Goal: Task Accomplishment & Management: Use online tool/utility

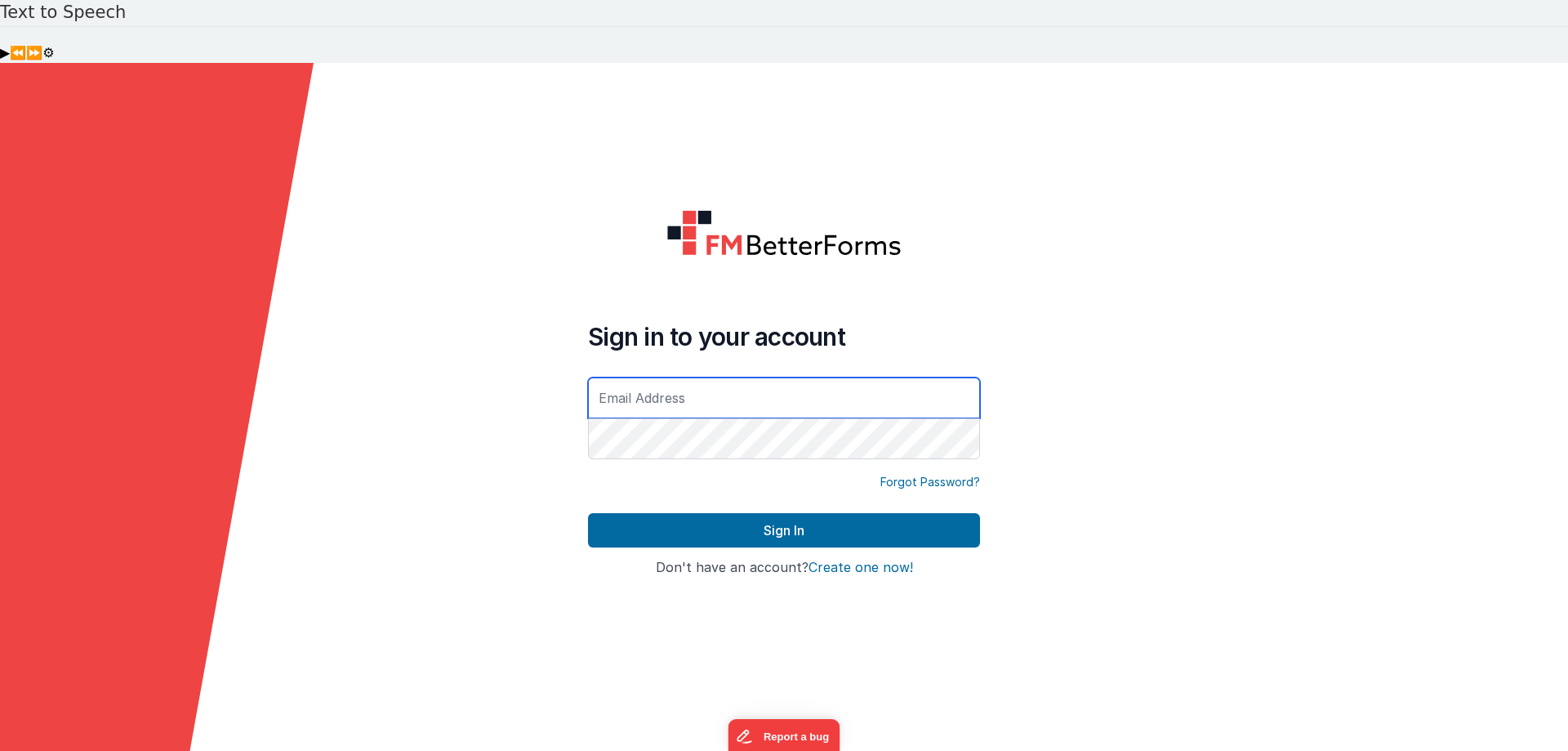
click at [626, 377] on input "text" at bounding box center [784, 398] width 392 height 41
type input "[EMAIL_ADDRESS][DOMAIN_NAME]"
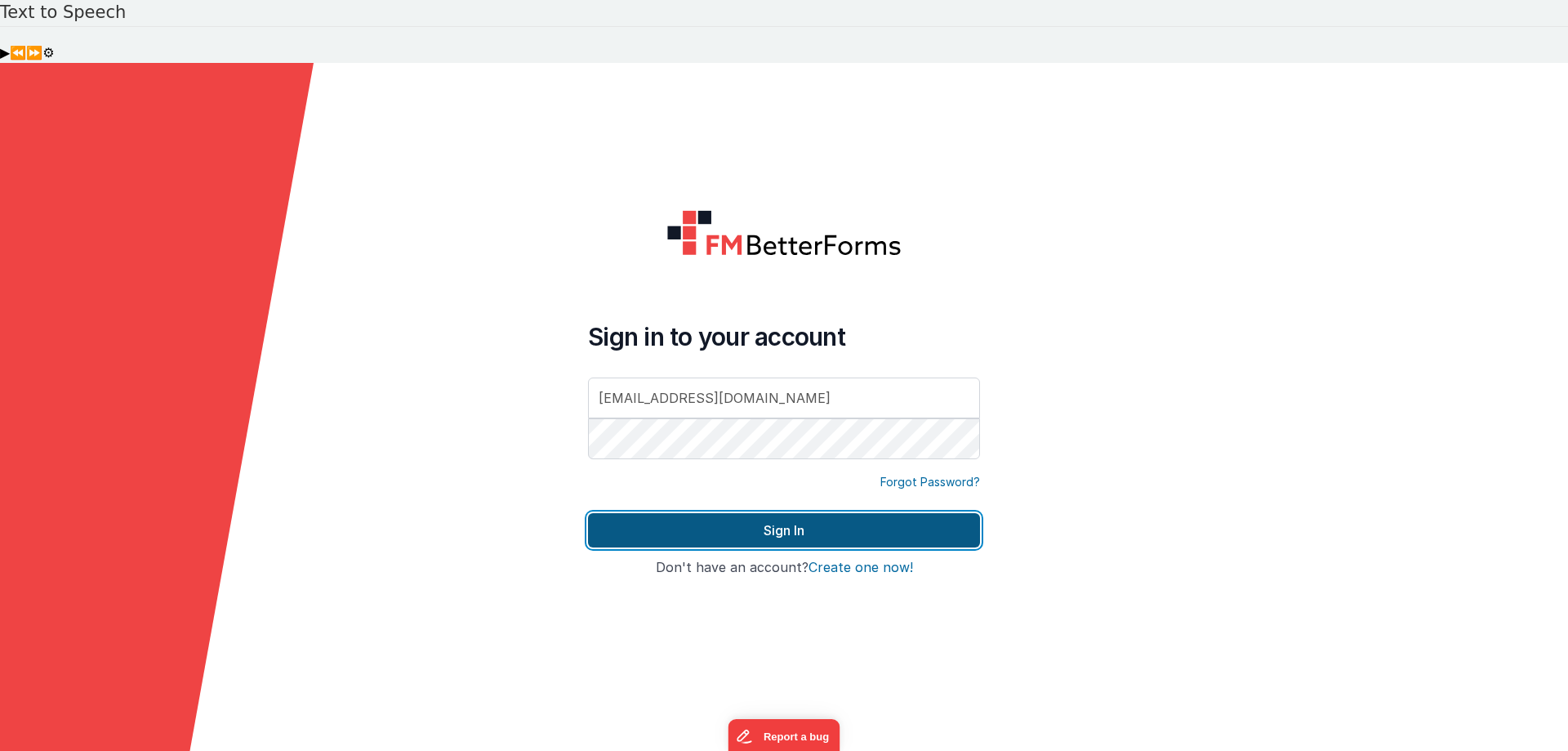
click at [777, 513] on button "Sign In" at bounding box center [784, 530] width 392 height 34
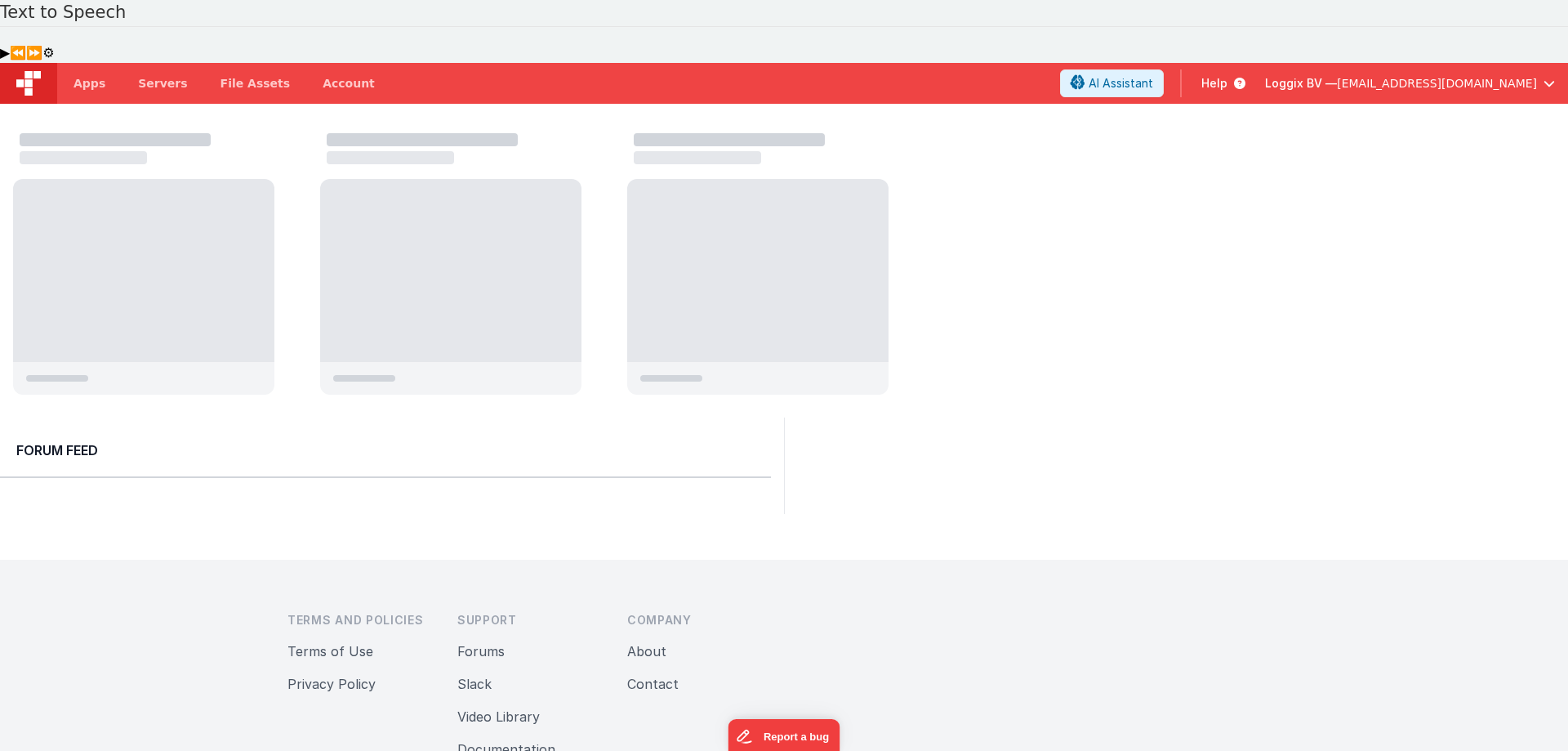
click at [1008, 322] on div at bounding box center [790, 265] width 1555 height 278
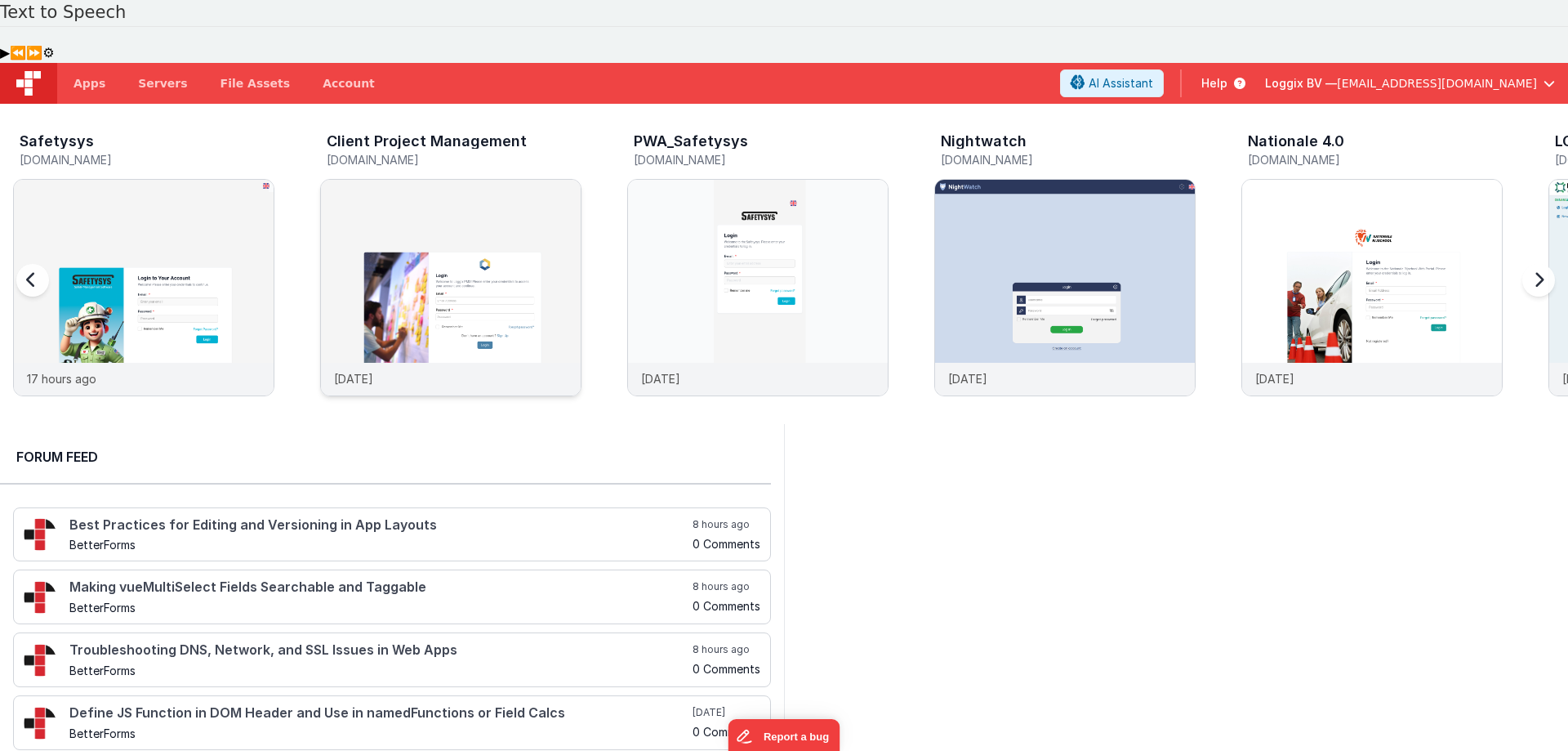
click at [369, 181] on div at bounding box center [451, 271] width 260 height 183
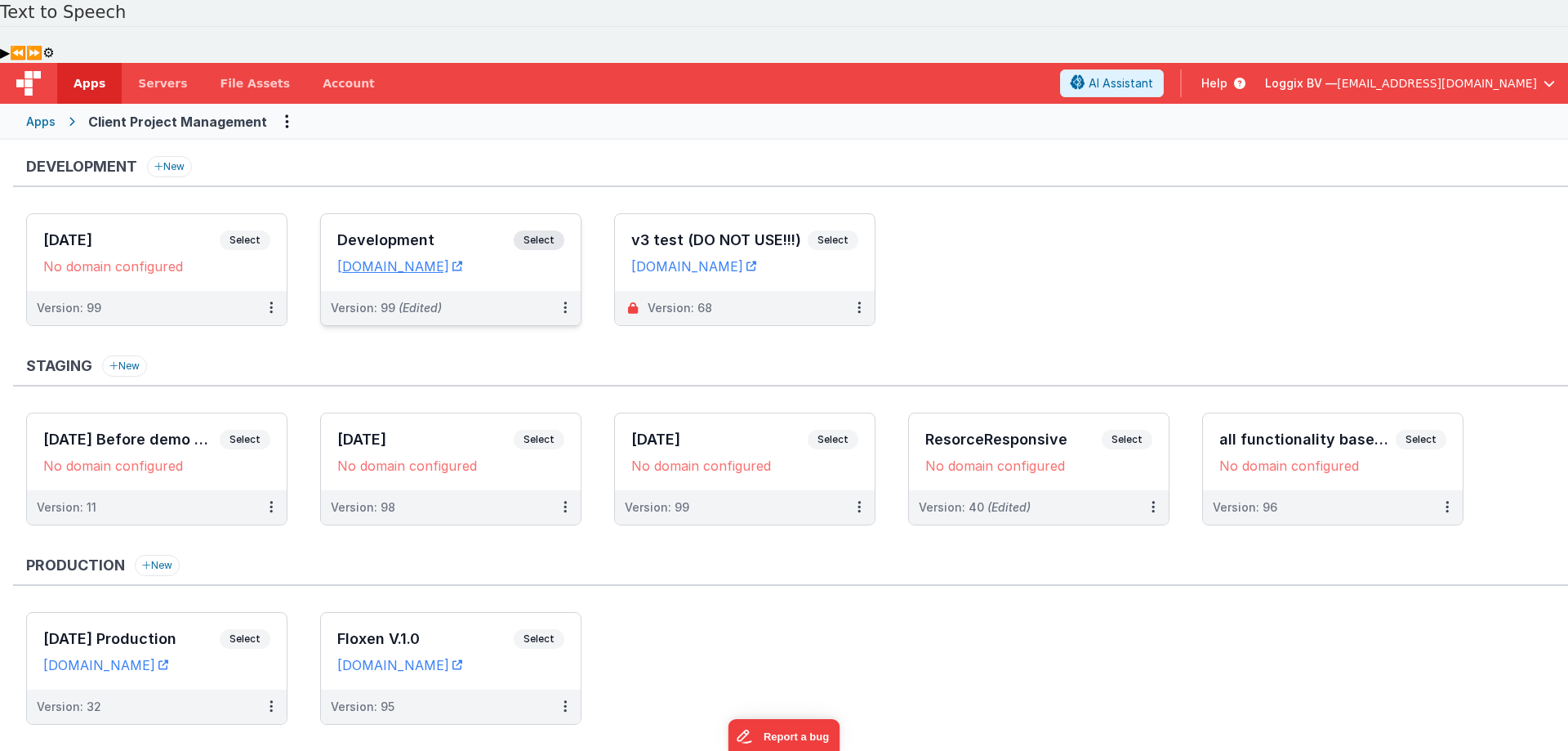
click at [403, 214] on div "Development Select URLs client-pms.fmbetterforms.com" at bounding box center [451, 252] width 260 height 77
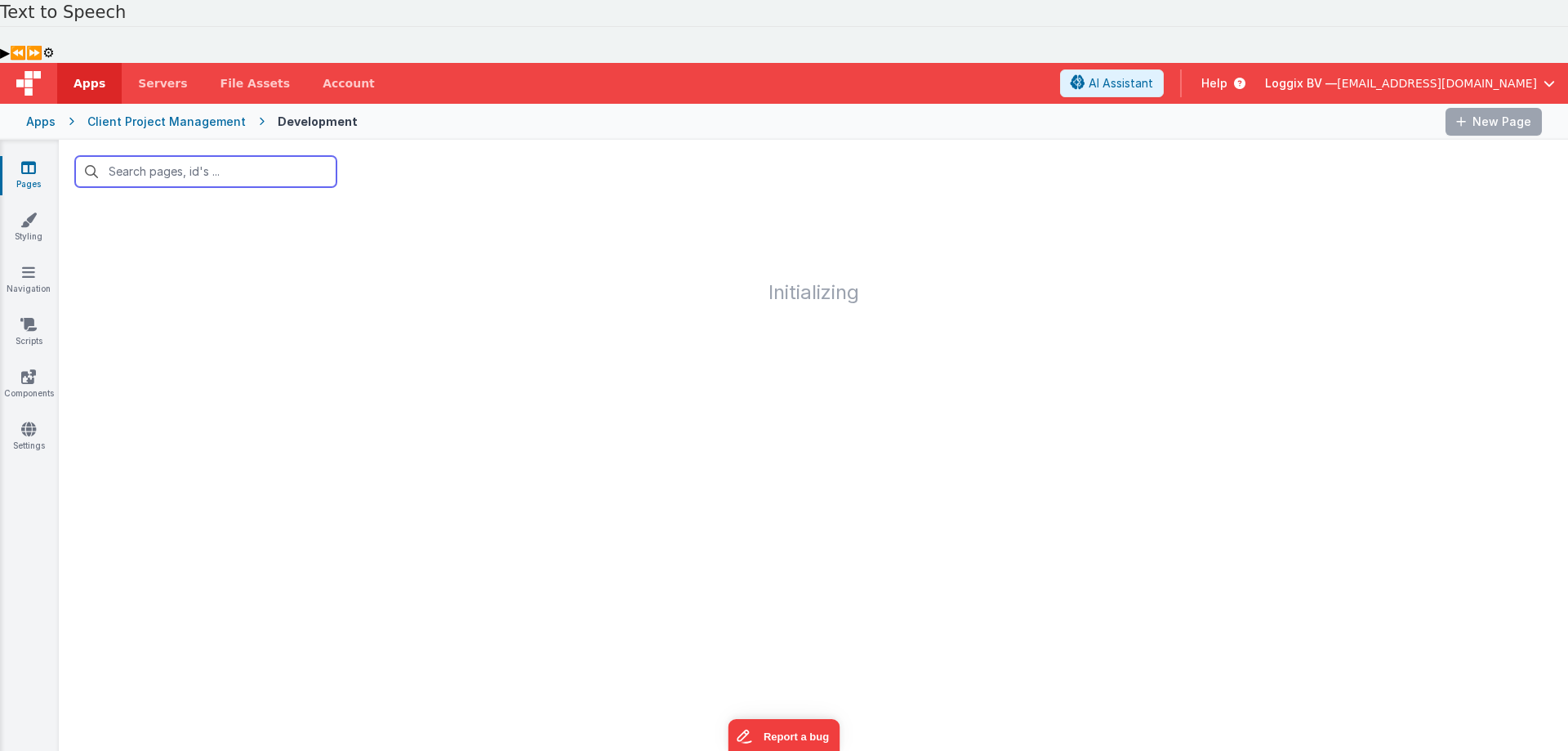
click at [149, 156] on input "text" at bounding box center [206, 171] width 262 height 31
type input "s"
type input "opentask"
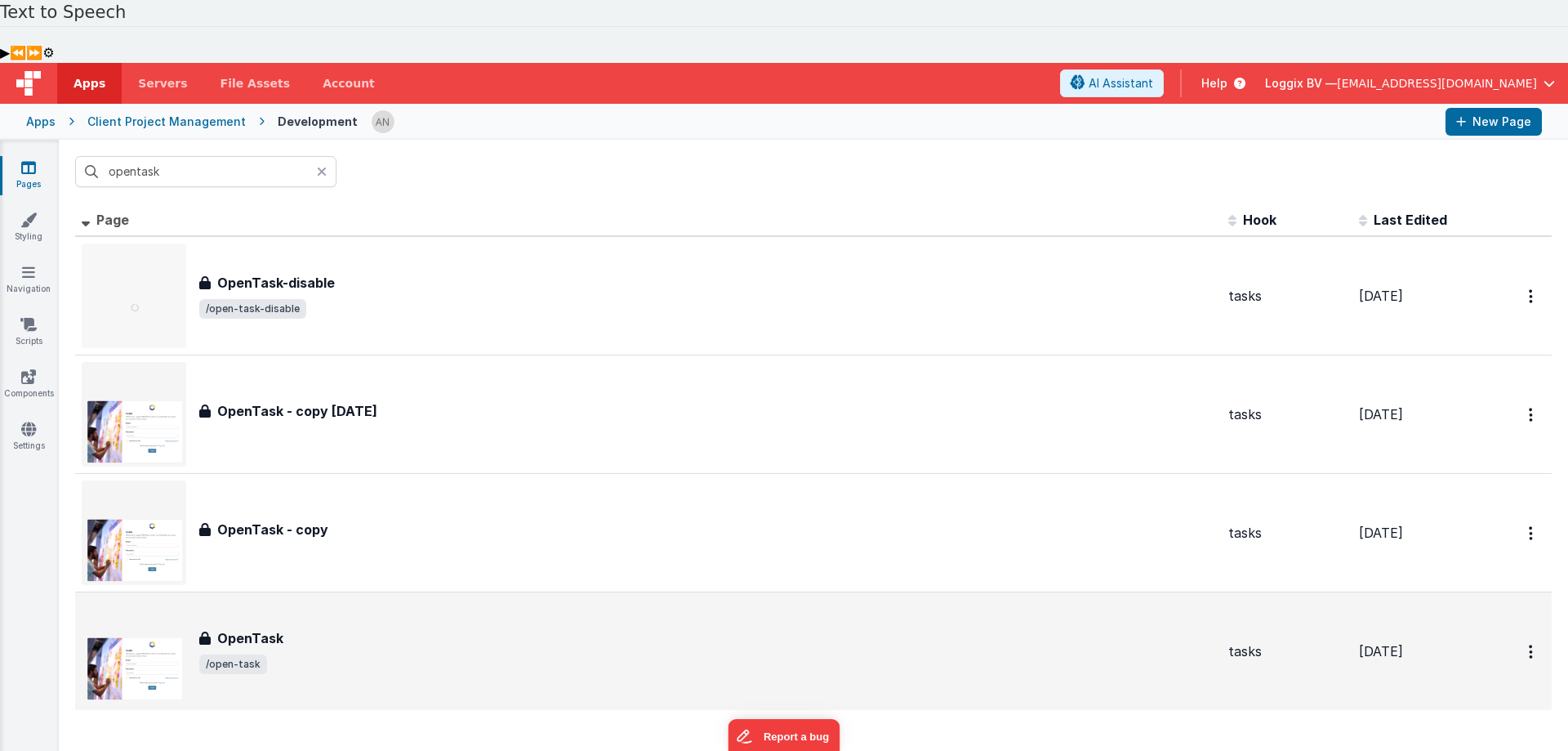
click at [318, 599] on div "OpenTask OpenTask /open-task" at bounding box center [649, 651] width 1134 height 104
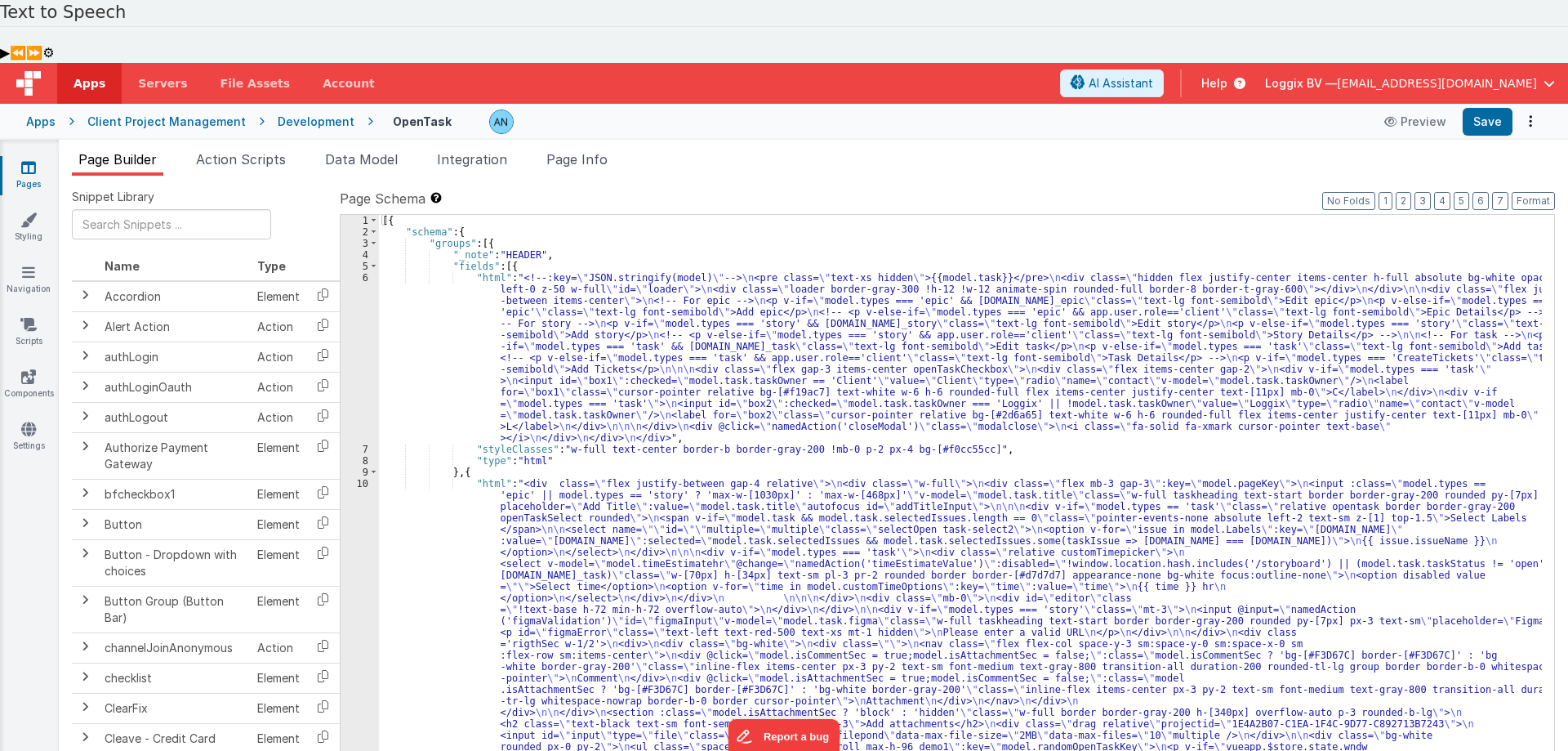
scroll to position [245, 0]
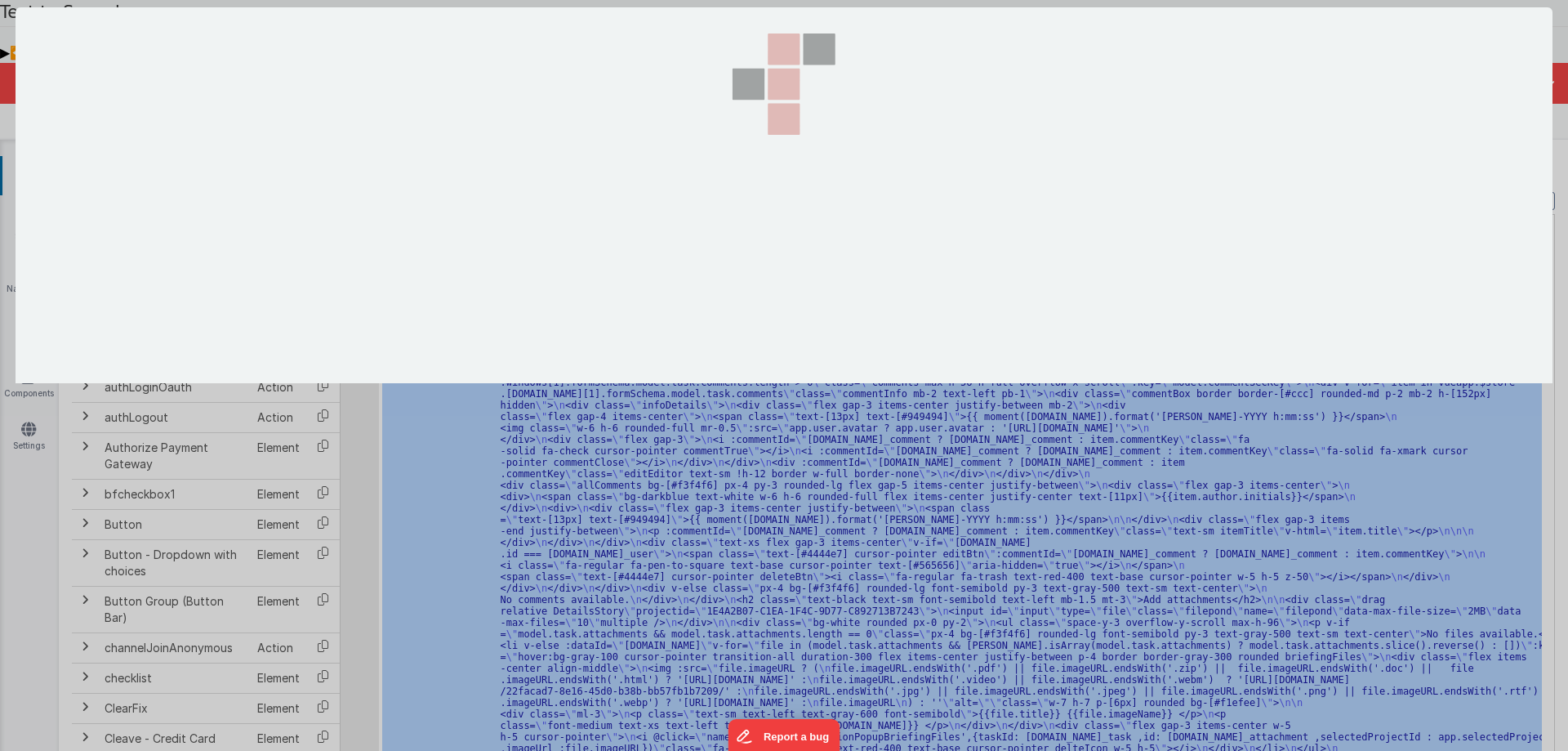
click at [347, 214] on section at bounding box center [784, 195] width 1537 height 376
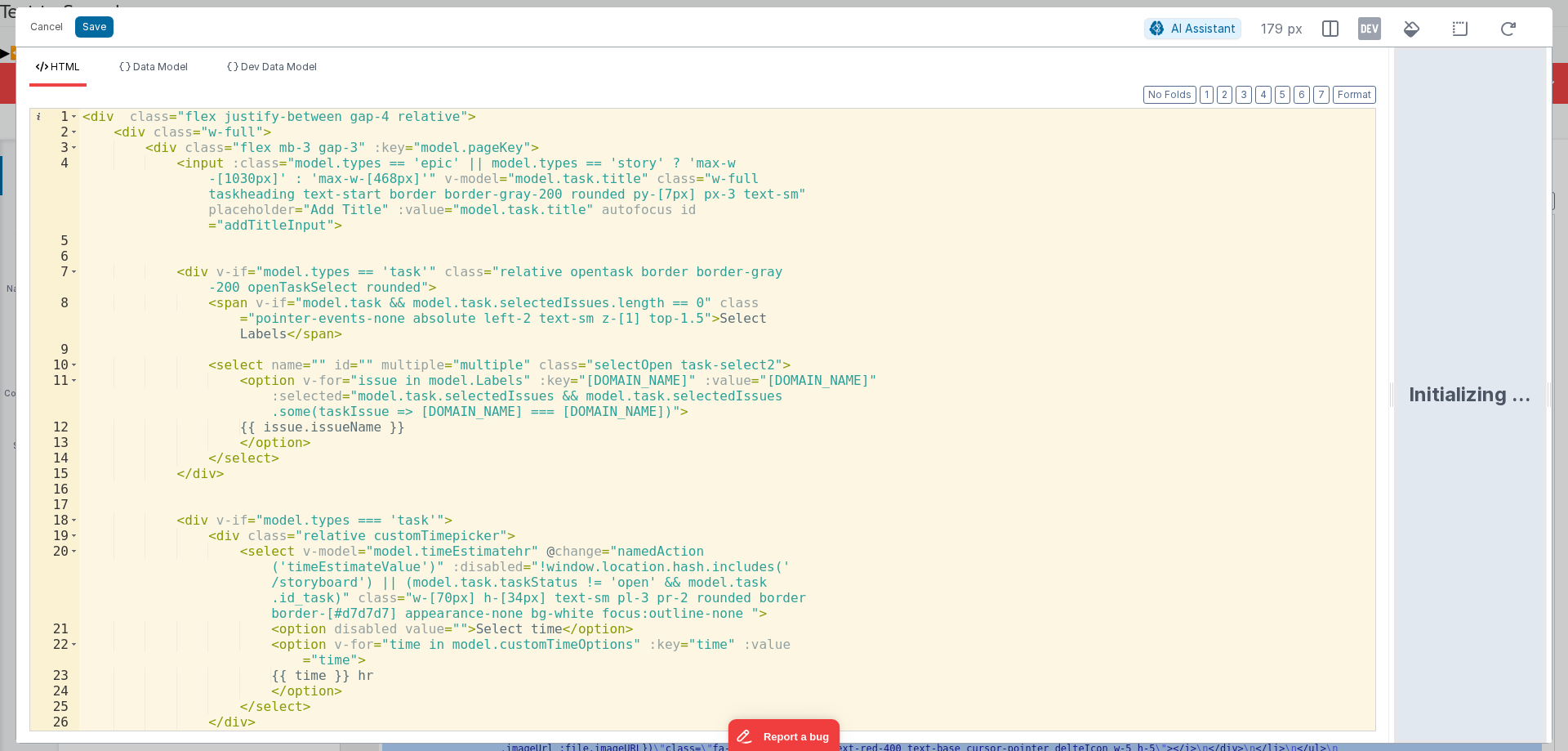
drag, startPoint x: 782, startPoint y: 393, endPoint x: 1511, endPoint y: 396, distance: 729.0
click at [1511, 396] on html "Text to Speech ▶ ⏪ ⏩ ⚙ Voice options Rate: 1 Pitch: 1 Voice: 🇺🇸 Microsoft David…" at bounding box center [784, 376] width 1568 height 751
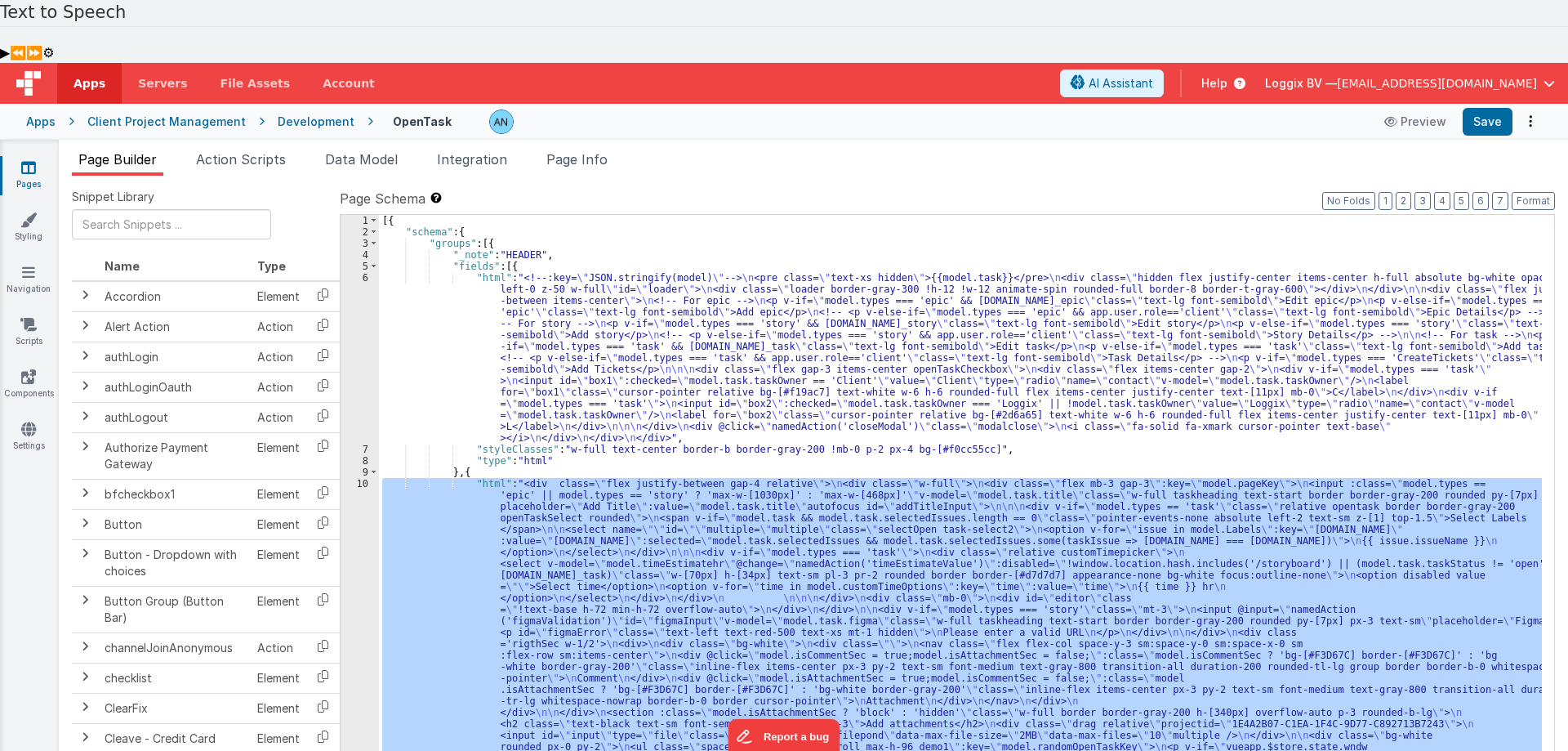
scroll to position [0, 0]
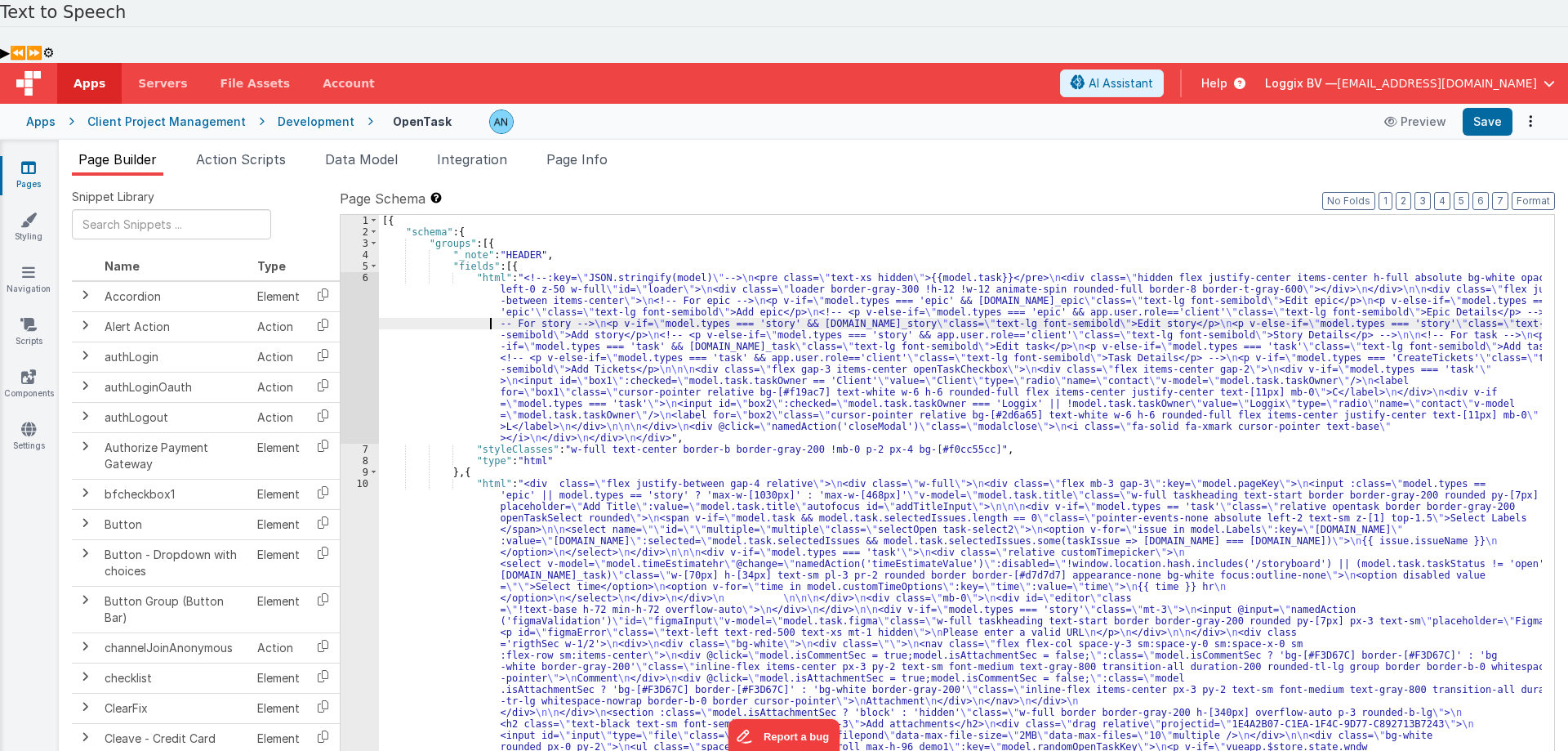
click at [345, 272] on div "6" at bounding box center [359, 358] width 38 height 172
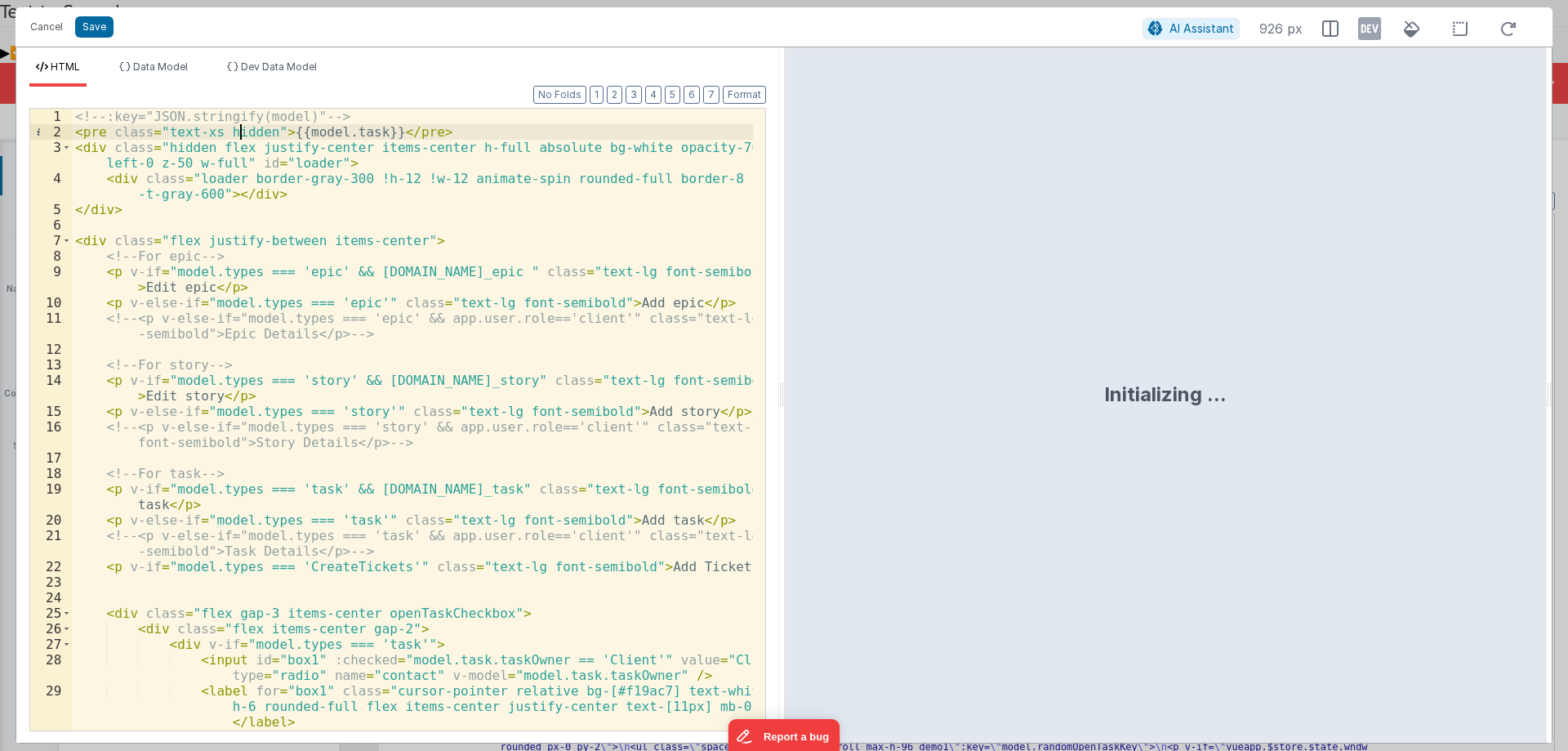
click at [242, 133] on div "<!-- :key="JSON.stringify(model)" --> < pre class = "text-xs hidden" > {{model.…" at bounding box center [412, 435] width 681 height 653
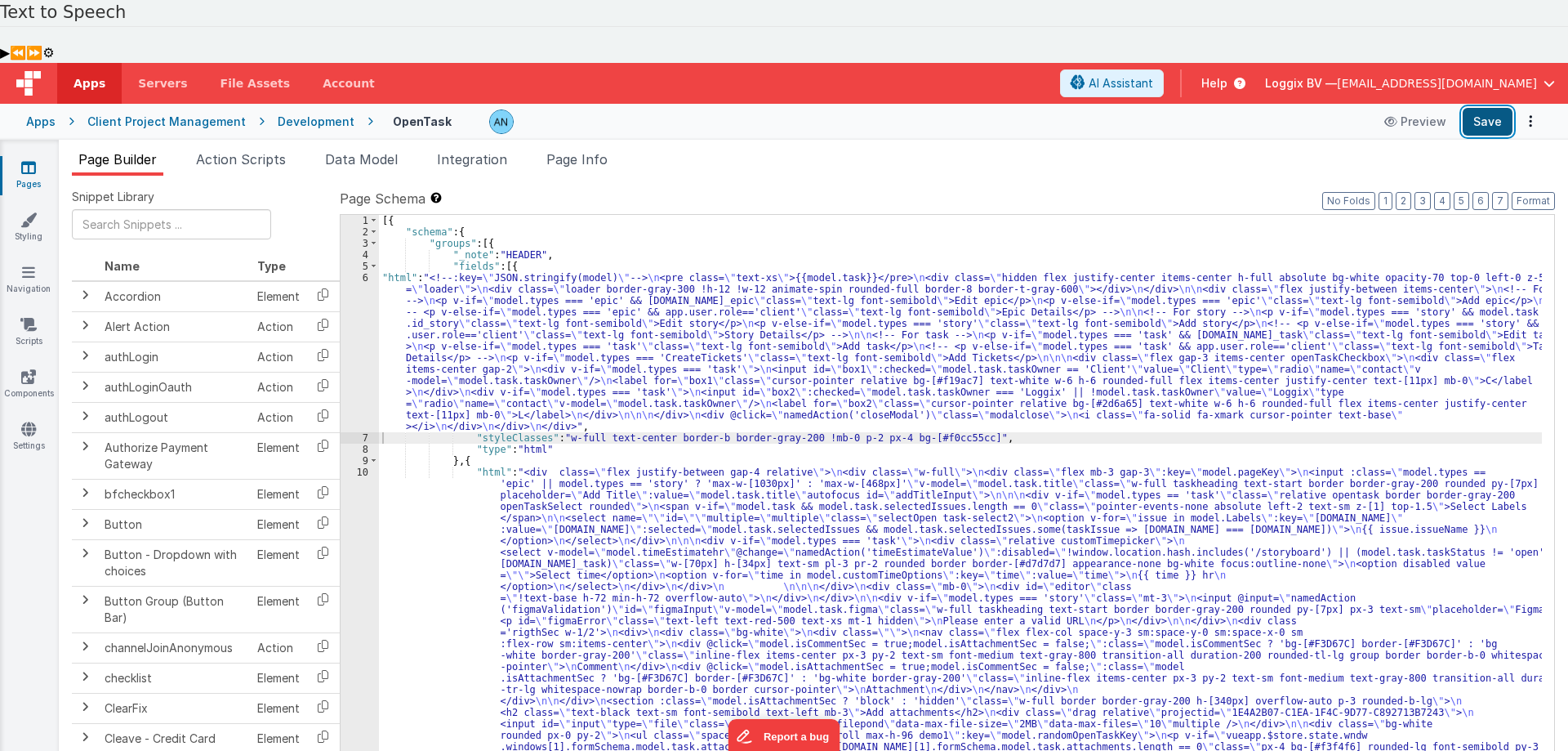
click at [1495, 108] on button "Save" at bounding box center [1488, 121] width 50 height 27
click at [1531, 192] on button "Format" at bounding box center [1533, 201] width 44 height 18
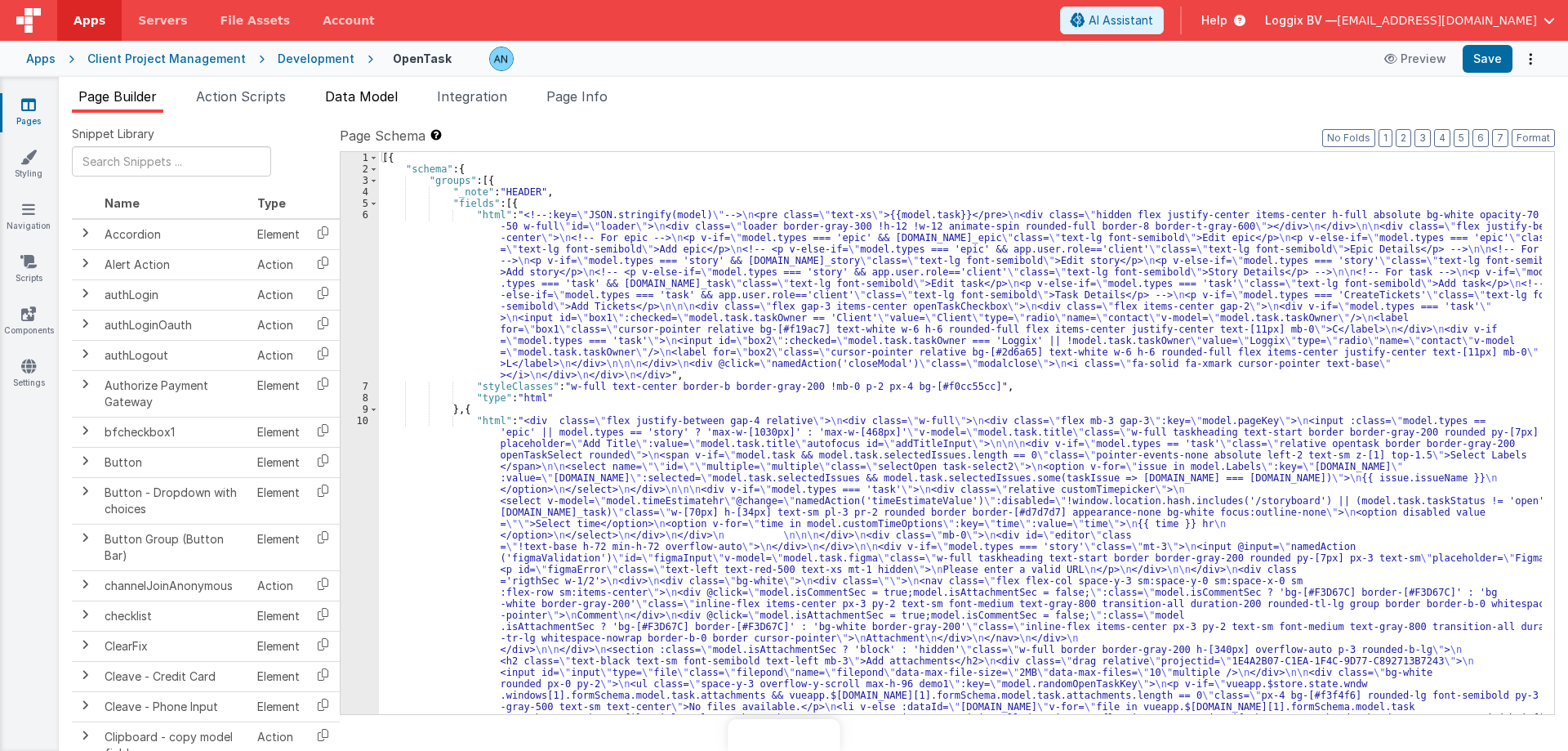
click at [340, 89] on span "Data Model" at bounding box center [361, 96] width 73 height 16
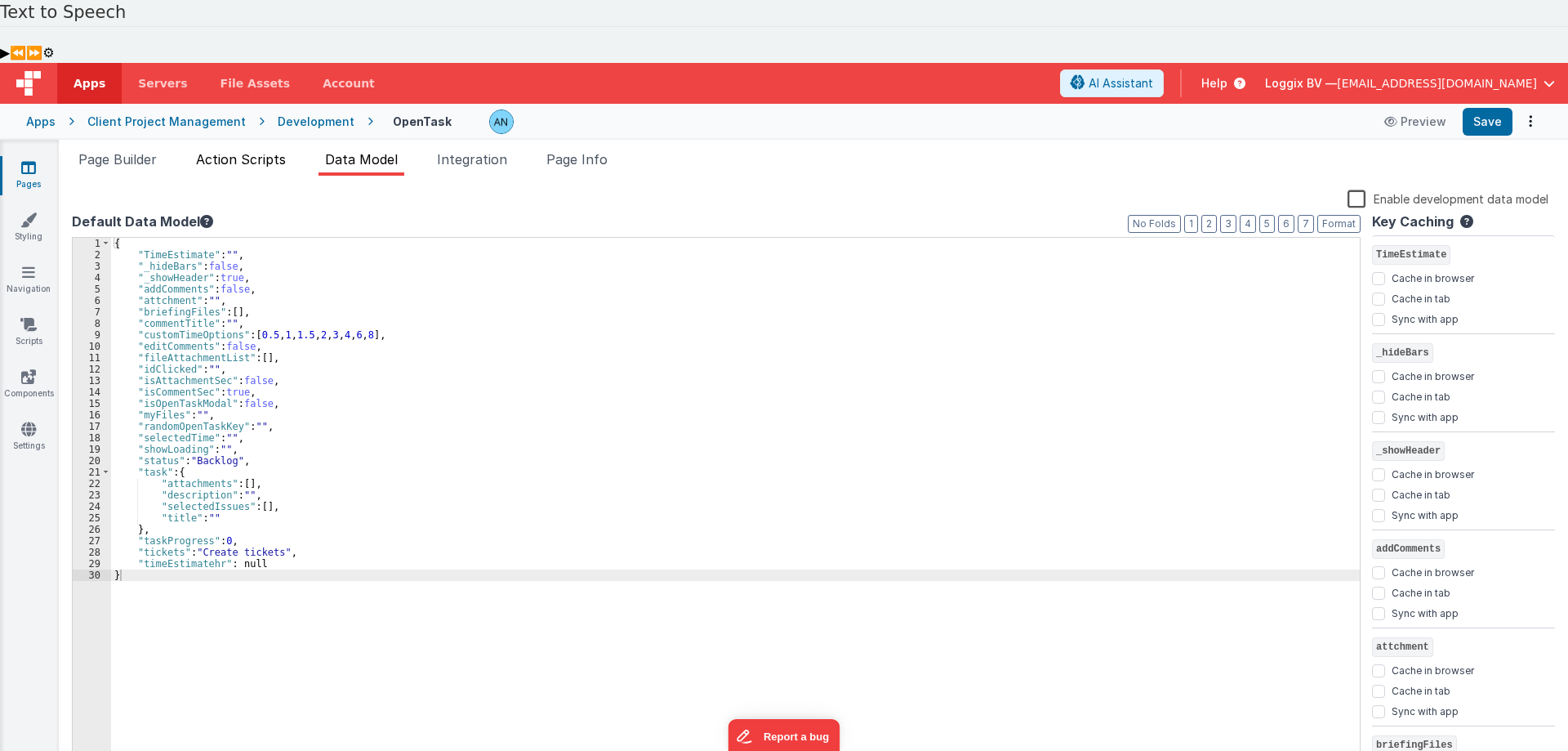
click at [219, 151] on span "Action Scripts" at bounding box center [240, 159] width 90 height 16
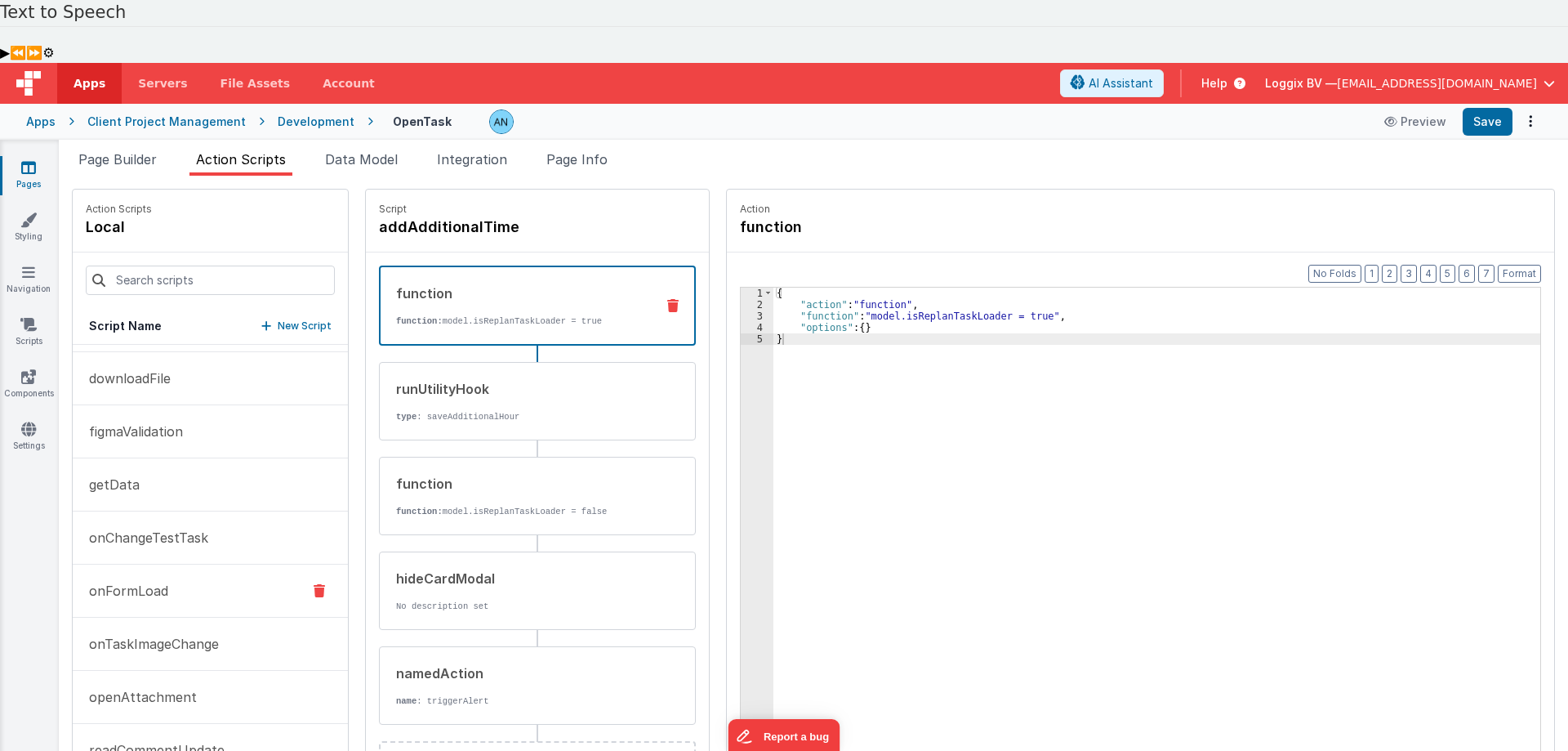
click at [242, 565] on button "onFormLoad" at bounding box center [210, 591] width 275 height 53
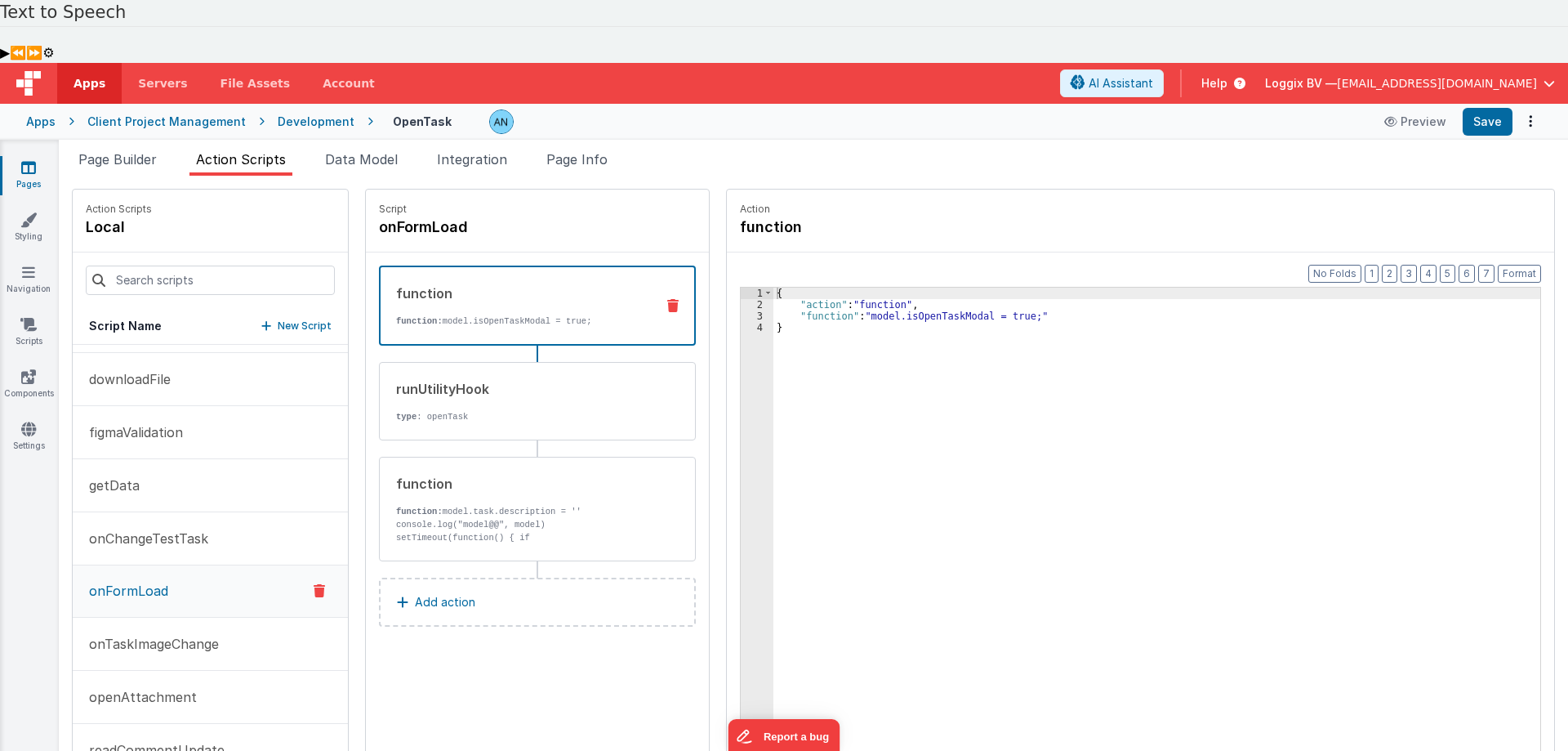
scroll to position [736, 0]
click at [542, 505] on p "function: model.task.description = ''" at bounding box center [519, 511] width 247 height 13
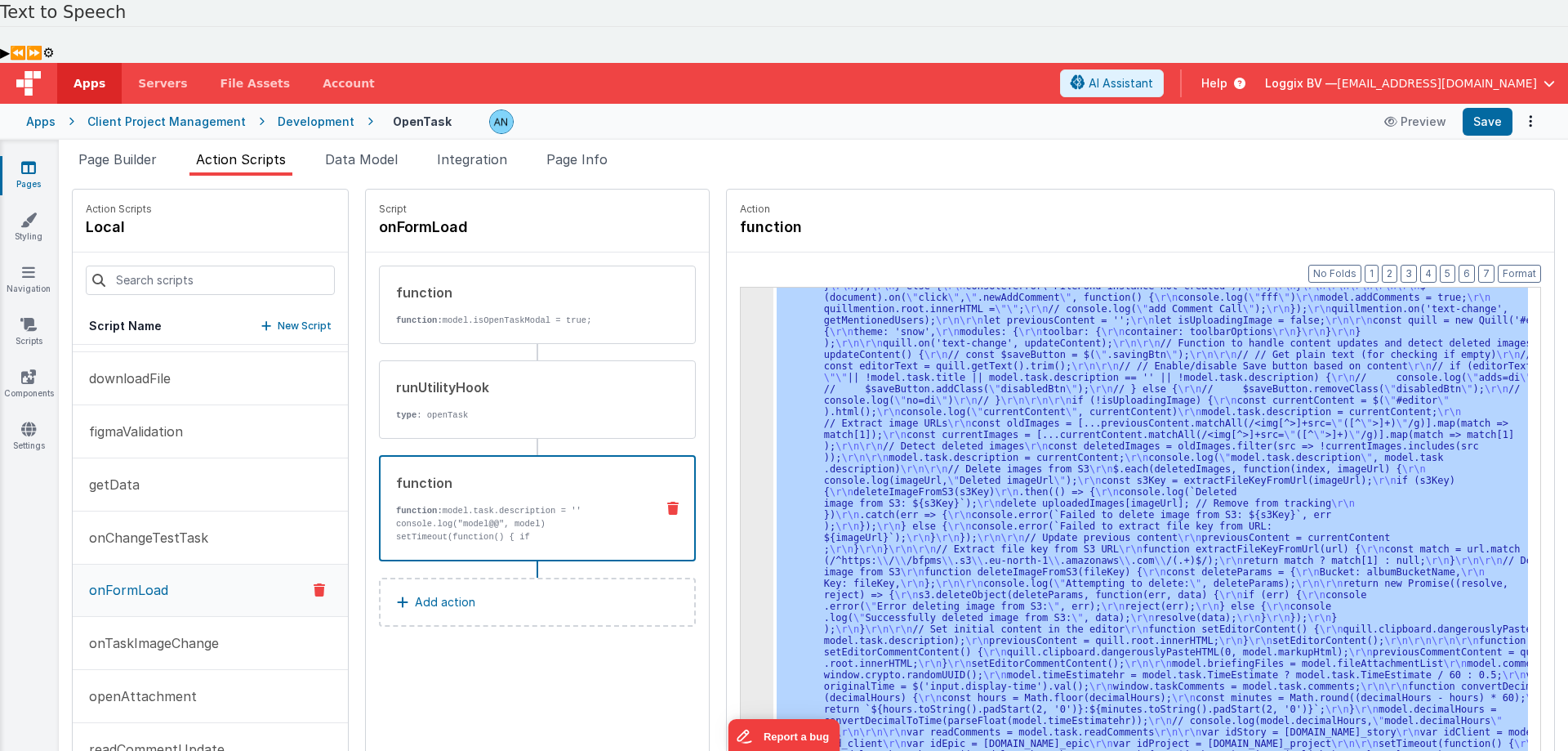
scroll to position [2581, 0]
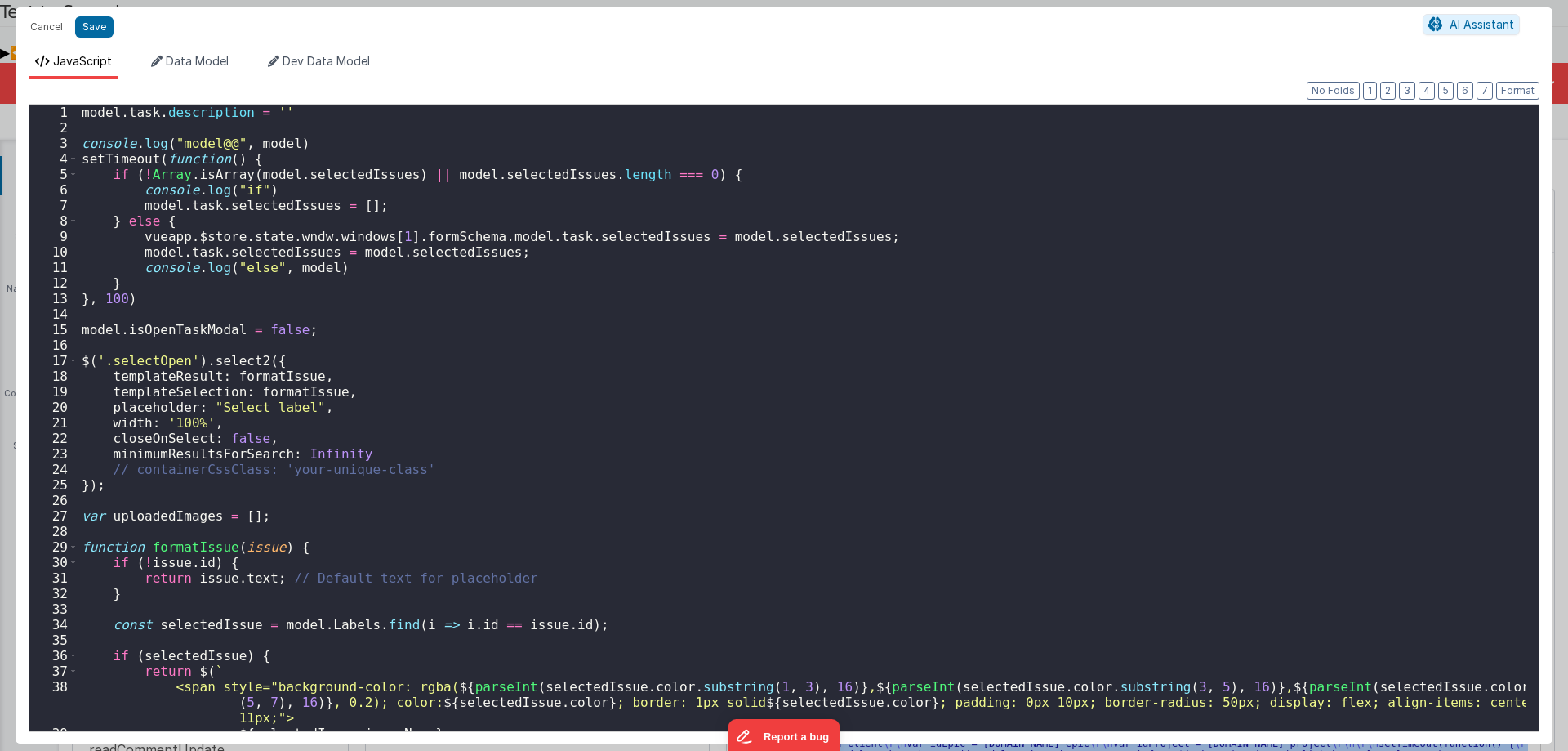
click at [310, 110] on div "model . task . description = '' console . log ( "model@@" , model ) setTimeout …" at bounding box center [803, 433] width 1448 height 658
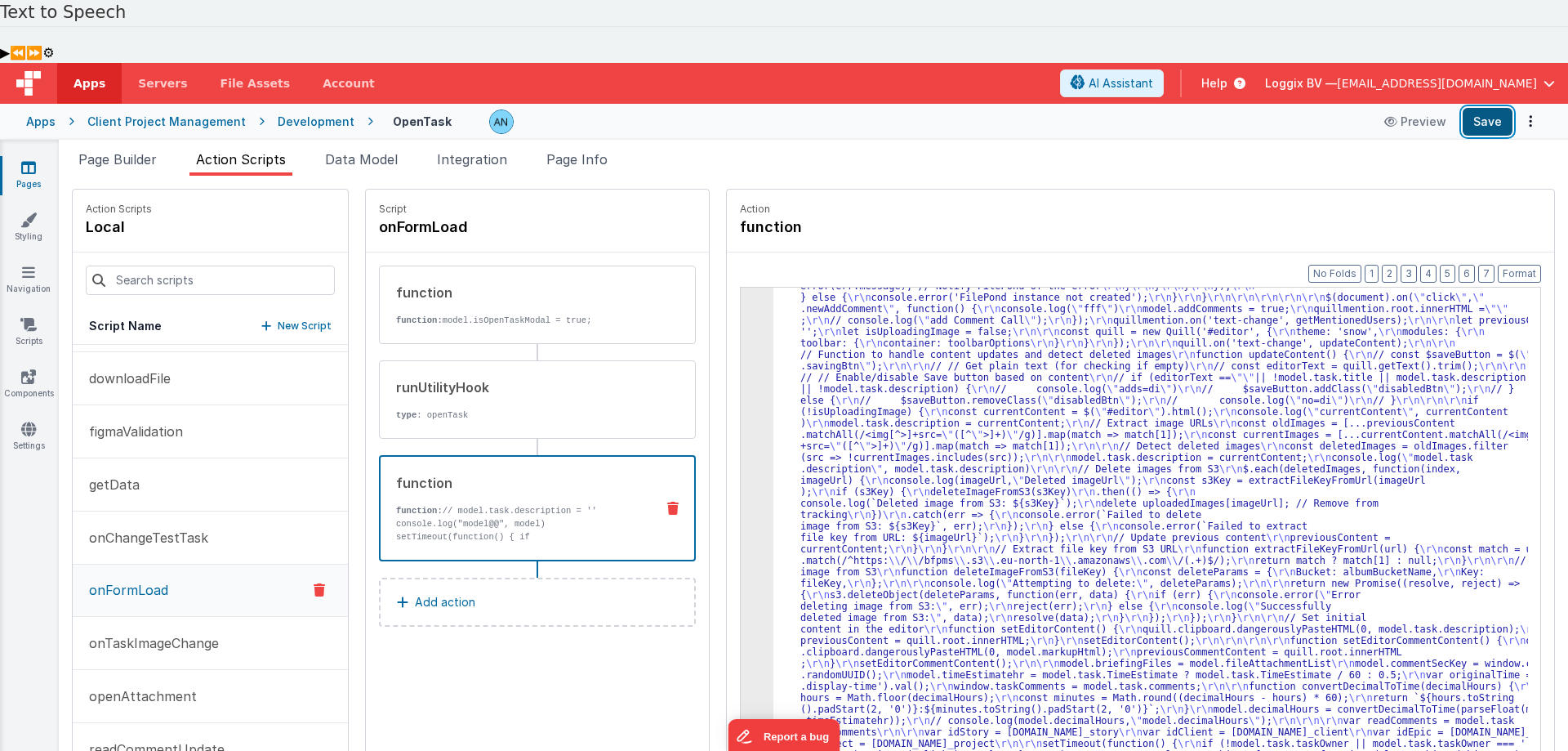
click at [1491, 108] on button "Save" at bounding box center [1488, 121] width 50 height 27
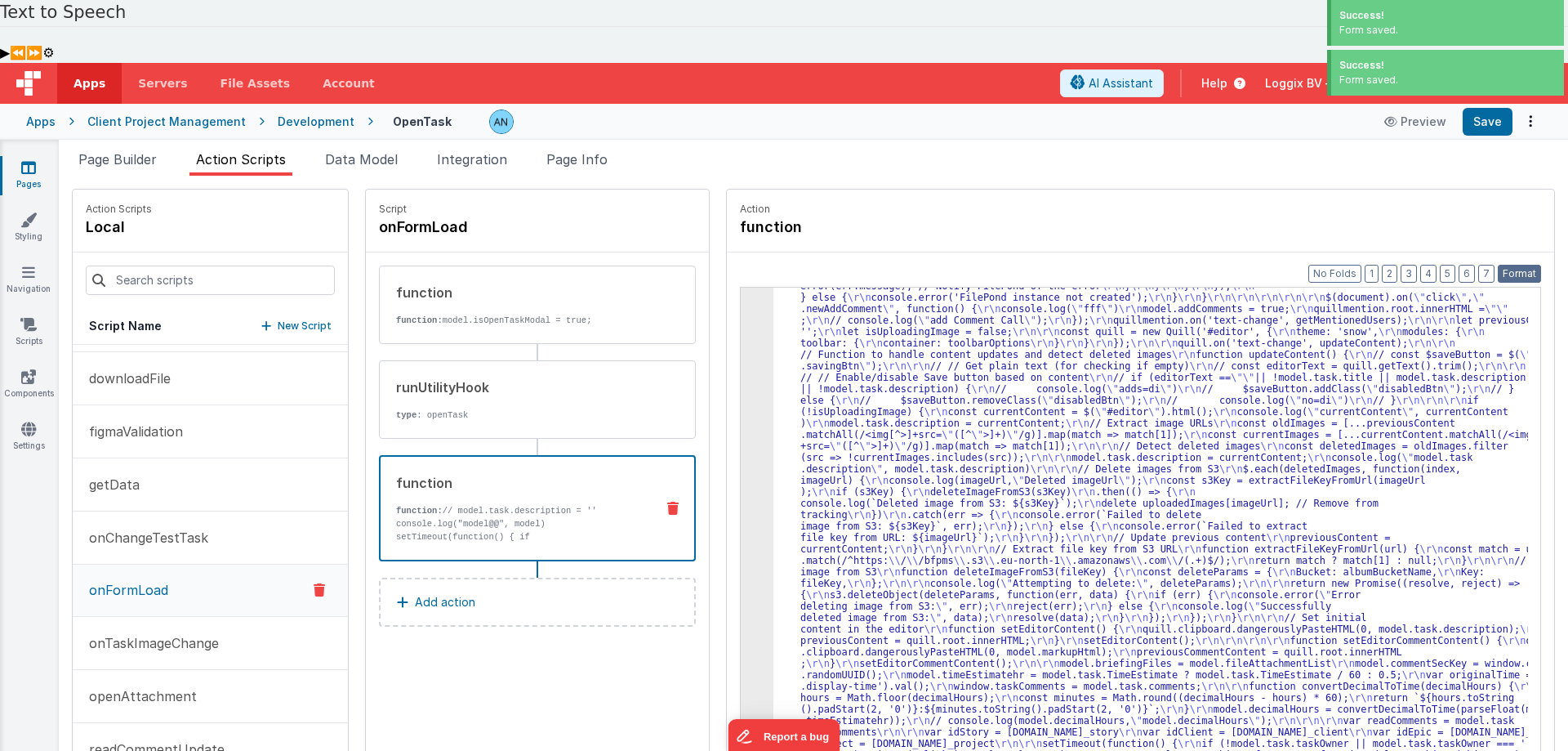
click at [1530, 265] on button "Format" at bounding box center [1519, 274] width 44 height 18
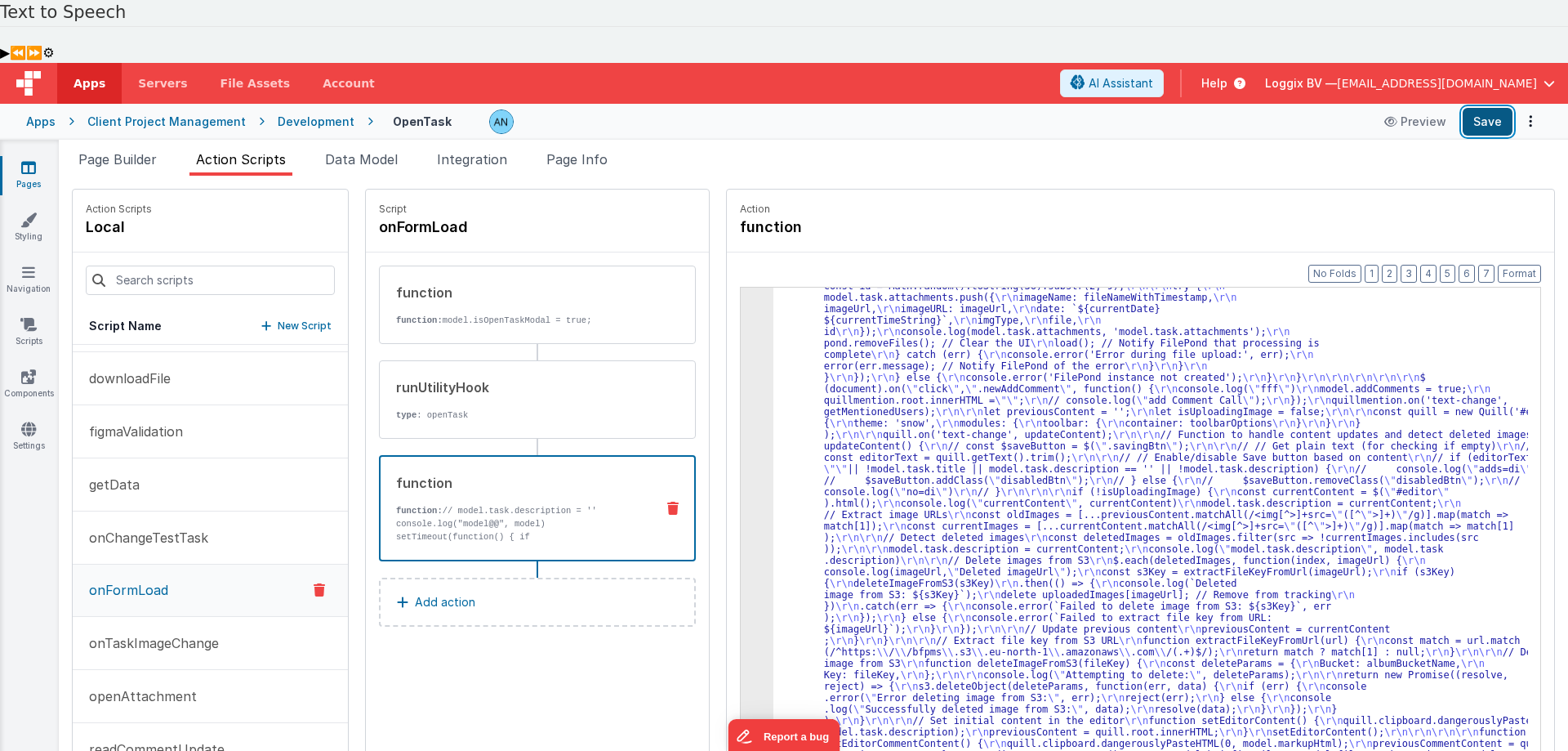
click at [1494, 108] on button "Save" at bounding box center [1488, 121] width 50 height 27
click at [1508, 265] on button "Format" at bounding box center [1519, 274] width 44 height 18
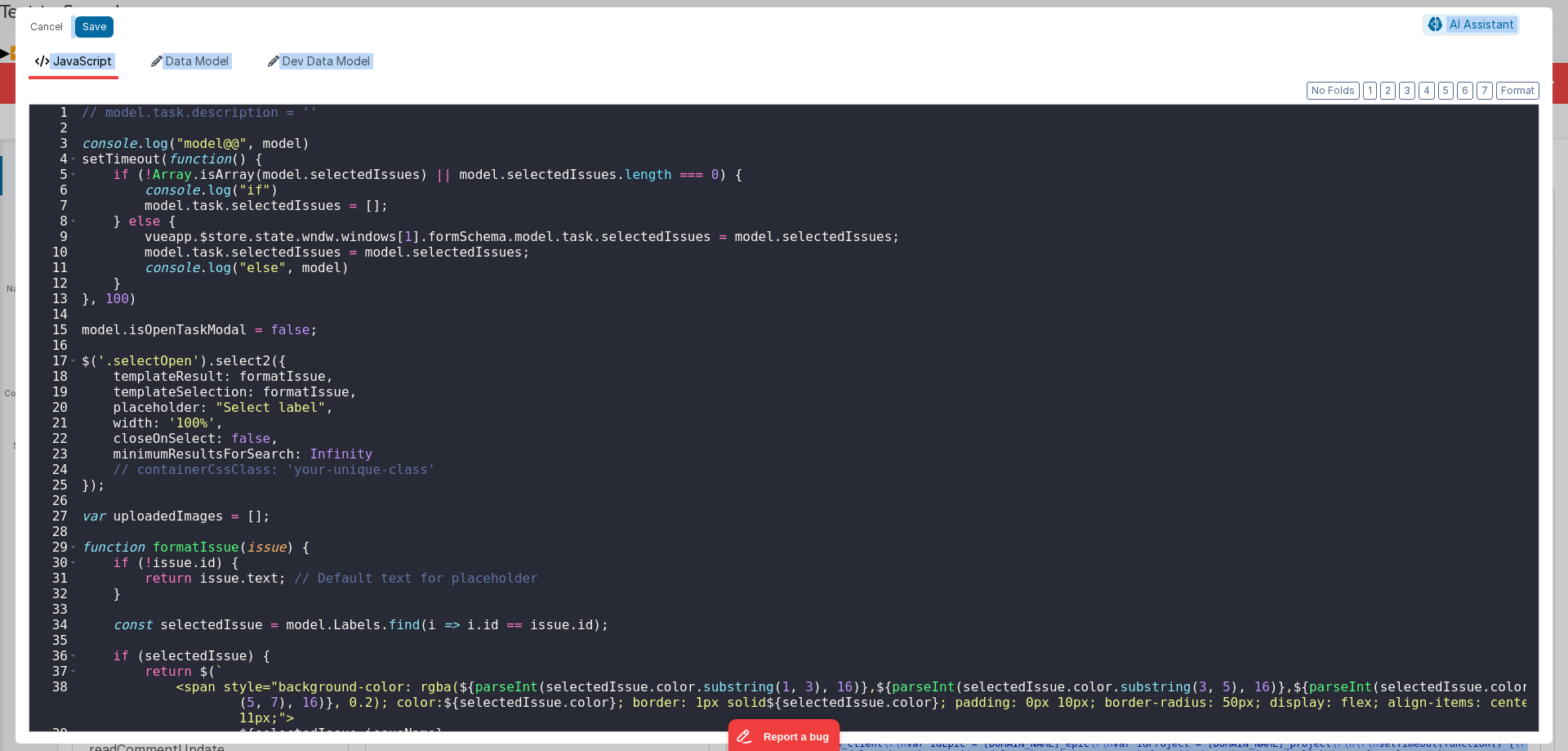
scroll to position [2581, 0]
drag, startPoint x: 314, startPoint y: 110, endPoint x: 0, endPoint y: 110, distance: 314.0
click at [0, 110] on div "Cancel Save AI Assistant JavaScript Data Model Dev Data Model Format 7 6 5 4 3 …" at bounding box center [784, 376] width 1568 height 751
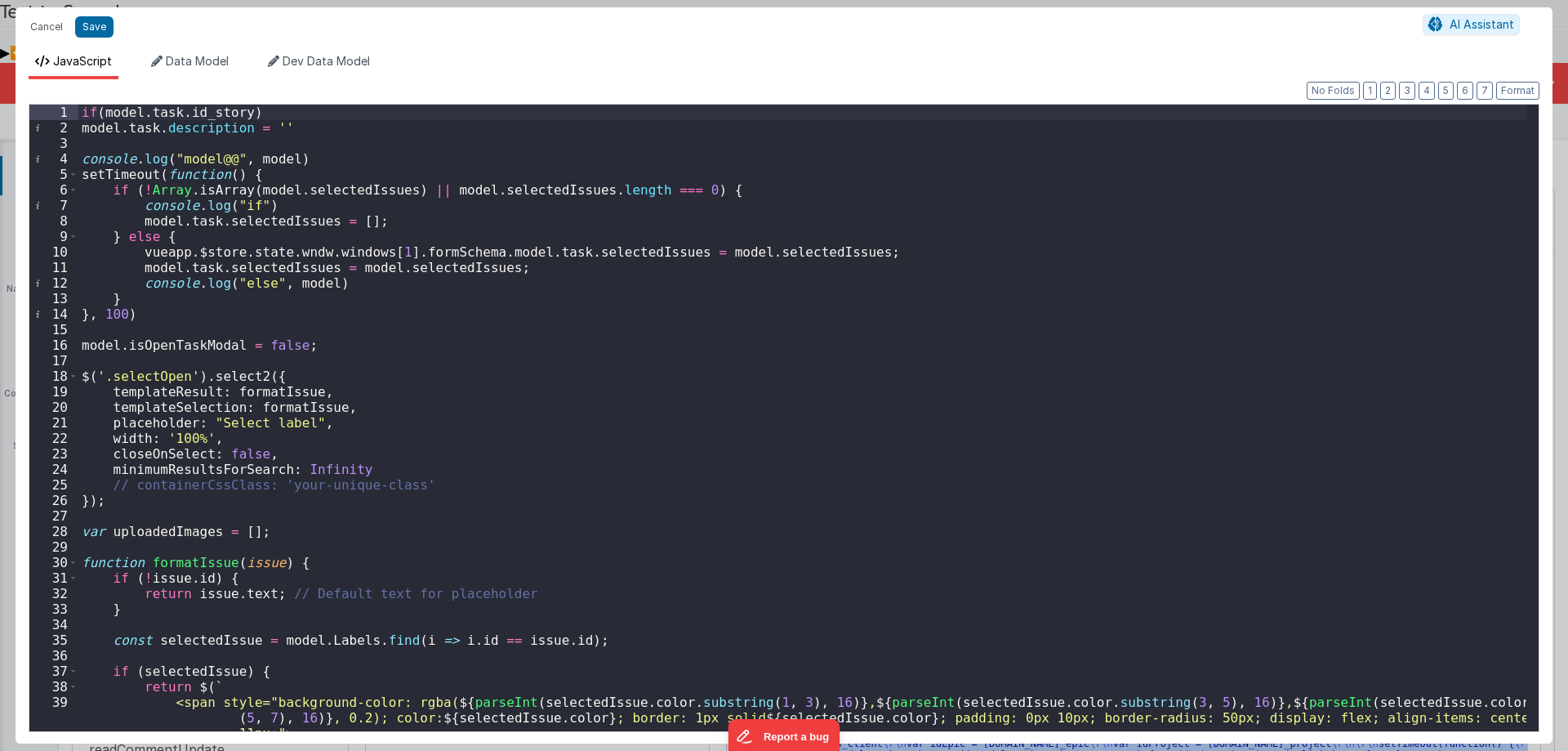
click at [104, 109] on div "if ( model . task . id_story ) model . task . description = '' console . log ( …" at bounding box center [803, 433] width 1448 height 658
click at [274, 115] on div "if ( ! model . task . id_story ) model . task . description = '' console . log …" at bounding box center [803, 433] width 1448 height 658
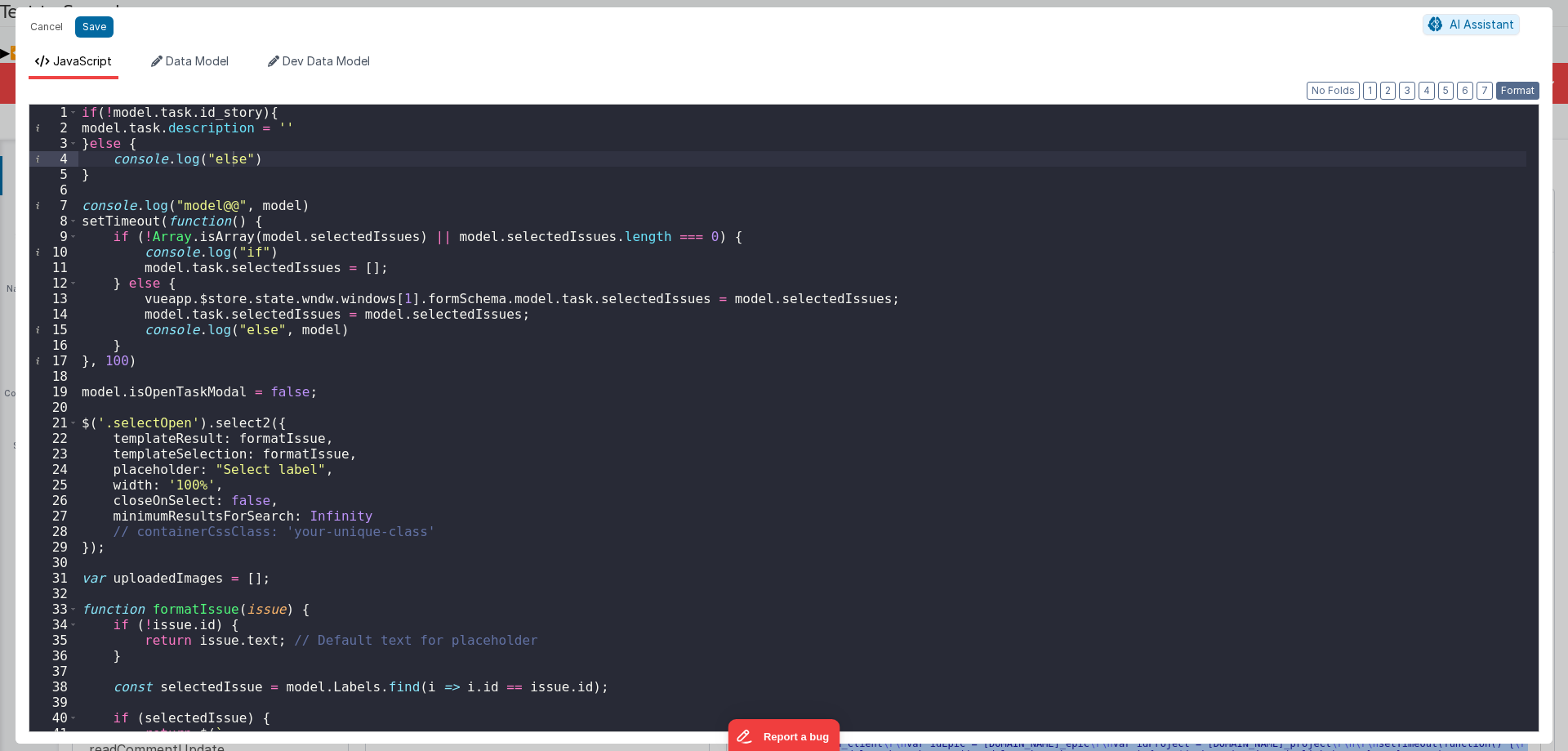
click at [1516, 86] on button "Format" at bounding box center [1518, 91] width 44 height 18
click at [325, 126] on div "if ( ! model . task . id_story ) { model . task . description = '' } else { con…" at bounding box center [803, 448] width 1448 height 689
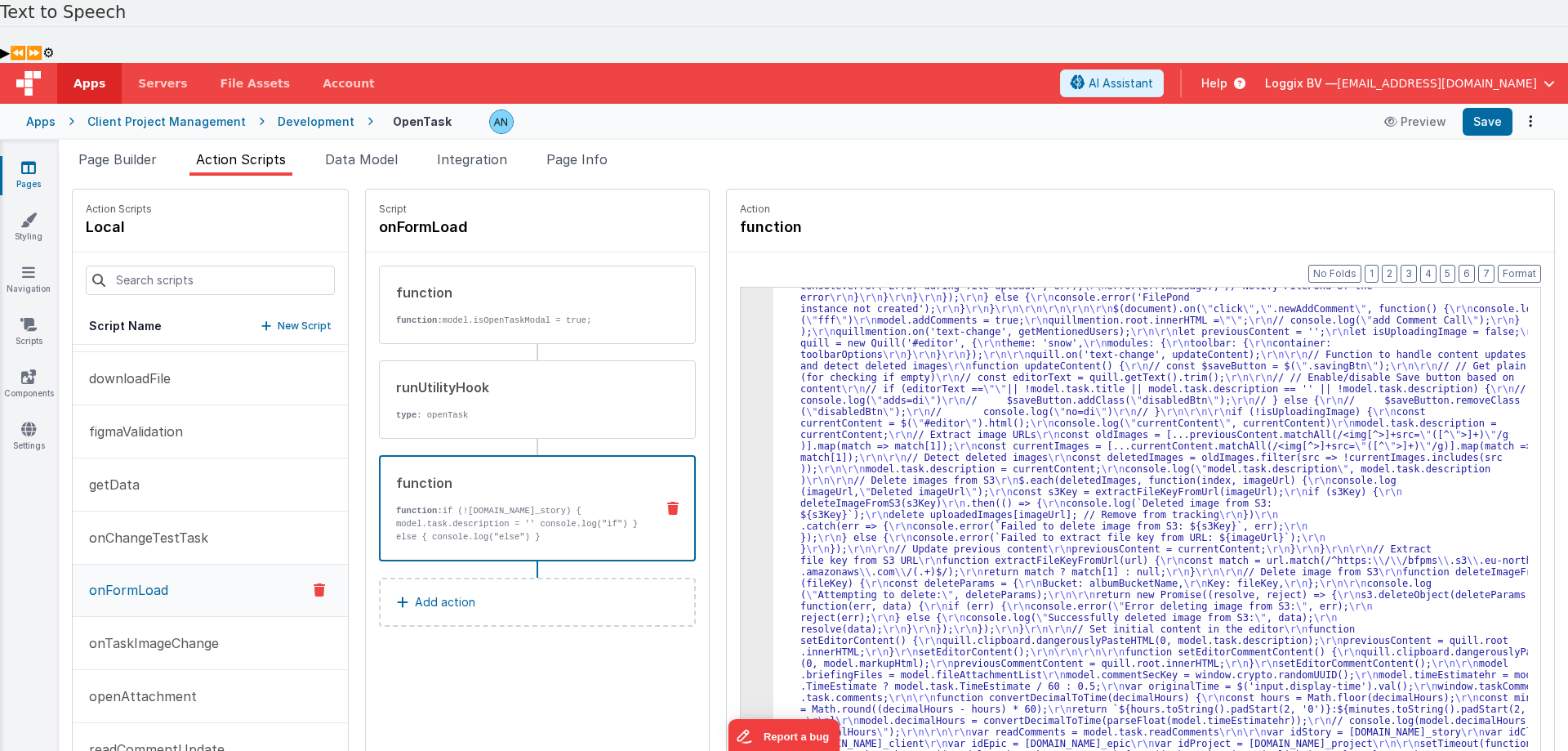
scroll to position [2490, 0]
click at [1489, 108] on button "Save" at bounding box center [1488, 121] width 50 height 27
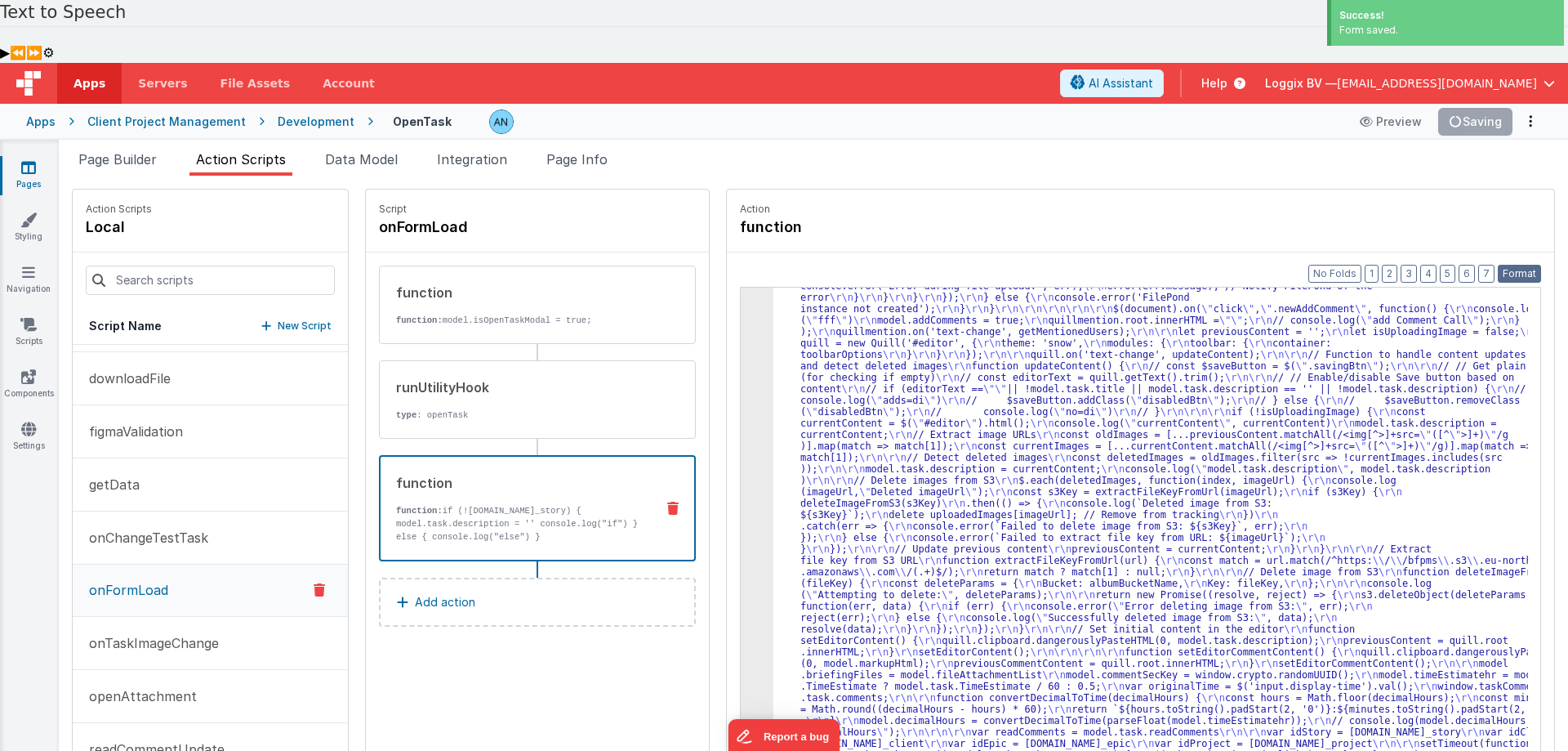
click at [1506, 265] on button "Format" at bounding box center [1519, 274] width 44 height 18
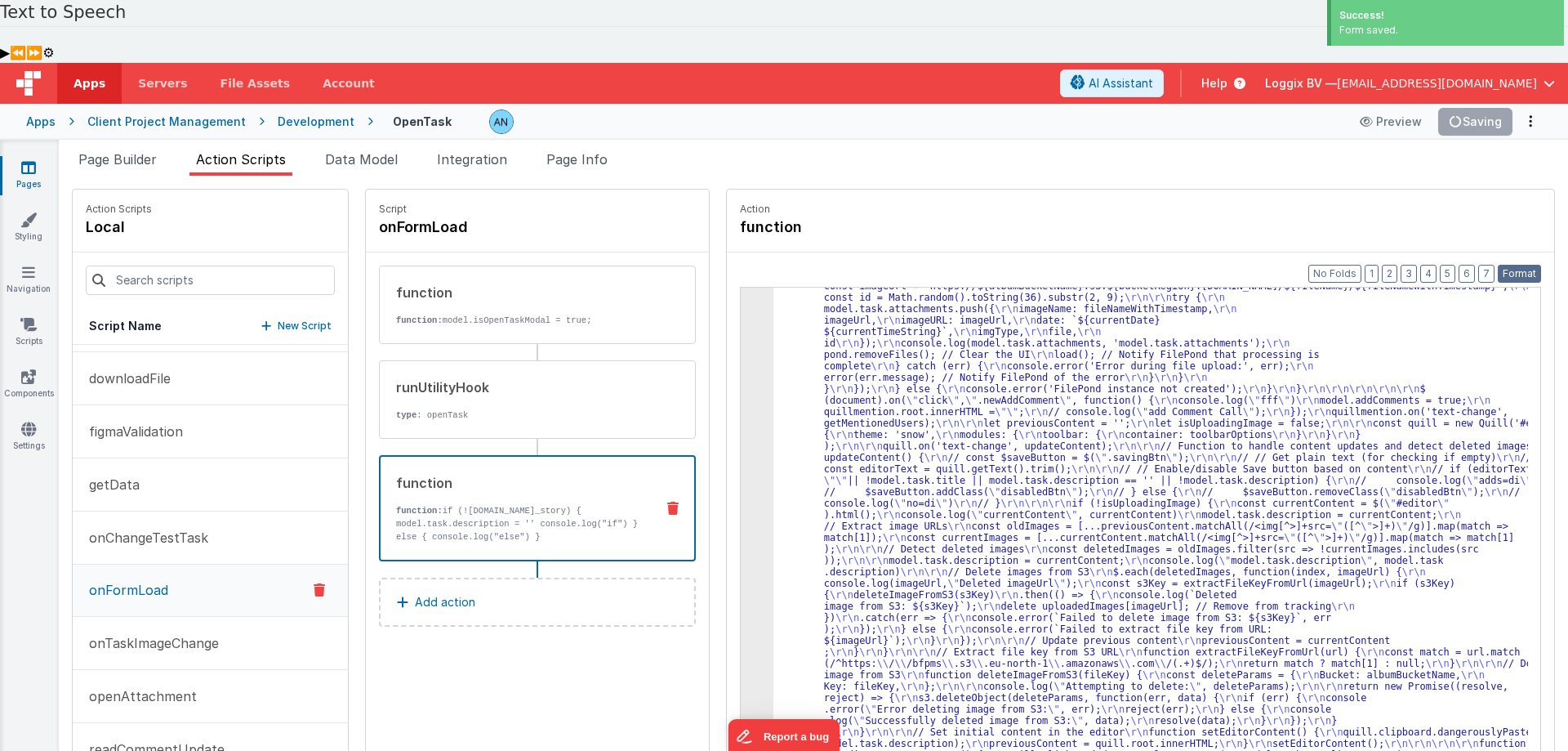
click at [1527, 265] on button "Format" at bounding box center [1519, 274] width 44 height 18
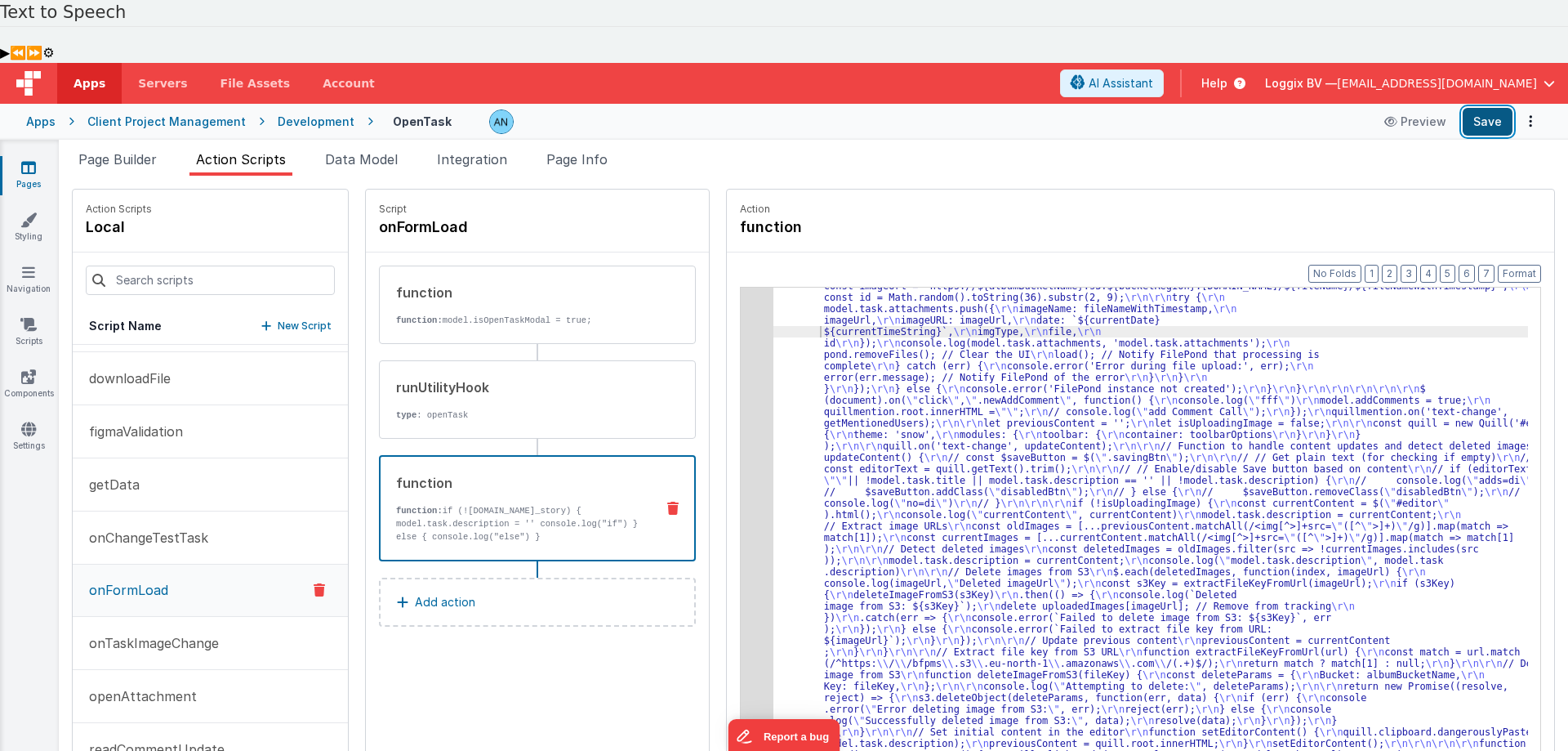
click at [1504, 108] on button "Save" at bounding box center [1488, 121] width 50 height 27
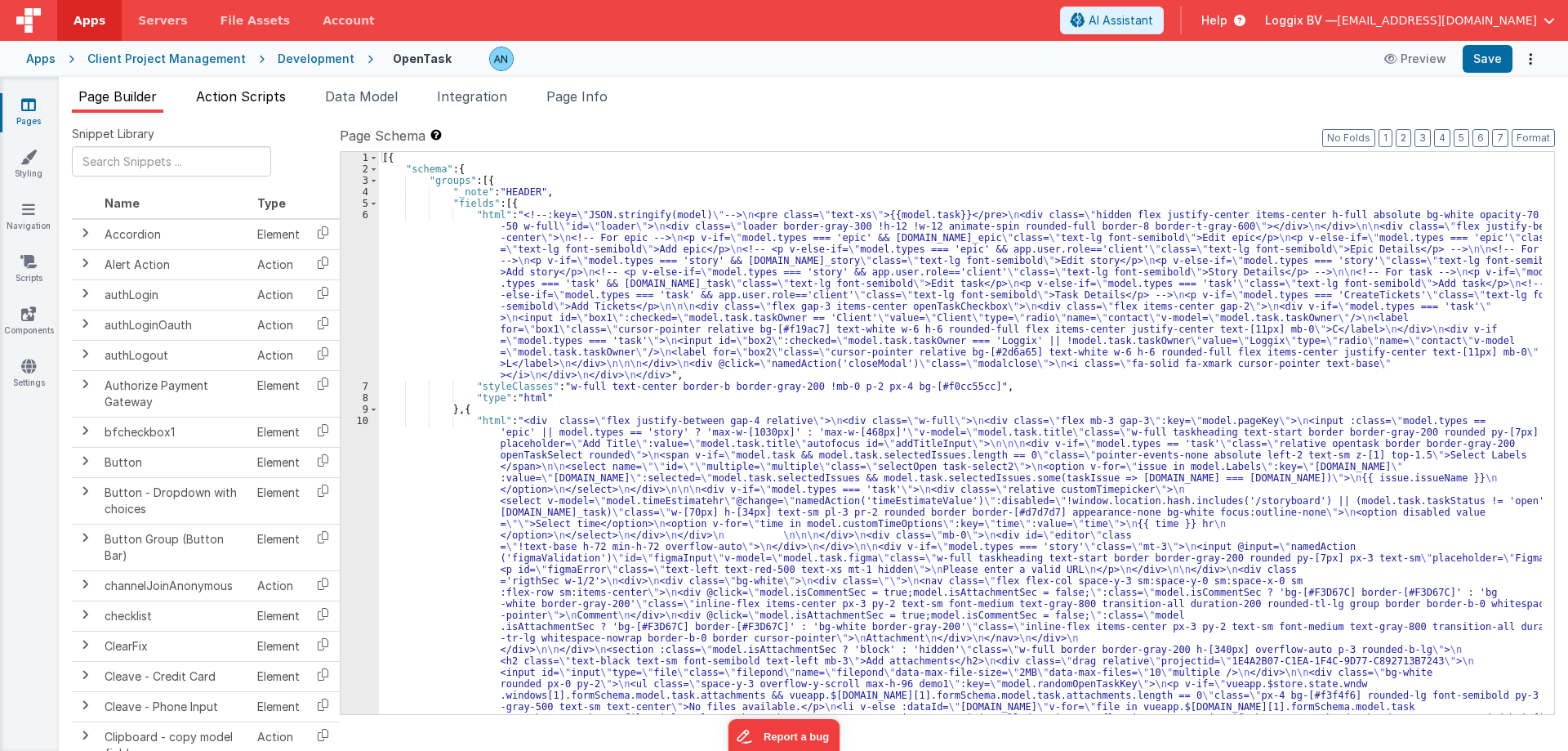
click at [241, 94] on span "Action Scripts" at bounding box center [240, 96] width 90 height 16
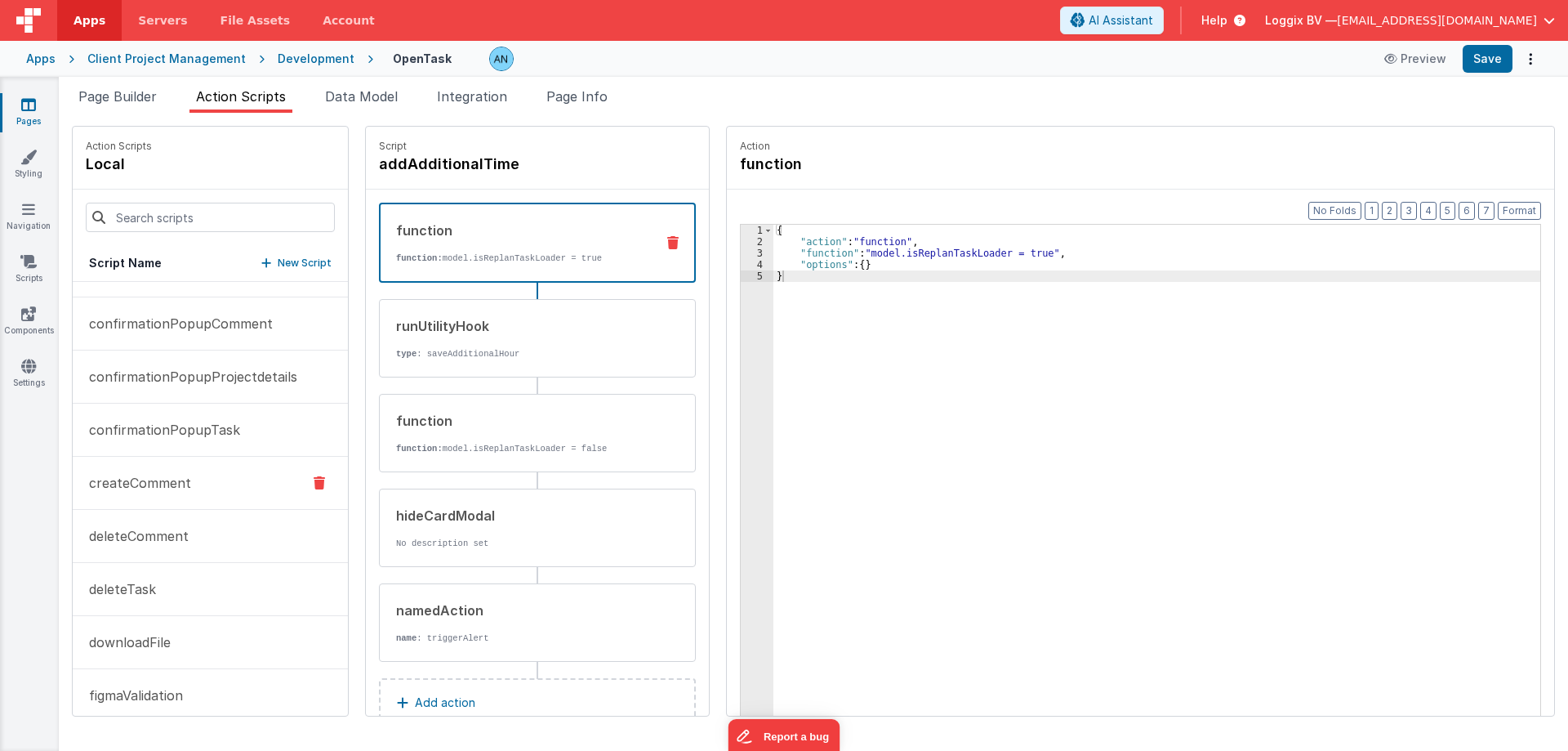
scroll to position [736, 0]
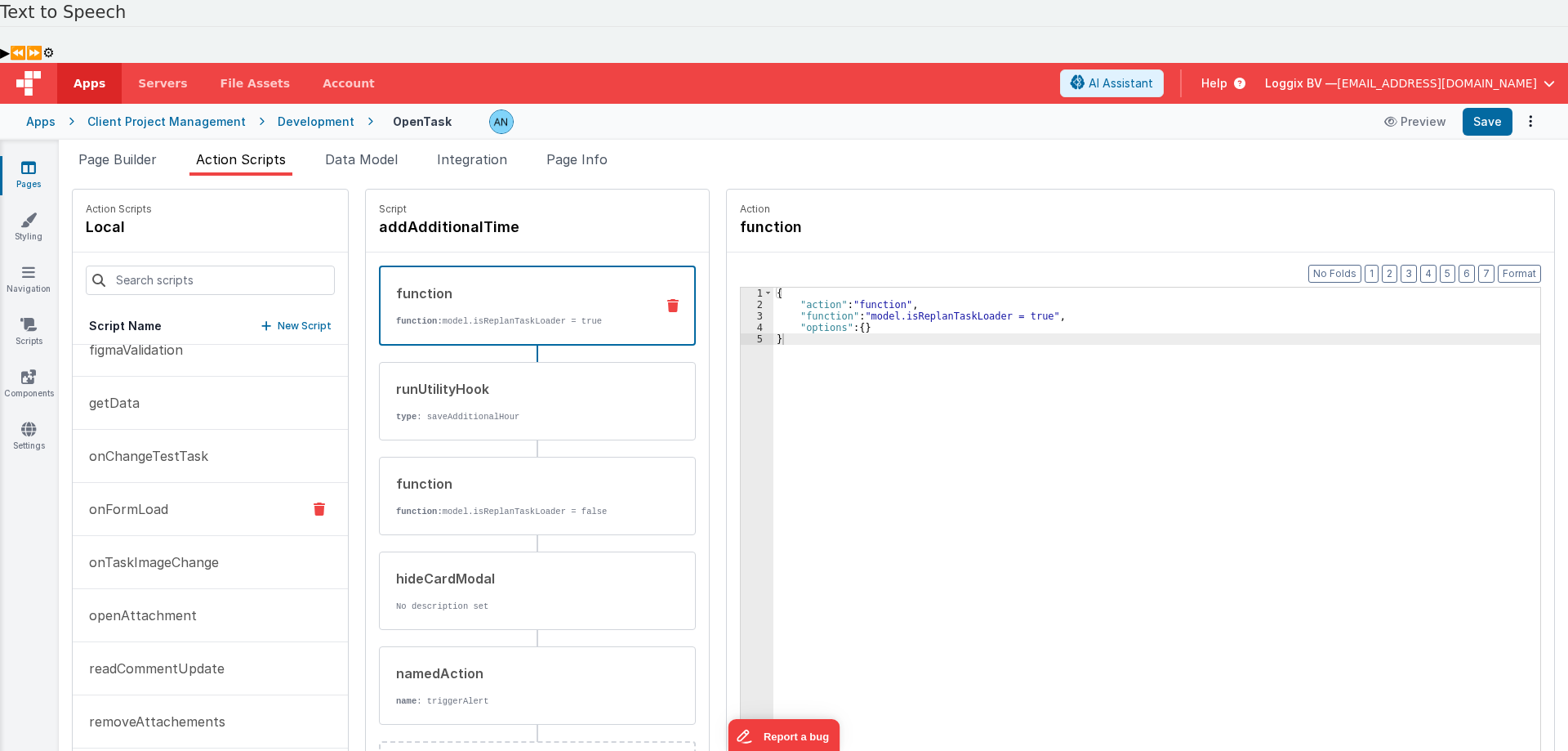
click at [174, 483] on button "onFormLoad" at bounding box center [210, 510] width 275 height 53
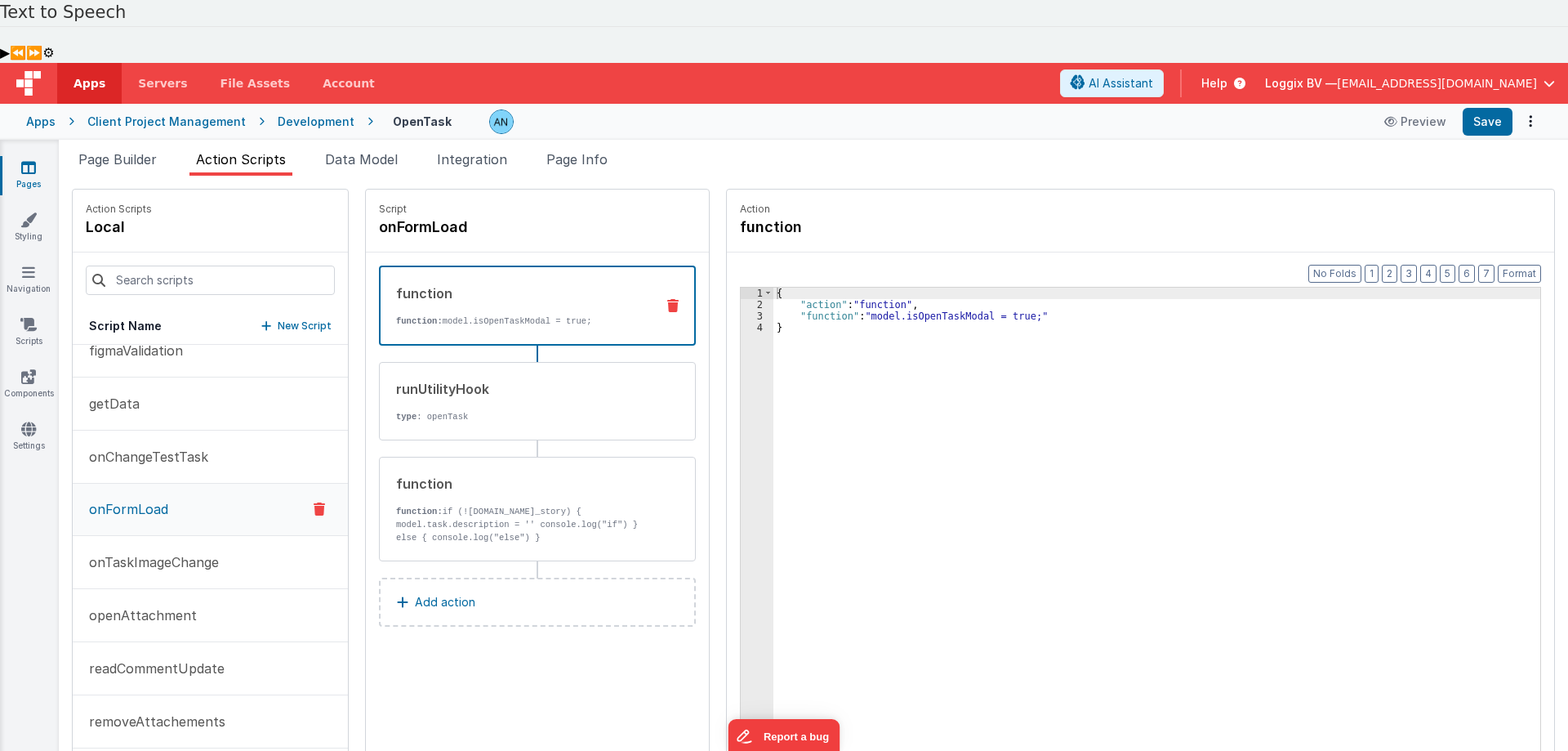
scroll to position [818, 0]
click at [516, 505] on p "function: if (!model.task.id_story) { model.task.description = '' console.log("…" at bounding box center [519, 524] width 247 height 39
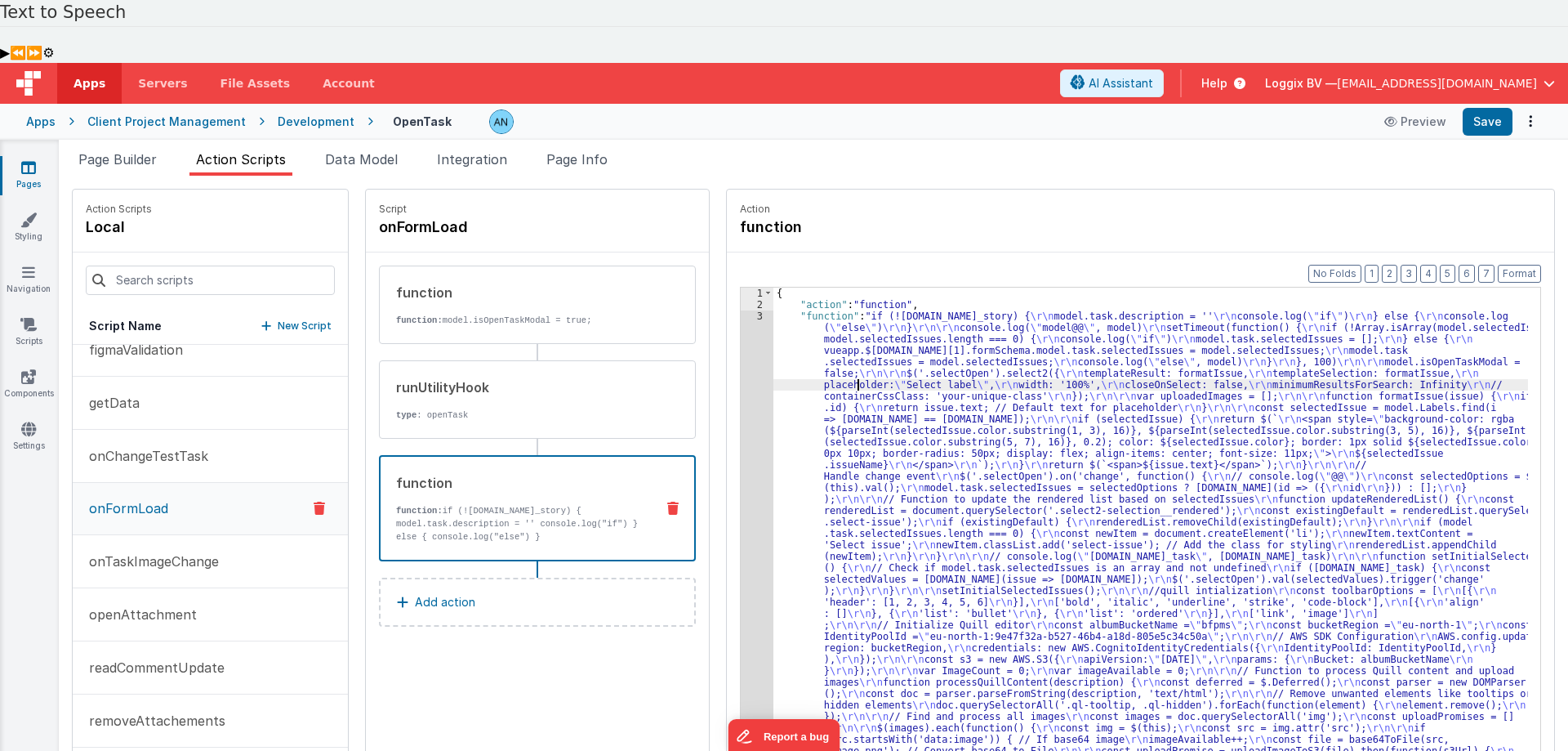
click at [746, 297] on div at bounding box center [784, 376] width 1568 height 751
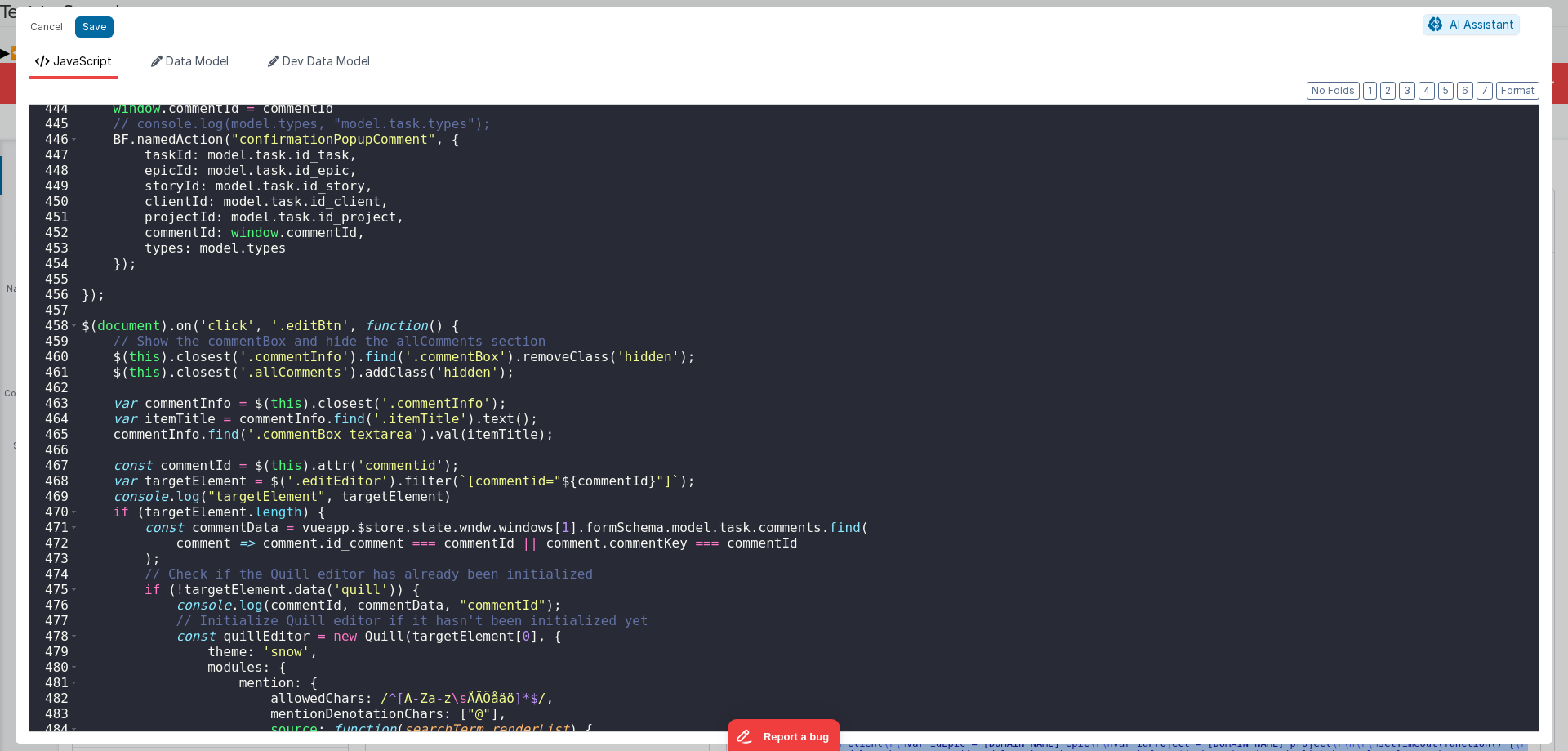
scroll to position [6913, 0]
drag, startPoint x: 128, startPoint y: 246, endPoint x: 285, endPoint y: 244, distance: 157.0
click at [285, 244] on div "window . commentId = commentId // console.log(model.types, "model.task.types");…" at bounding box center [803, 429] width 1448 height 658
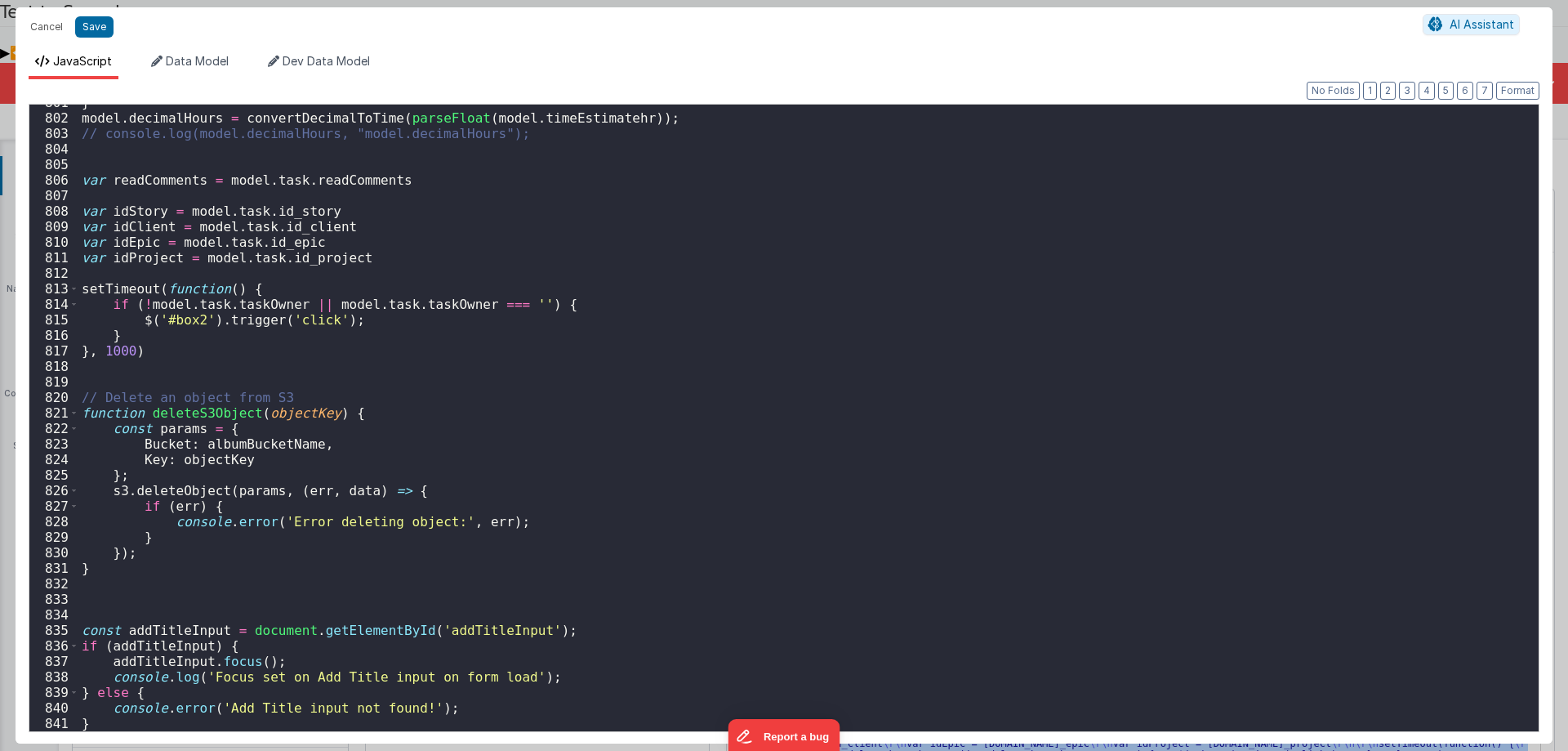
scroll to position [12462, 0]
click at [1011, 230] on div "} model . decimalHours = convertDecimalToTime ( parseFloat ( model . timeEstima…" at bounding box center [803, 423] width 1448 height 658
click at [1001, 235] on div "} model . decimalHours = convertDecimalToTime ( parseFloat ( model . timeEstima…" at bounding box center [803, 423] width 1448 height 658
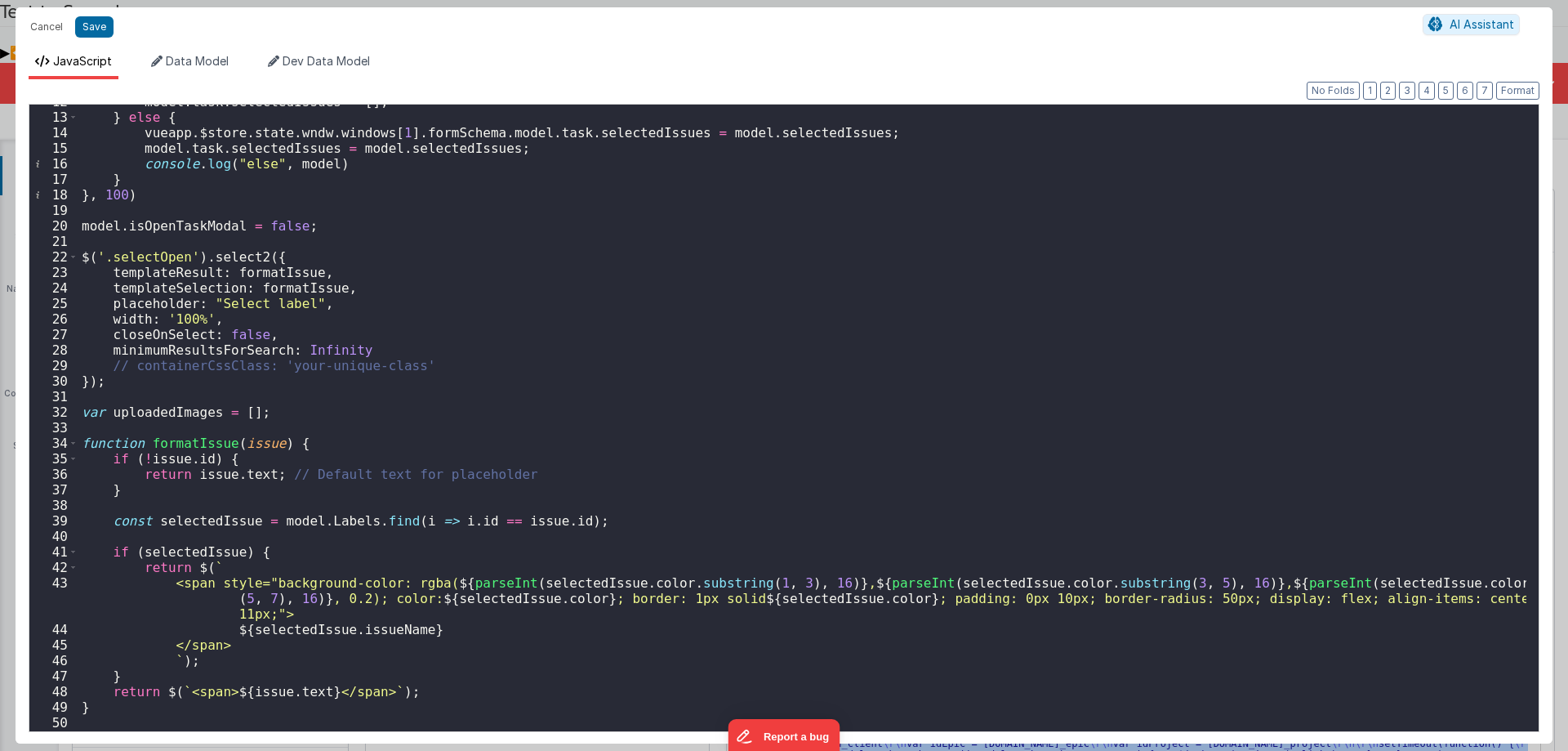
scroll to position [0, 0]
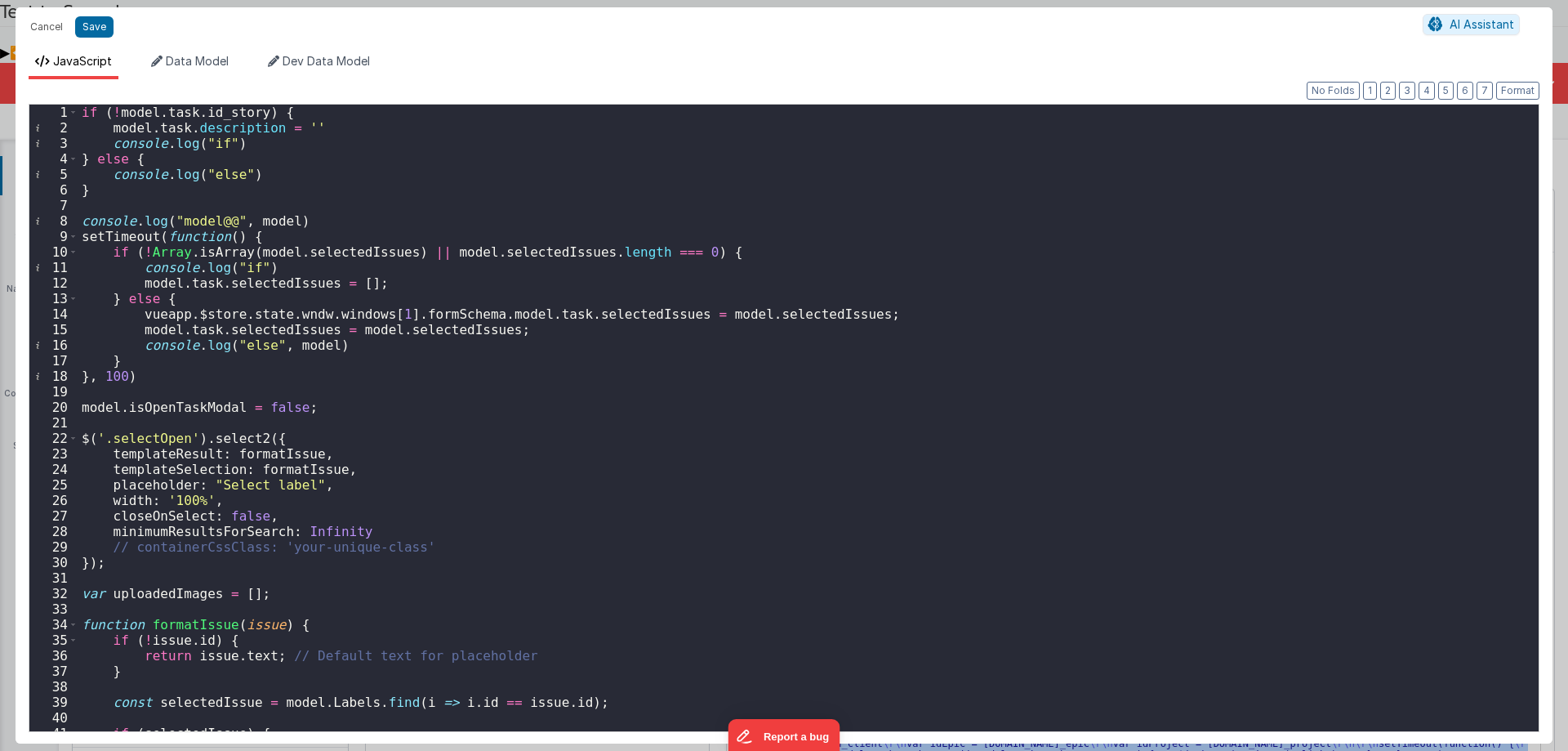
click at [255, 107] on div "if ( ! model . task . id_story ) { model . task . description = '' console . lo…" at bounding box center [803, 433] width 1448 height 658
drag, startPoint x: 296, startPoint y: 107, endPoint x: 347, endPoint y: 109, distance: 51.0
click at [347, 109] on div "if ( ! model . task . id_story && types : model . types ) { model . task . desc…" at bounding box center [803, 433] width 1448 height 658
click at [367, 113] on div "if ( ! model . task . id_story && model . types ) { model . task . description …" at bounding box center [803, 433] width 1448 height 658
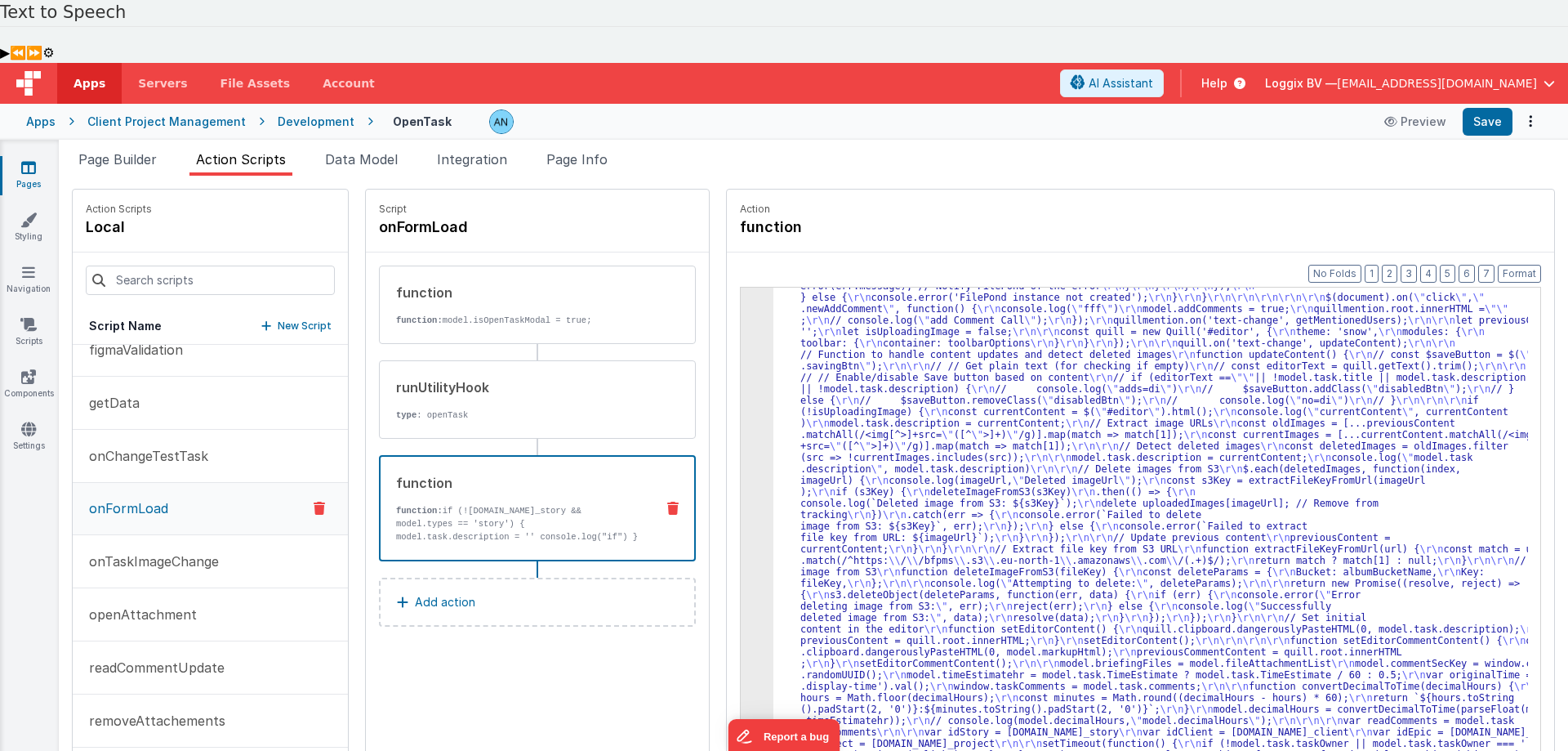
scroll to position [2501, 0]
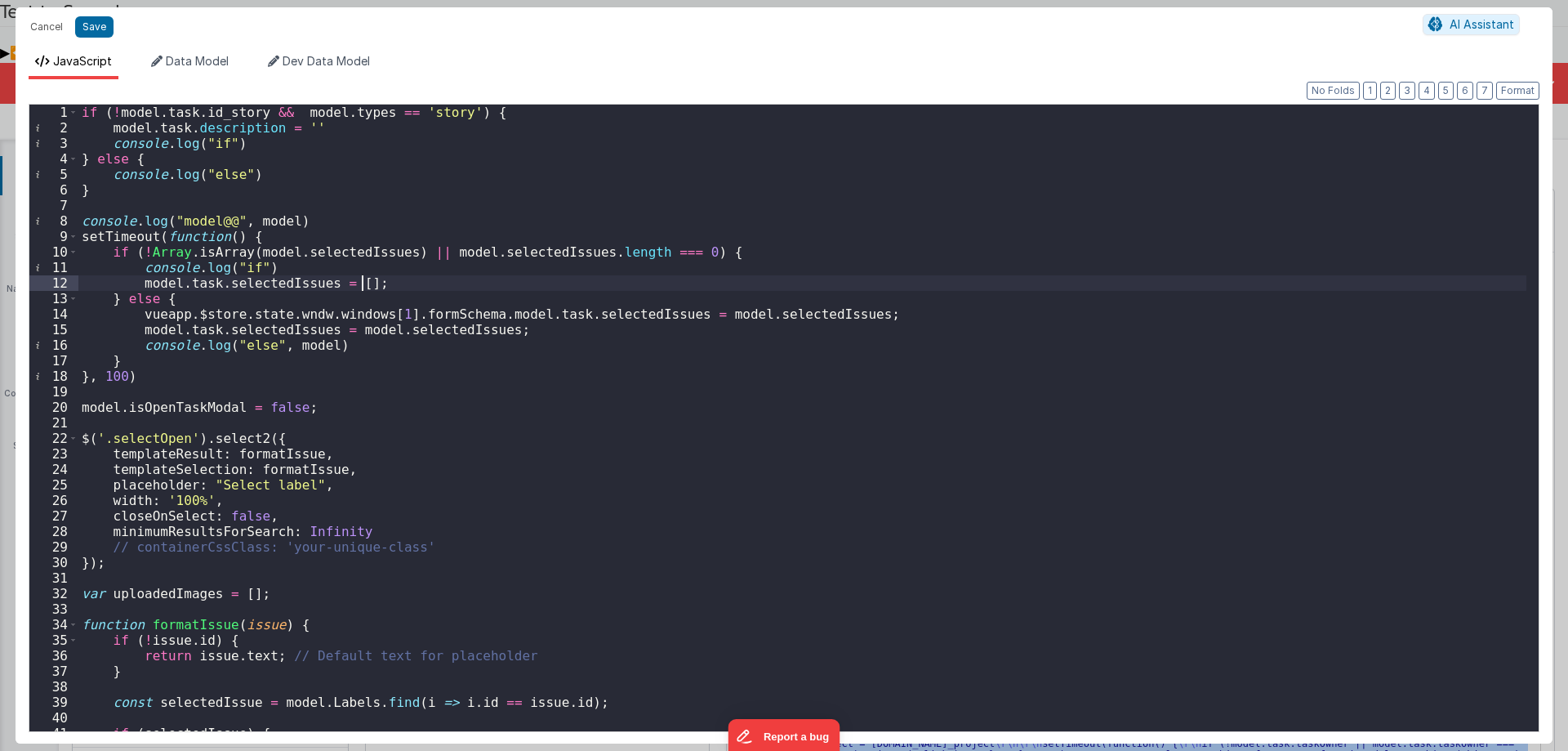
click at [222, 138] on div "if ( ! model . task . id_story && model . types == 'story' ) { model . task . d…" at bounding box center [803, 433] width 1448 height 658
click at [216, 141] on div "if ( ! model . task . id_story && model . types == 'story' ) { model . task . d…" at bounding box center [803, 433] width 1448 height 658
click at [233, 174] on div "if ( ! model . task . id_story && model . types == 'story' ) { model . task . d…" at bounding box center [803, 433] width 1448 height 658
click at [100, 24] on button "Save" at bounding box center [94, 27] width 38 height 21
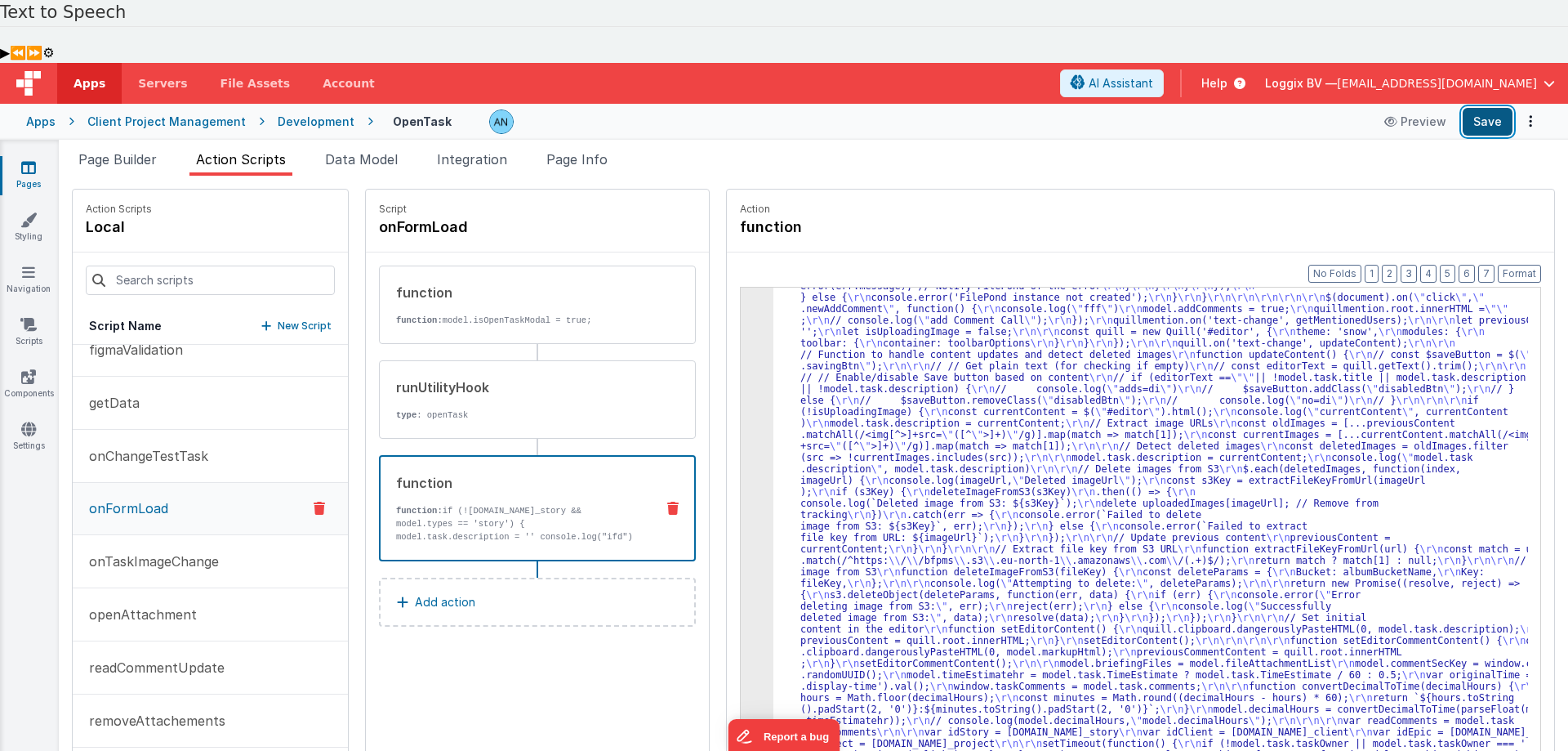
click at [1489, 108] on button "Save" at bounding box center [1488, 121] width 50 height 27
click at [1520, 265] on button "Format" at bounding box center [1519, 274] width 44 height 18
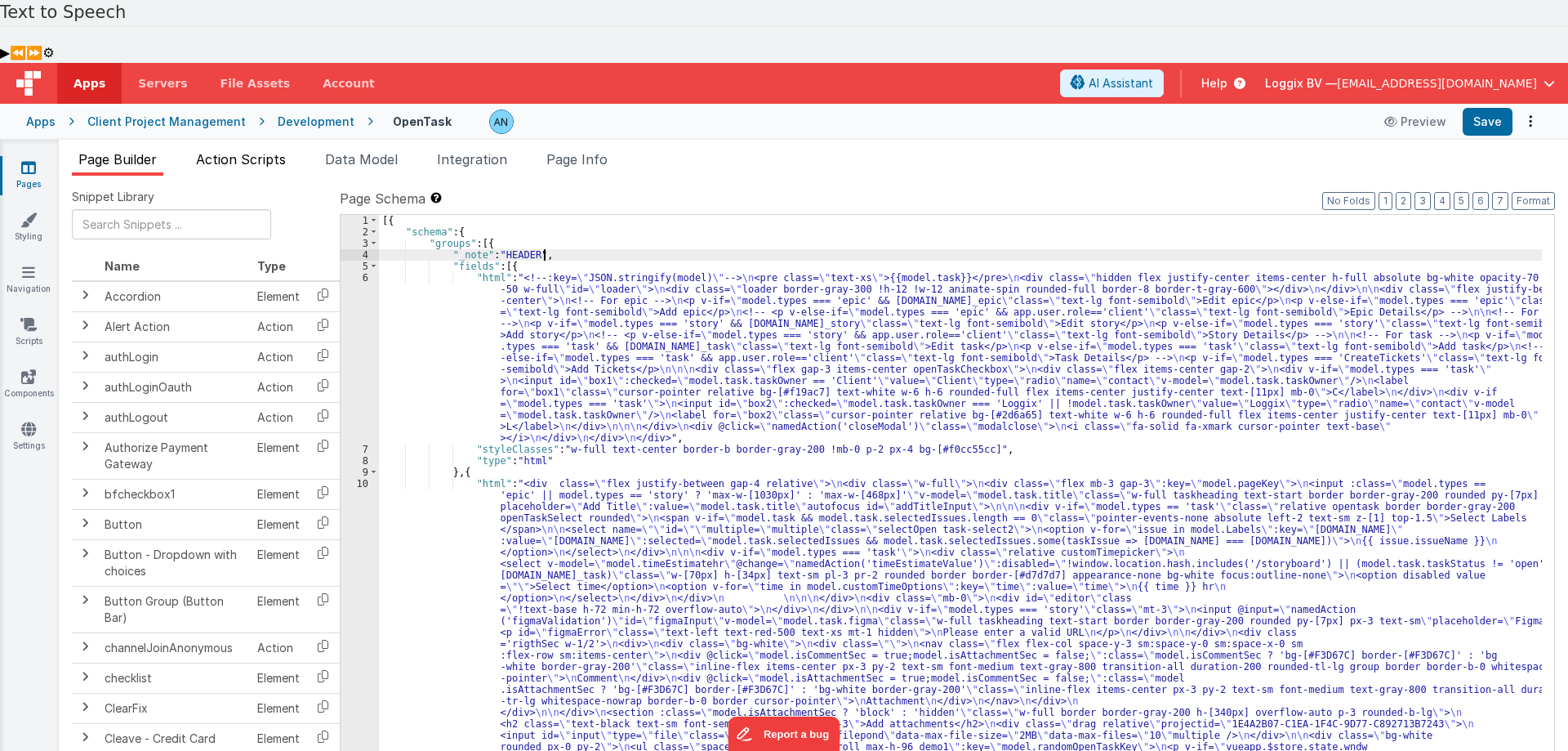
click at [244, 151] on span "Action Scripts" at bounding box center [240, 159] width 90 height 16
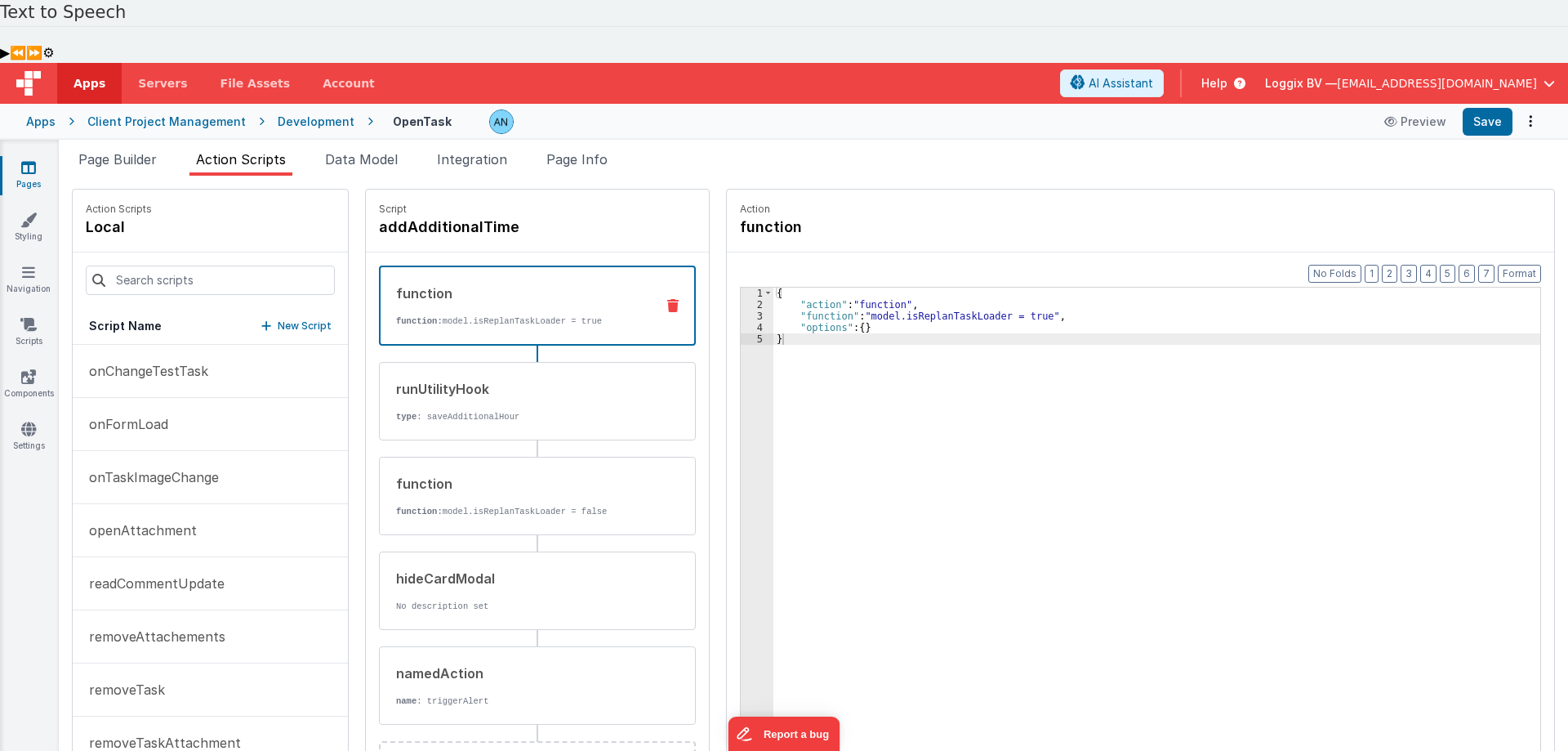
scroll to position [899, 0]
click at [227, 401] on button "onFormLoad" at bounding box center [210, 428] width 275 height 53
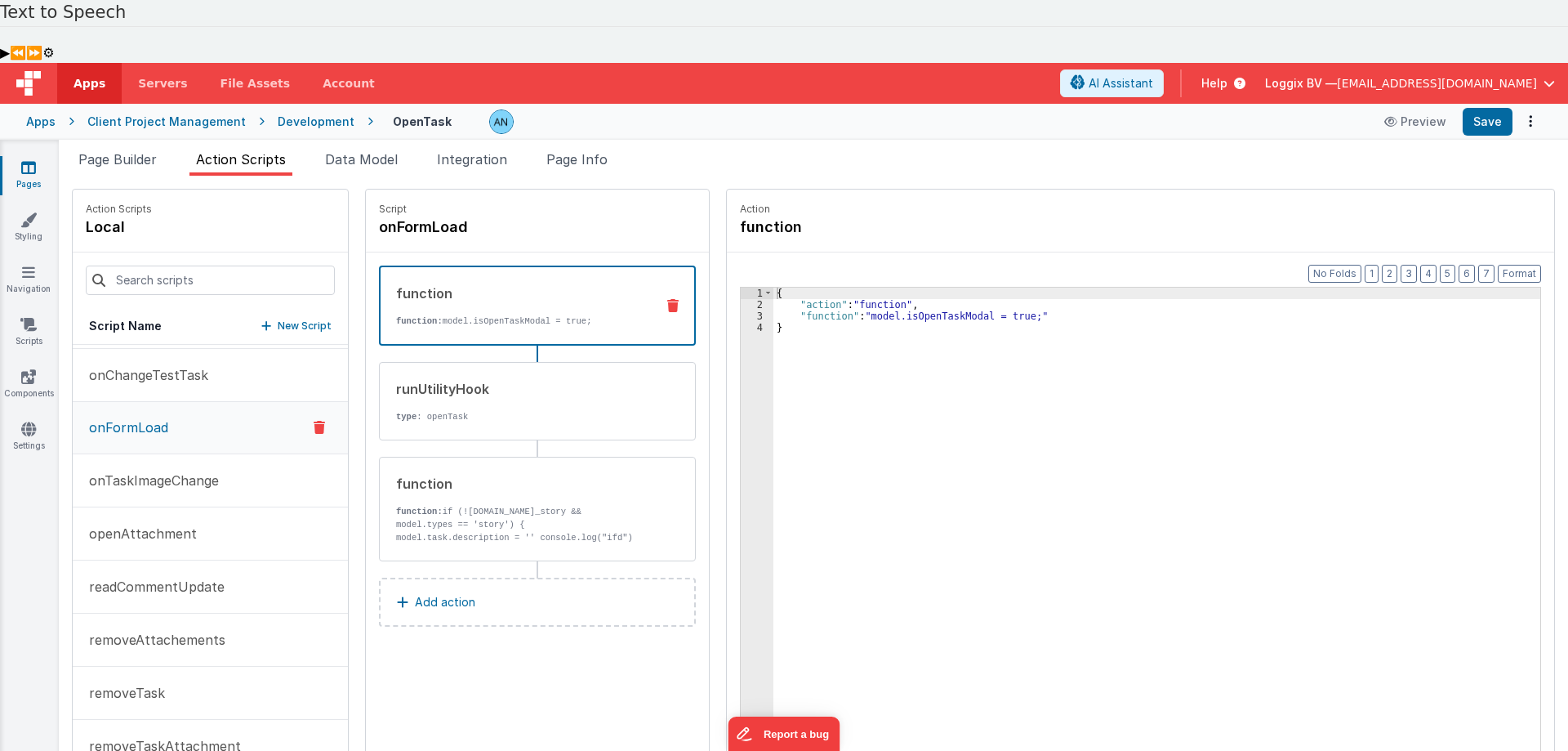
scroll to position [900, 0]
click at [473, 474] on div "function" at bounding box center [519, 483] width 247 height 20
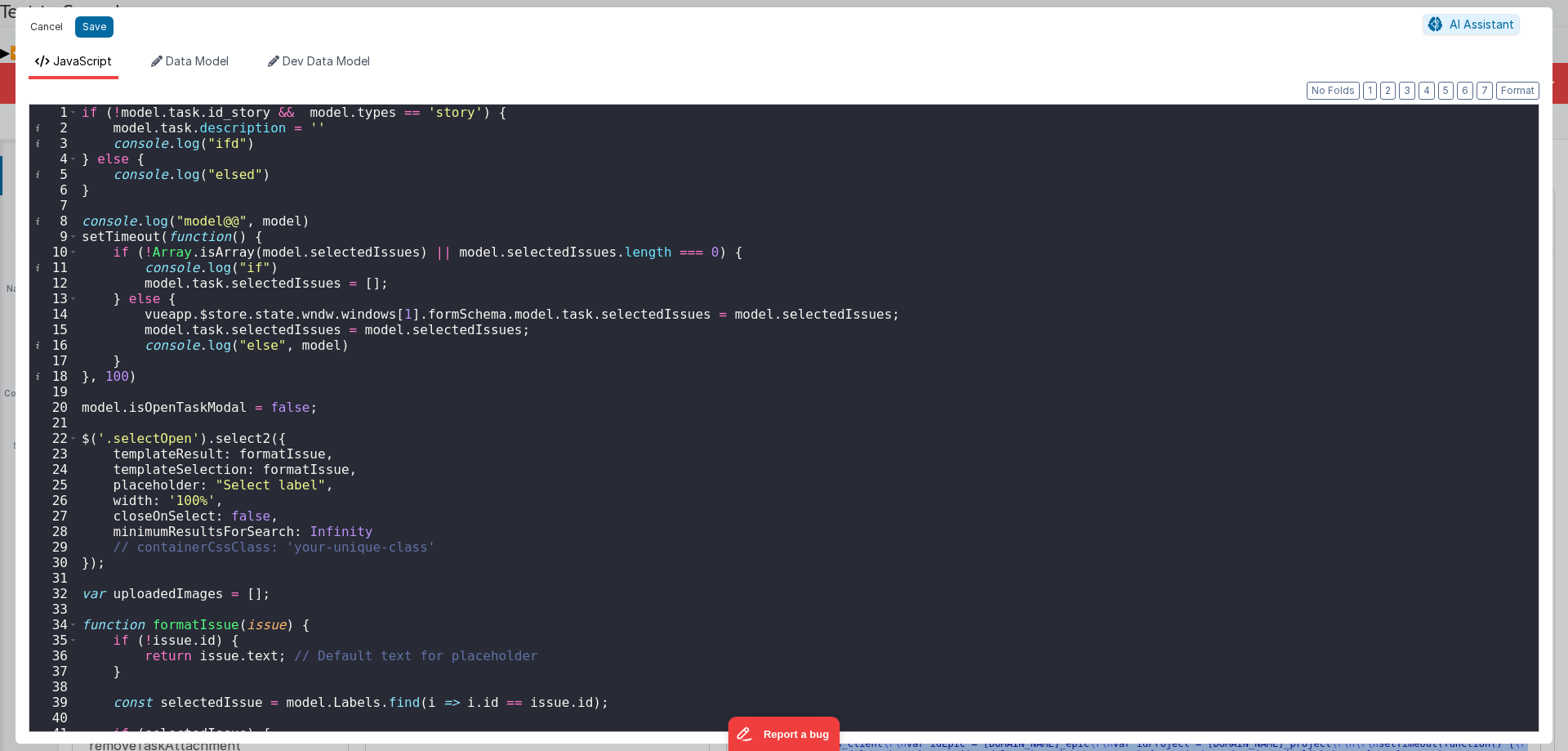
click at [39, 21] on button "Cancel" at bounding box center [46, 27] width 49 height 23
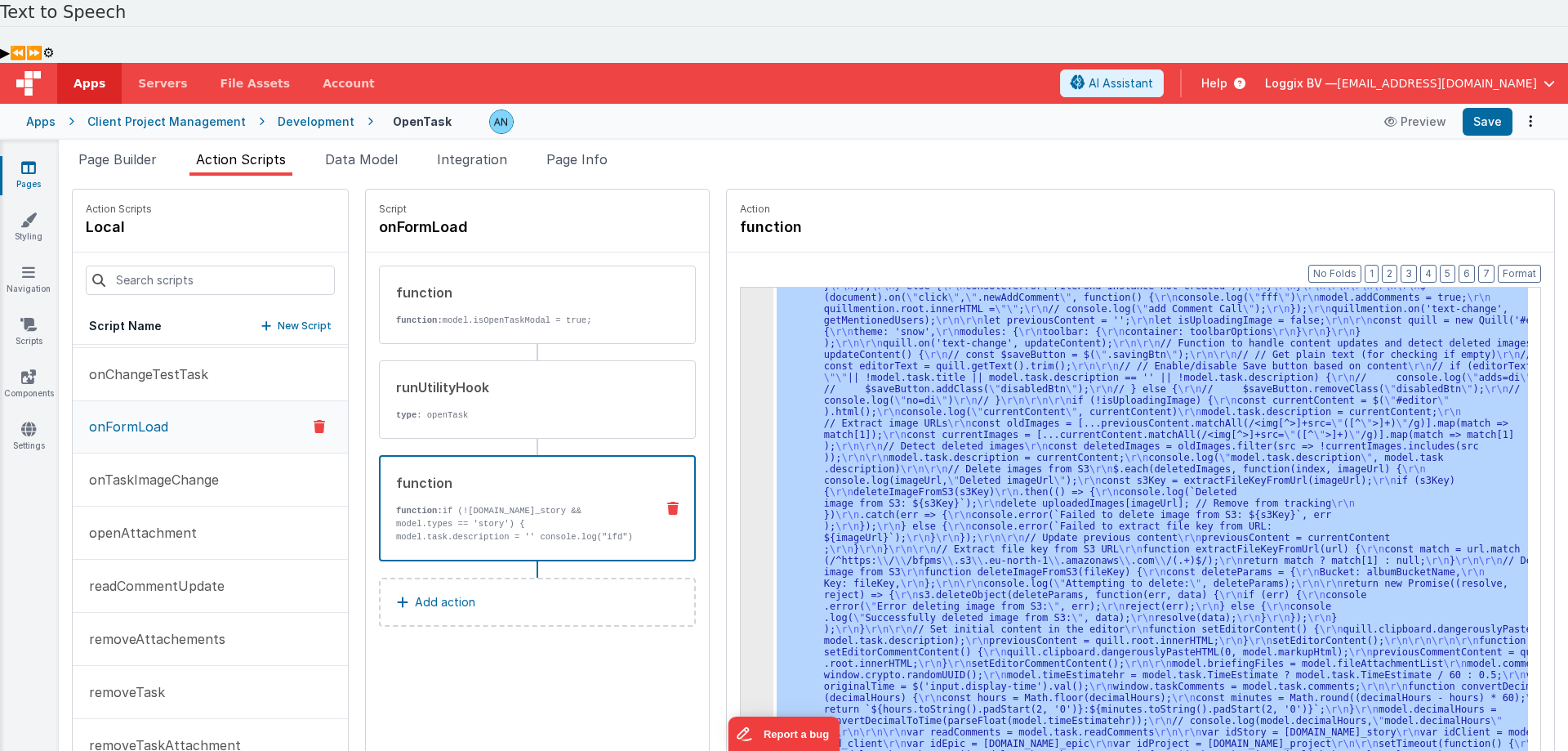
click at [307, 114] on div "Development" at bounding box center [316, 121] width 77 height 16
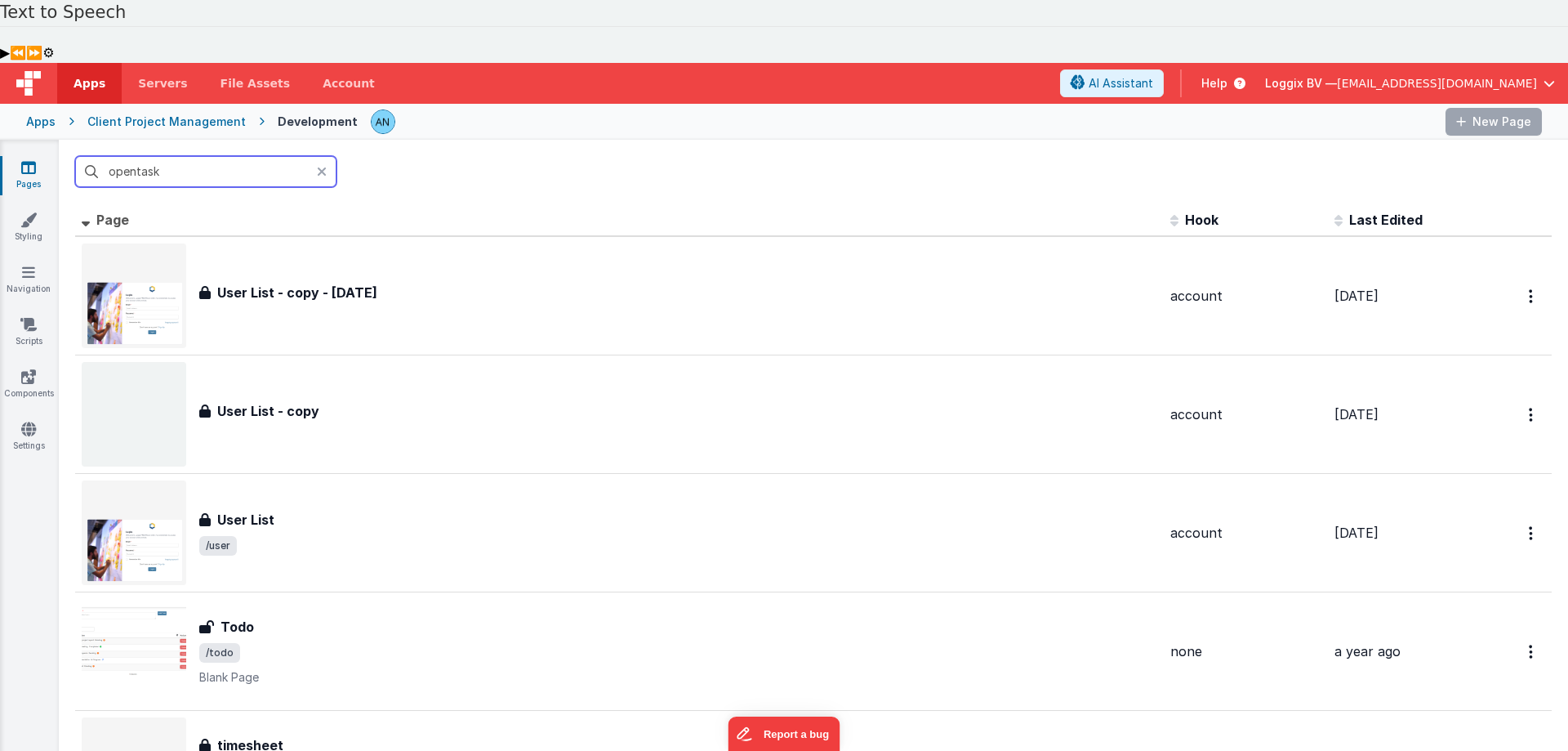
click at [205, 156] on input "opentask" at bounding box center [206, 171] width 262 height 31
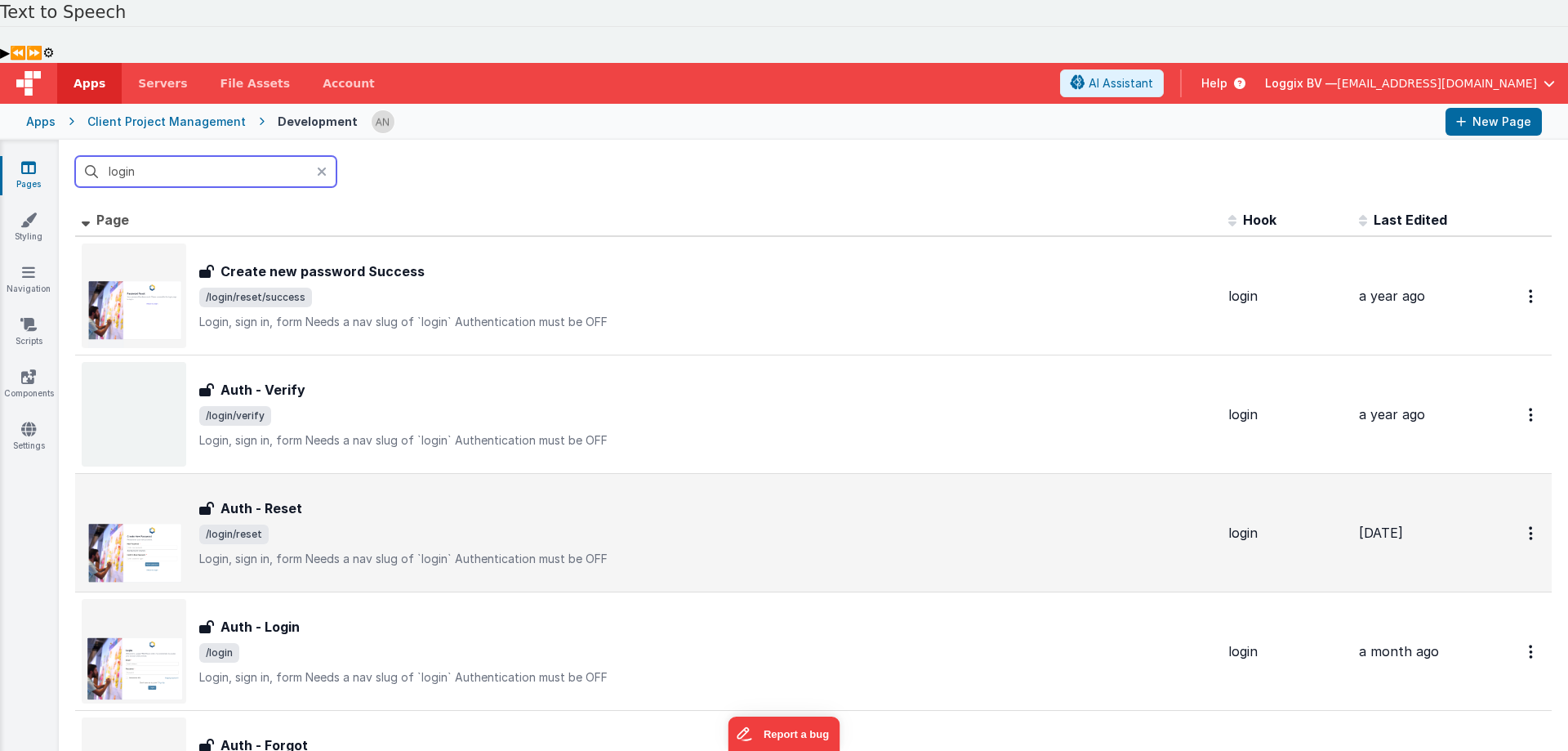
scroll to position [82, 0]
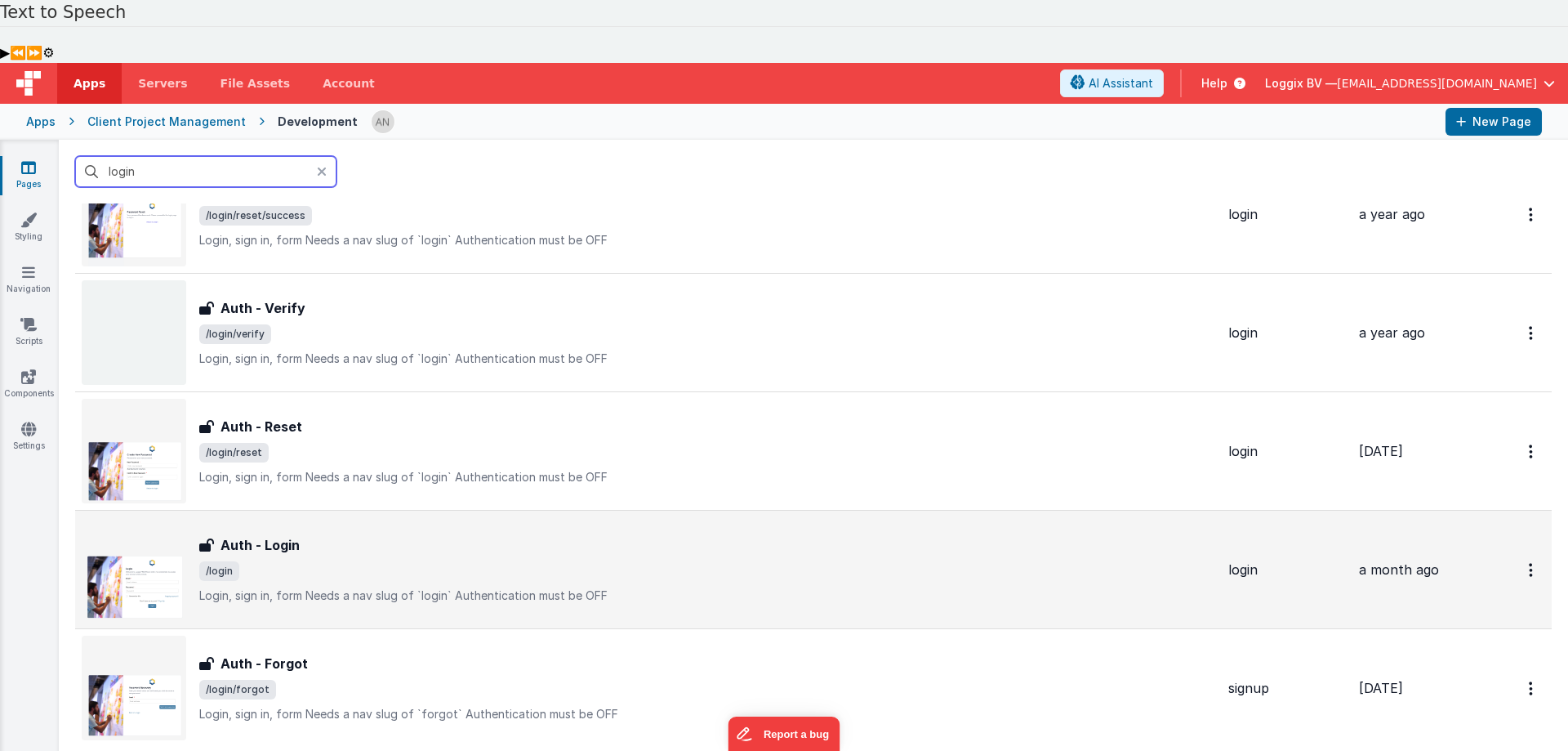
type input "login"
click at [383, 535] on div "Auth - Login" at bounding box center [707, 545] width 1016 height 20
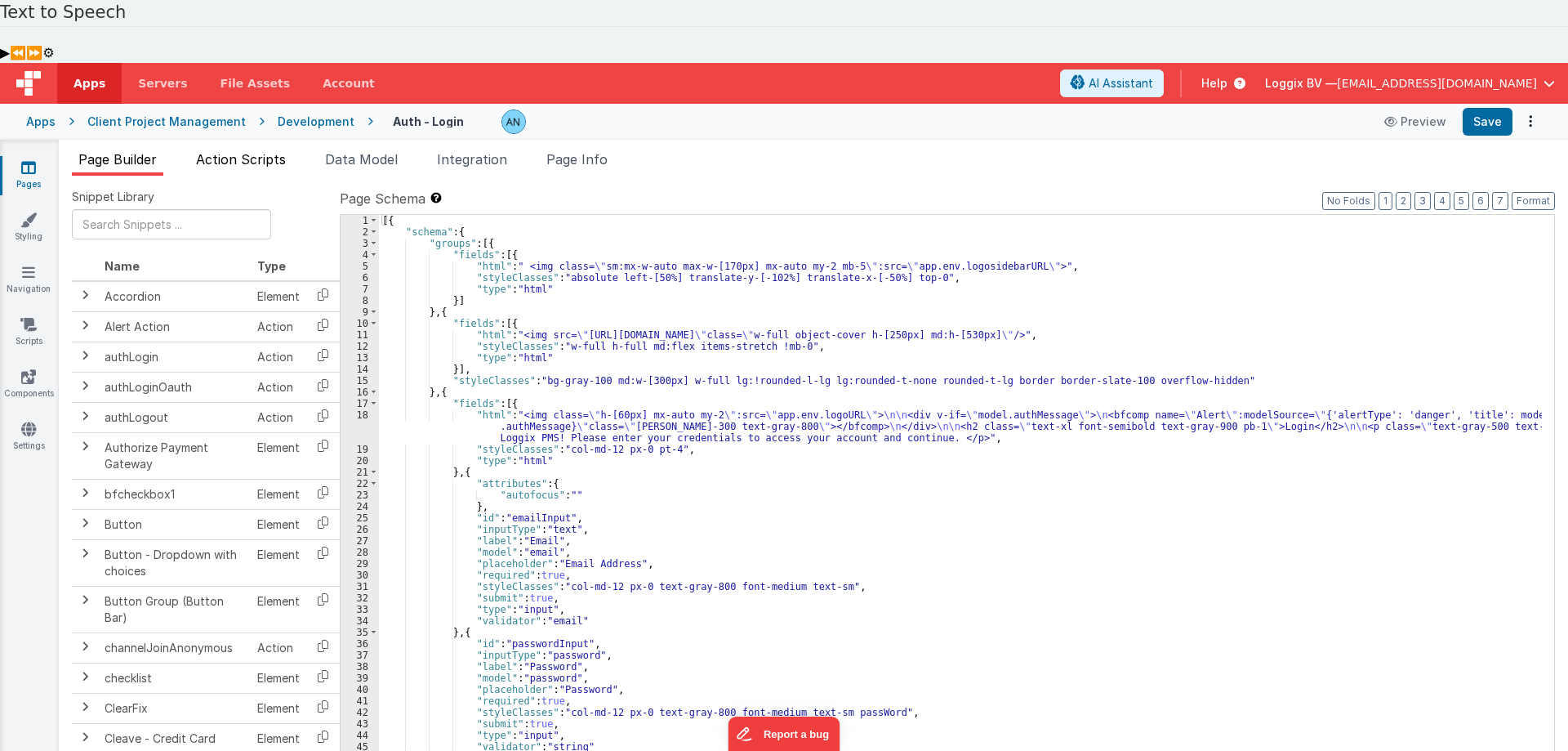
click at [237, 151] on span "Action Scripts" at bounding box center [240, 159] width 90 height 16
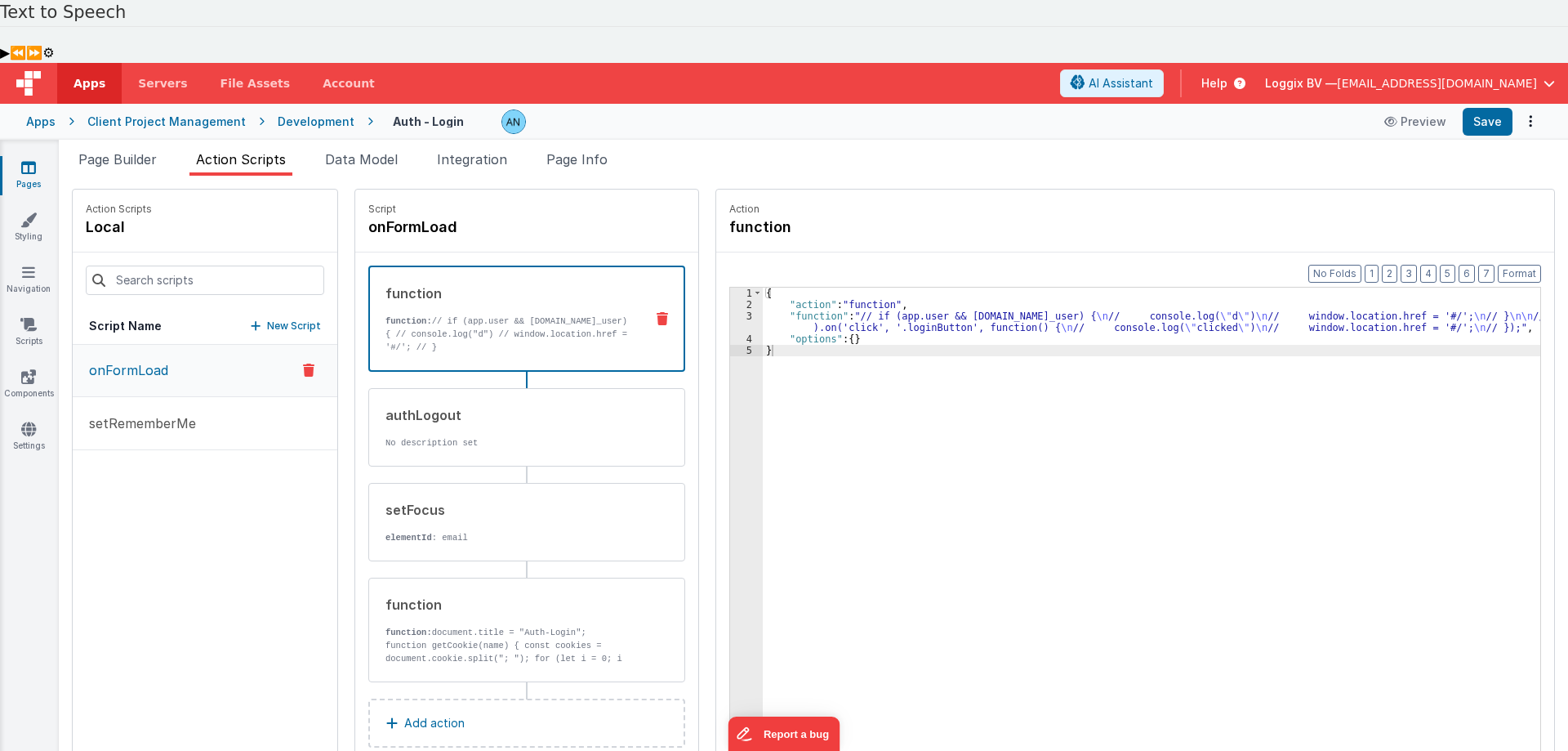
click at [497, 284] on div "function function: // if (app.user && app.user.id_user) { // console.log("d") /…" at bounding box center [501, 319] width 262 height 70
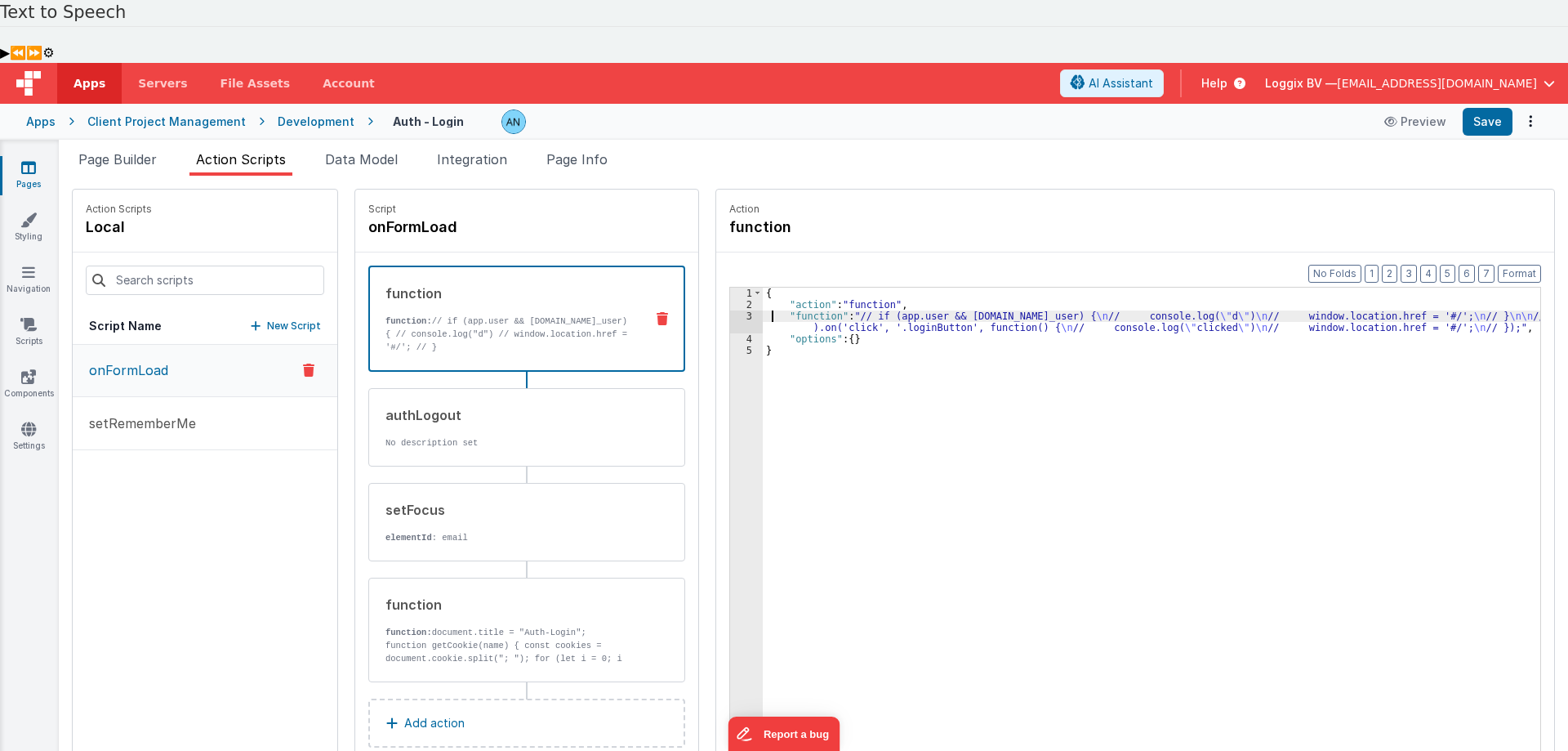
click at [763, 287] on div "{ "action" : "function" , "function" : "// if (app.user && app.user.id_user) { …" at bounding box center [1159, 570] width 793 height 565
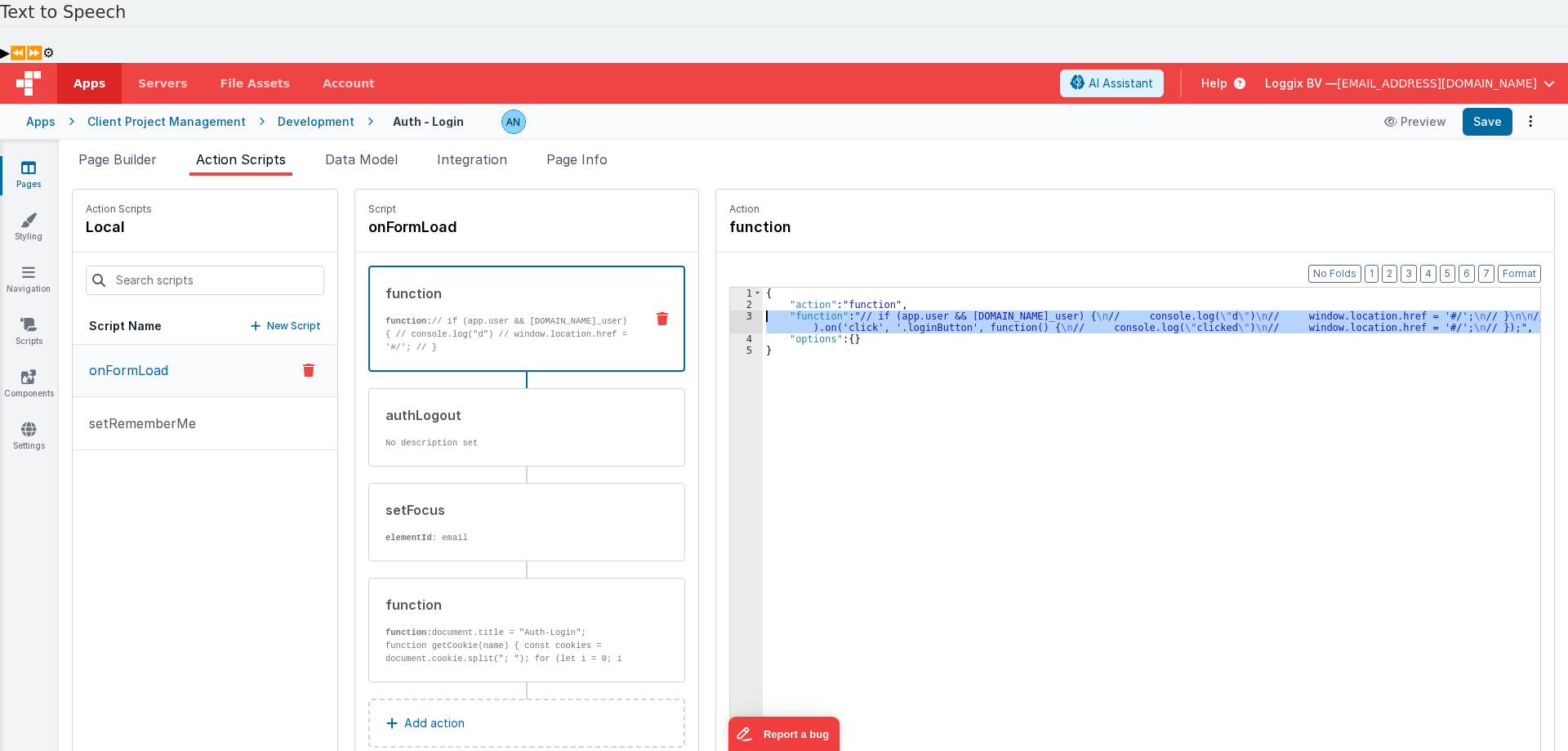
click at [730, 310] on div "3" at bounding box center [746, 322] width 32 height 23
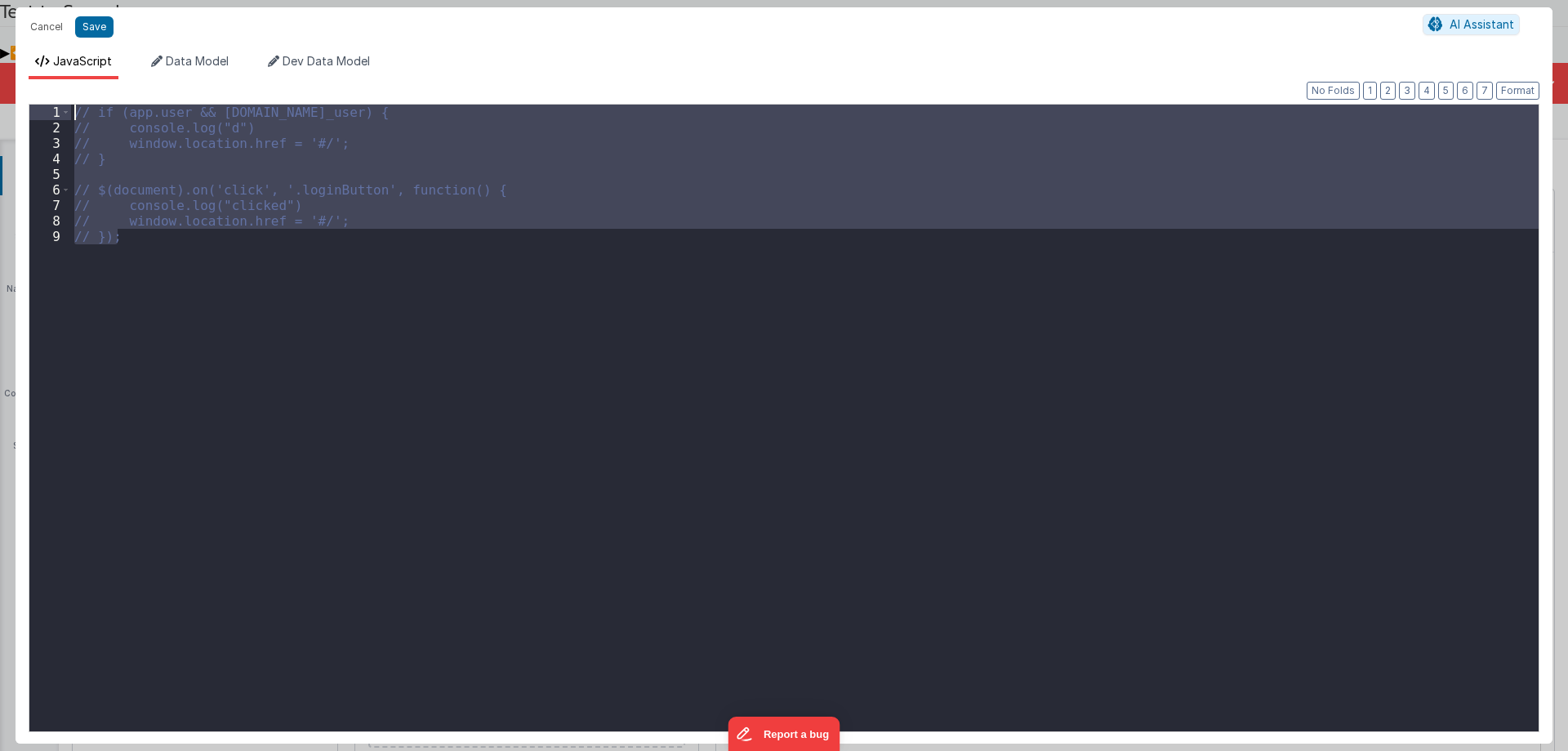
drag, startPoint x: 167, startPoint y: 257, endPoint x: 0, endPoint y: 82, distance: 241.9
click at [0, 82] on div "Cancel Save AI Assistant JavaScript Data Model Dev Data Model Format 7 6 5 4 3 …" at bounding box center [784, 376] width 1568 height 751
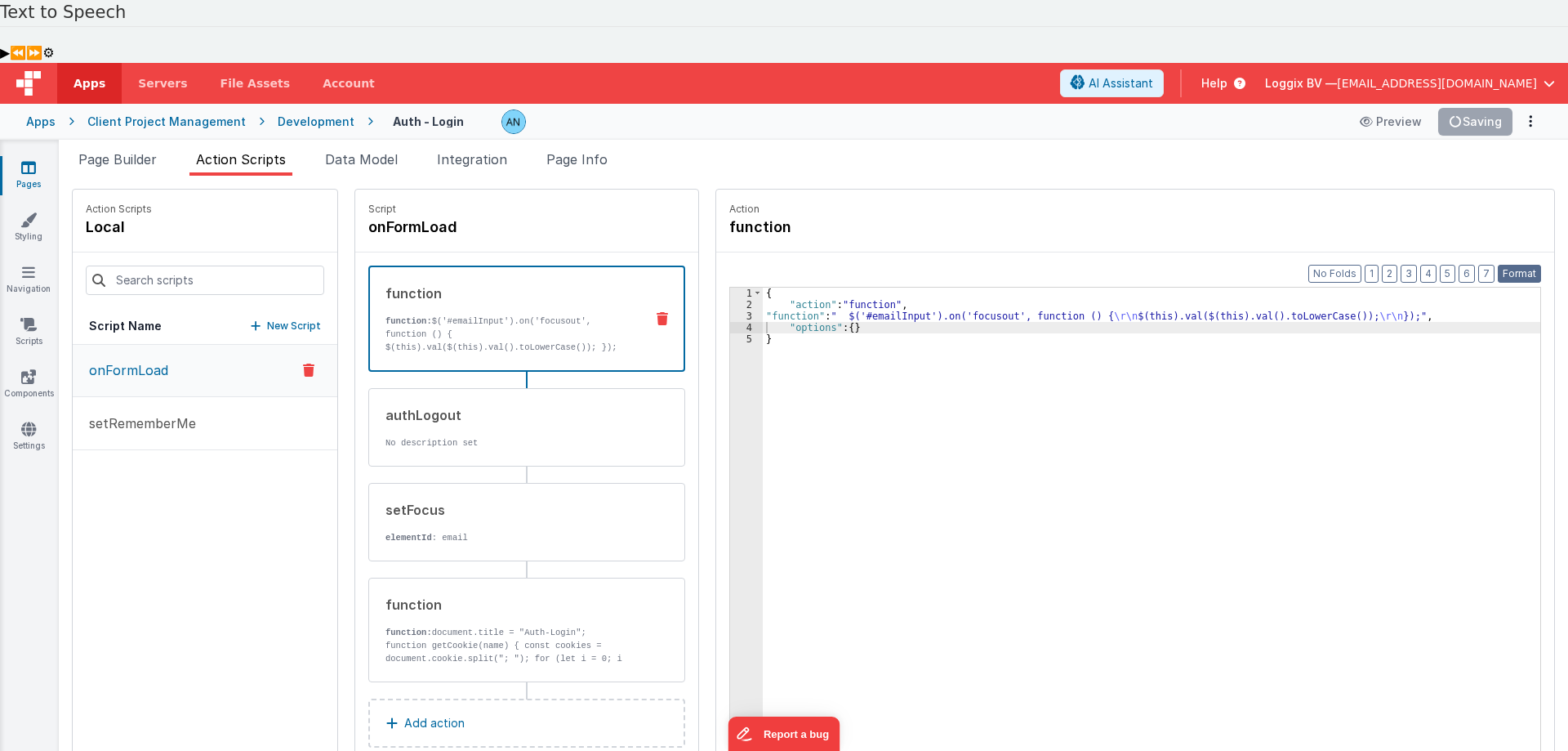
click at [1516, 265] on button "Format" at bounding box center [1519, 274] width 44 height 18
click at [730, 310] on div "3" at bounding box center [746, 316] width 32 height 11
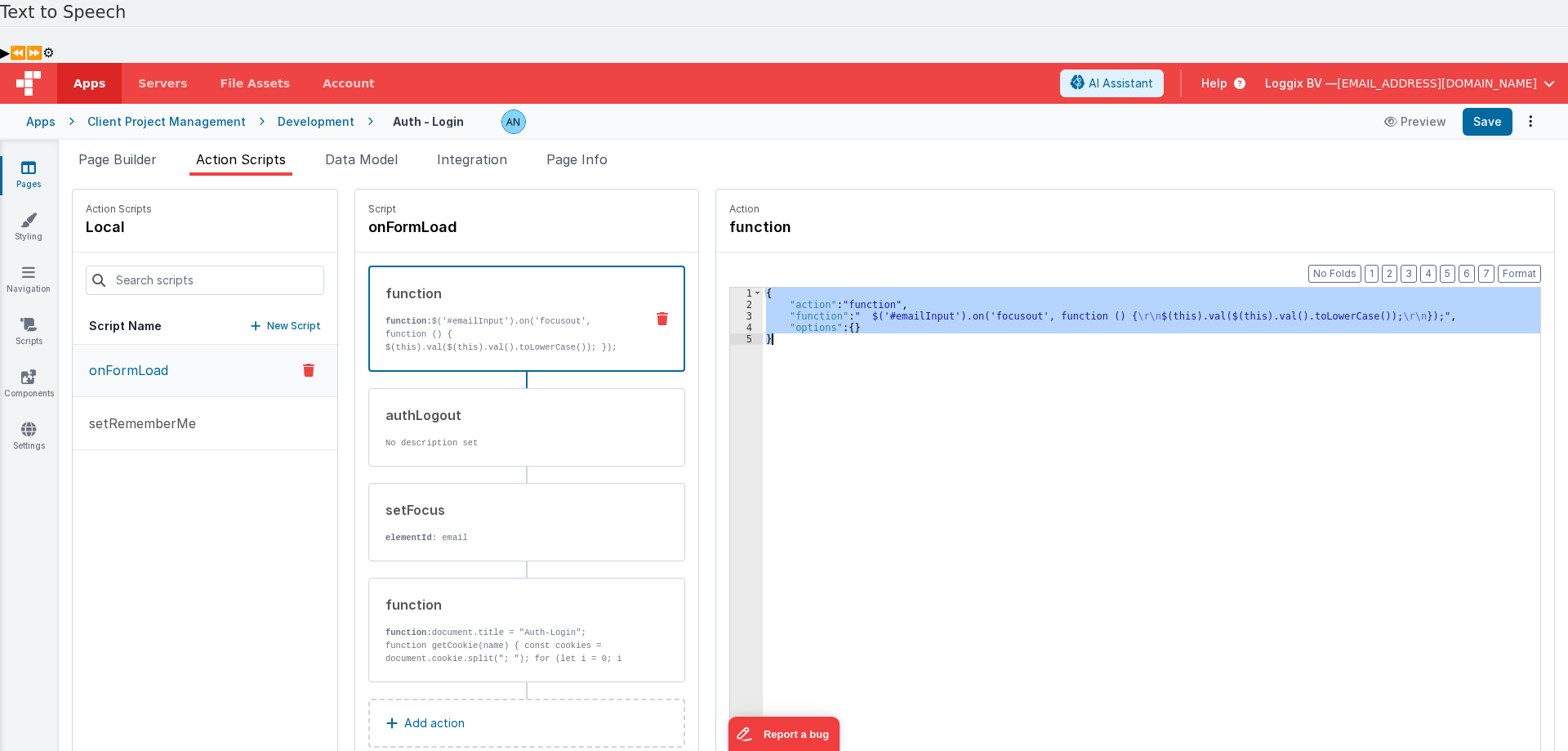
click at [730, 310] on div "3" at bounding box center [746, 316] width 32 height 11
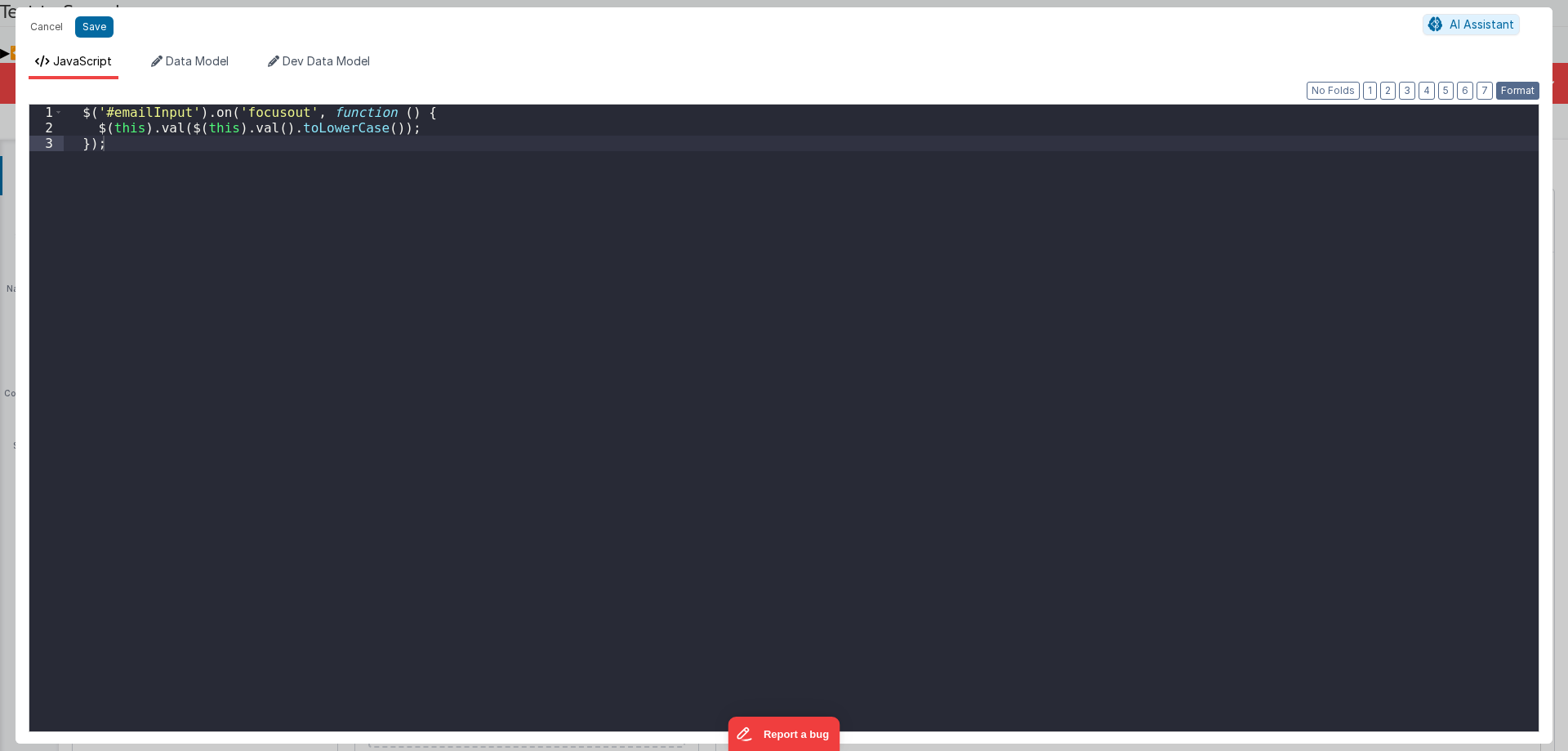
click at [1518, 91] on button "Format" at bounding box center [1518, 91] width 44 height 18
click at [416, 130] on div "$ ( '#emailInput' ) . on ( 'focusout' , function ( ) { $ ( this ) . val ( $ ( t…" at bounding box center [801, 433] width 1475 height 658
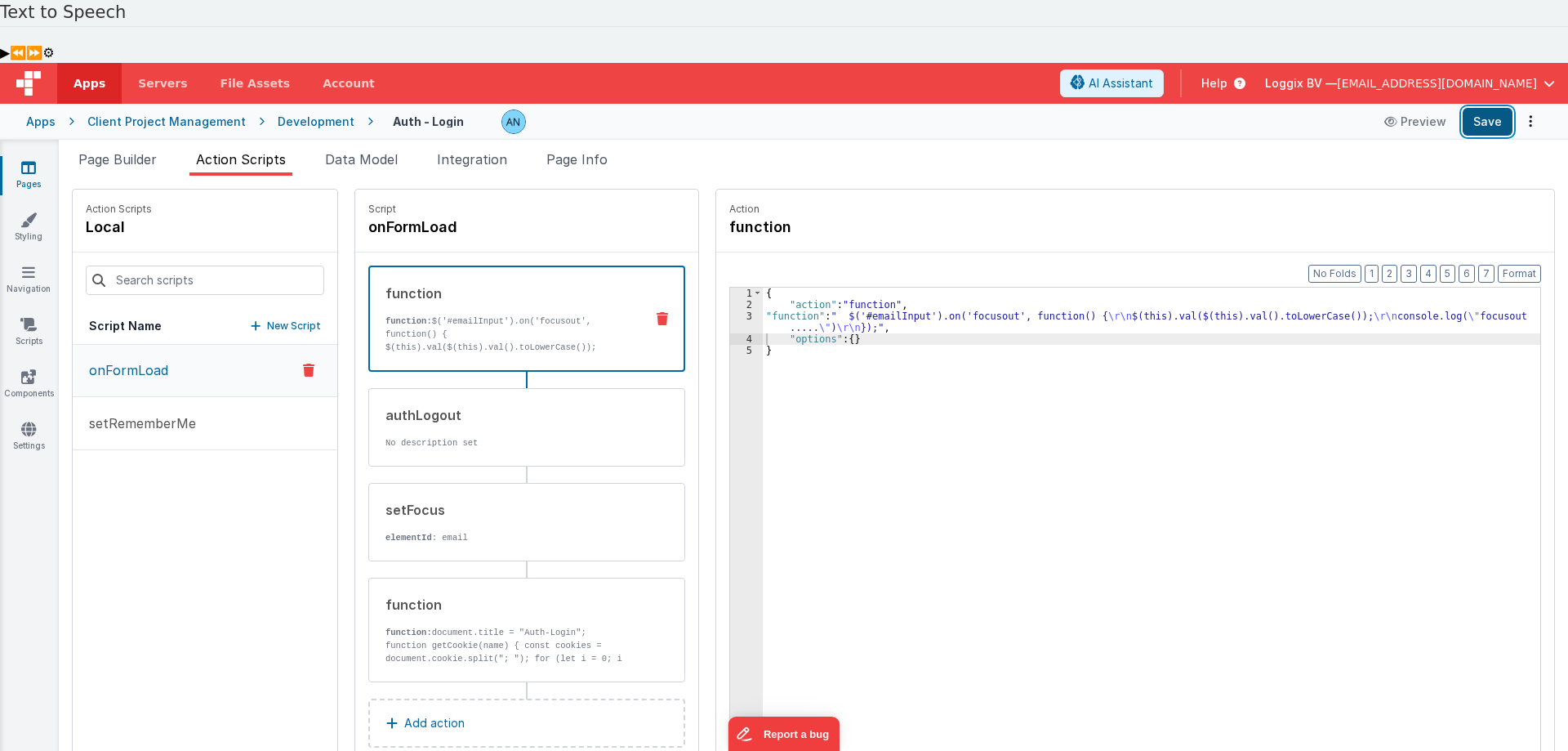
click at [1502, 108] on button "Save" at bounding box center [1488, 121] width 50 height 27
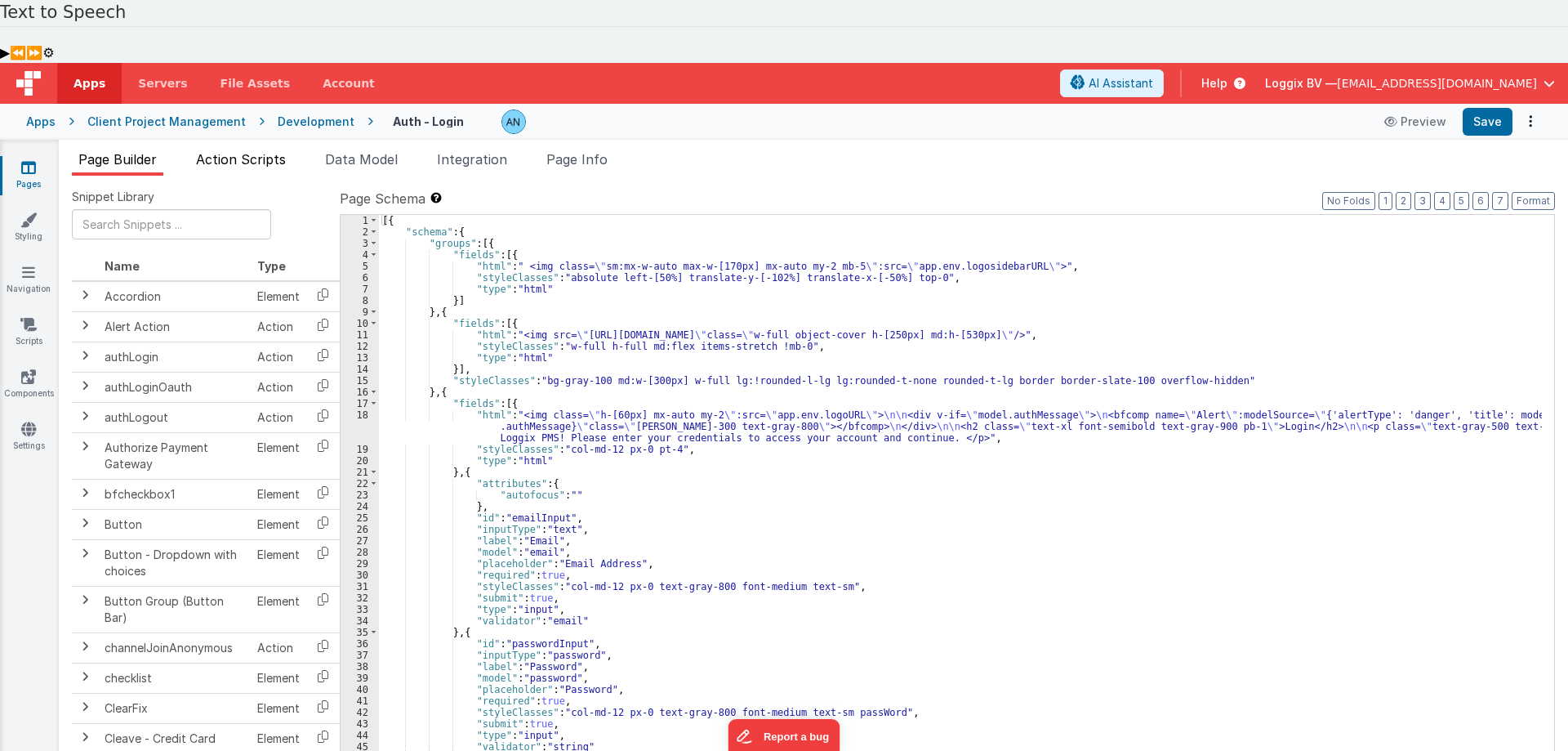
click at [239, 151] on span "Action Scripts" at bounding box center [240, 159] width 90 height 16
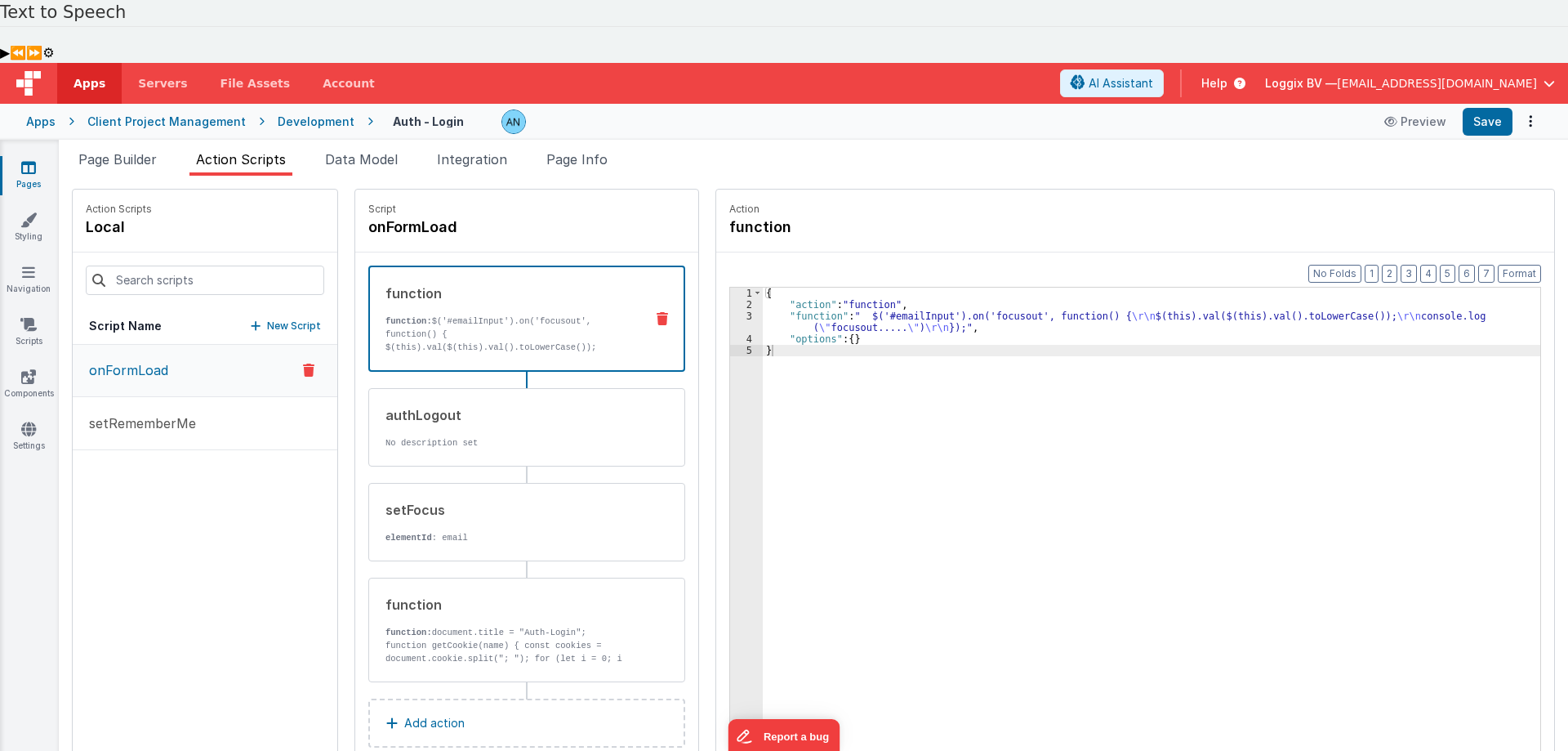
click at [777, 287] on div "{ "action" : "function" , "function" : " $('#emailInput').on('focusout', functi…" at bounding box center [1159, 570] width 793 height 565
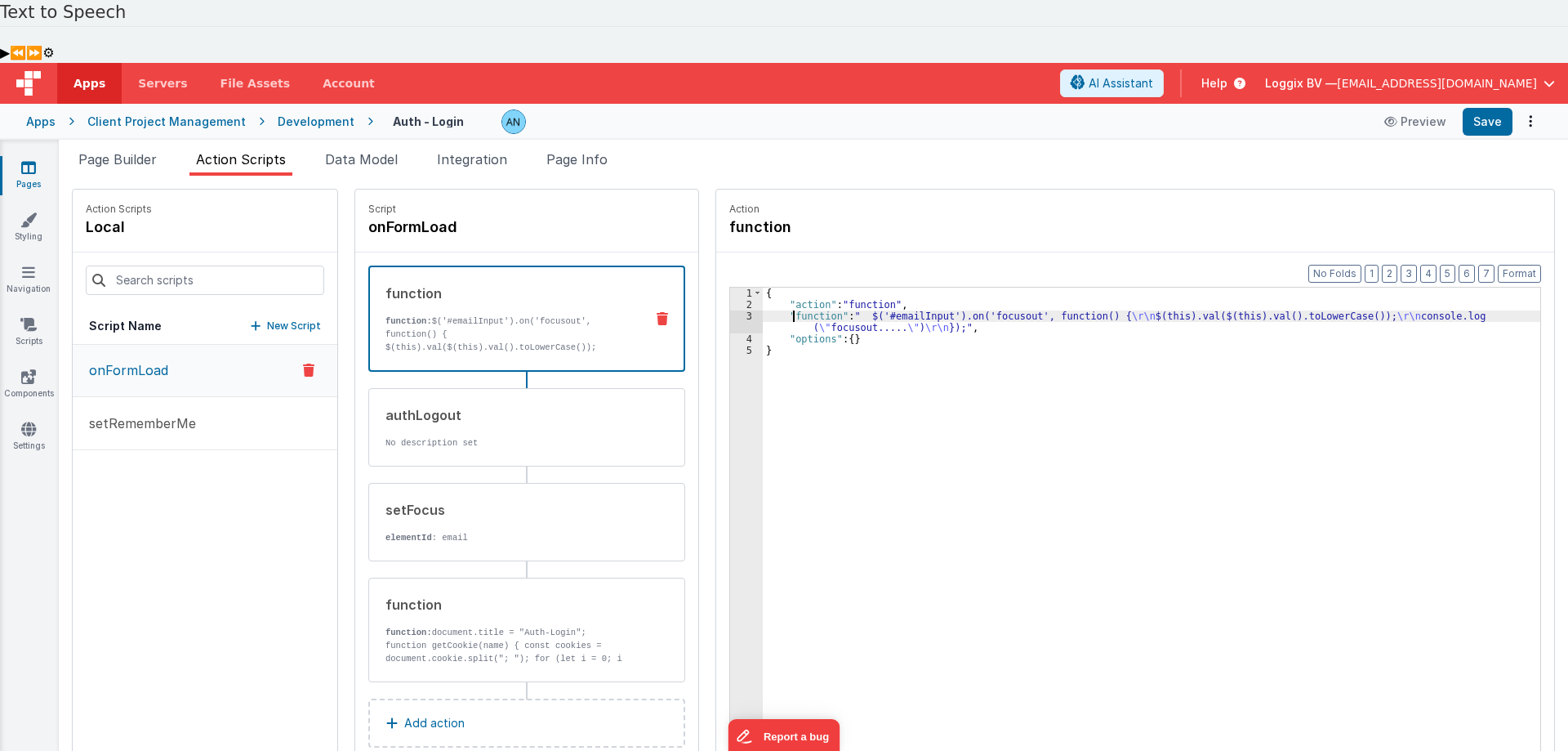
click at [730, 310] on div "3" at bounding box center [746, 322] width 32 height 23
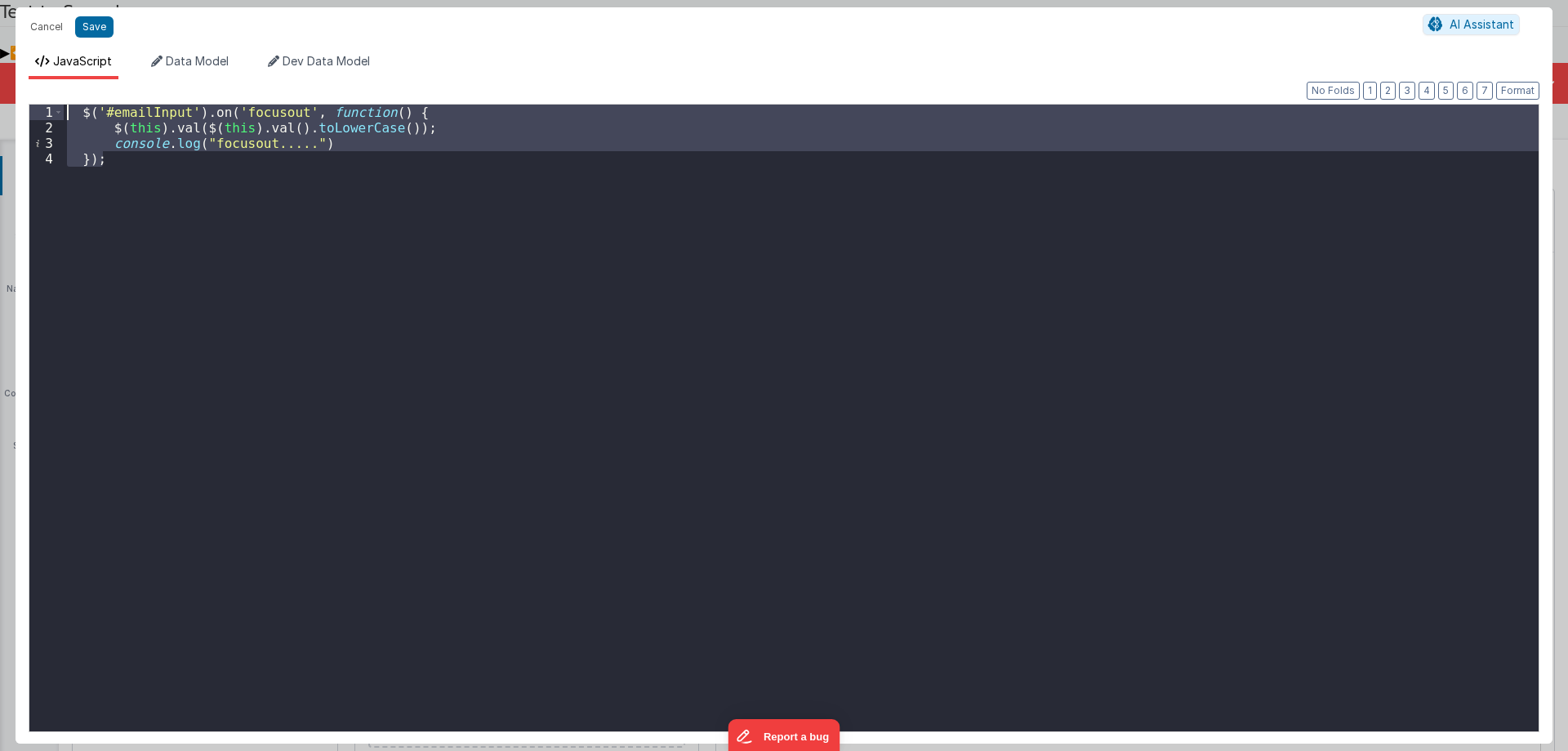
drag, startPoint x: 115, startPoint y: 159, endPoint x: 0, endPoint y: 88, distance: 135.2
click at [0, 88] on div "Cancel Save AI Assistant JavaScript Data Model Dev Data Model Format 7 6 5 4 3 …" at bounding box center [784, 376] width 1568 height 751
click at [31, 21] on button "Cancel" at bounding box center [46, 27] width 49 height 23
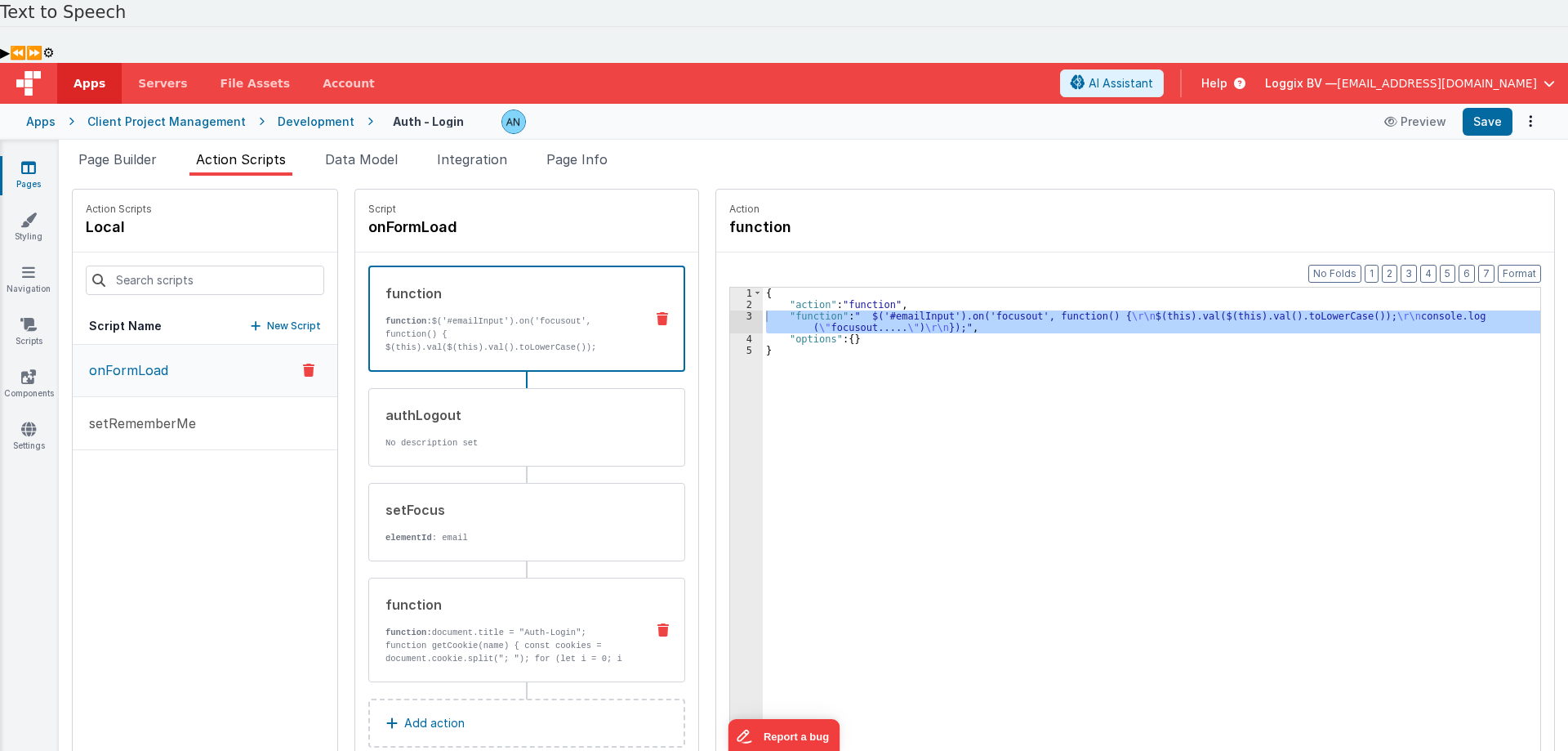
click at [462, 577] on div "function function: document.title = "Auth-Login"; function getCookie(name) { co…" at bounding box center [527, 630] width 317 height 104
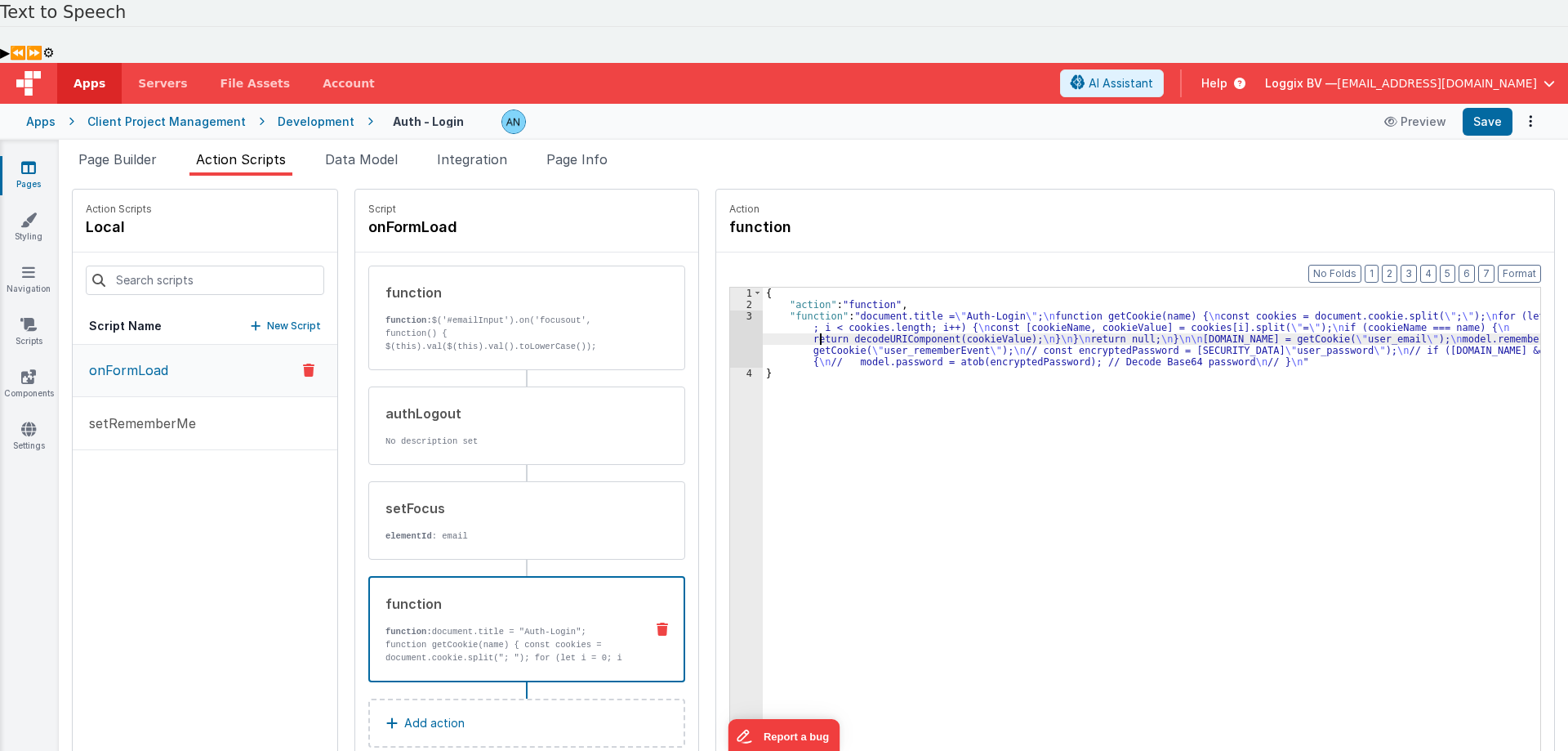
click at [807, 287] on div "{ "action" : "function" , "function" : "document.title = \" Auth-Login \" ; \n …" at bounding box center [1159, 570] width 793 height 565
click at [730, 310] on div "3" at bounding box center [746, 339] width 32 height 57
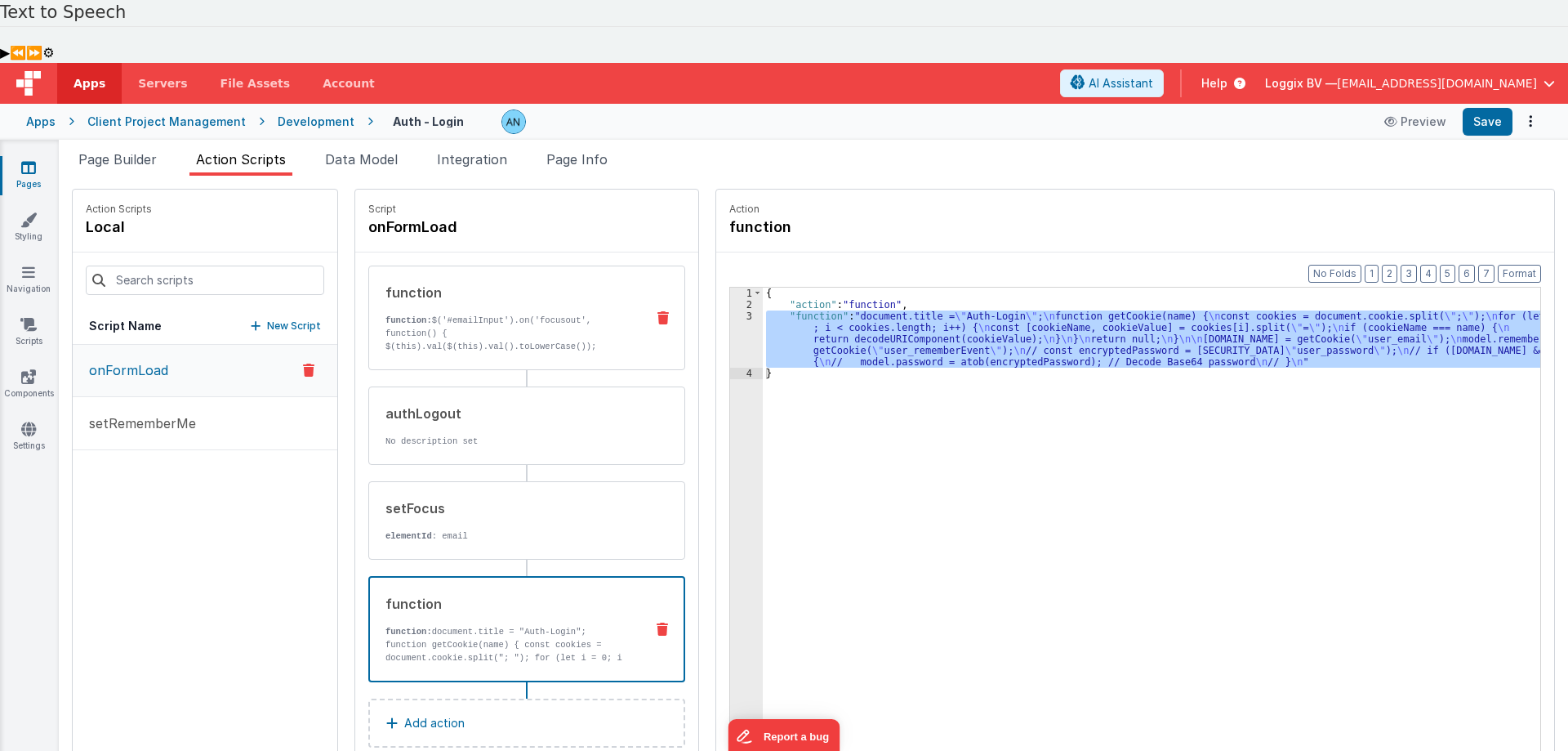
click at [497, 314] on p "function: $('#emailInput').on('focusout', function() { $(this).val($(this).val(…" at bounding box center [509, 340] width 247 height 52
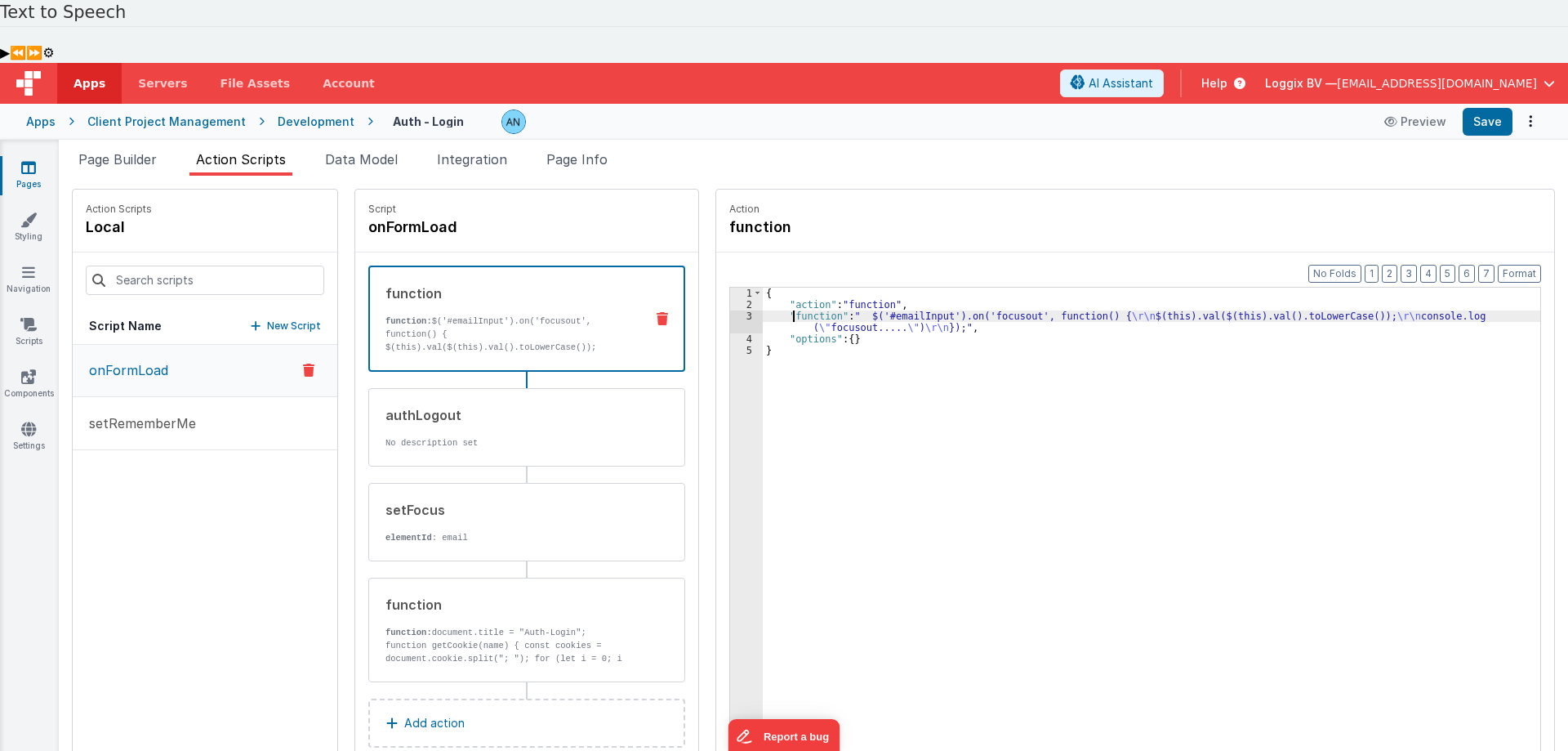
click at [776, 287] on div "{ "action" : "function" , "function" : " $('#emailInput').on('focusout', functi…" at bounding box center [1159, 570] width 793 height 565
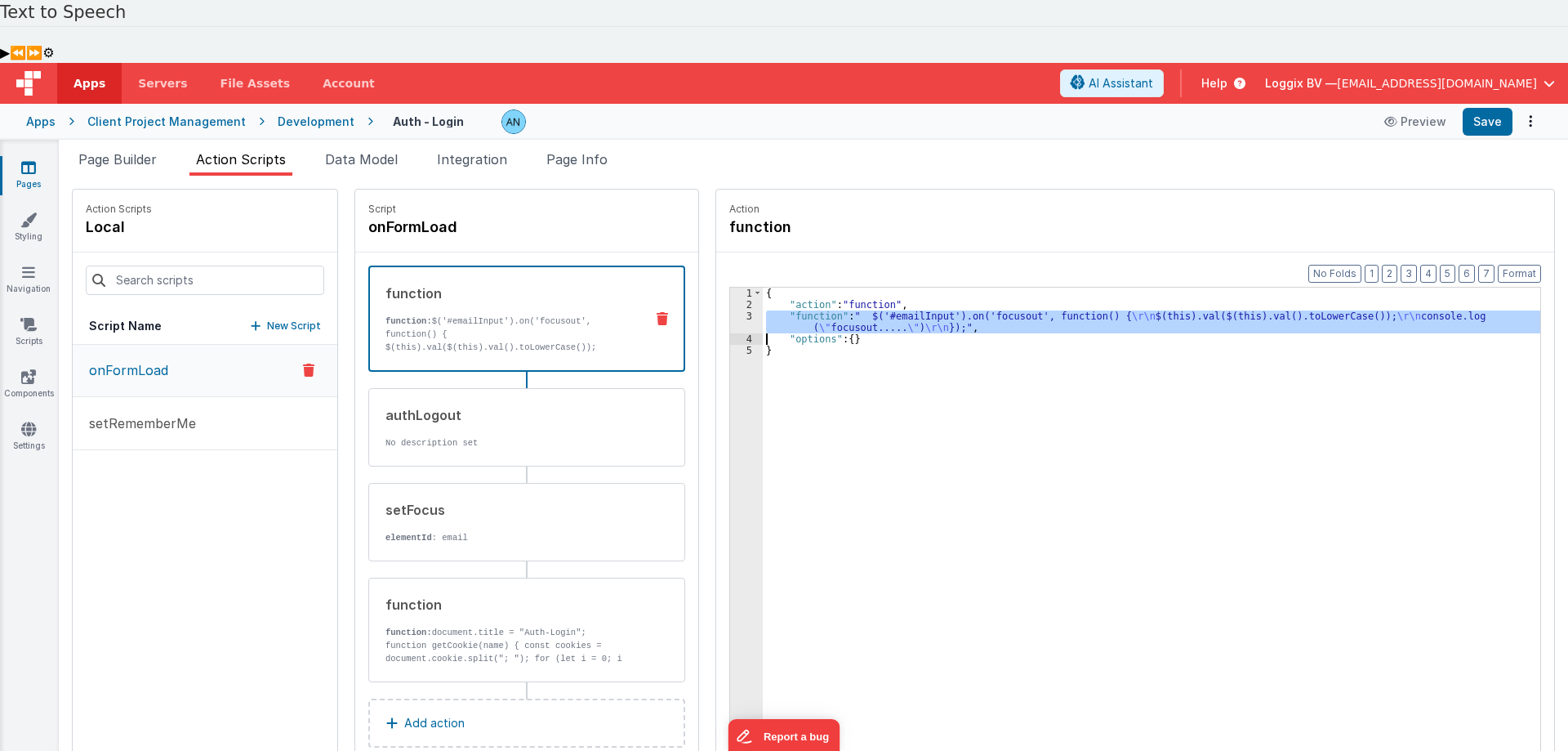
click at [730, 310] on div "3" at bounding box center [746, 322] width 32 height 23
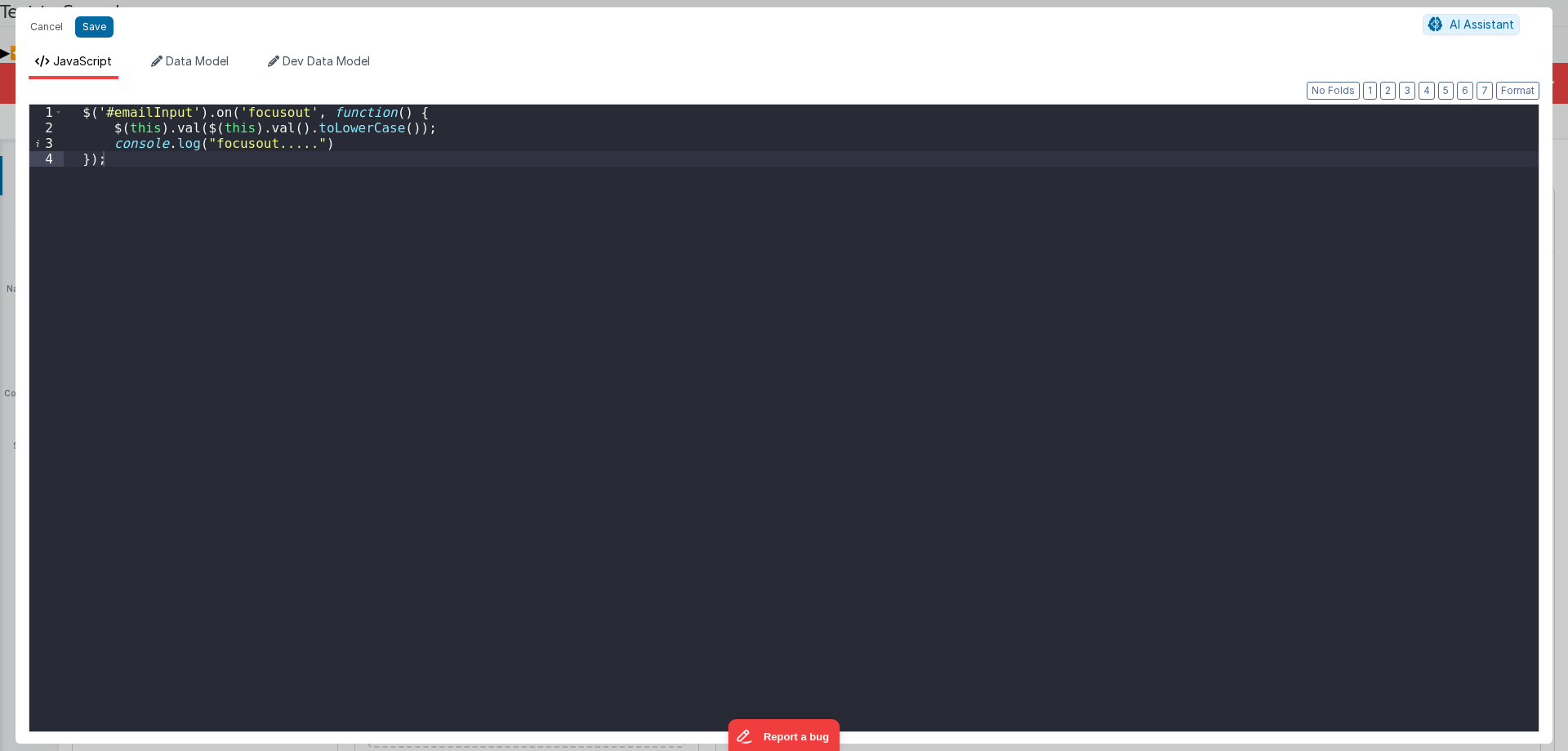
click at [262, 227] on div "$ ( '#emailInput' ) . on ( 'focusout' , function ( ) { $ ( this ) . val ( $ ( t…" at bounding box center [801, 433] width 1475 height 658
paste textarea
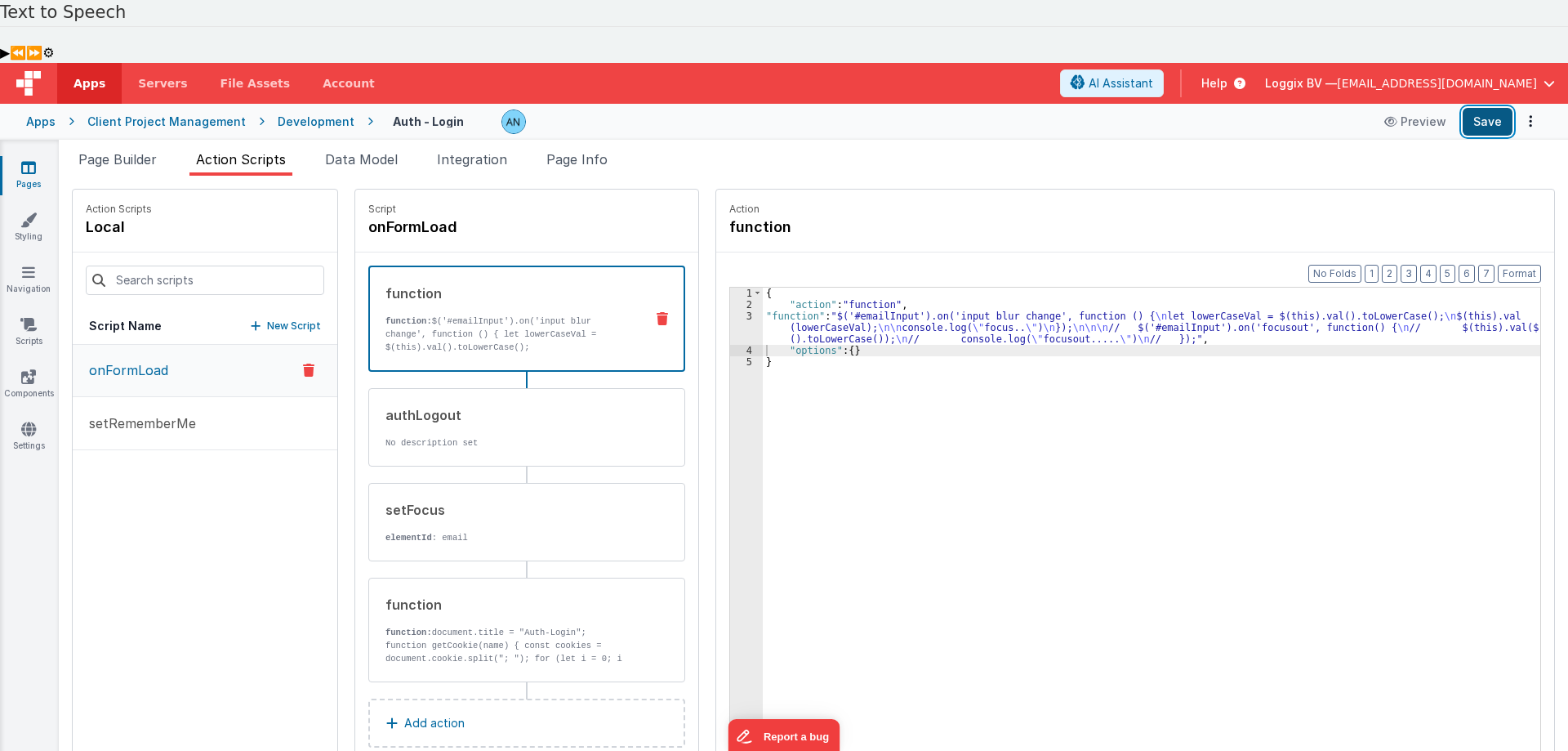
click at [1483, 108] on button "Save" at bounding box center [1488, 121] width 50 height 27
click at [735, 310] on div "3" at bounding box center [746, 328] width 32 height 34
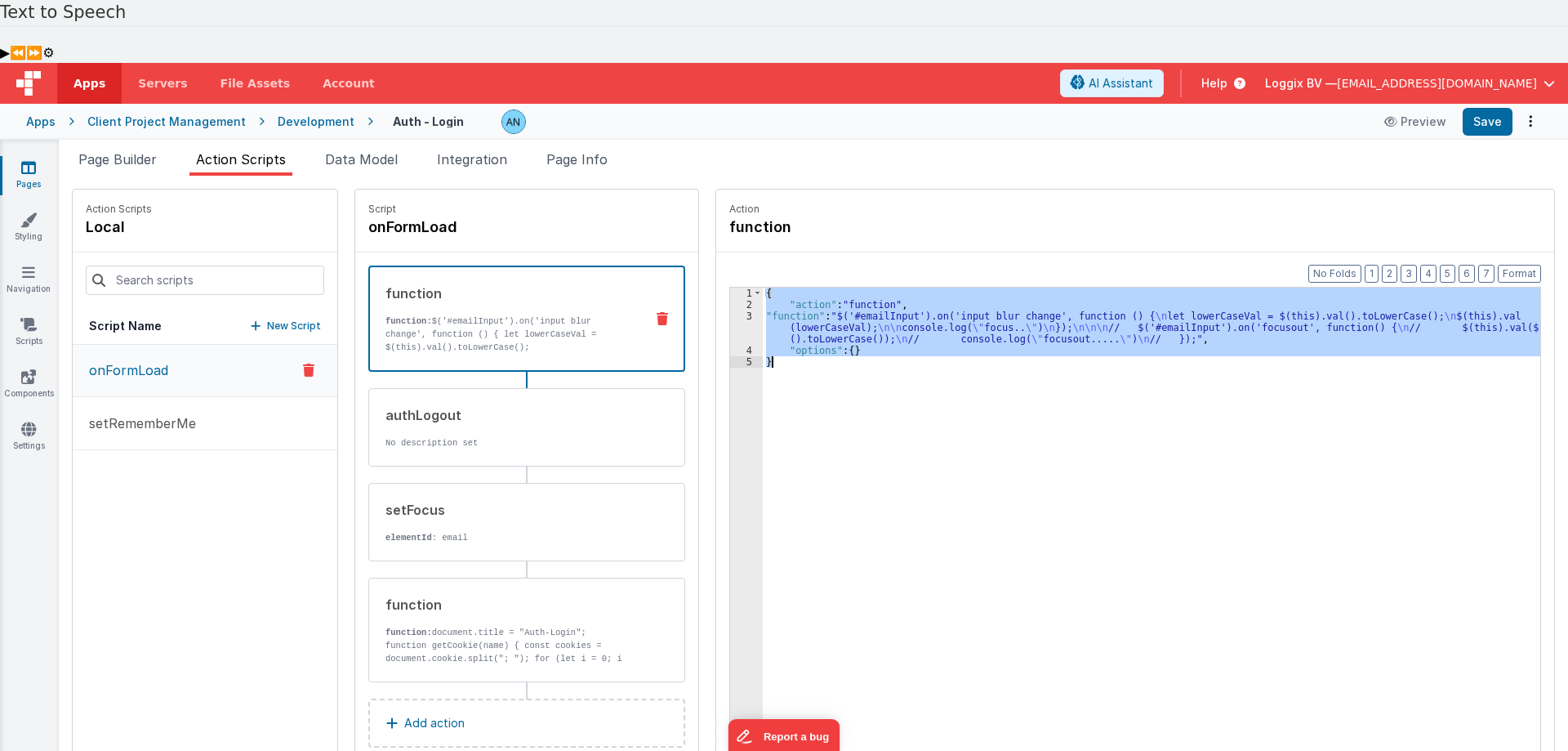
click at [735, 310] on div "3" at bounding box center [746, 328] width 32 height 34
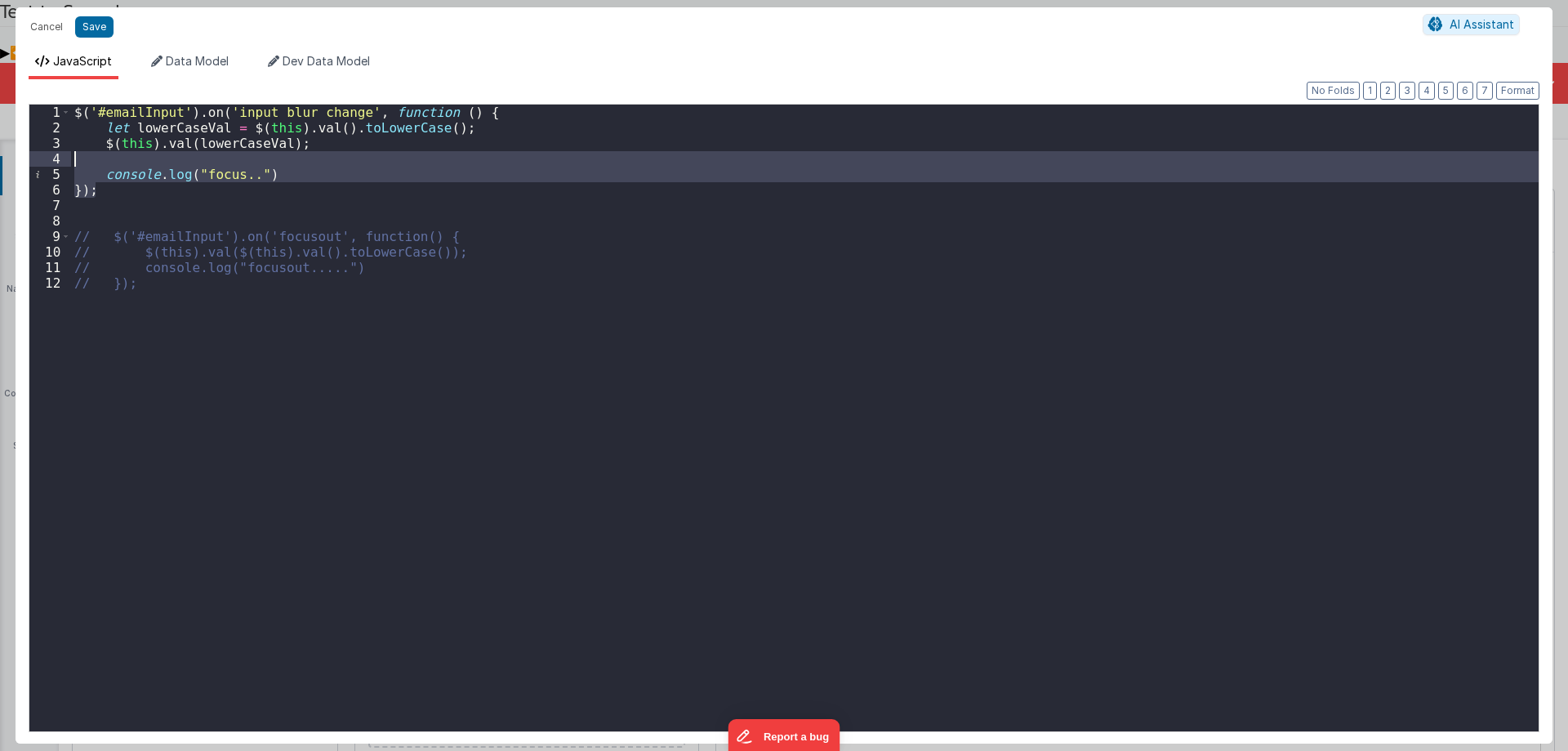
drag, startPoint x: 103, startPoint y: 188, endPoint x: 0, endPoint y: 62, distance: 162.7
click at [0, 62] on div "Cancel Save AI Assistant JavaScript Data Model Dev Data Model Format 7 6 5 4 3 …" at bounding box center [784, 376] width 1568 height 751
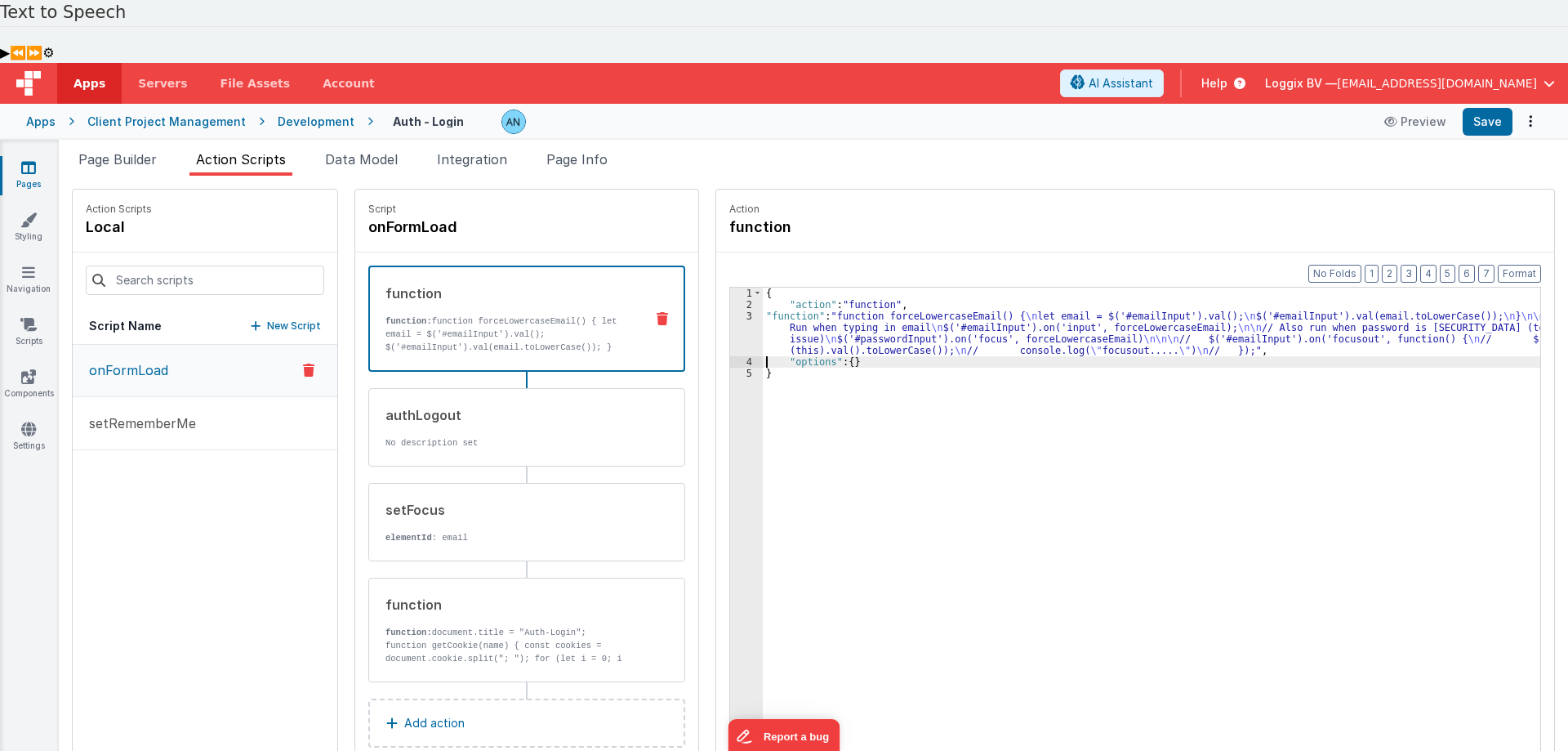
click at [730, 310] on div "3" at bounding box center [746, 333] width 32 height 45
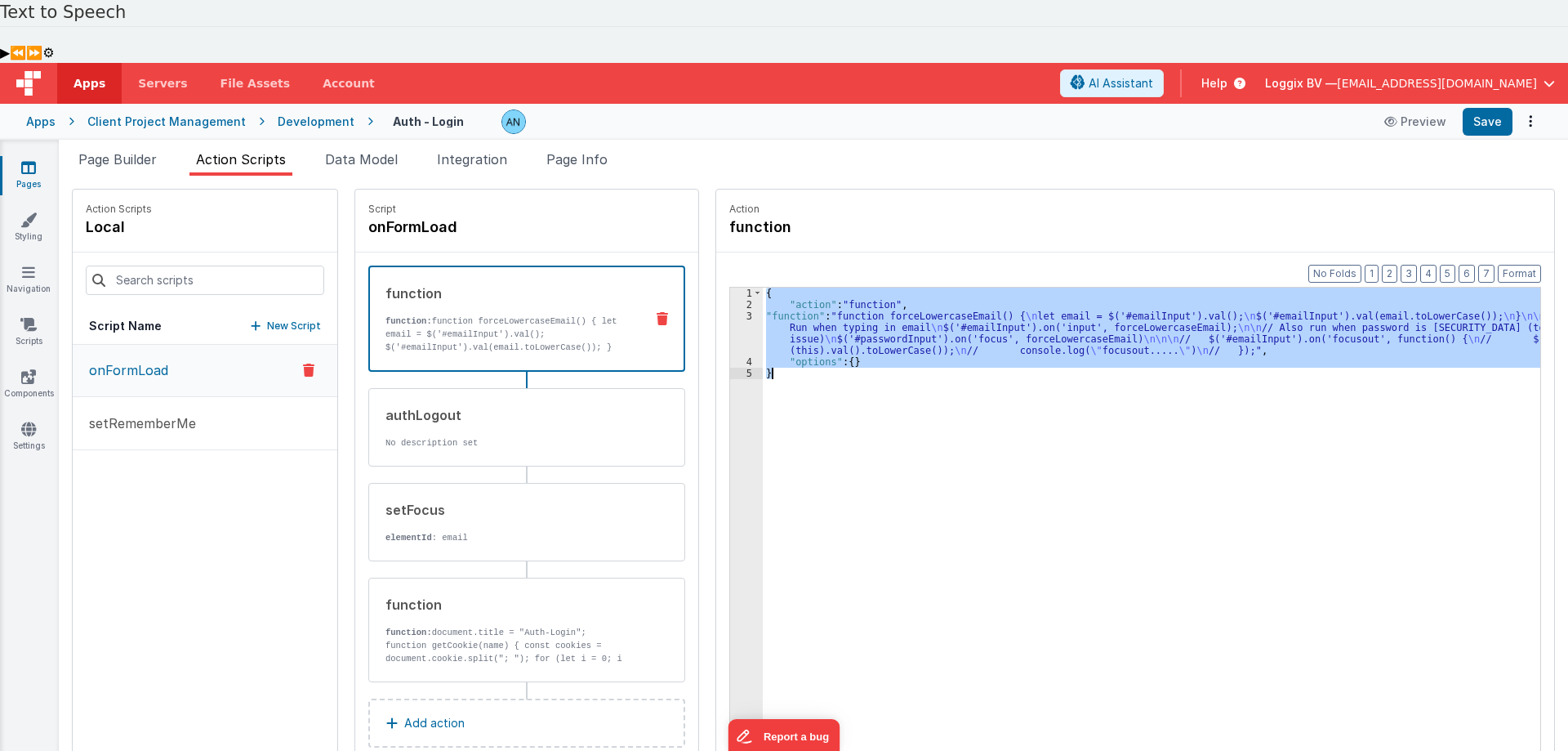
click at [730, 310] on div "3" at bounding box center [746, 333] width 32 height 45
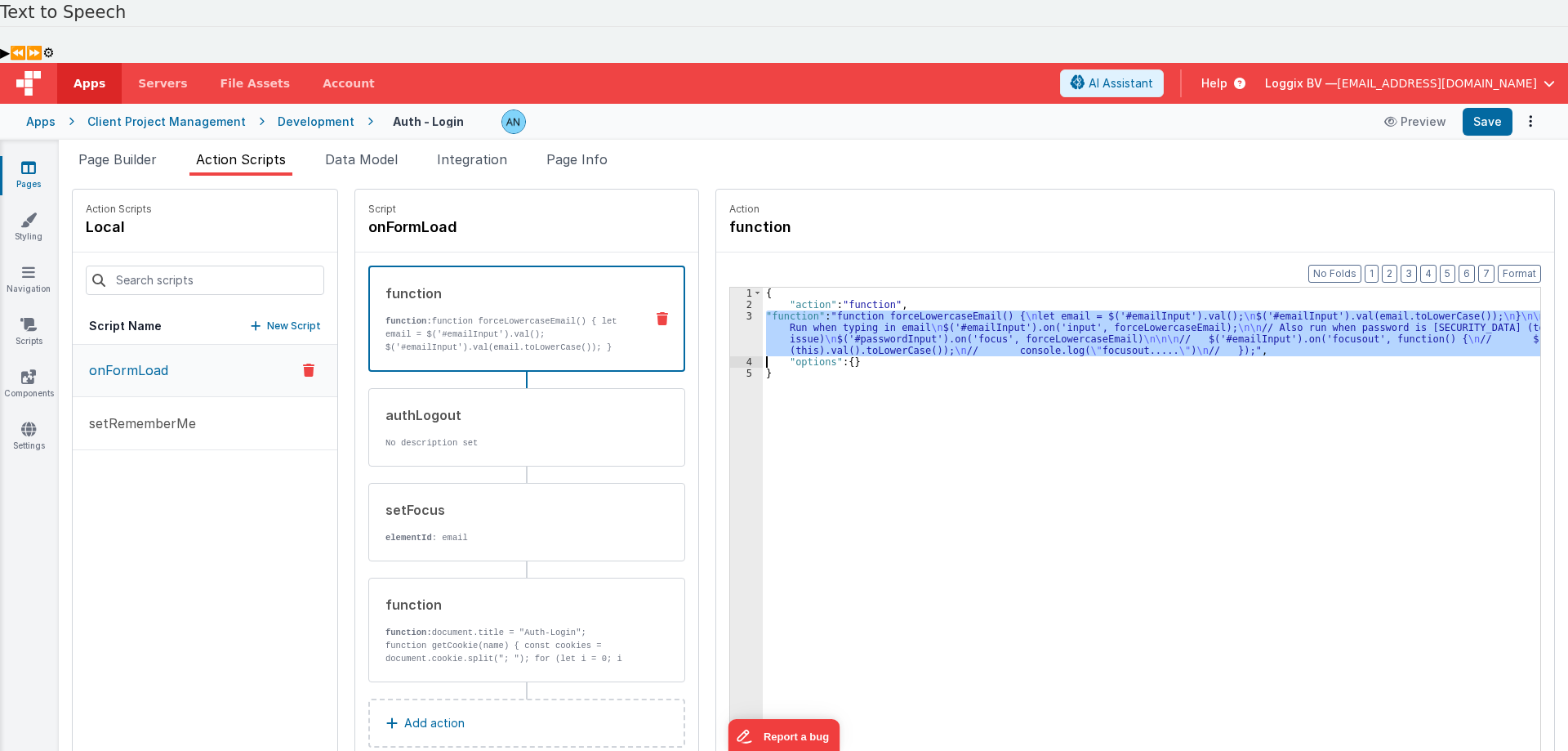
click at [730, 310] on div "3" at bounding box center [746, 333] width 32 height 45
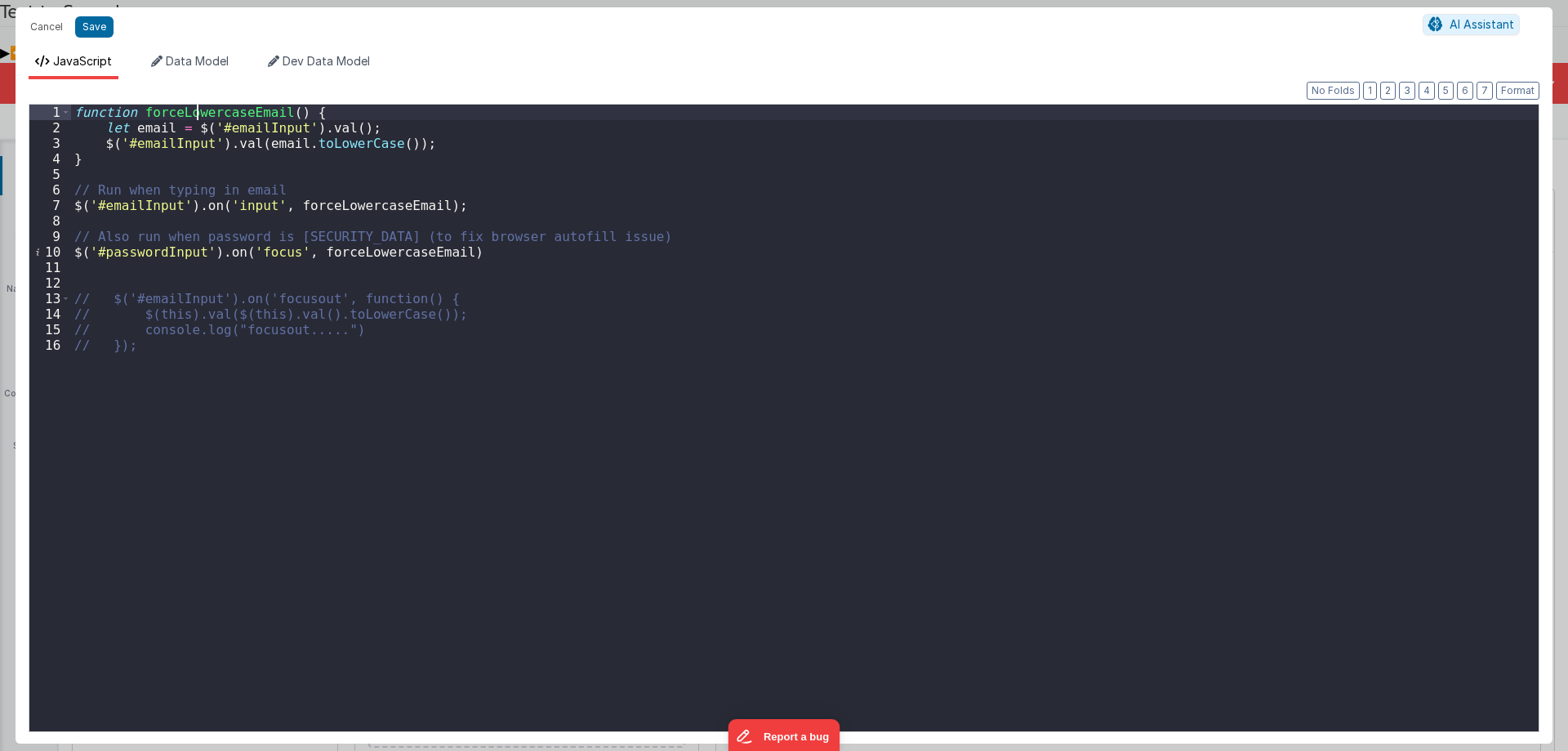
click at [199, 115] on div "function forceLowercaseEmail ( ) { let email = $ ( '#emailInput' ) . val ( ) ; …" at bounding box center [805, 433] width 1468 height 658
click at [288, 299] on div "function forceLowercaseEmail ( ) { let email = $ ( '#emailInput' ) . val ( ) ; …" at bounding box center [805, 433] width 1468 height 658
click at [243, 210] on div "function forceLowercaseEmail ( ) { let email = $ ( '#emailInput' ) . val ( ) ; …" at bounding box center [805, 433] width 1468 height 658
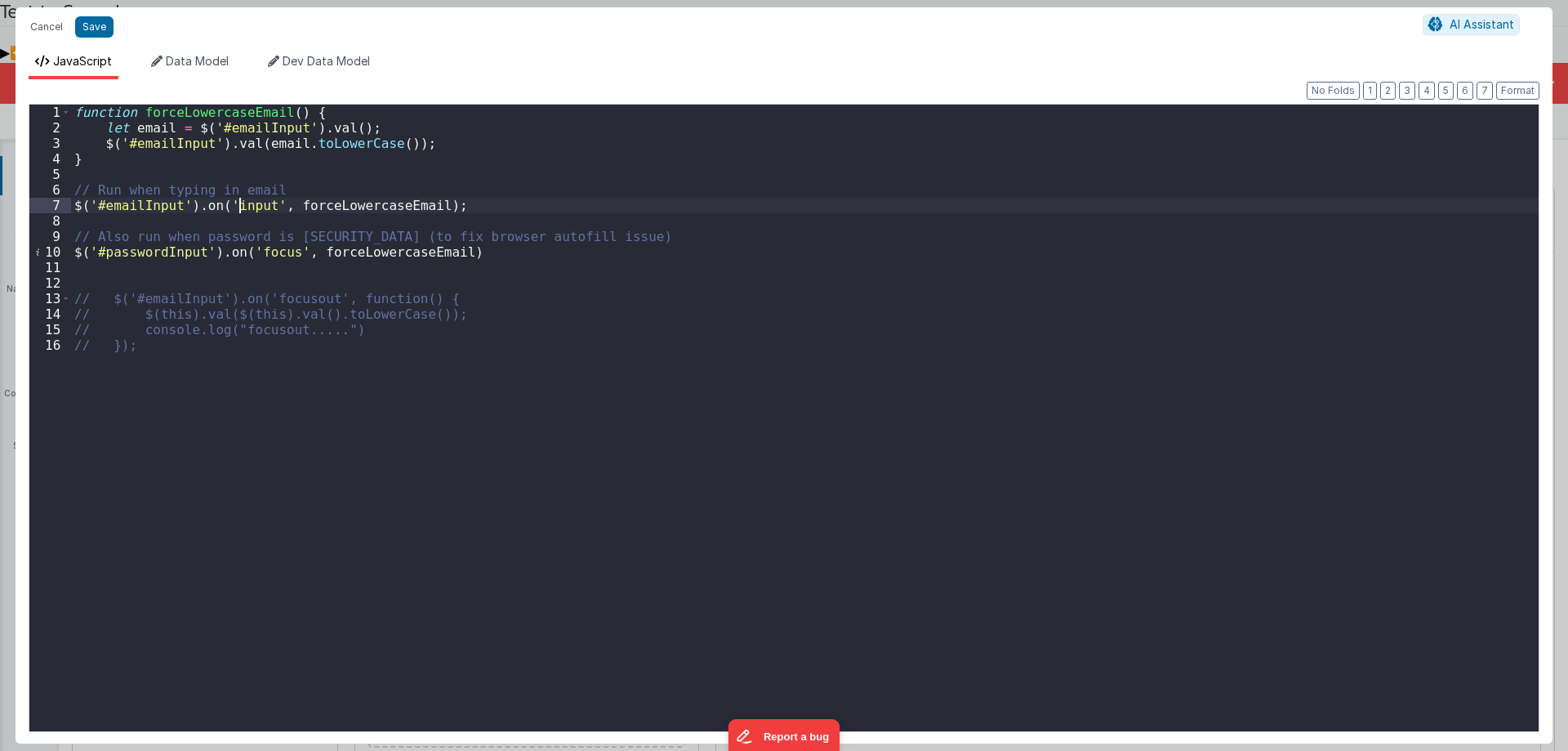
click at [243, 210] on div "function forceLowercaseEmail ( ) { let email = $ ( '#emailInput' ) . val ( ) ; …" at bounding box center [805, 433] width 1468 height 658
click at [262, 245] on div "function forceLowercaseEmail ( ) { let email = $ ( '#emailInput' ) . val ( ) ; …" at bounding box center [805, 433] width 1468 height 658
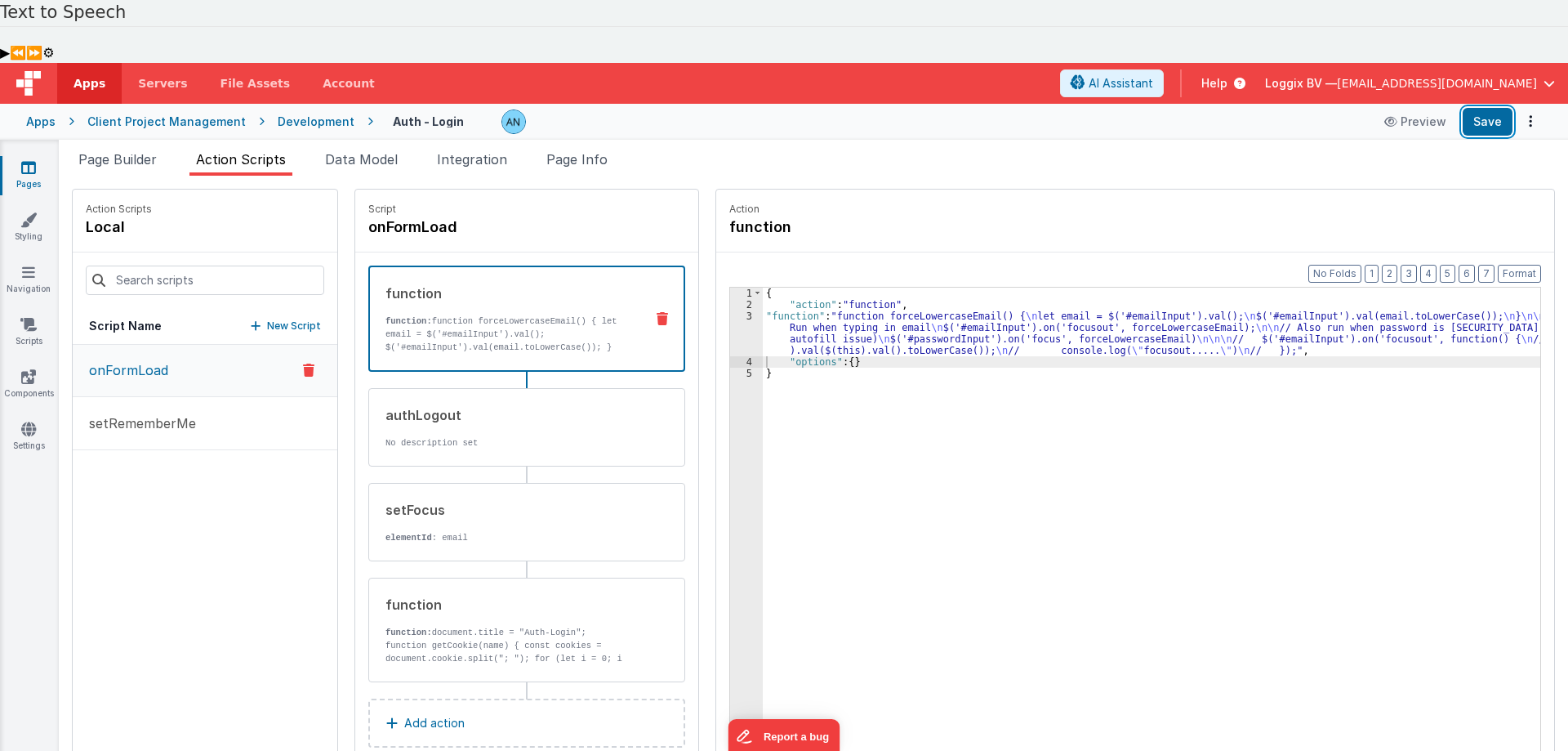
drag, startPoint x: 1488, startPoint y: 50, endPoint x: 1488, endPoint y: 82, distance: 32.0
click at [1488, 108] on button "Save" at bounding box center [1488, 121] width 50 height 27
click at [1512, 265] on button "Format" at bounding box center [1519, 274] width 44 height 18
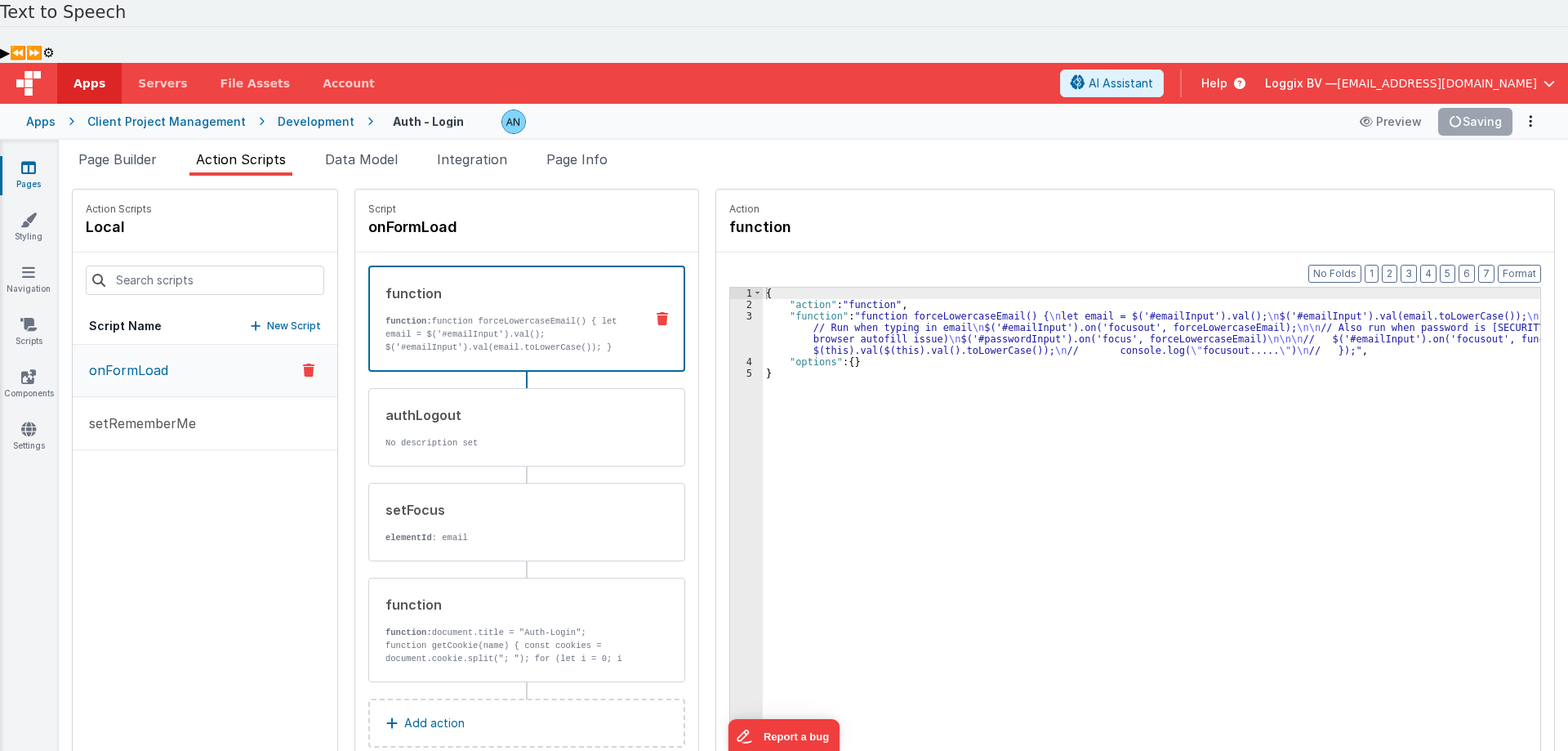
click at [730, 310] on div "3" at bounding box center [746, 333] width 32 height 45
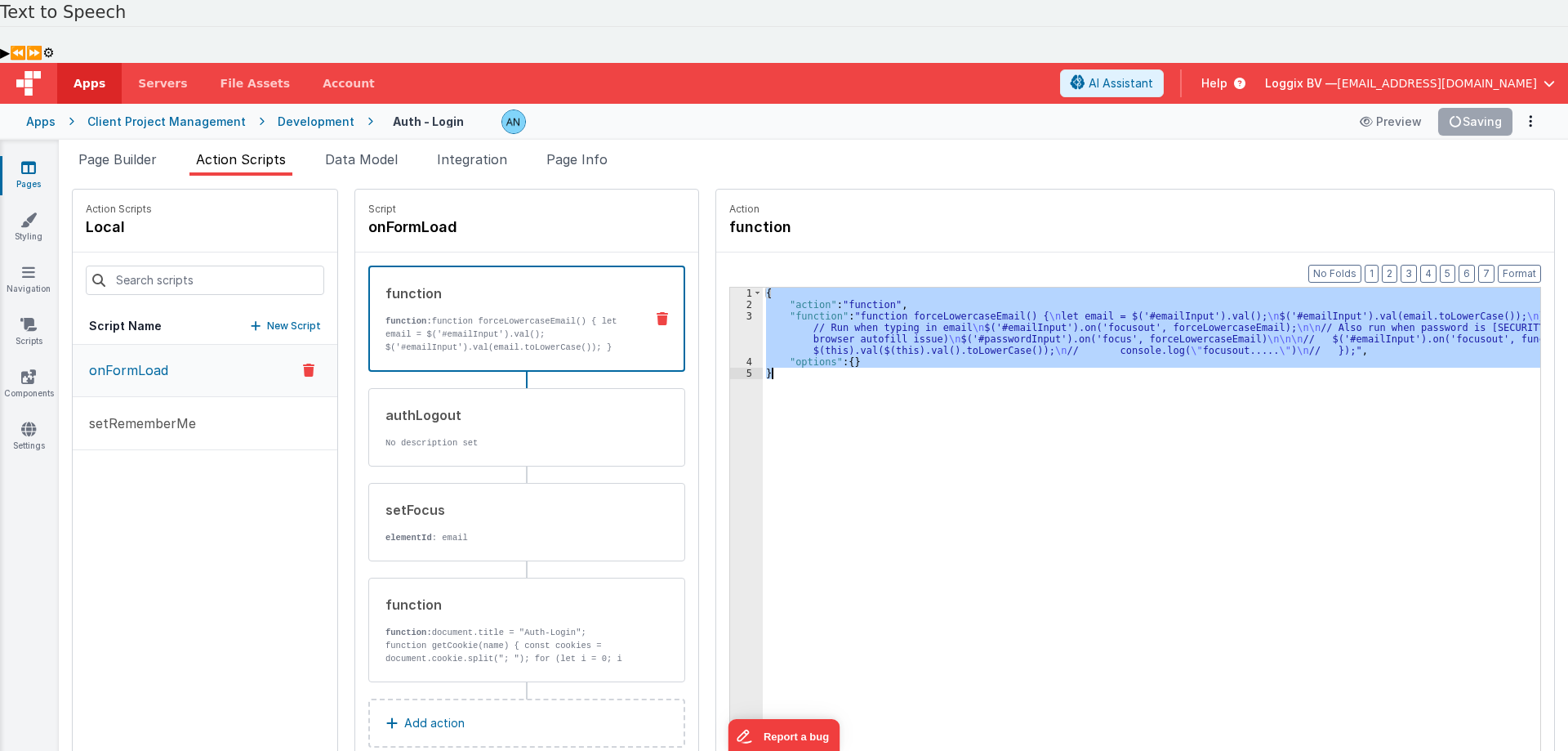
click at [730, 310] on div "3" at bounding box center [746, 333] width 32 height 45
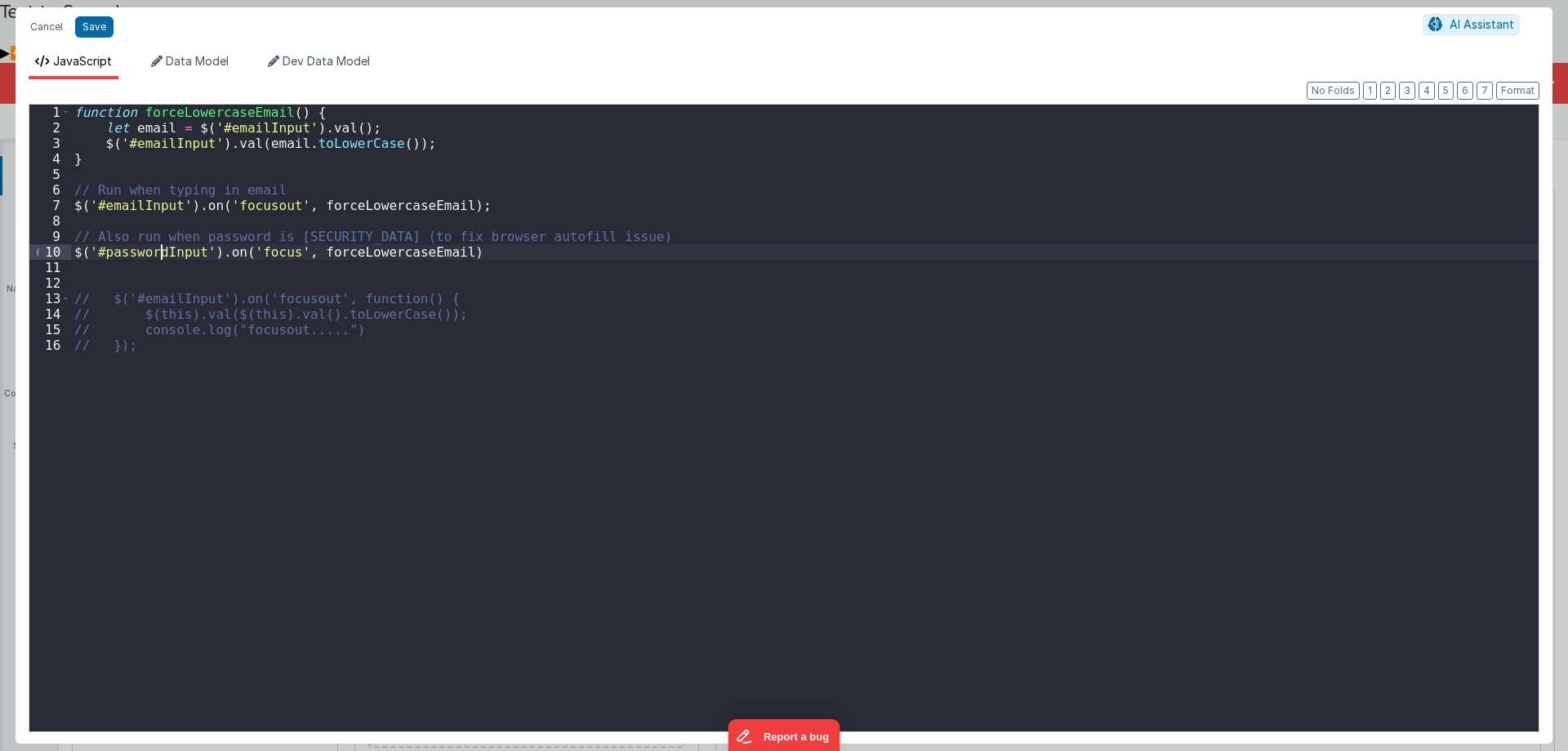
click at [158, 251] on div "function forceLowercaseEmail ( ) { let email = $ ( '#emailInput' ) . val ( ) ; …" at bounding box center [805, 433] width 1468 height 658
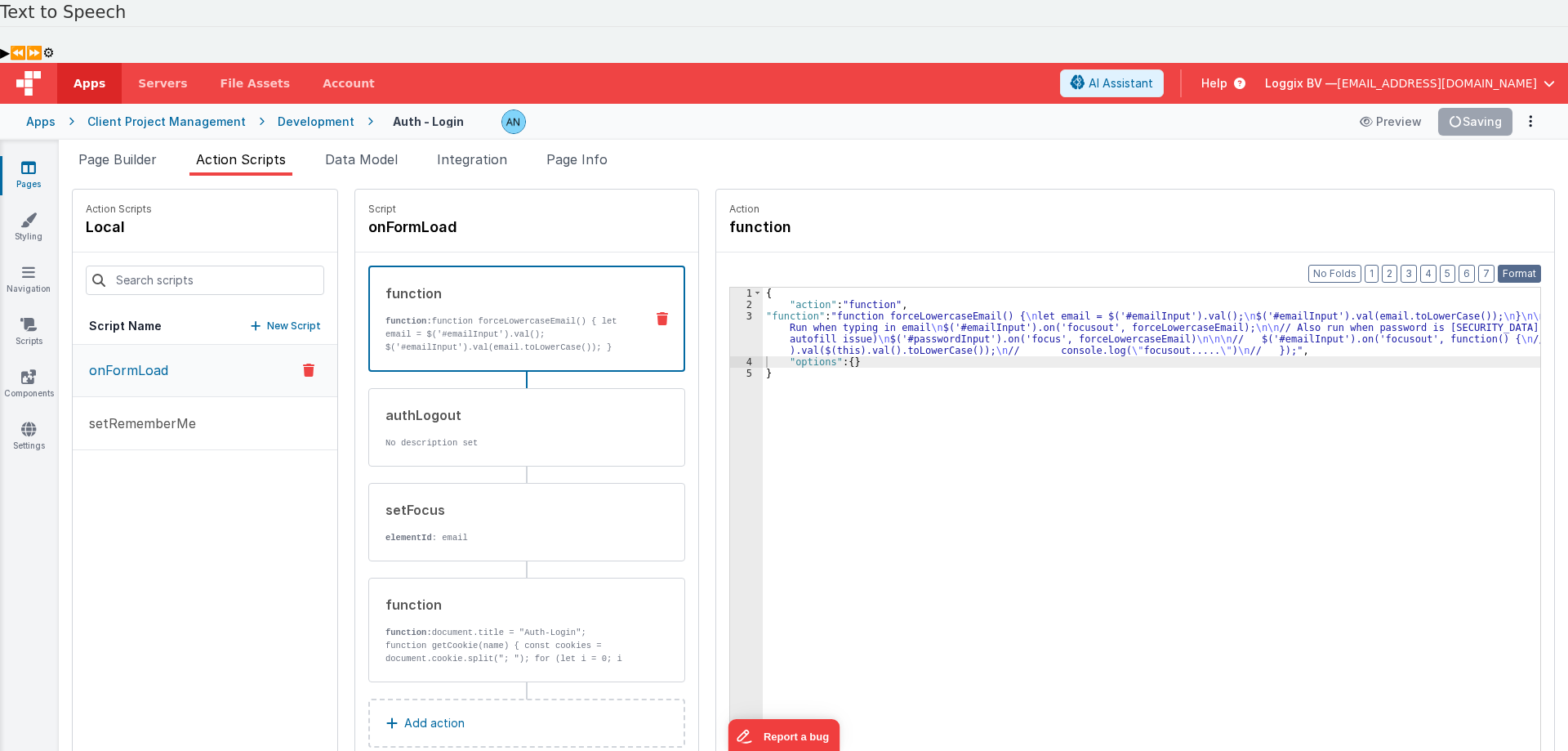
click at [1518, 265] on button "Format" at bounding box center [1519, 274] width 44 height 18
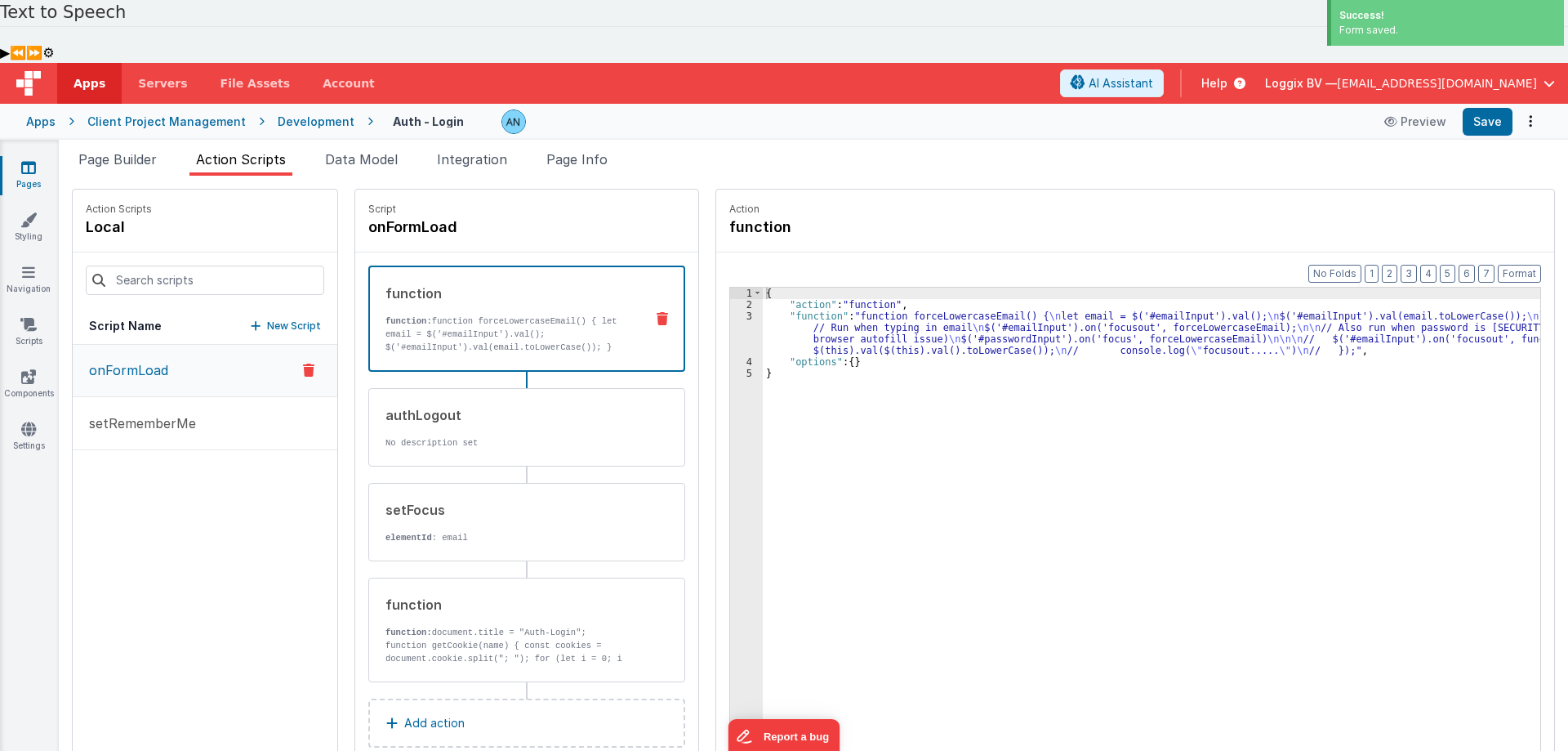
click at [929, 287] on div "{ "action" : "function" , "function" : "function forceLowercaseEmail() { \n let…" at bounding box center [1159, 570] width 793 height 565
click at [1476, 108] on button "Save" at bounding box center [1488, 121] width 50 height 27
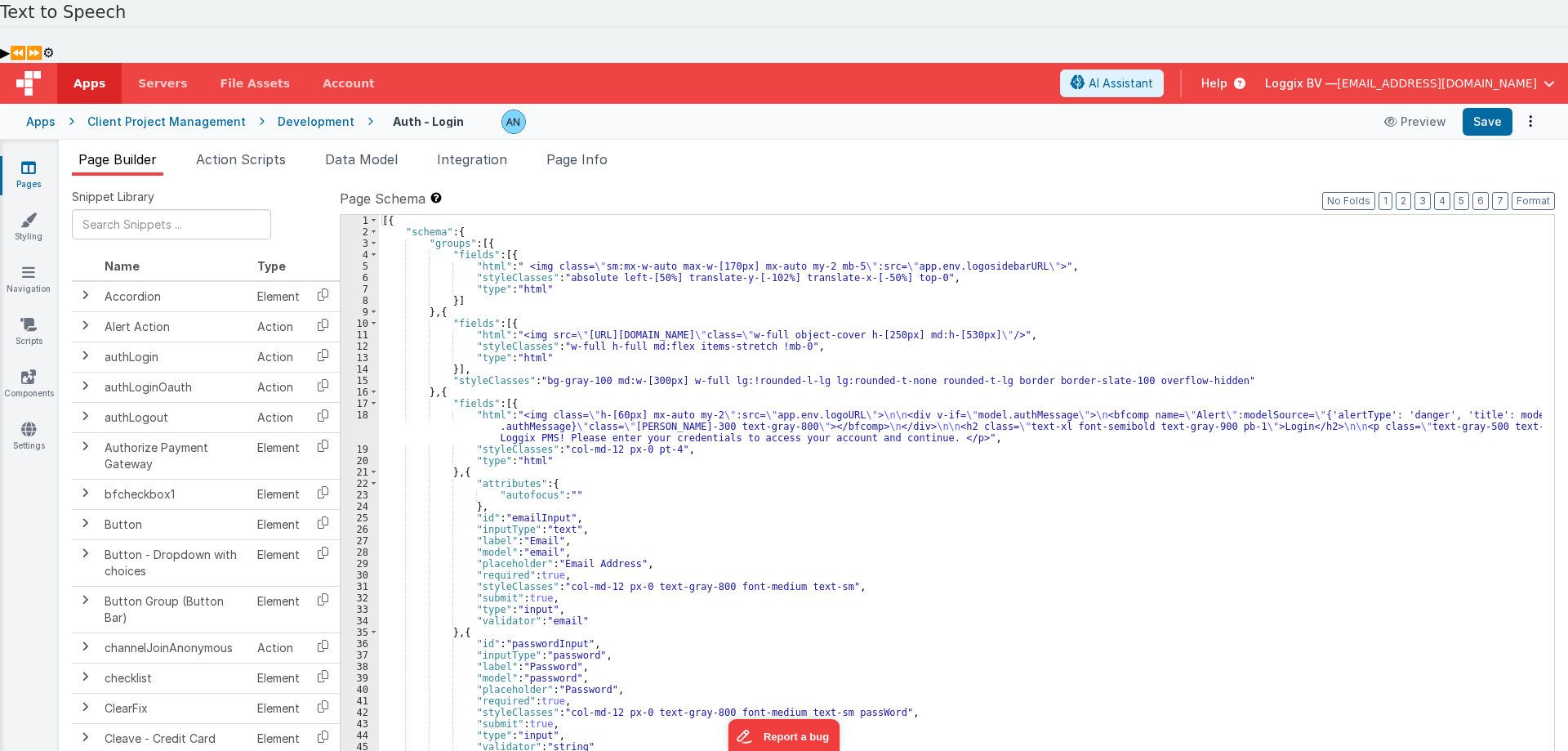
click at [492, 215] on div "[{ "schema" : { "groups" : [{ "fields" : [{ "html" : " <img class= \" sm:mx-w-a…" at bounding box center [960, 524] width 1163 height 619
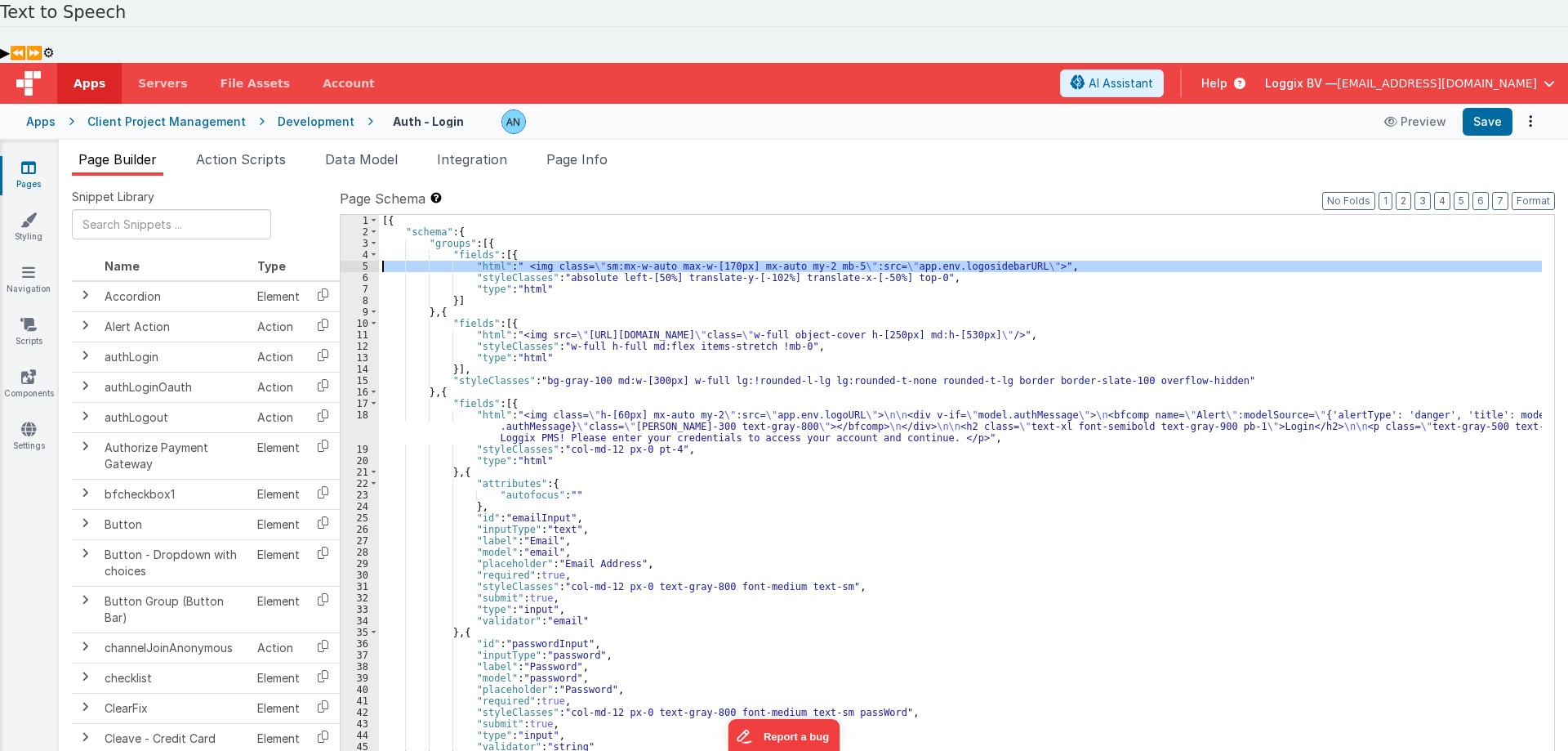
click at [357, 261] on div "5" at bounding box center [359, 266] width 38 height 11
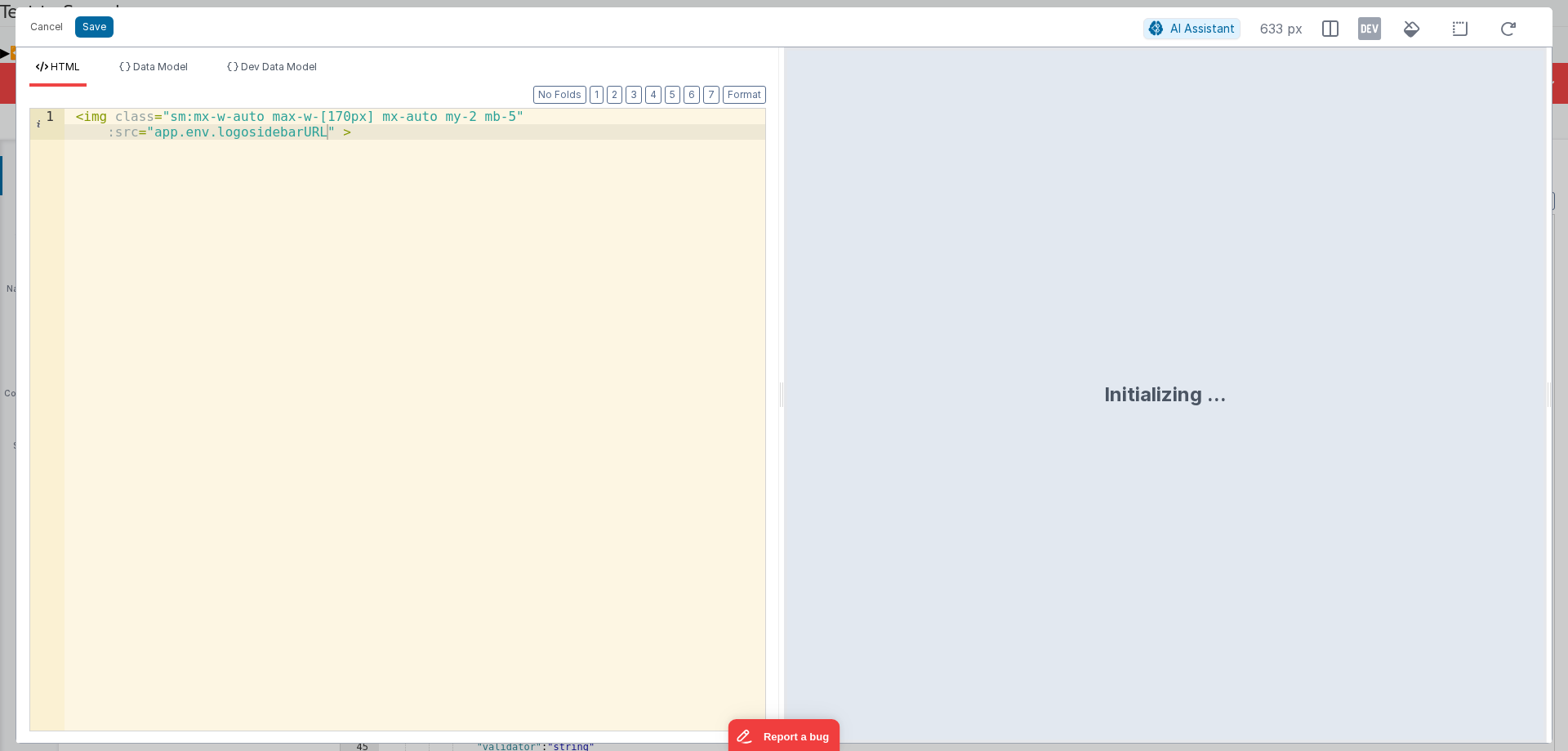
click at [76, 126] on div "< img class = "sm:mx-w-auto max-w-[170px] mx-auto my-2 mb-5" :src = "app.env.lo…" at bounding box center [415, 453] width 701 height 690
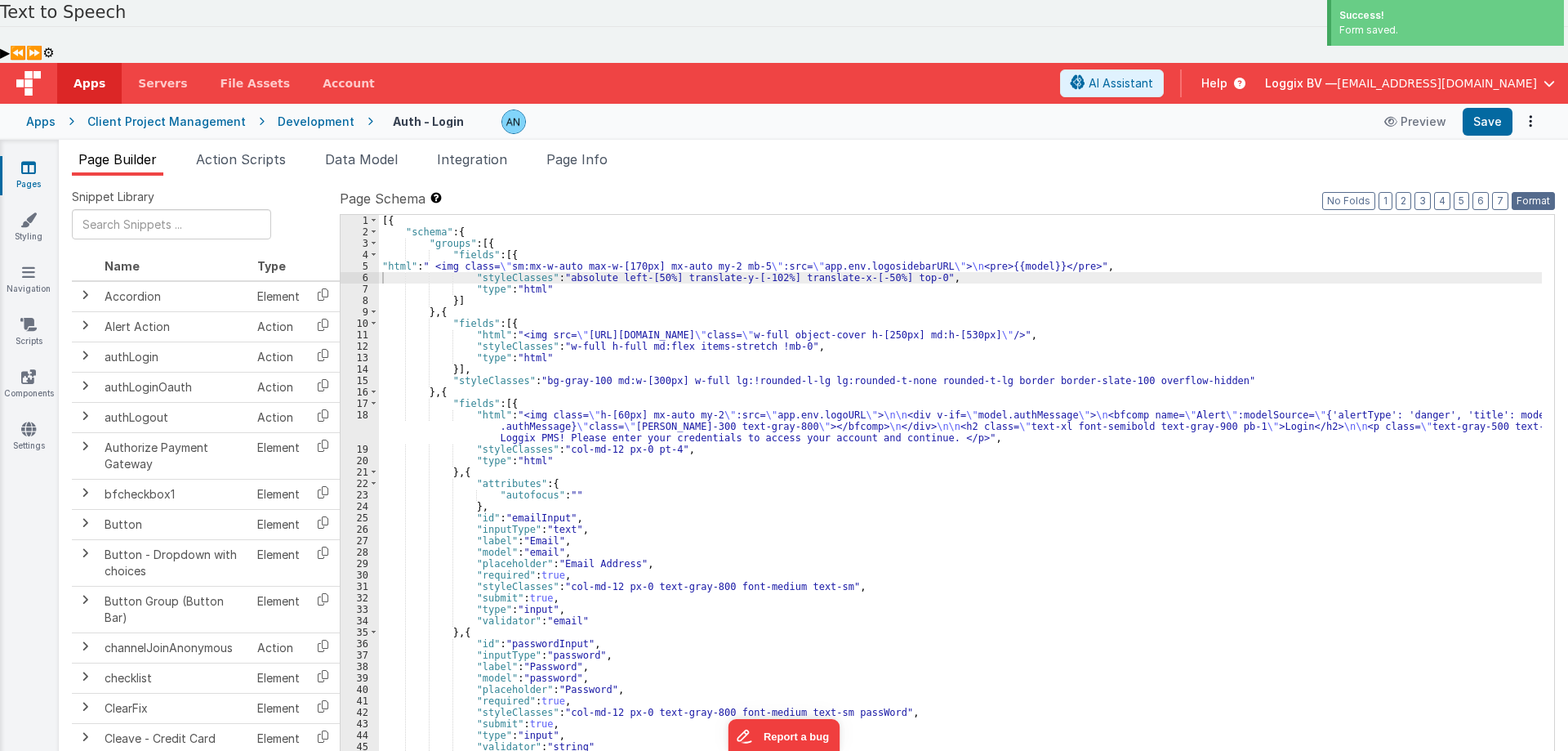
click at [1521, 192] on button "Format" at bounding box center [1533, 201] width 44 height 18
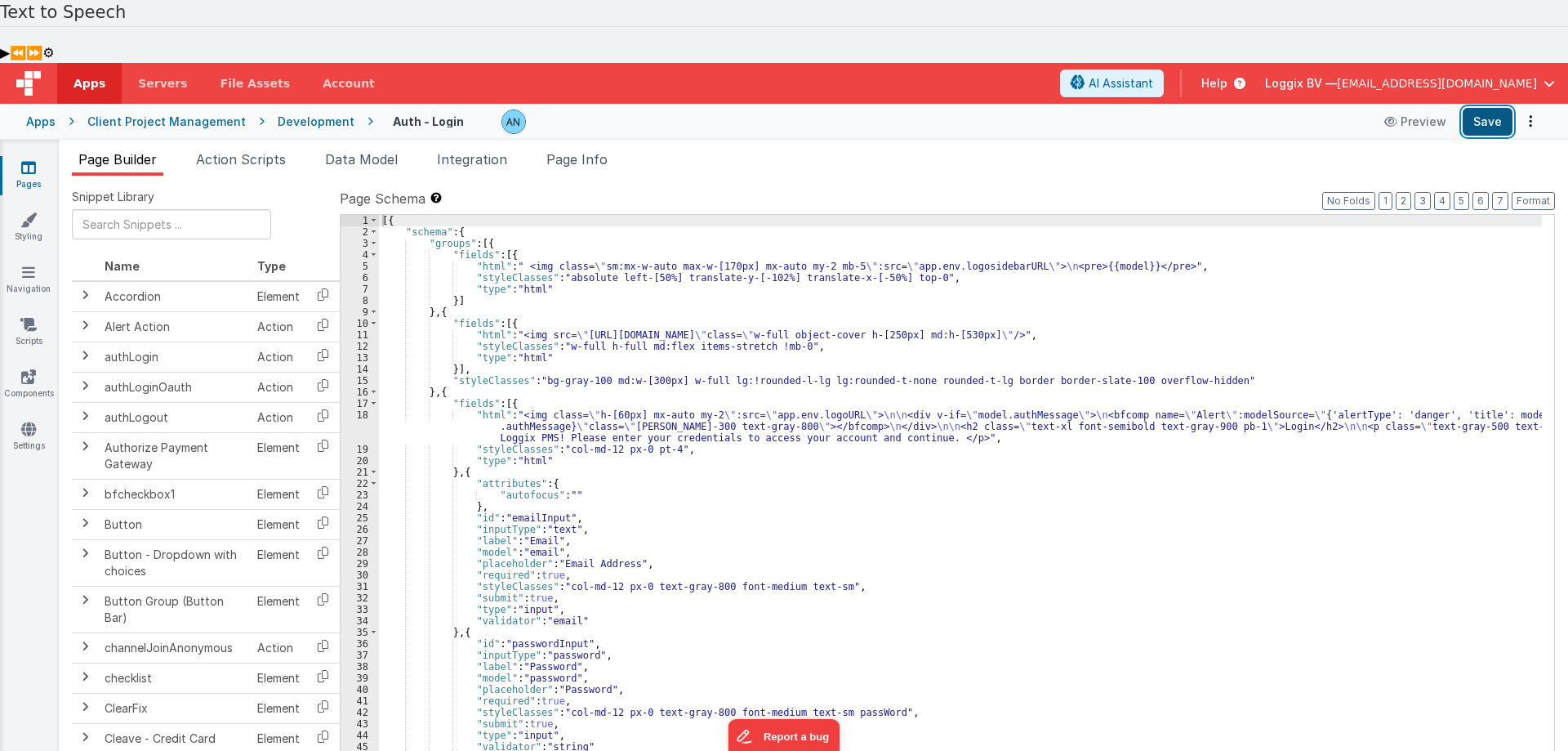
click at [1494, 108] on button "Save" at bounding box center [1488, 121] width 50 height 27
click at [1523, 189] on label "Page Schema Shortcuts: Find: command-f Fold: command-option-L Unfold: command-o…" at bounding box center [947, 198] width 1216 height 20
click at [1524, 192] on button "Format" at bounding box center [1533, 201] width 44 height 18
click at [1223, 273] on div "[{ "schema" : { "groups" : [{ "fields" : [{ "html" : " <img class= \" sm:mx-w-a…" at bounding box center [960, 524] width 1163 height 619
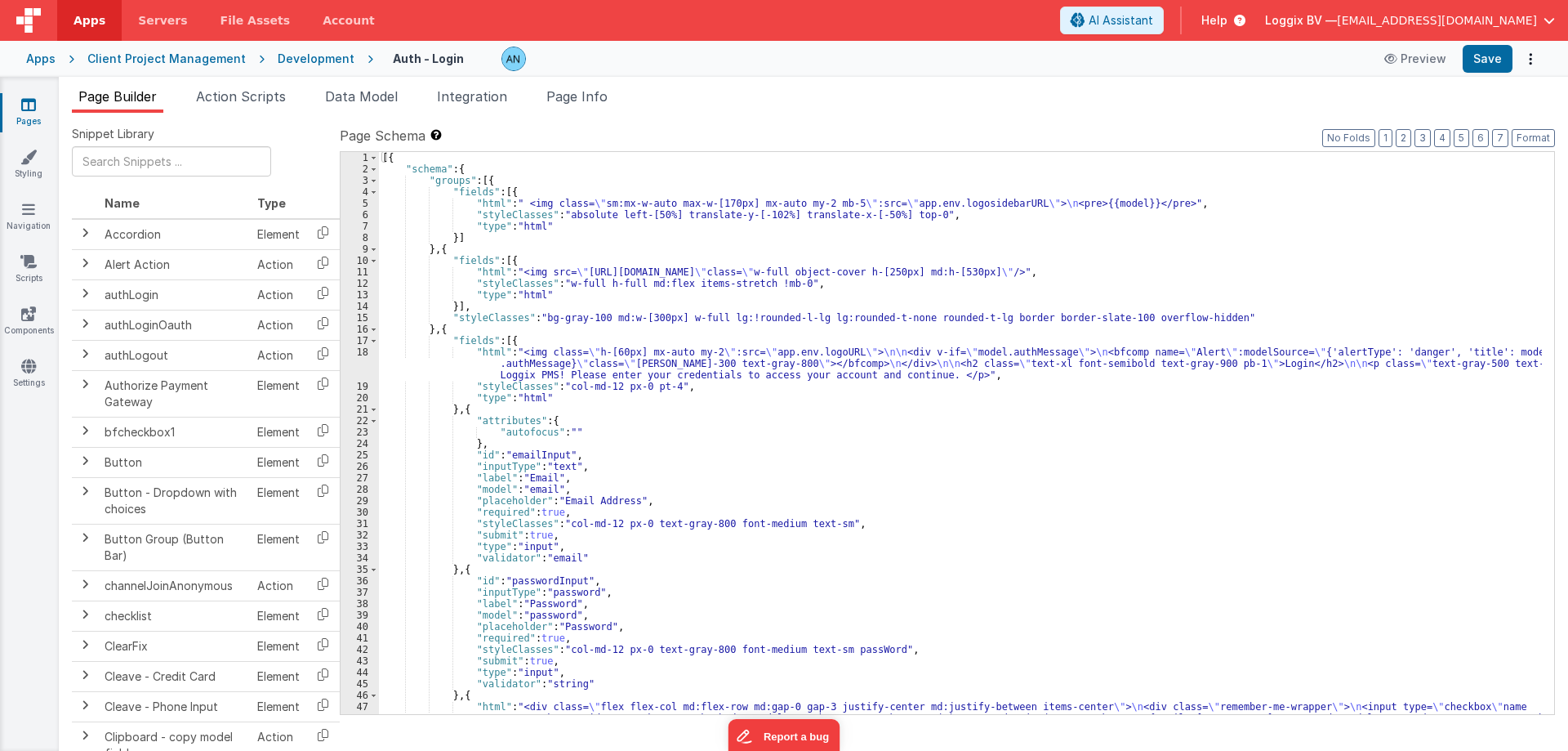
click at [488, 217] on div "[{ "schema" : { "groups" : [{ "fields" : [{ "html" : " <img class= \" sm:mx-w-a…" at bounding box center [960, 462] width 1163 height 619
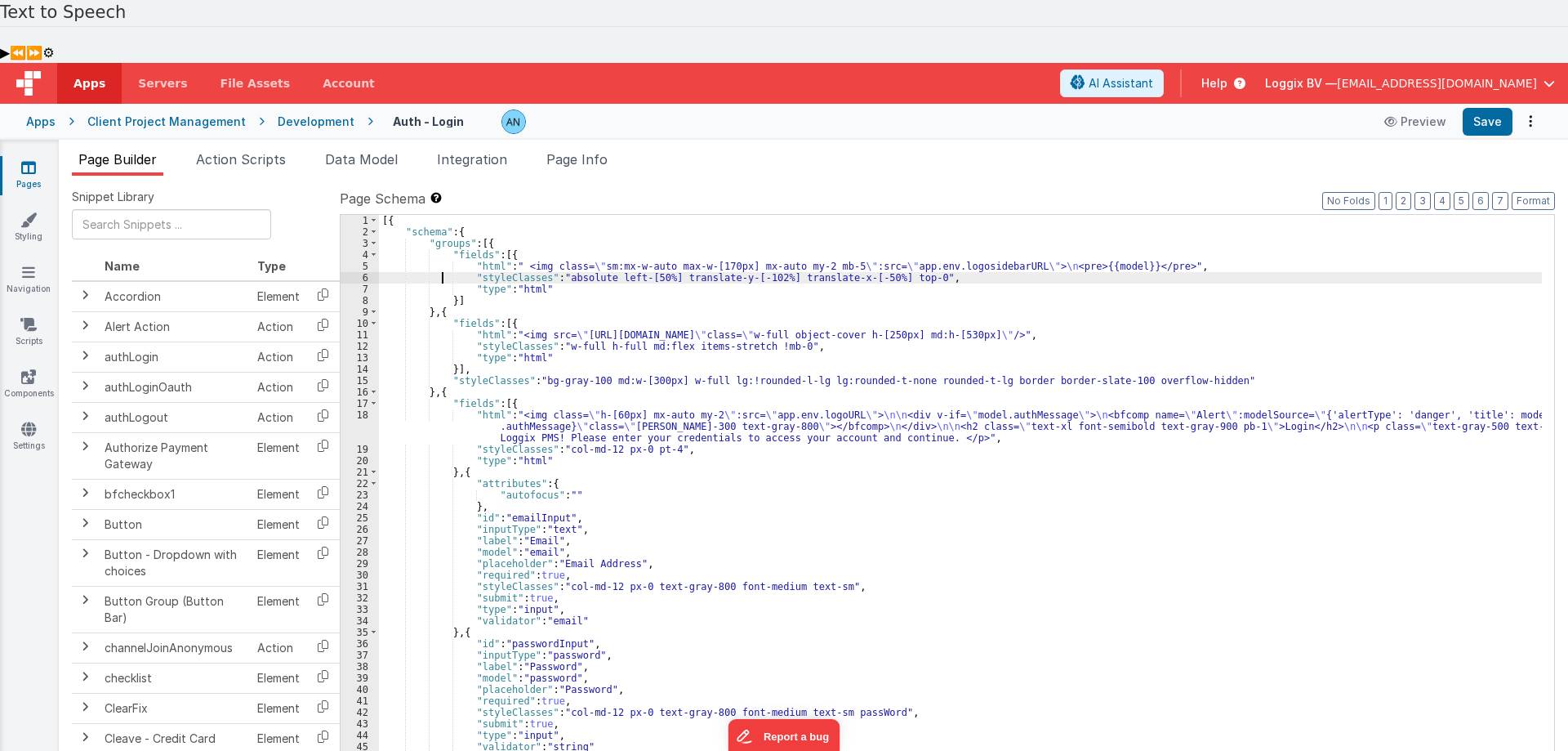
click at [444, 215] on div "[{ "schema" : { "groups" : [{ "fields" : [{ "html" : " <img class= \" sm:mx-w-a…" at bounding box center [960, 524] width 1163 height 619
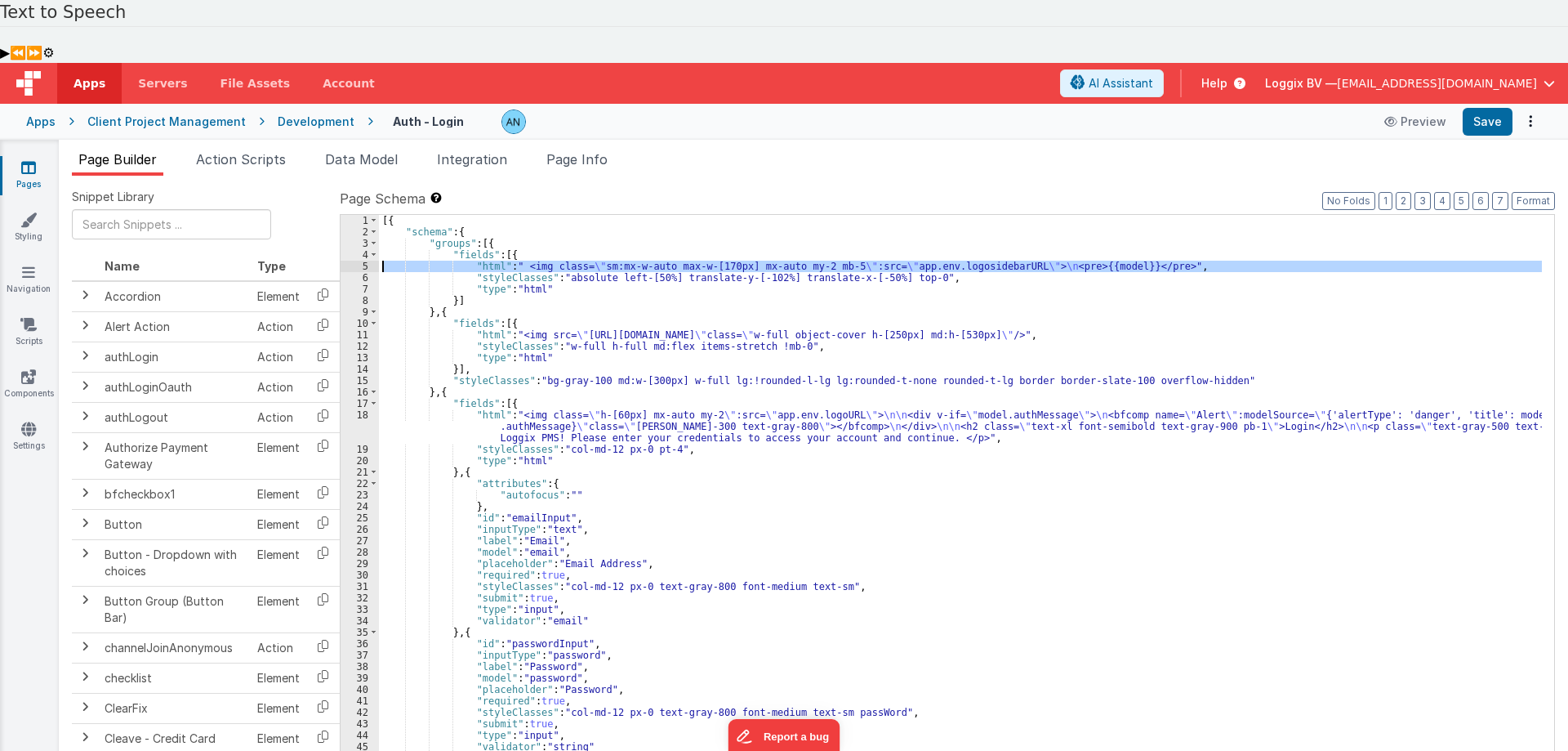
click at [359, 261] on div "5" at bounding box center [359, 266] width 38 height 11
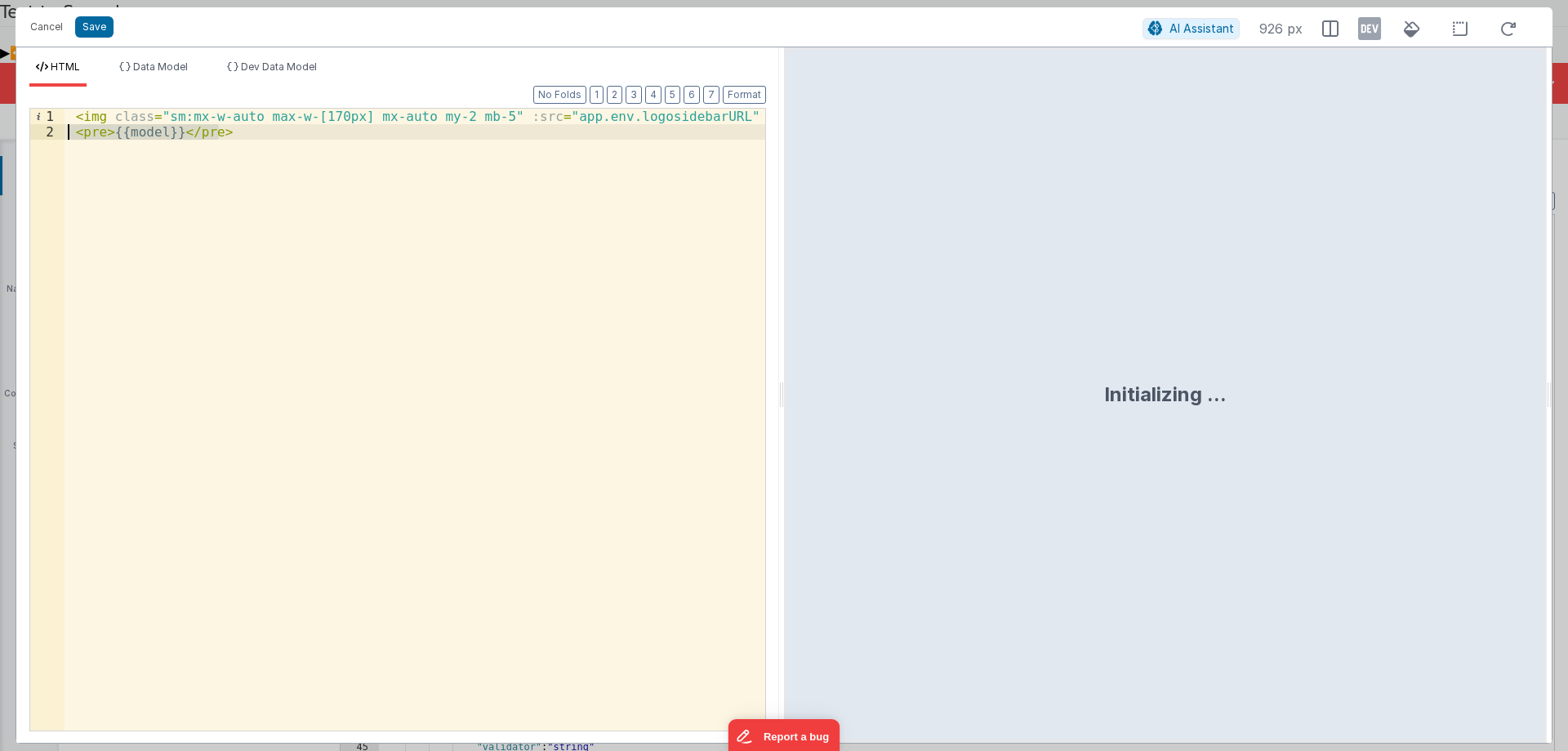
drag, startPoint x: 266, startPoint y: 142, endPoint x: 16, endPoint y: 116, distance: 251.3
click at [16, 116] on div "Format 7 6 5 4 3 2 1 No Folds 1 2 < img class = "sm:mx-w-auto max-w-[170px] mx-…" at bounding box center [398, 414] width 763 height 656
click at [182, 210] on div "< img class = "sm:mx-w-auto max-w-[170px] mx-auto my-2 mb-5" :src = "app.env.lo…" at bounding box center [415, 419] width 701 height 622
drag, startPoint x: 225, startPoint y: 133, endPoint x: 0, endPoint y: 133, distance: 225.0
click at [0, 133] on div "Cancel Save AI Assistant 926 px HTML Data Model Dev Data Model Format 7 6 5 4 3…" at bounding box center [784, 376] width 1568 height 751
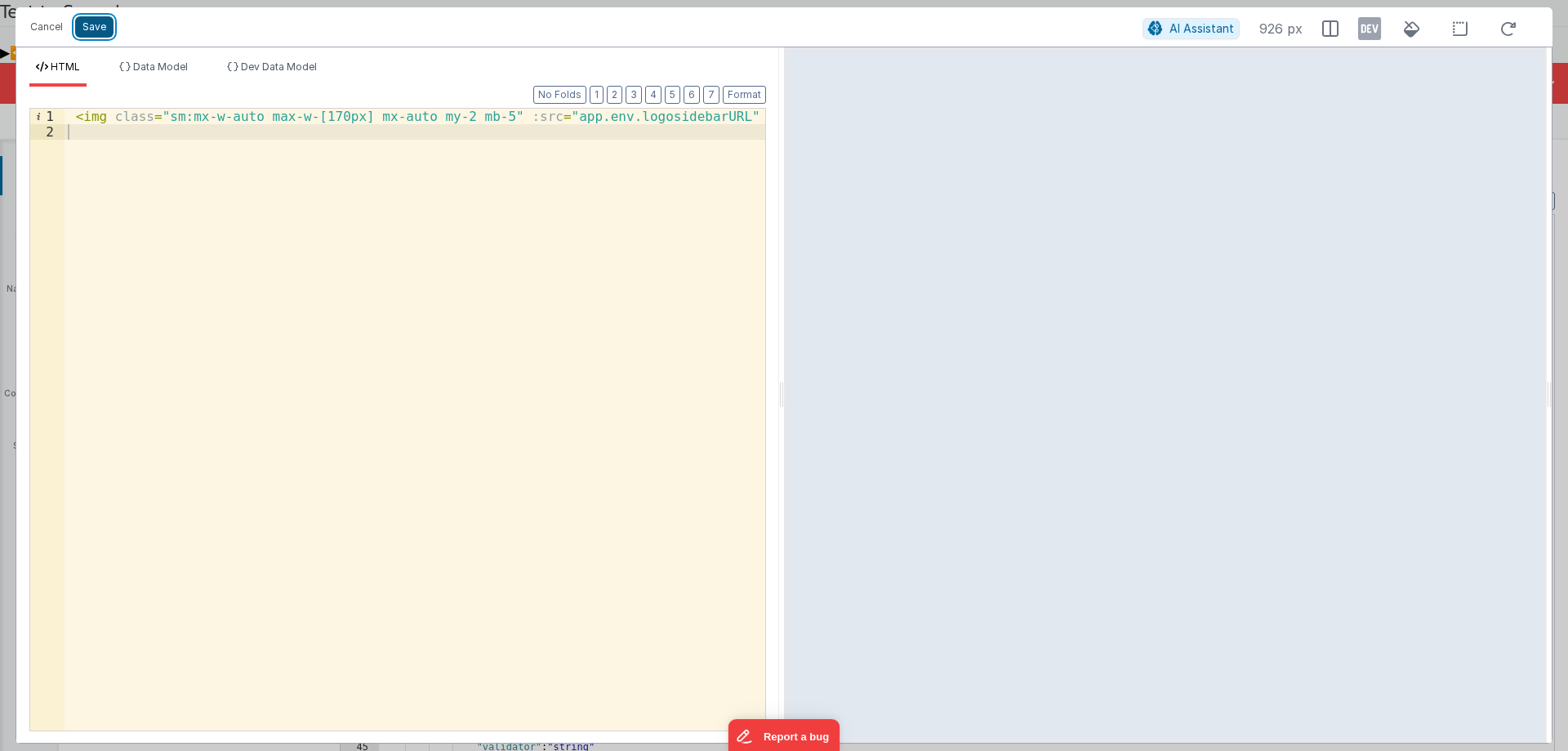
click at [79, 23] on button "Save" at bounding box center [94, 27] width 38 height 21
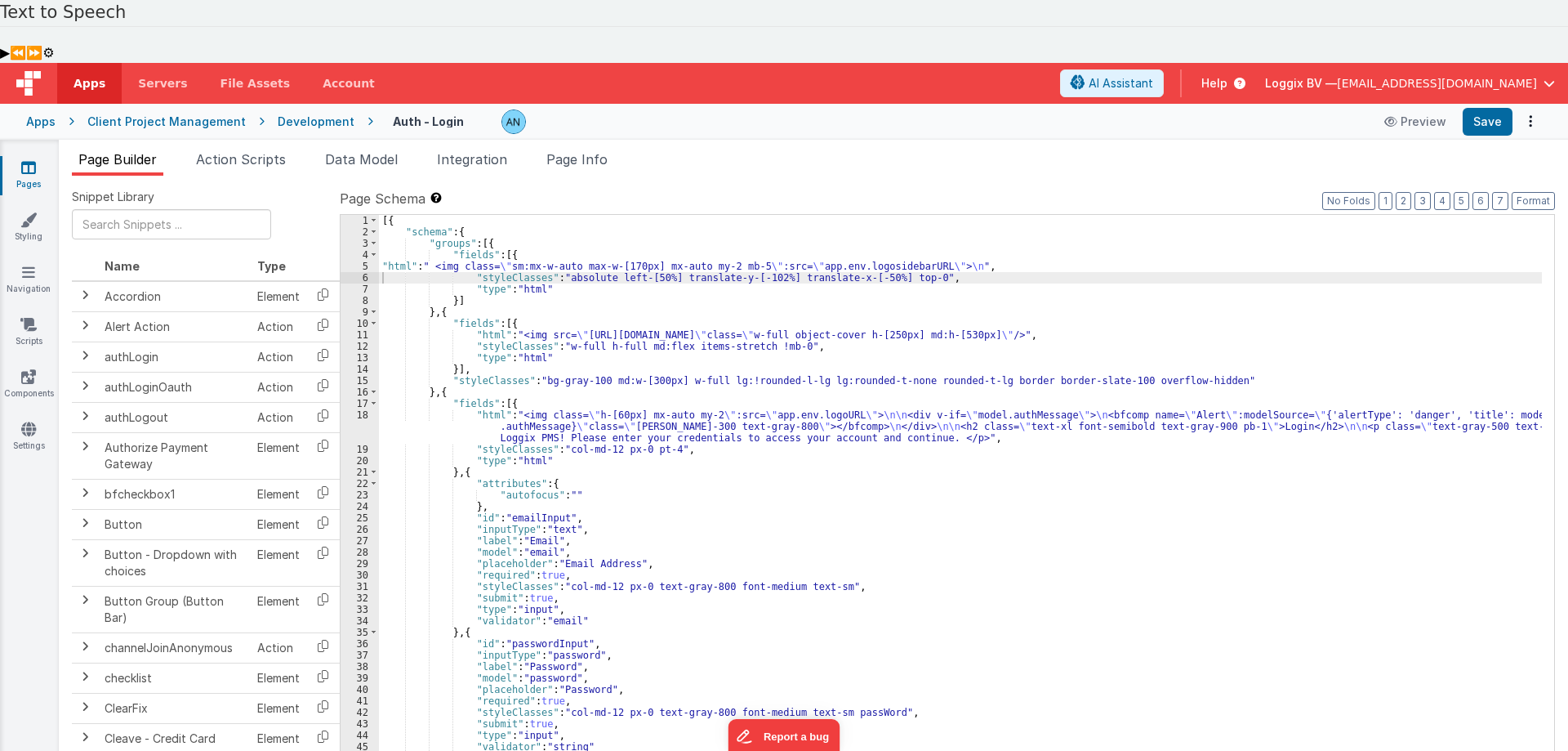
click at [550, 355] on div "[{ "schema" : { "groups" : [{ "fields" : [{ "html" : " <img class= \" sm:mx-w-a…" at bounding box center [960, 524] width 1163 height 619
click at [357, 410] on div "18" at bounding box center [359, 427] width 38 height 34
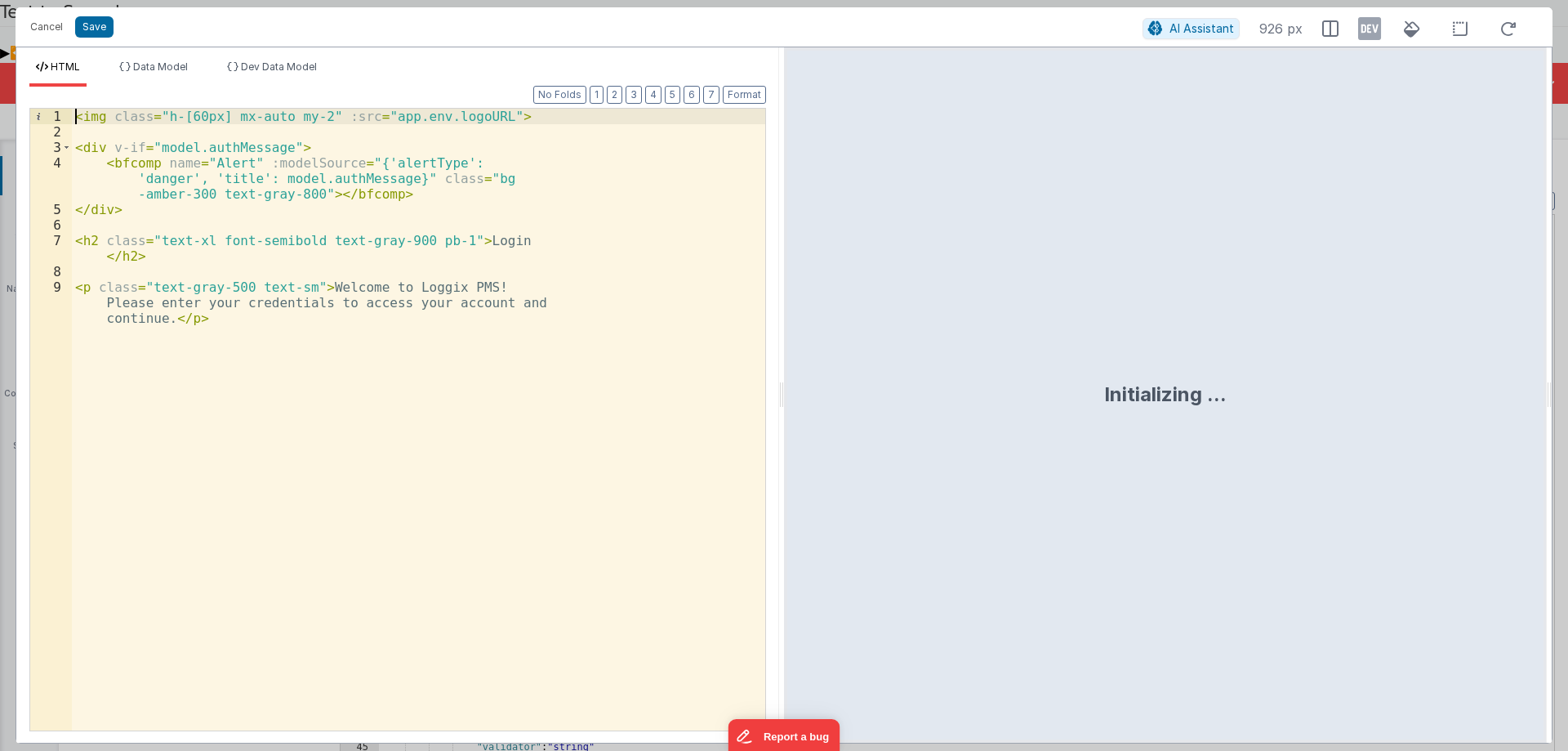
click at [78, 115] on div "< img class = "h-[60px] mx-auto my-2" :src = "app.env.logoURL" > < div v-if = "…" at bounding box center [418, 451] width 693 height 684
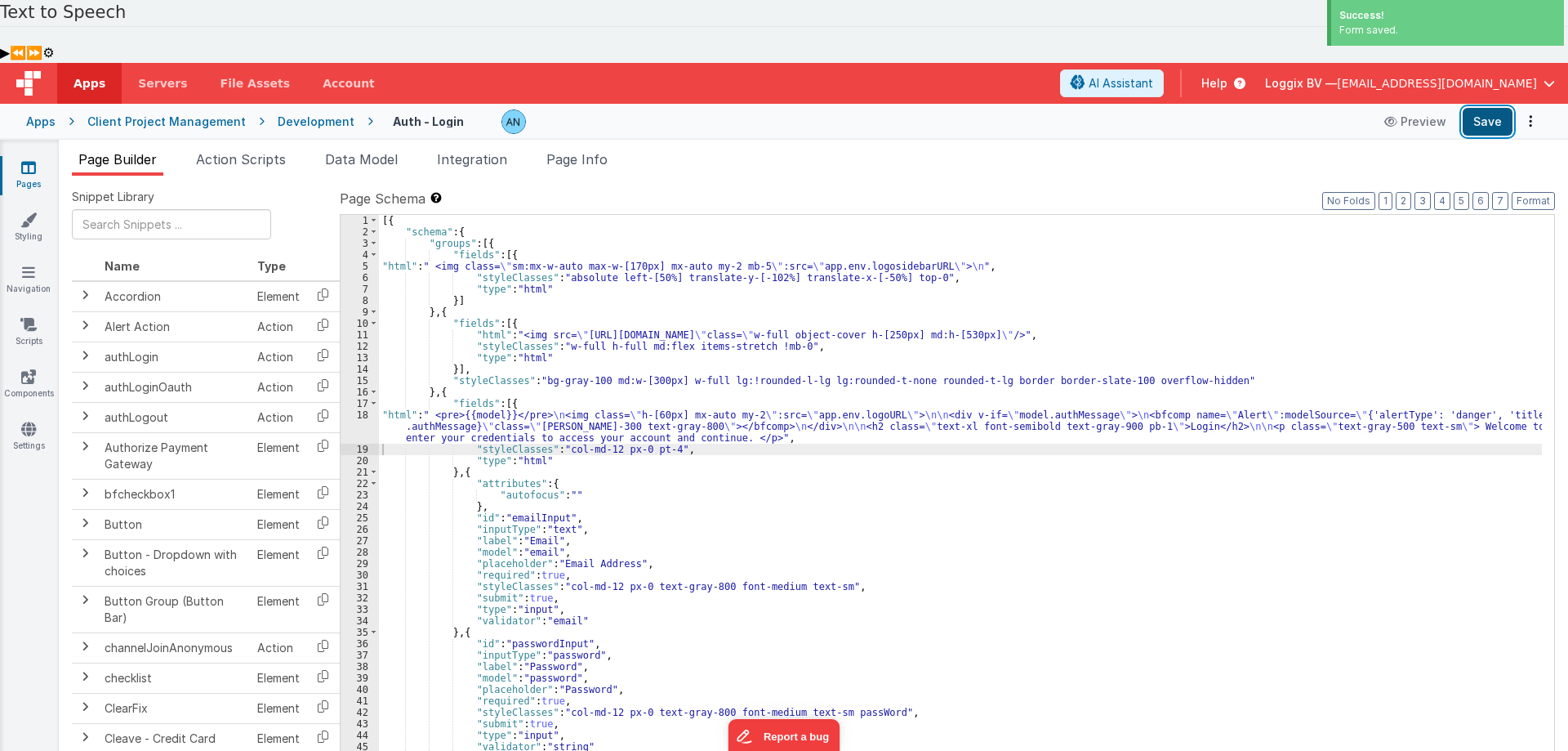
click at [1488, 108] on button "Save" at bounding box center [1488, 121] width 50 height 27
click at [1532, 192] on button "Format" at bounding box center [1533, 201] width 44 height 18
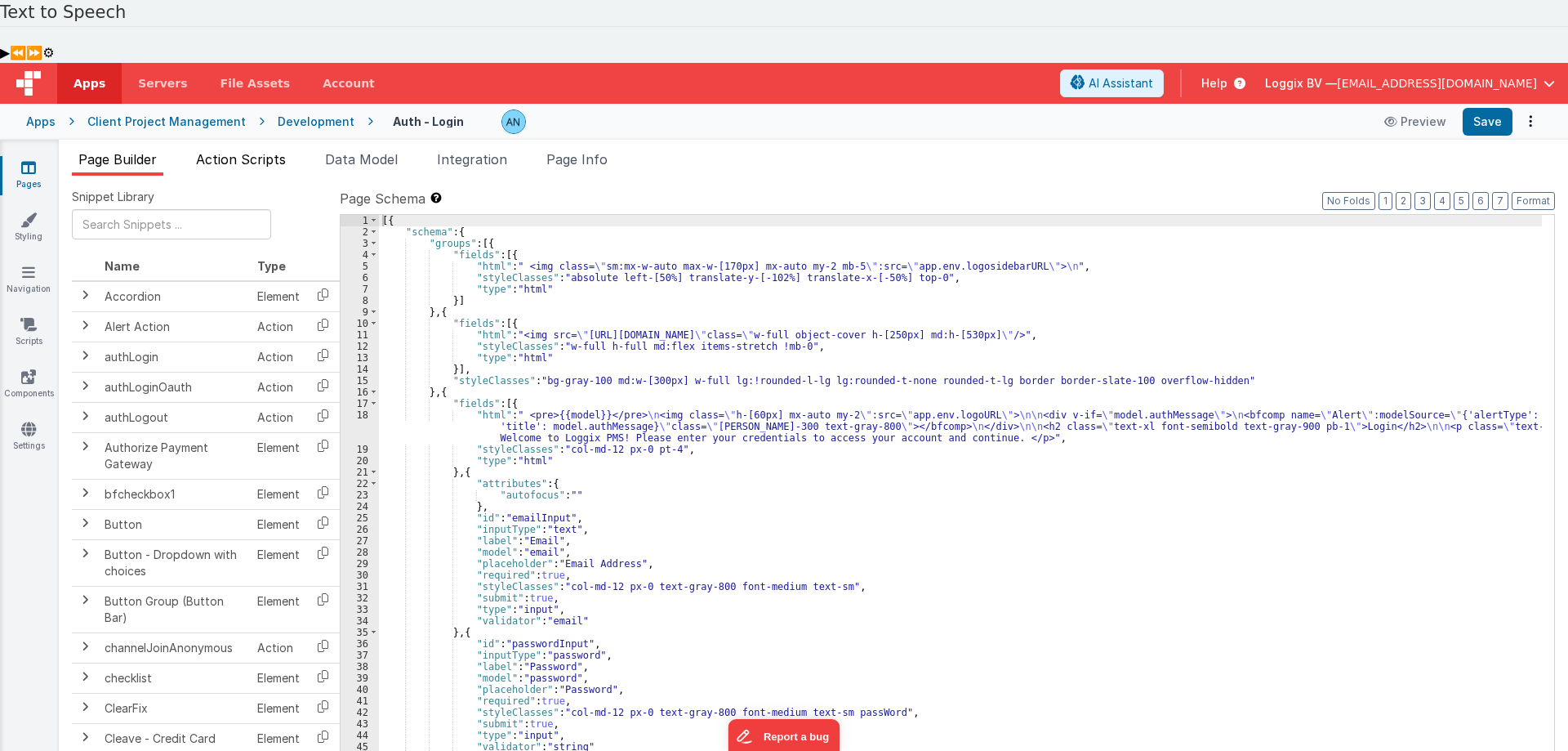
click at [251, 151] on span "Action Scripts" at bounding box center [240, 159] width 90 height 16
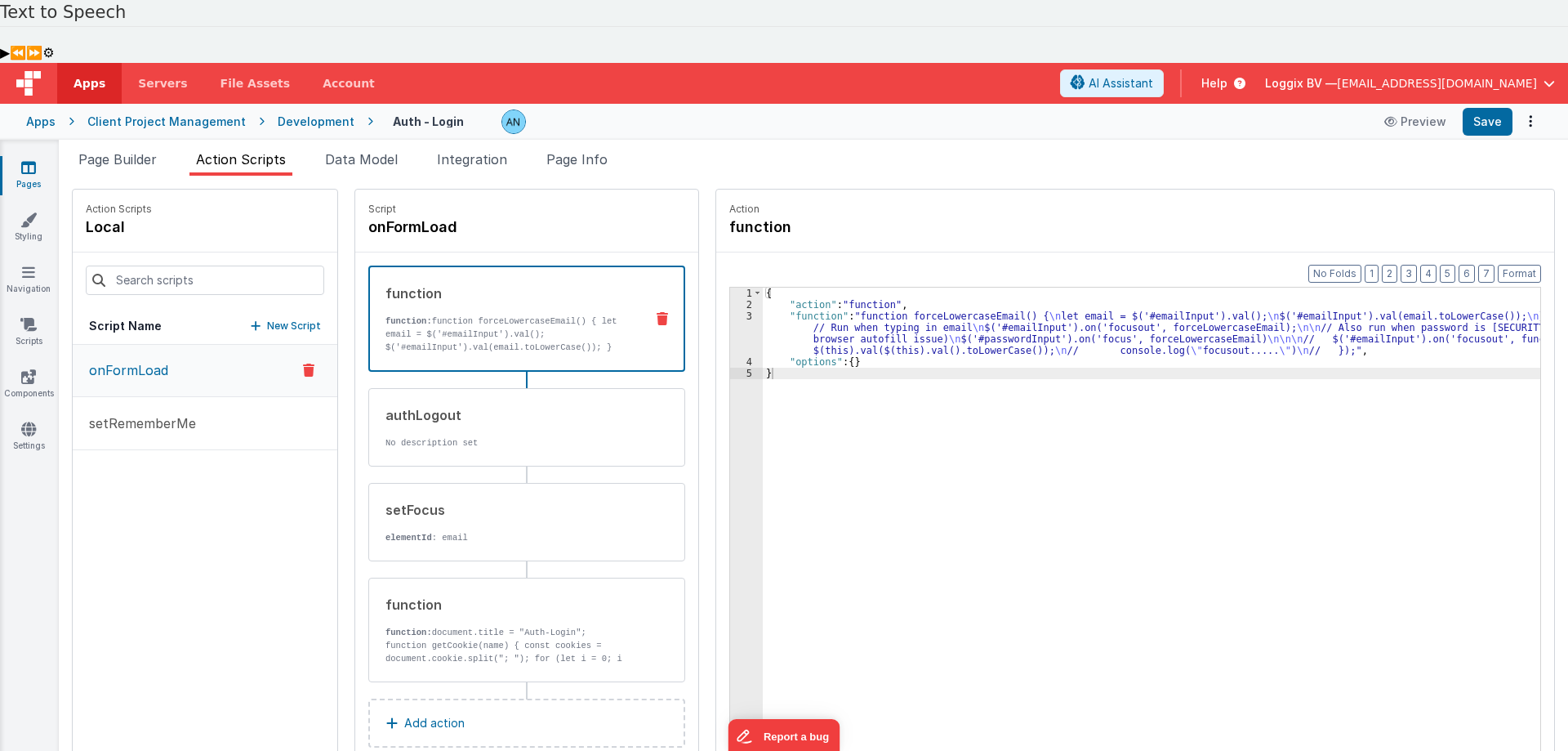
click at [834, 287] on div "{ "action" : "function" , "function" : "function forceLowercaseEmail() { \n let…" at bounding box center [1159, 570] width 793 height 565
click at [730, 310] on div "3" at bounding box center [746, 333] width 32 height 45
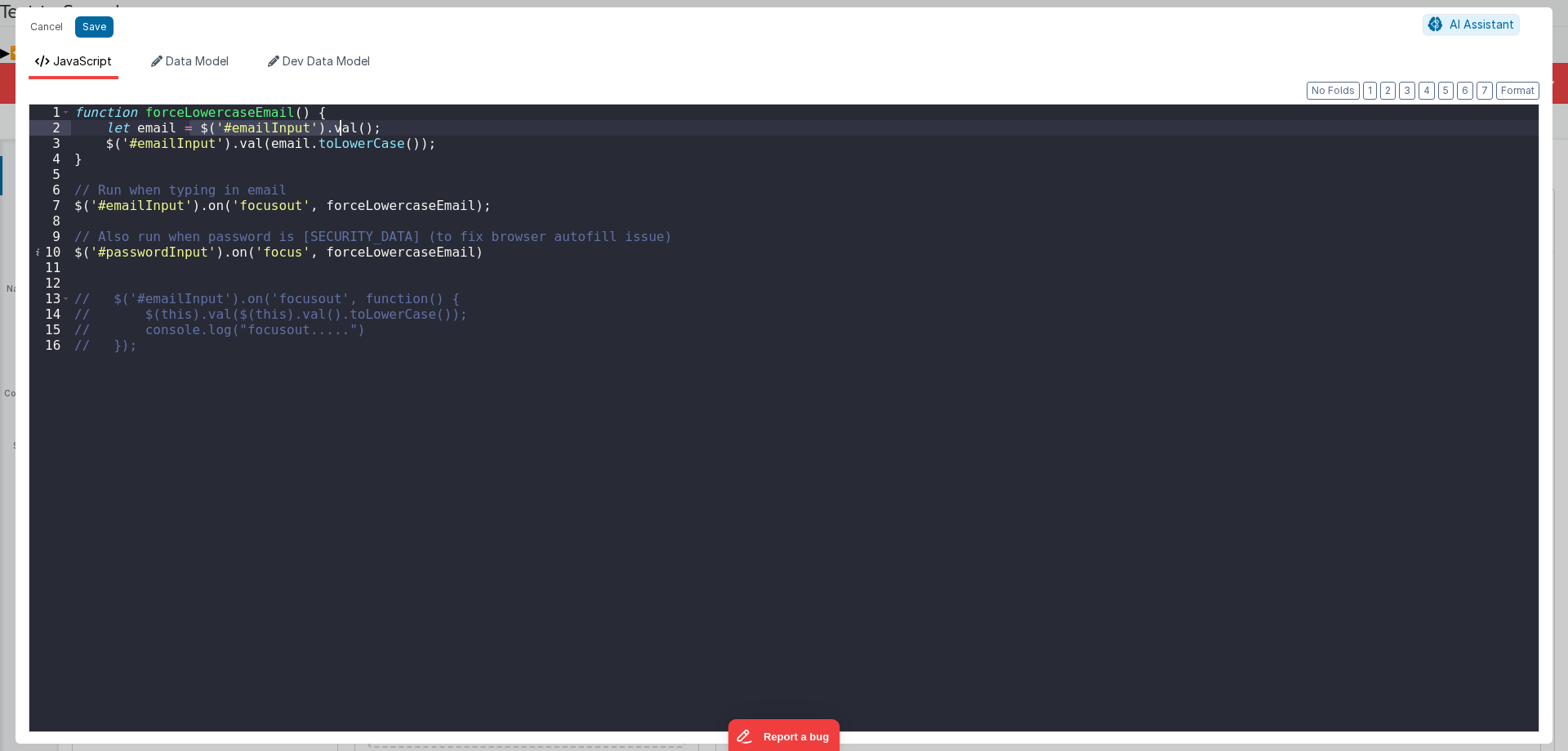
drag, startPoint x: 190, startPoint y: 127, endPoint x: 345, endPoint y: 109, distance: 156.0
click at [341, 123] on div "function forceLowercaseEmail ( ) { let email = $ ( '#emailInput' ) . val ( ) ; …" at bounding box center [805, 433] width 1468 height 658
click at [311, 155] on div "function forceLowercaseEmail ( ) { let email = $ ( '#emailInput' ) . val ( ) ; …" at bounding box center [805, 433] width 1468 height 658
drag, startPoint x: 186, startPoint y: 121, endPoint x: 411, endPoint y: 120, distance: 225.0
click at [411, 120] on div "function forceLowercaseEmail ( ) { let email = $ ( '#emailInput' ) . val ( ) ; …" at bounding box center [805, 433] width 1468 height 658
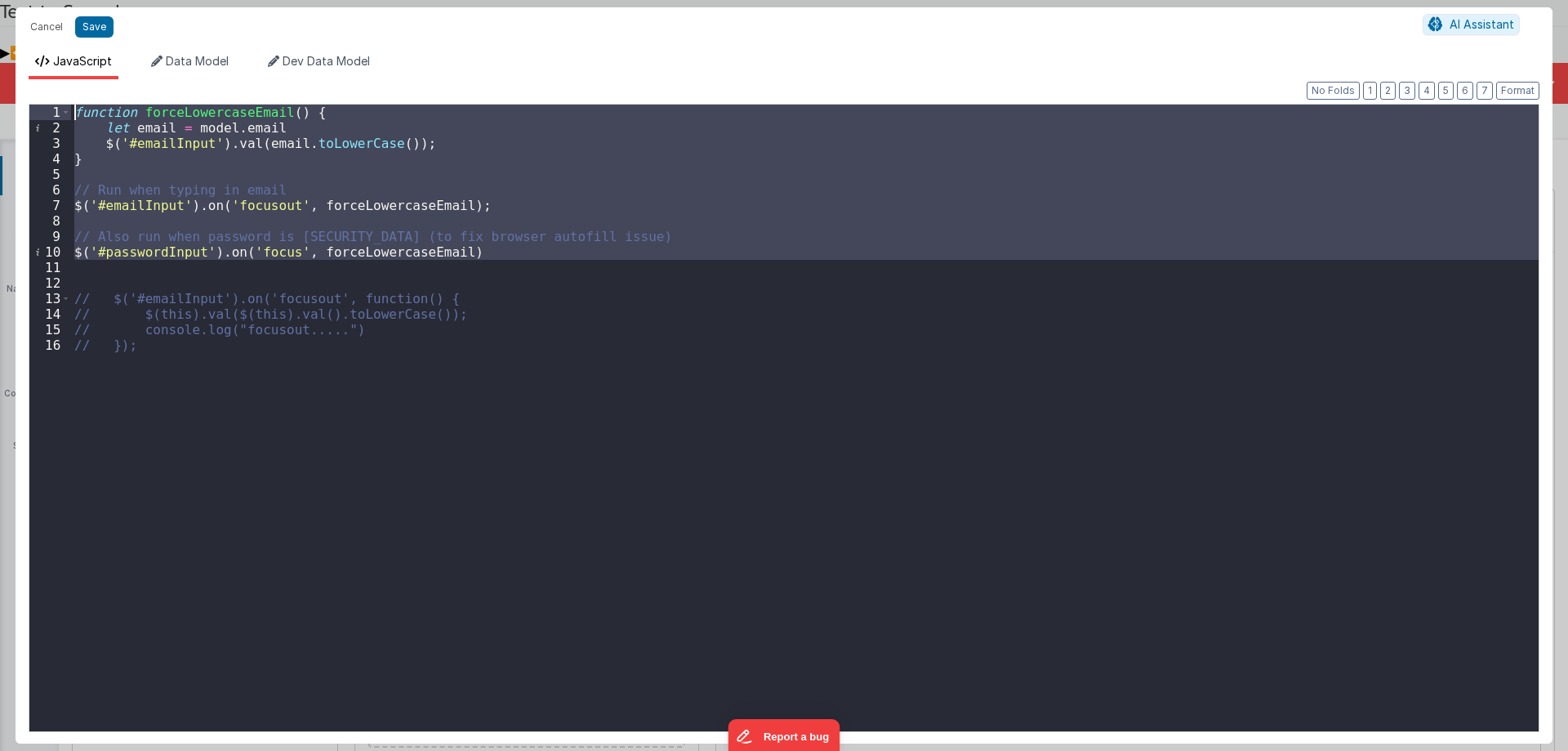
drag, startPoint x: 114, startPoint y: 264, endPoint x: 0, endPoint y: 75, distance: 220.7
click at [0, 75] on div "Cancel Save AI Assistant JavaScript Data Model Dev Data Model Format 7 6 5 4 3 …" at bounding box center [784, 376] width 1568 height 751
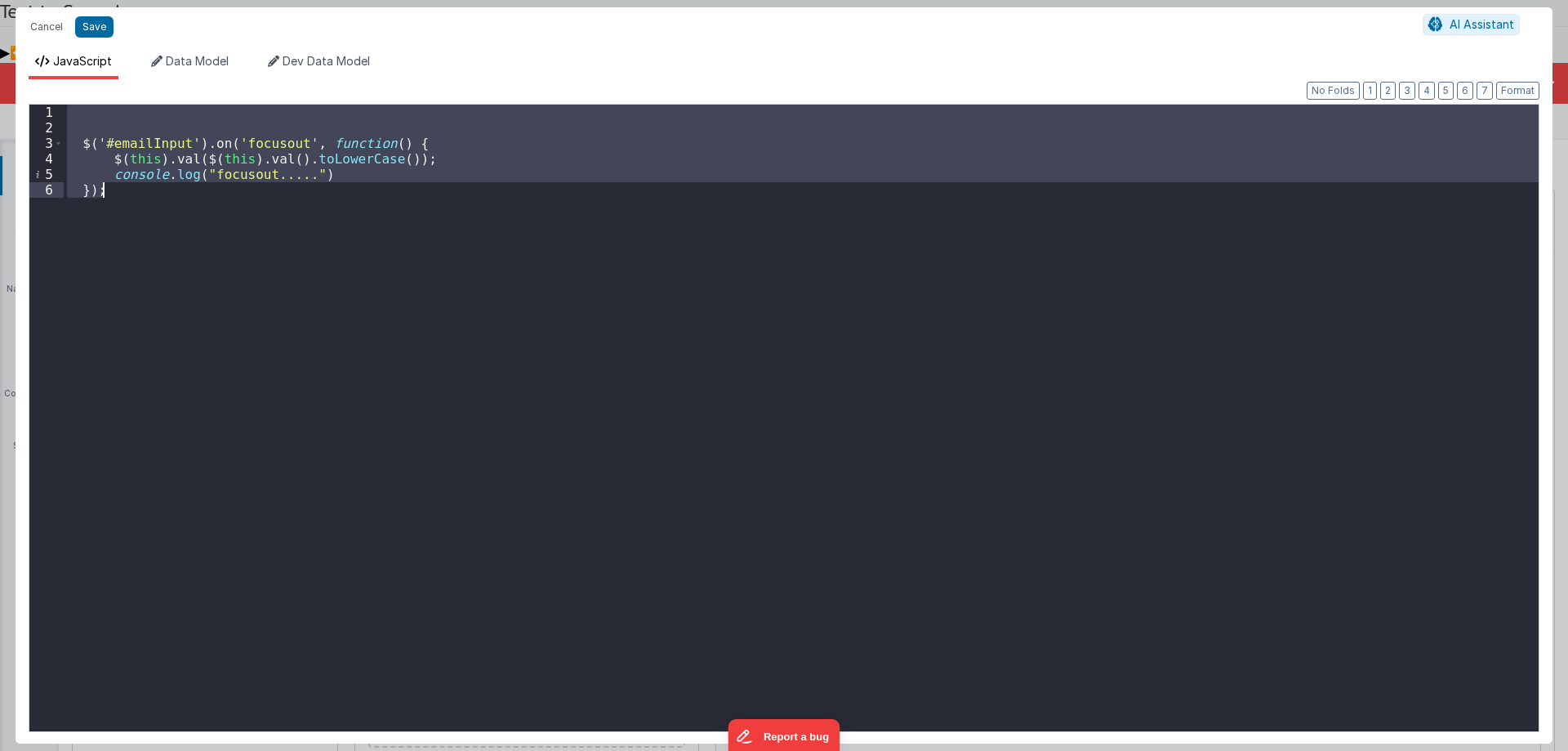
click at [163, 226] on div "$ ( '#emailInput' ) . on ( 'focusout' , function ( ) { $ ( this ) . val ( $ ( t…" at bounding box center [801, 417] width 1475 height 627
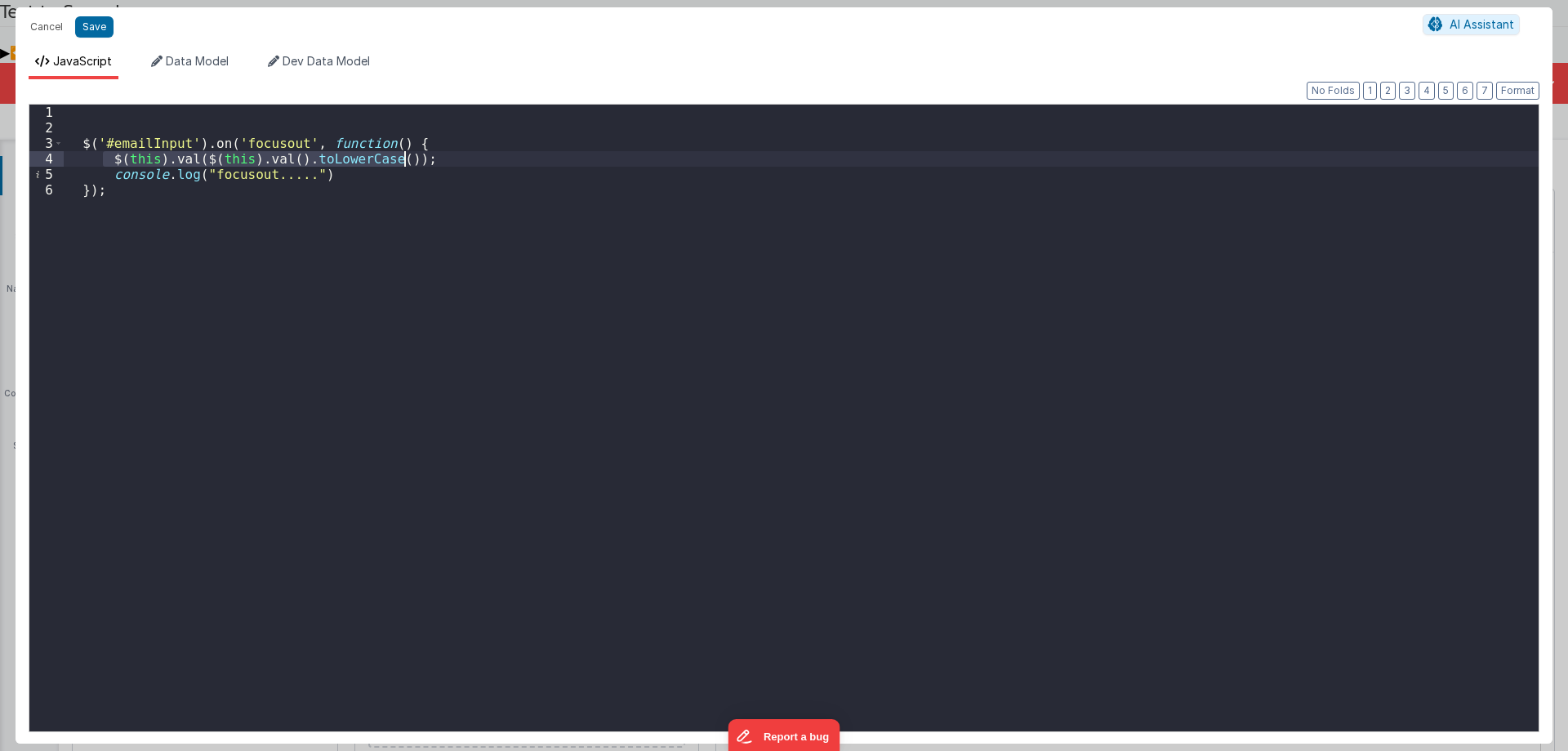
drag, startPoint x: 102, startPoint y: 156, endPoint x: 430, endPoint y: 156, distance: 328.0
click at [430, 156] on div "$ ( '#emailInput' ) . on ( 'focusout' , function ( ) { $ ( this ) . val ( $ ( t…" at bounding box center [801, 433] width 1475 height 658
click at [420, 143] on div "$ ( '#emailInput' ) . on ( 'focusout' , function ( ) { $ ( this ) . val ( $ ( t…" at bounding box center [801, 433] width 1475 height 658
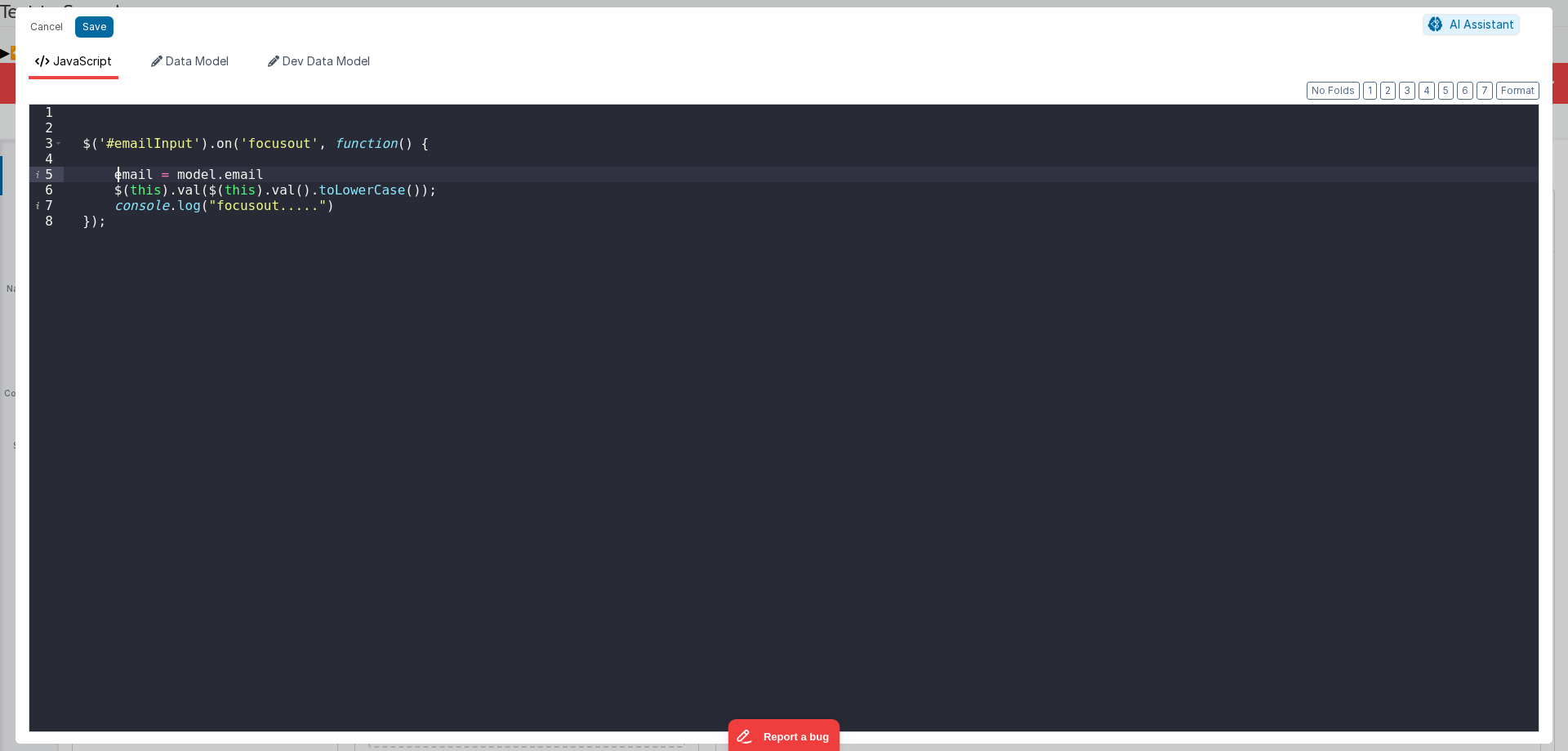
click at [120, 174] on div "$ ( '#emailInput' ) . on ( 'focusout' , function ( ) { email = model . email $ …" at bounding box center [801, 433] width 1475 height 658
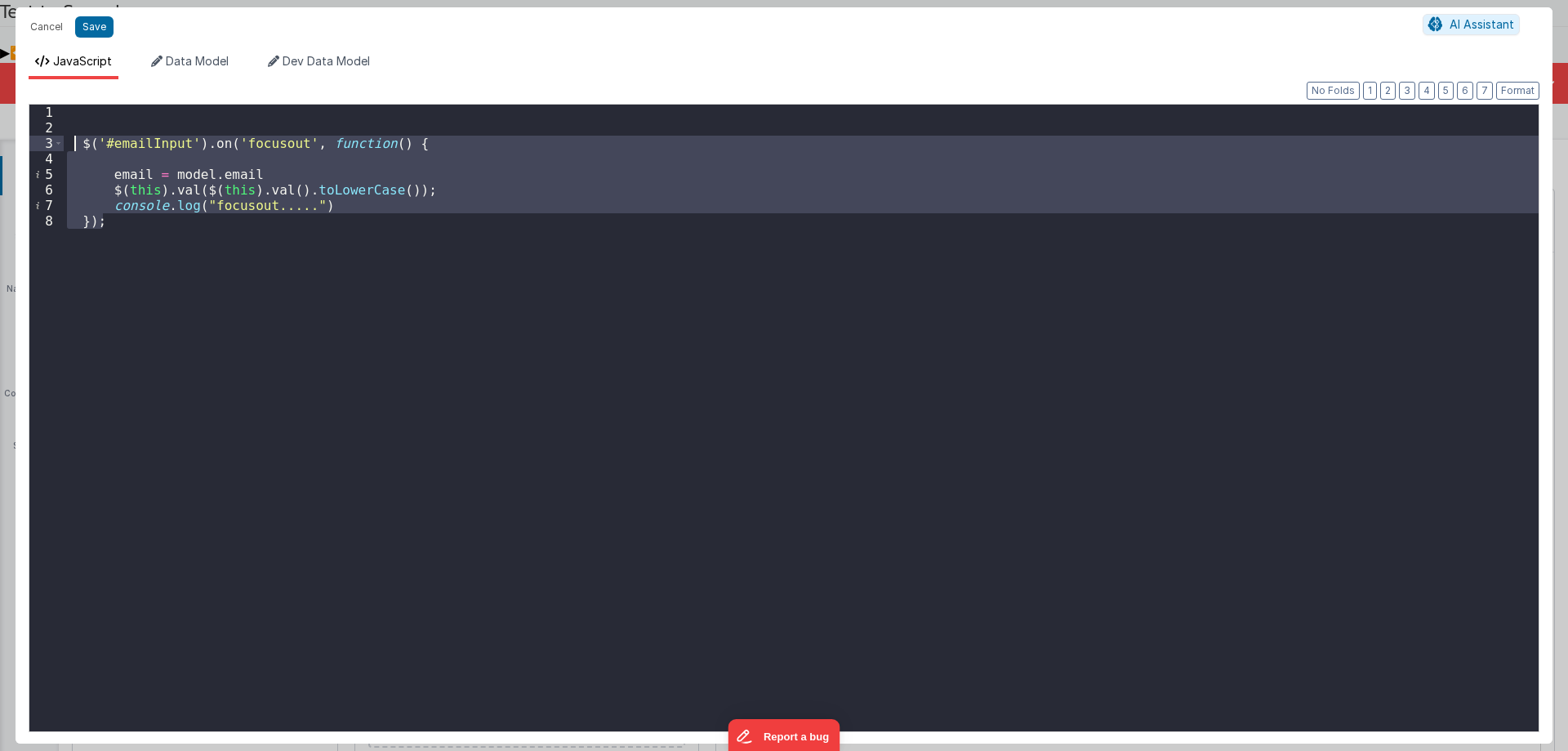
drag, startPoint x: 120, startPoint y: 219, endPoint x: 76, endPoint y: 139, distance: 91.3
click at [76, 139] on div "$ ( '#emailInput' ) . on ( 'focusout' , function ( ) { email = model . email $ …" at bounding box center [801, 433] width 1475 height 658
click at [302, 311] on div "$ ( '#emailInput' ) . on ( 'focusout' , function ( ) { email = model . email $ …" at bounding box center [801, 417] width 1475 height 627
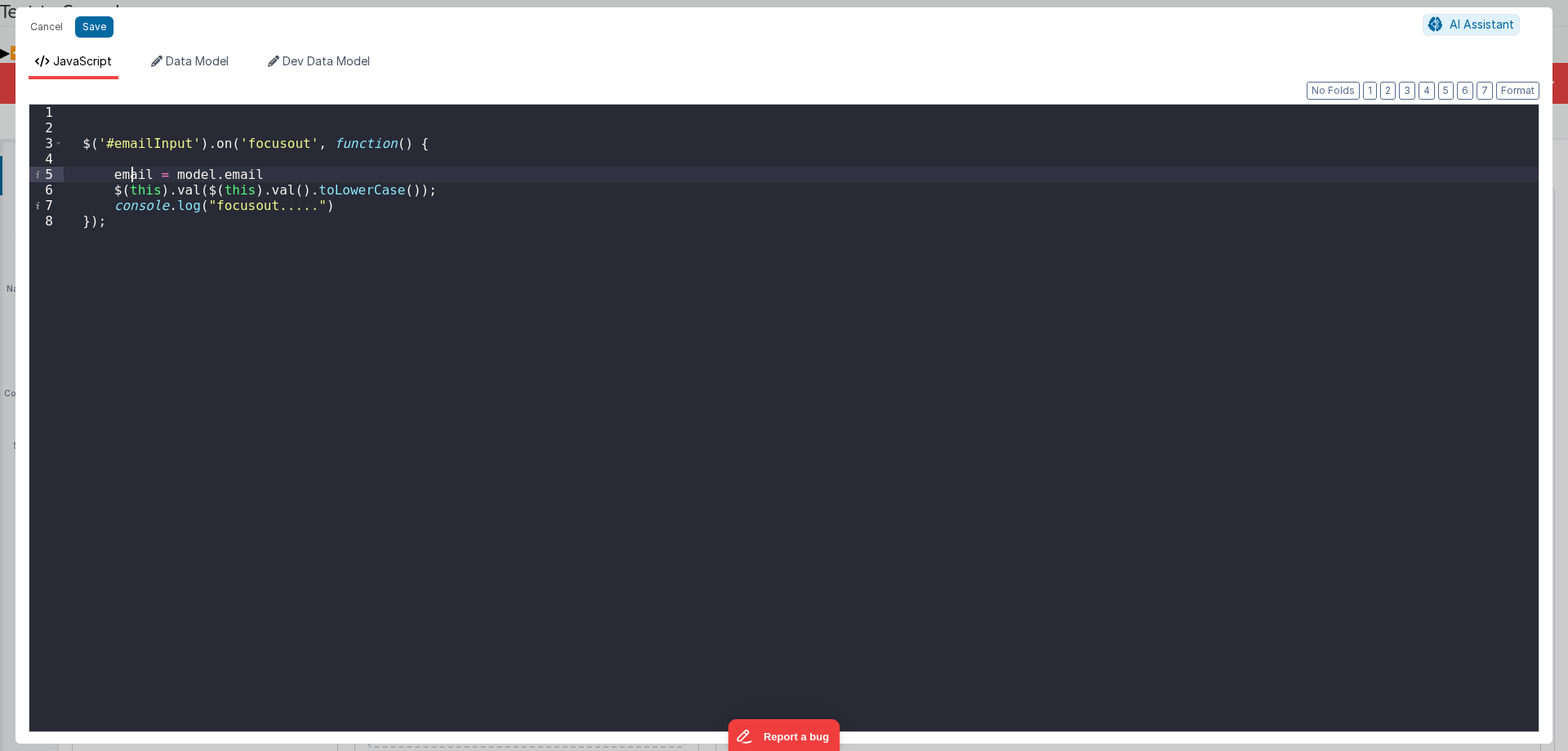
click at [128, 176] on div "$ ( '#emailInput' ) . on ( 'focusout' , function ( ) { email = model . email $ …" at bounding box center [801, 433] width 1475 height 658
drag, startPoint x: 117, startPoint y: 186, endPoint x: 162, endPoint y: 191, distance: 45.3
click at [162, 191] on div "$ ( '#emailInput' ) . on ( 'focusout' , function ( ) { email = model . email $ …" at bounding box center [801, 433] width 1475 height 658
click at [163, 246] on div "$ ( '#emailInput' ) . on ( 'focusout' , function ( ) { email = model . email $ …" at bounding box center [801, 433] width 1475 height 658
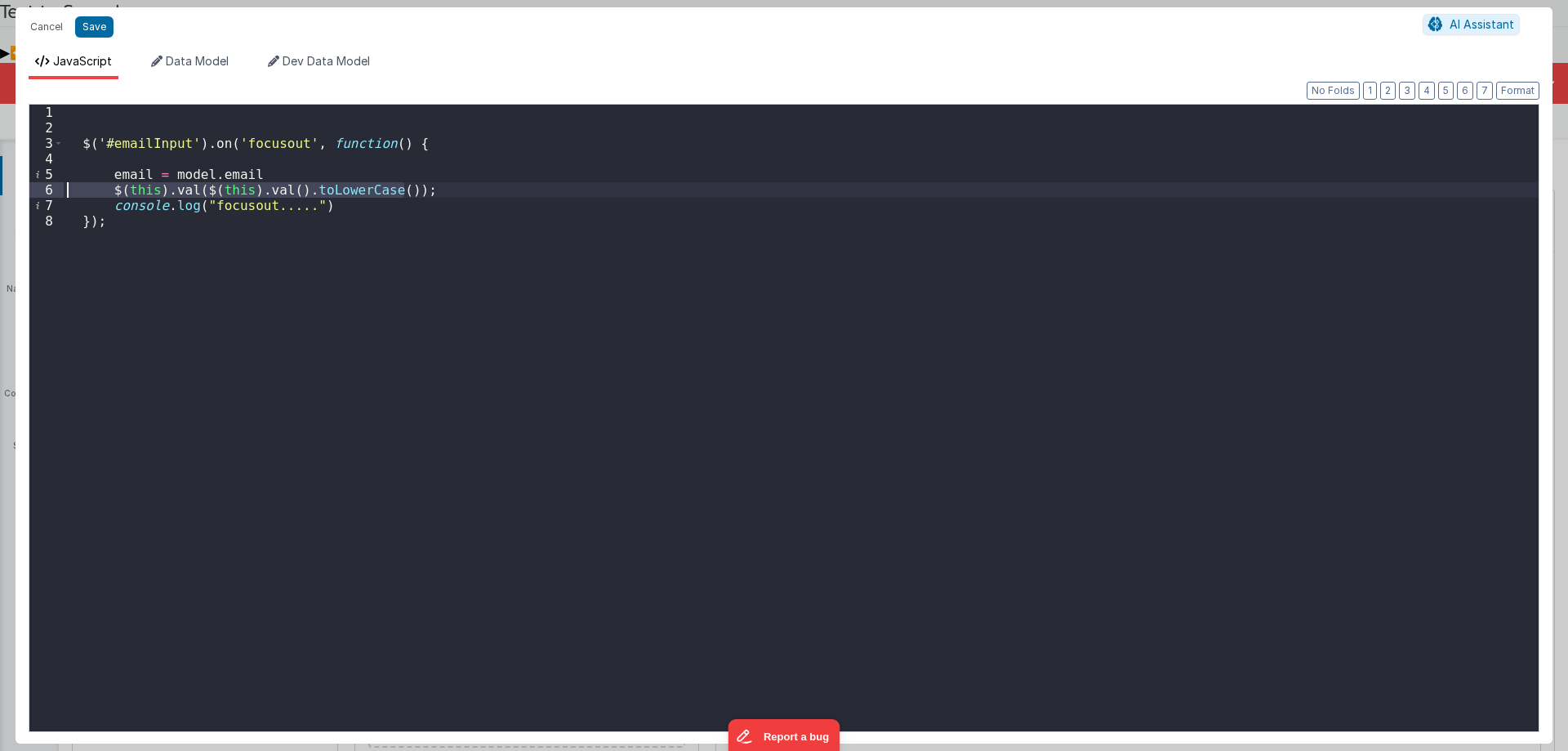
drag, startPoint x: 421, startPoint y: 190, endPoint x: 0, endPoint y: 192, distance: 421.0
click at [0, 192] on div "Cancel Save AI Assistant JavaScript Data Model Dev Data Model Format 7 6 5 4 3 …" at bounding box center [784, 376] width 1568 height 751
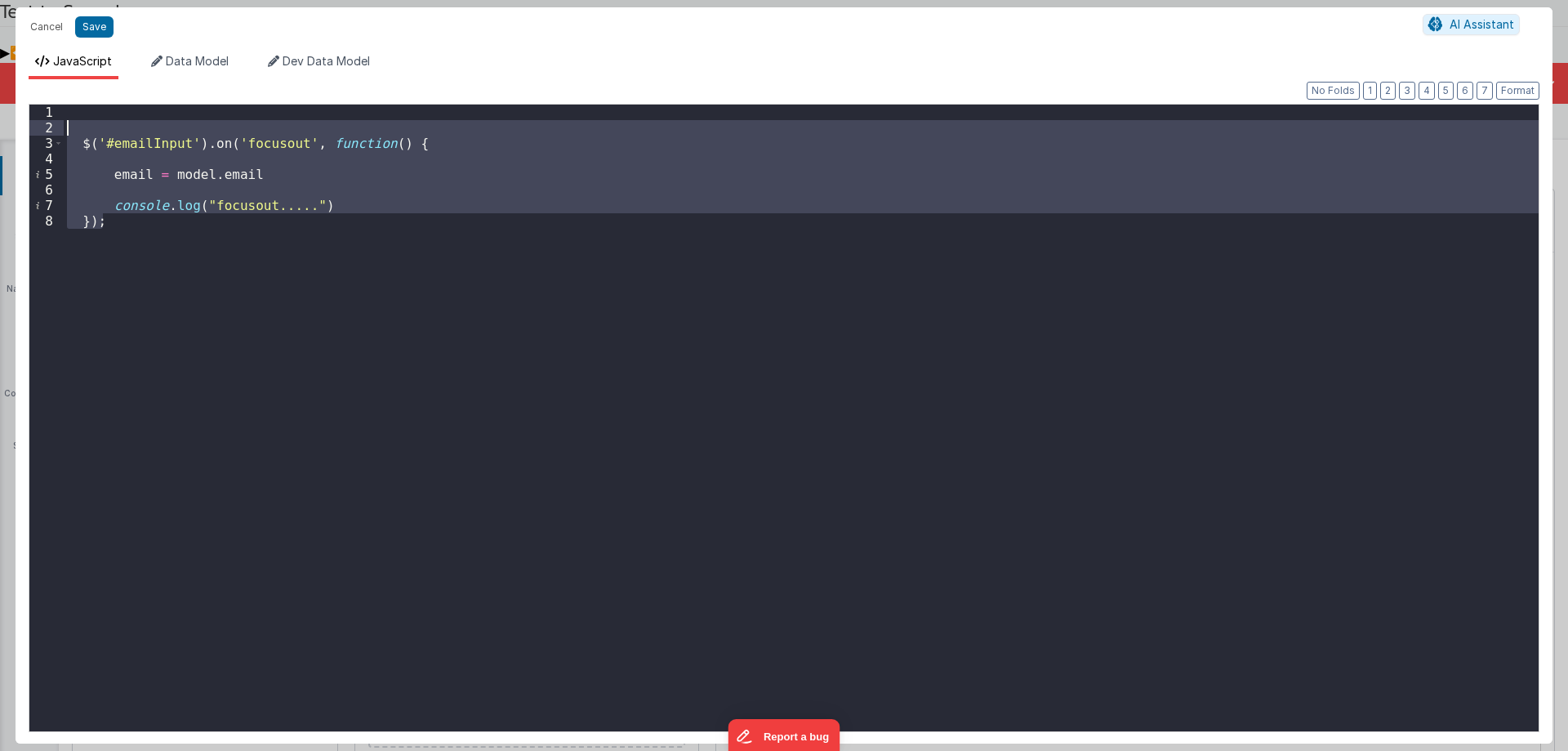
drag, startPoint x: 124, startPoint y: 236, endPoint x: 36, endPoint y: 134, distance: 134.7
click at [36, 134] on div "1 2 3 4 5 6 7 8 $ ( '#emailInput' ) . on ( 'focusout' , function ( ) { email = …" at bounding box center [783, 417] width 1511 height 629
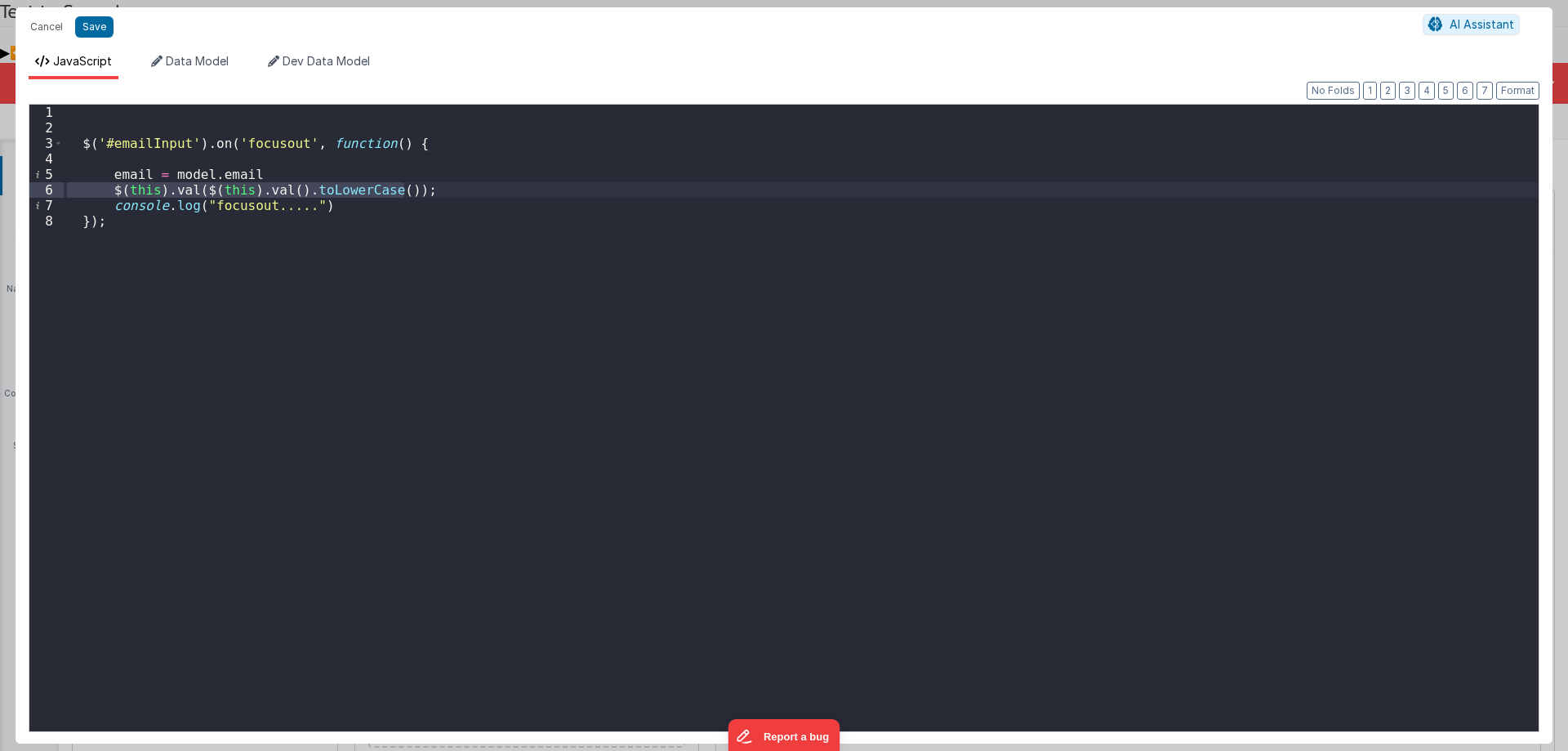
click at [345, 192] on div "$ ( '#emailInput' ) . on ( 'focusout' , function ( ) { email = model . email $ …" at bounding box center [801, 417] width 1475 height 627
click at [345, 192] on div "$ ( '#emailInput' ) . on ( 'focusout' , function ( ) { email = model . email $ …" at bounding box center [801, 433] width 1475 height 658
click at [398, 242] on div "$ ( '#emailInput' ) . on ( 'focusout' , function ( ) { email = model . email $ …" at bounding box center [801, 433] width 1475 height 658
drag, startPoint x: 109, startPoint y: 170, endPoint x: 291, endPoint y: 169, distance: 182.0
click at [291, 169] on div "$ ( '#emailInput' ) . on ( 'focusout' , function ( ) { email = model . email $ …" at bounding box center [801, 433] width 1475 height 658
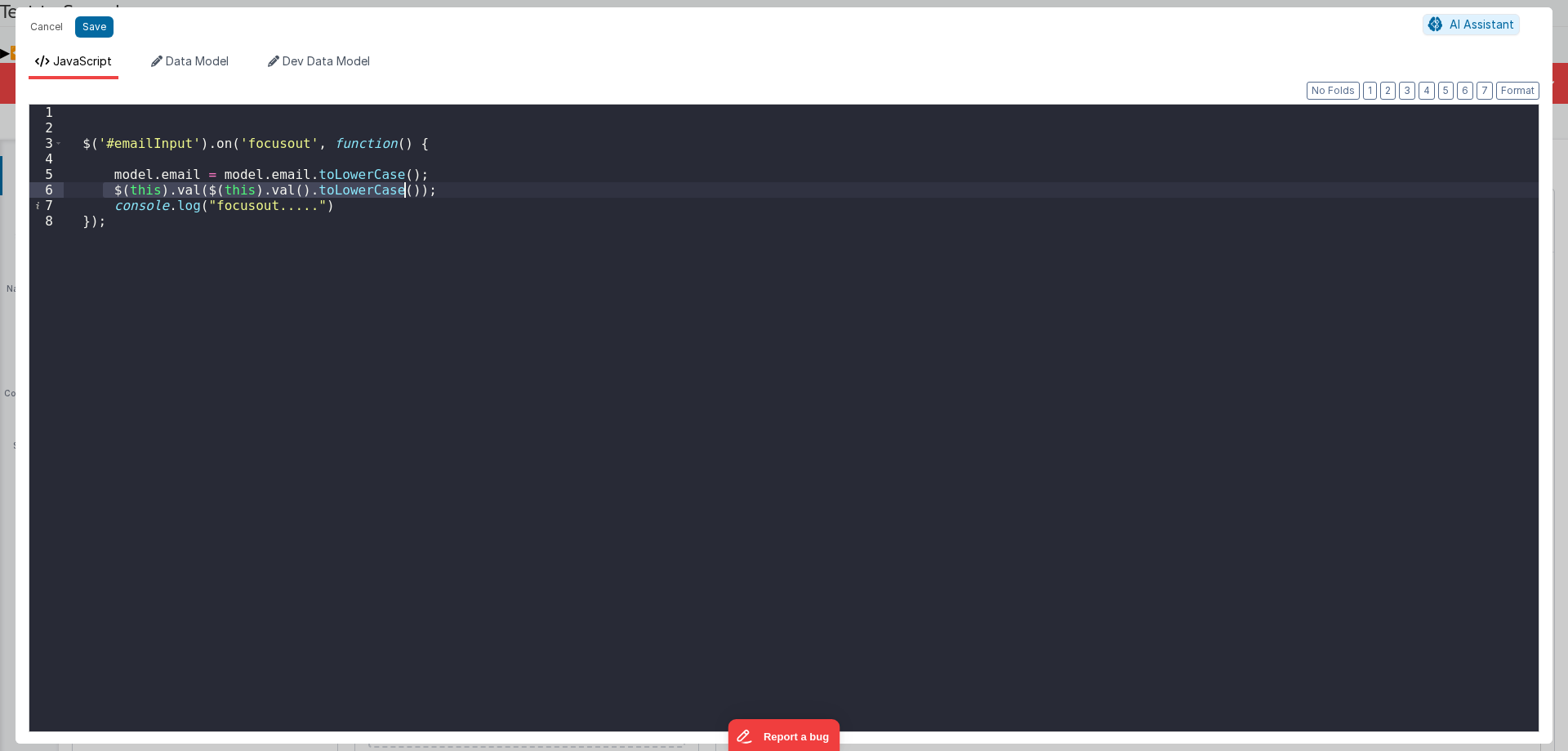
drag, startPoint x: 100, startPoint y: 184, endPoint x: 485, endPoint y: 189, distance: 385.0
click at [485, 189] on div "$ ( '#emailInput' ) . on ( 'focusout' , function ( ) { model . email = model . …" at bounding box center [801, 433] width 1475 height 658
click at [171, 170] on div "$ ( '#emailInput' ) . on ( 'focusout' , function ( ) { model . email = model . …" at bounding box center [801, 433] width 1475 height 658
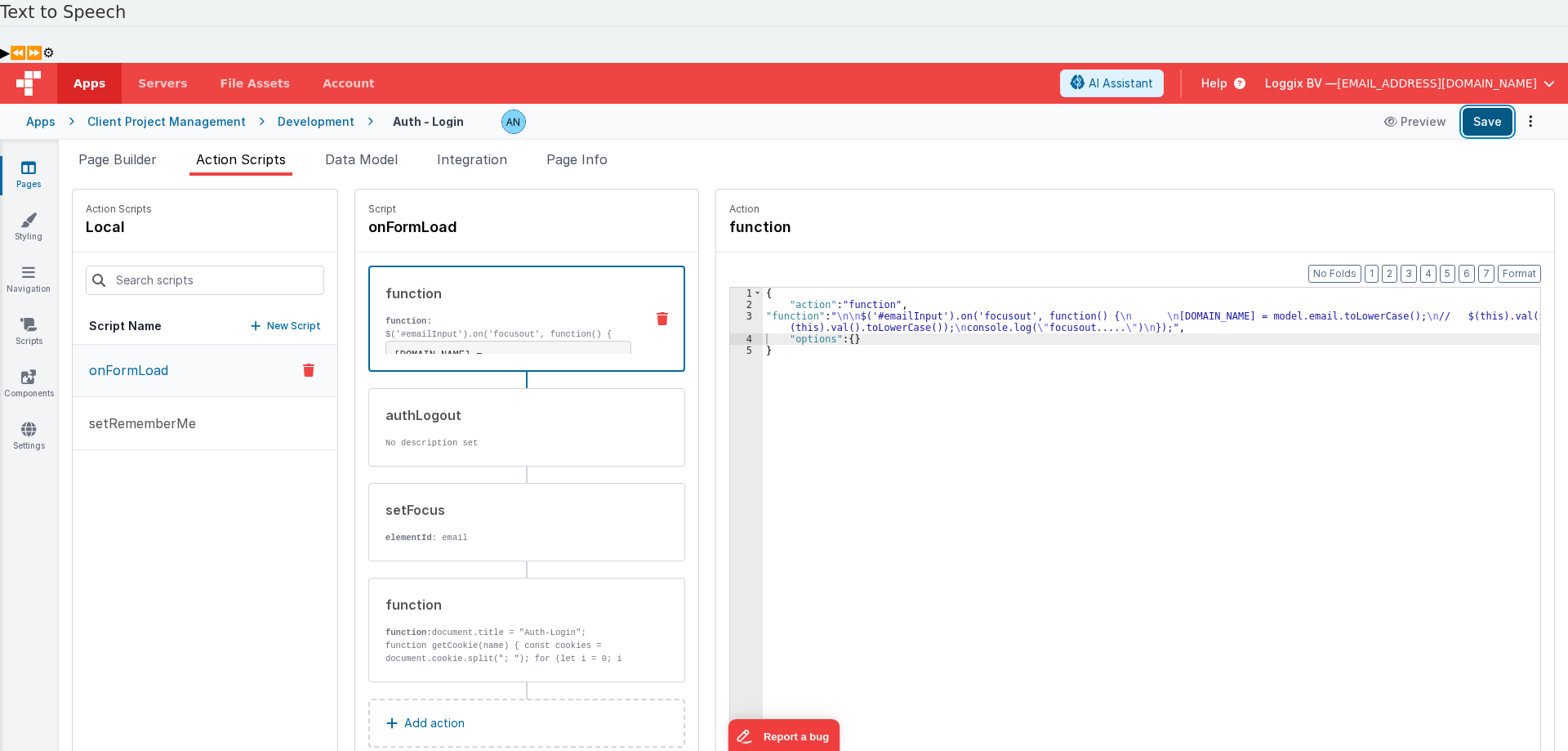
click at [1491, 108] on button "Save" at bounding box center [1488, 121] width 50 height 27
click at [1527, 265] on button "Format" at bounding box center [1519, 274] width 44 height 18
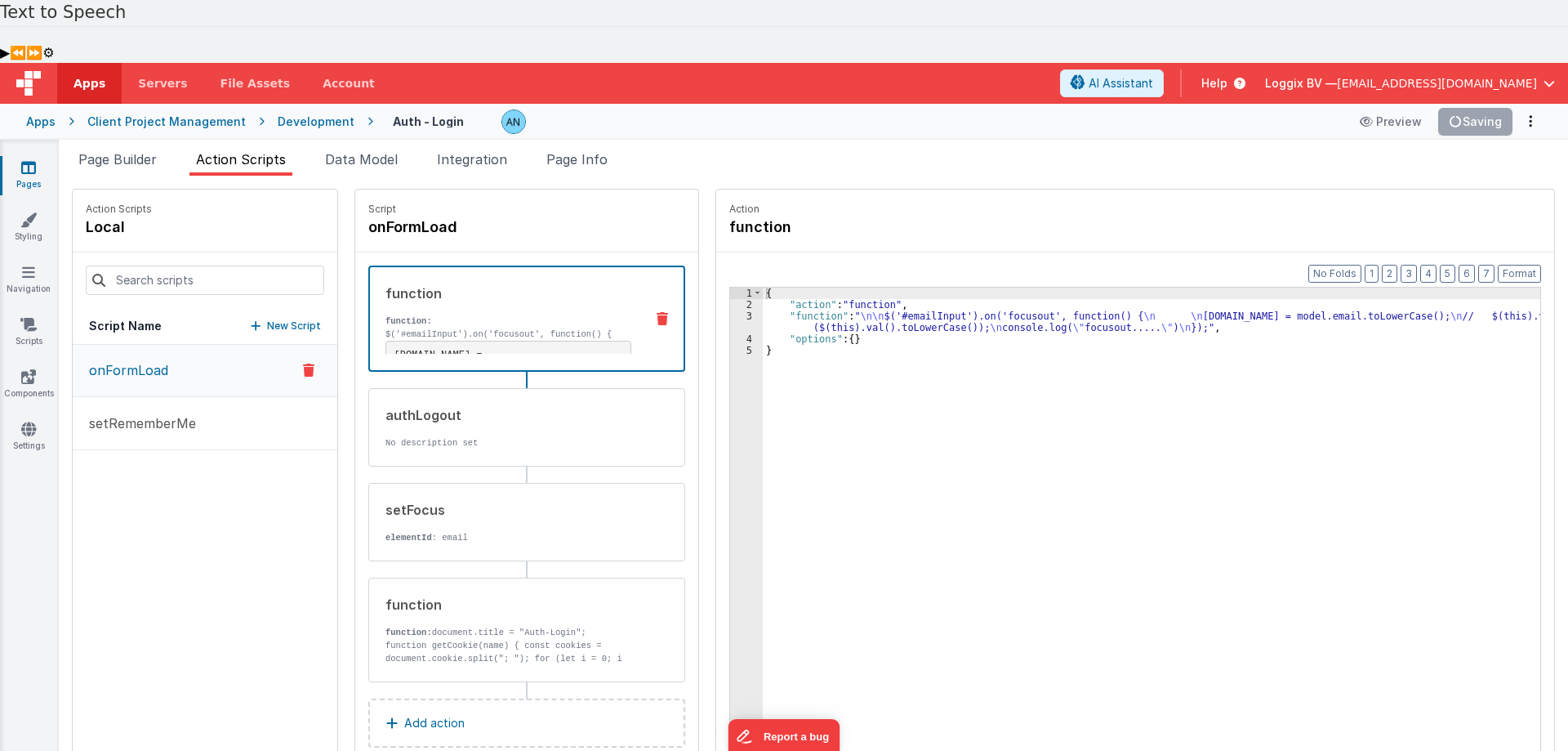
click at [1528, 252] on div "Format 7 6 5 4 3 2 1 No Folds 1 2 3 4 5 { "action" : "function" , "function" : …" at bounding box center [1135, 547] width 838 height 589
click at [1528, 265] on button "Format" at bounding box center [1519, 274] width 44 height 18
click at [1182, 337] on div "{ "action" : "function" , "function" : " \n\n $('#emailInput').on('focusout', f…" at bounding box center [1159, 570] width 793 height 565
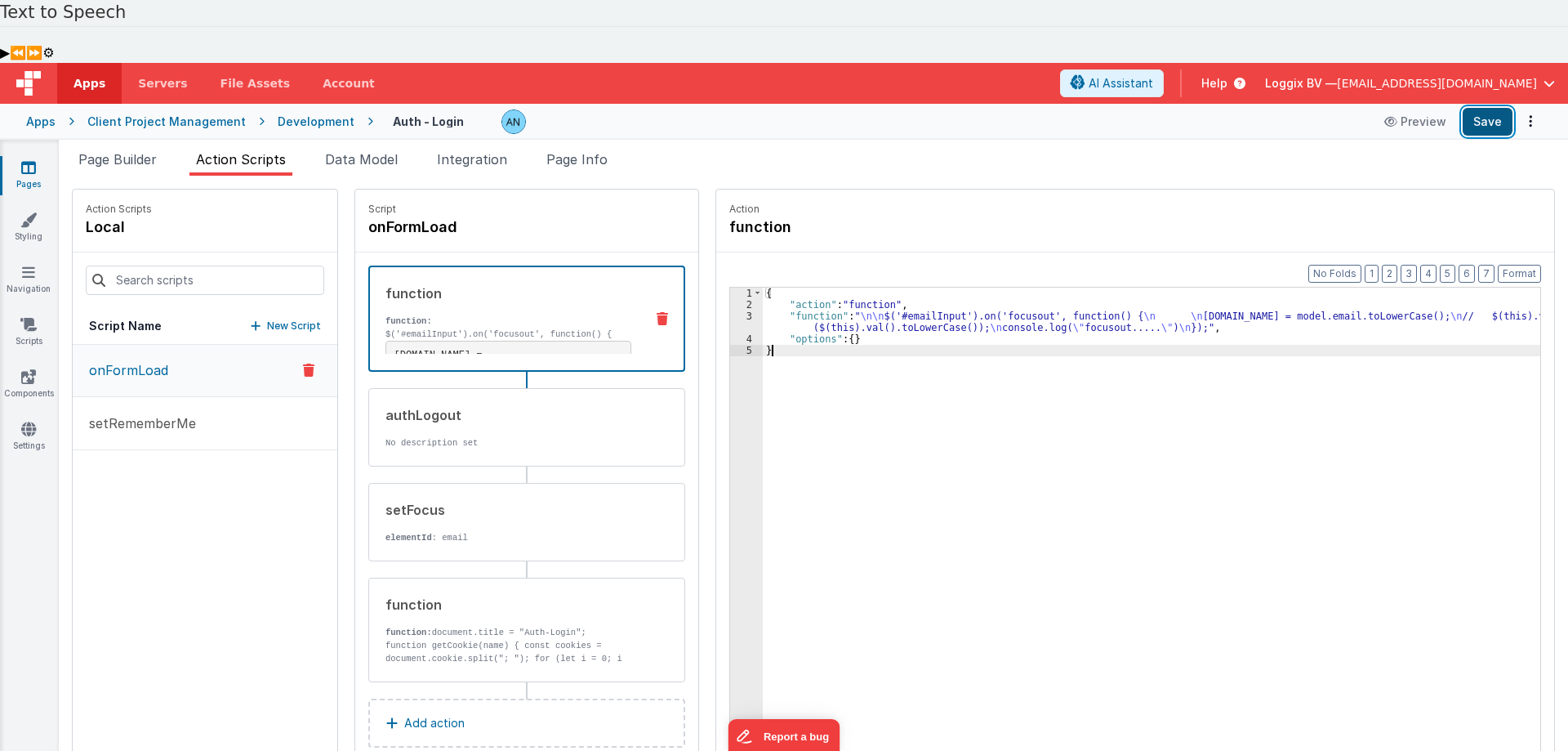
click at [1471, 108] on button "Save" at bounding box center [1488, 121] width 50 height 27
click at [1518, 265] on button "Format" at bounding box center [1519, 274] width 44 height 18
click at [800, 287] on div "{ "action" : "function" , "function" : " \n\n $('#emailInput').on('focusout', f…" at bounding box center [1159, 570] width 793 height 565
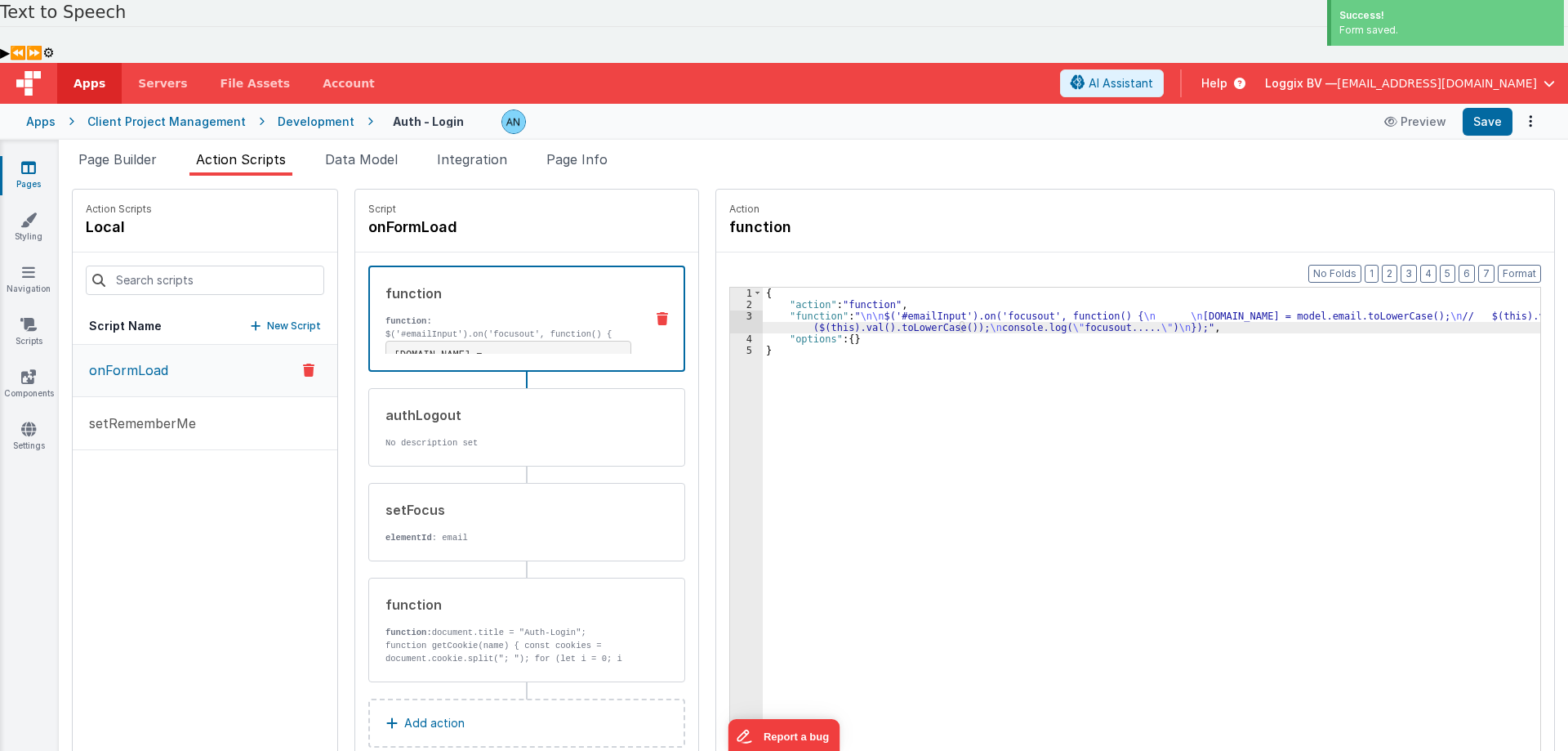
click at [730, 310] on div "3" at bounding box center [746, 322] width 32 height 23
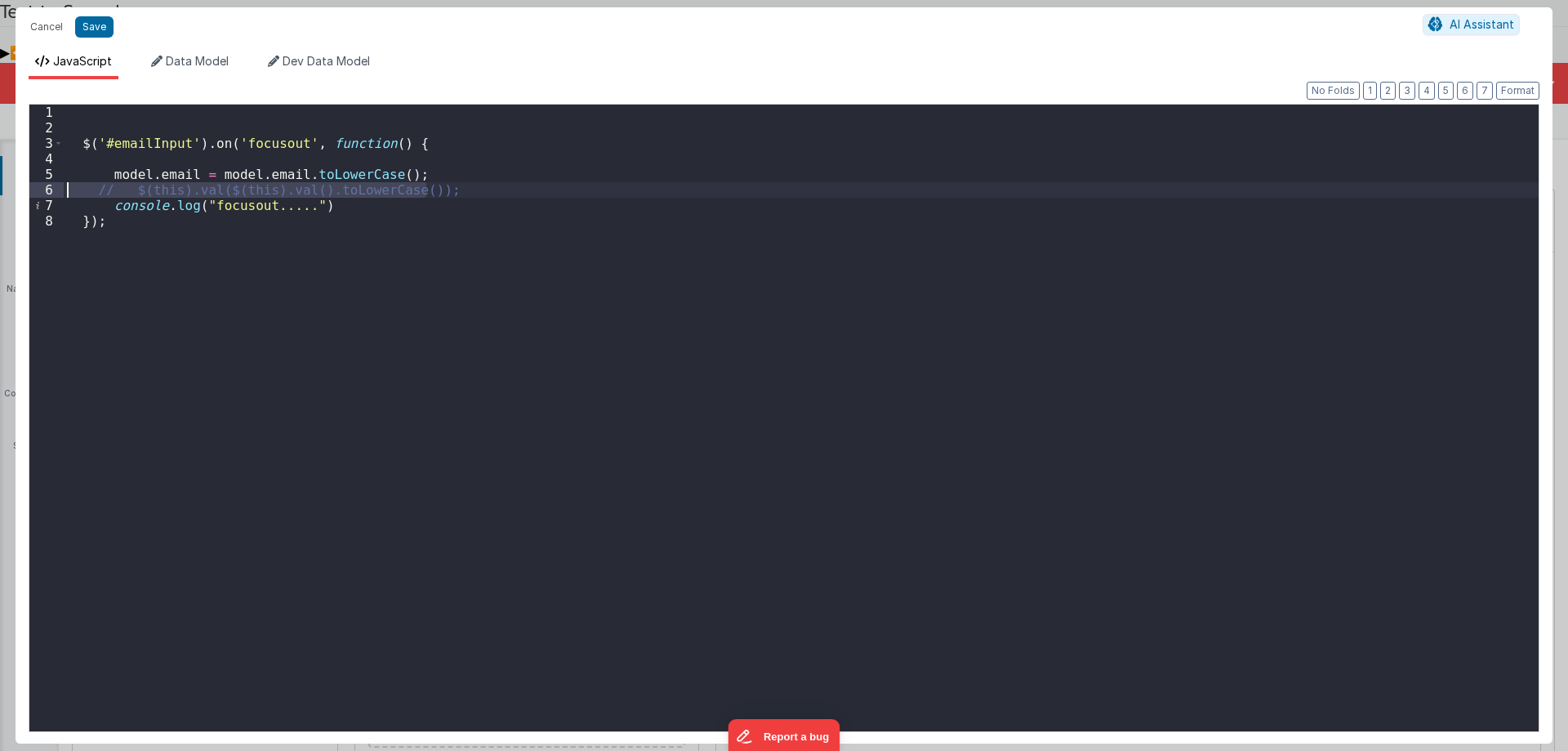
drag, startPoint x: 433, startPoint y: 189, endPoint x: 42, endPoint y: 190, distance: 391.0
click at [42, 190] on div "1 2 3 4 5 6 7 8 $ ( '#emailInput' ) . on ( 'focusout' , function ( ) { model . …" at bounding box center [783, 417] width 1511 height 629
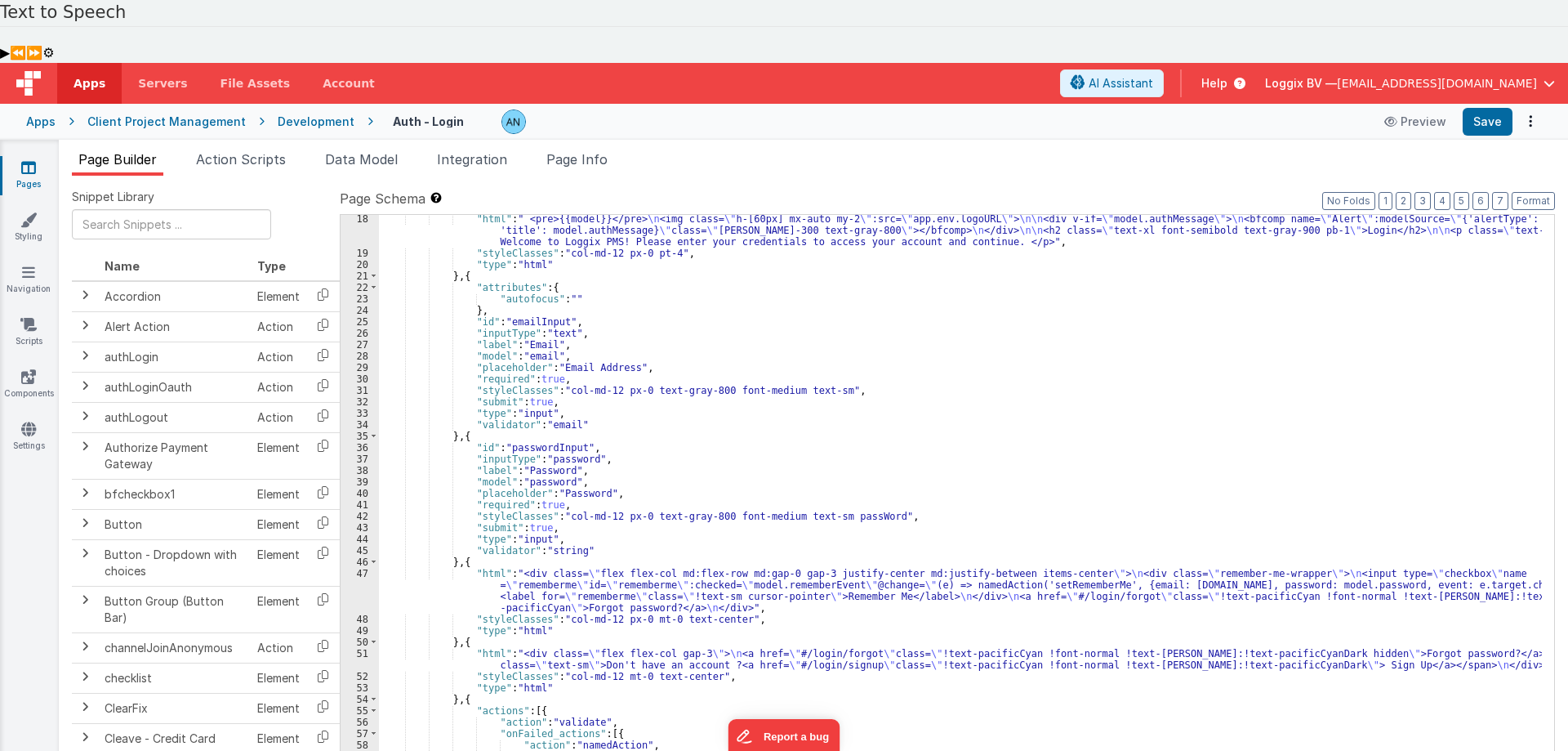
scroll to position [147, 0]
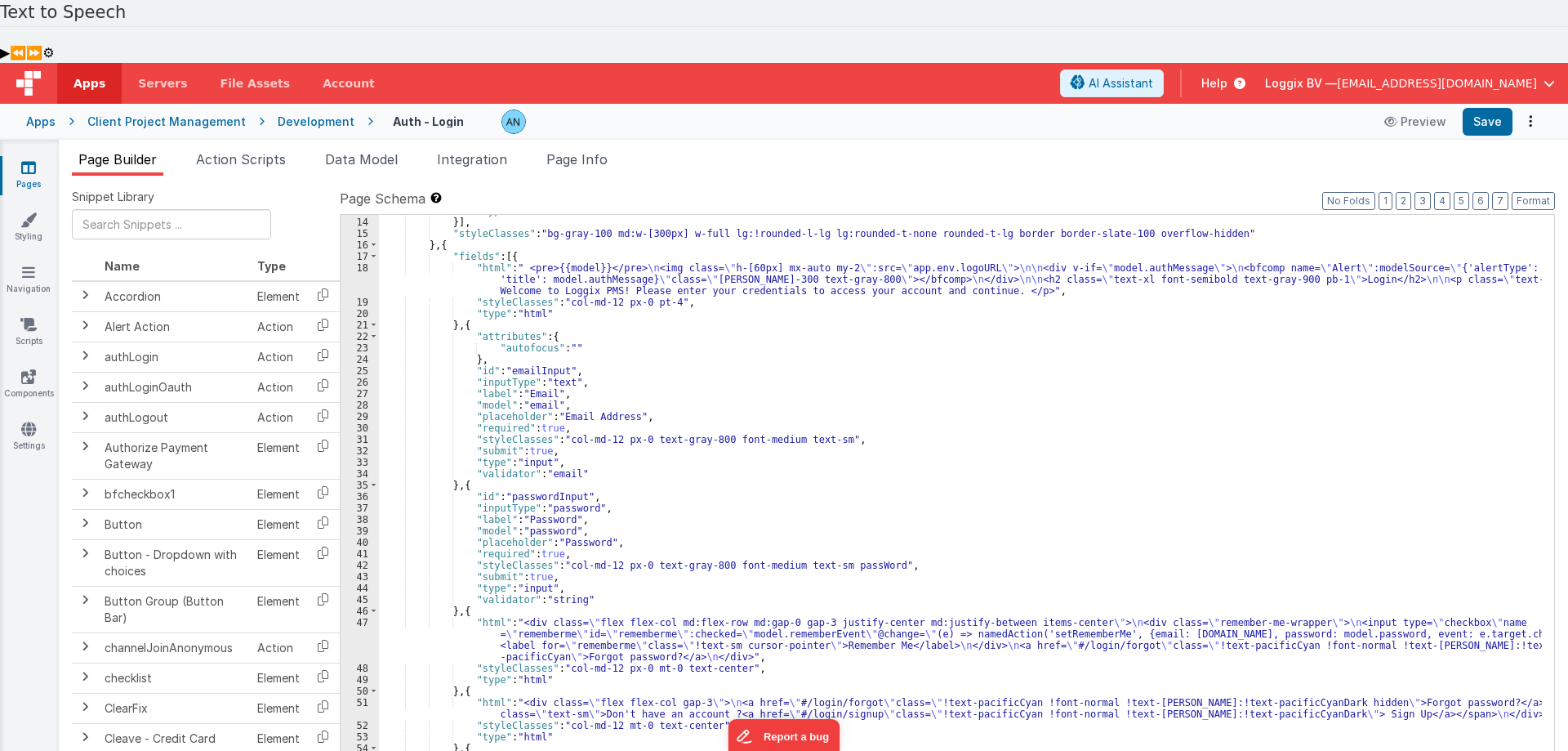
click at [465, 214] on div ""type" : "html" }] , "styleClasses" : "bg-gray-100 md:w-[300px] w-full lg:!roun…" at bounding box center [960, 498] width 1163 height 585
click at [350, 263] on div "18" at bounding box center [359, 280] width 38 height 34
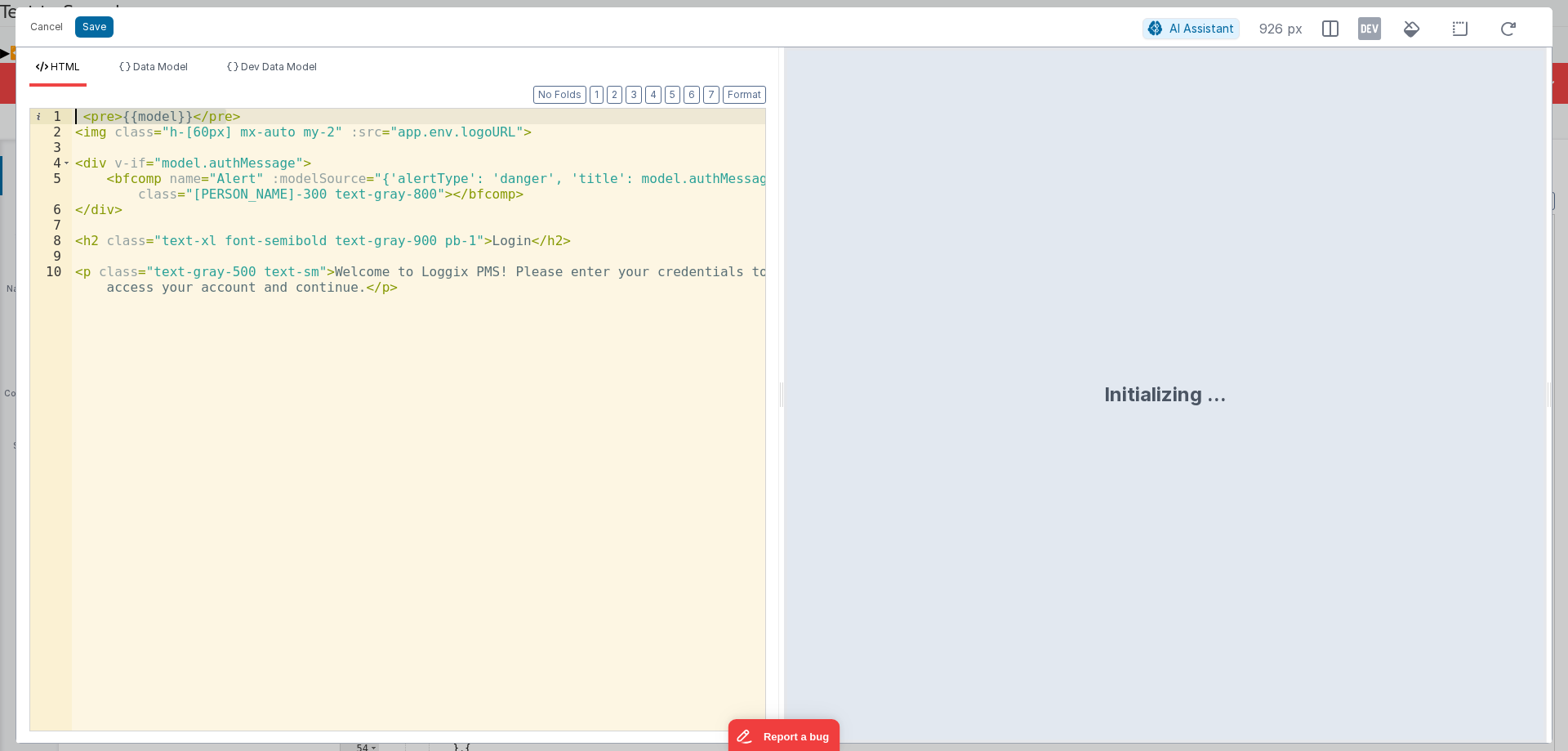
drag, startPoint x: 230, startPoint y: 116, endPoint x: 0, endPoint y: 101, distance: 230.5
click at [0, 101] on div "Cancel Save AI Assistant 926 px HTML Data Model Dev Data Model Format 7 6 5 4 3…" at bounding box center [784, 376] width 1568 height 751
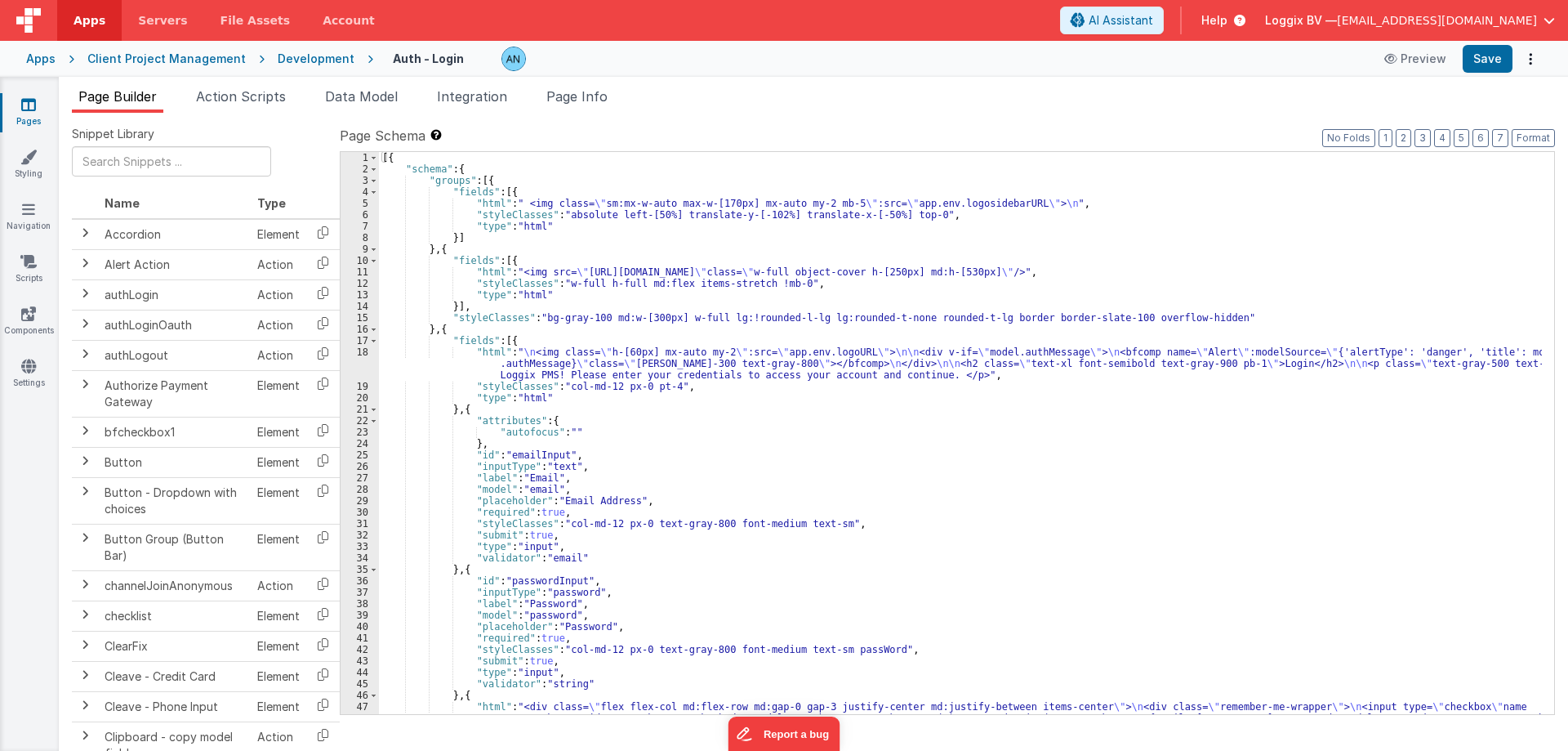
click at [430, 167] on div "[{ "schema" : { "groups" : [{ "fields" : [{ "html" : " <img class= \" sm:mx-w-a…" at bounding box center [960, 462] width 1163 height 619
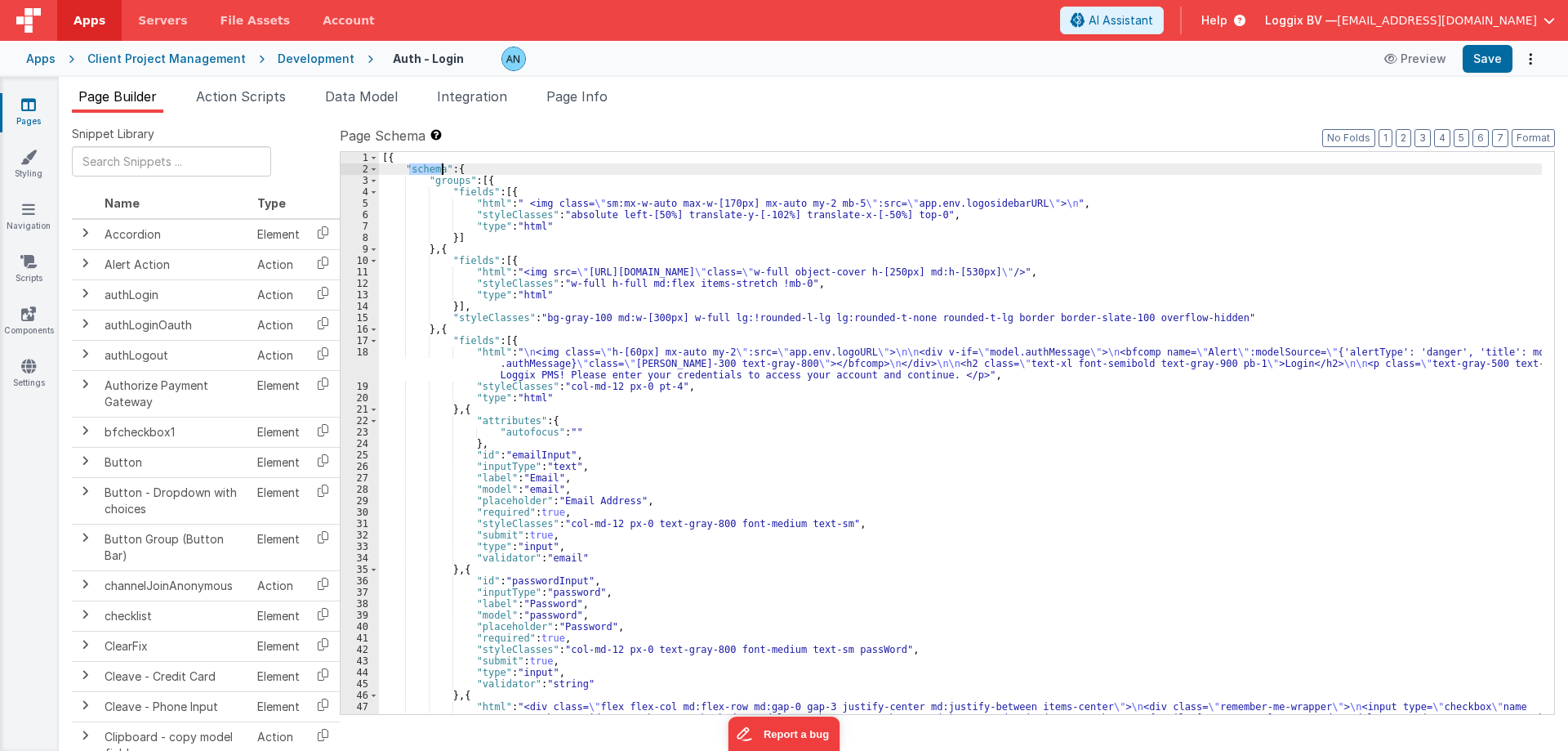
click at [430, 167] on div "[{ "schema" : { "groups" : [{ "fields" : [{ "html" : " <img class= \" sm:mx-w-a…" at bounding box center [960, 462] width 1163 height 619
click at [438, 180] on div "[{ "schema" : { "groups" : [{ "fields" : [{ "html" : " <img class= \" sm:mx-w-a…" at bounding box center [960, 462] width 1163 height 619
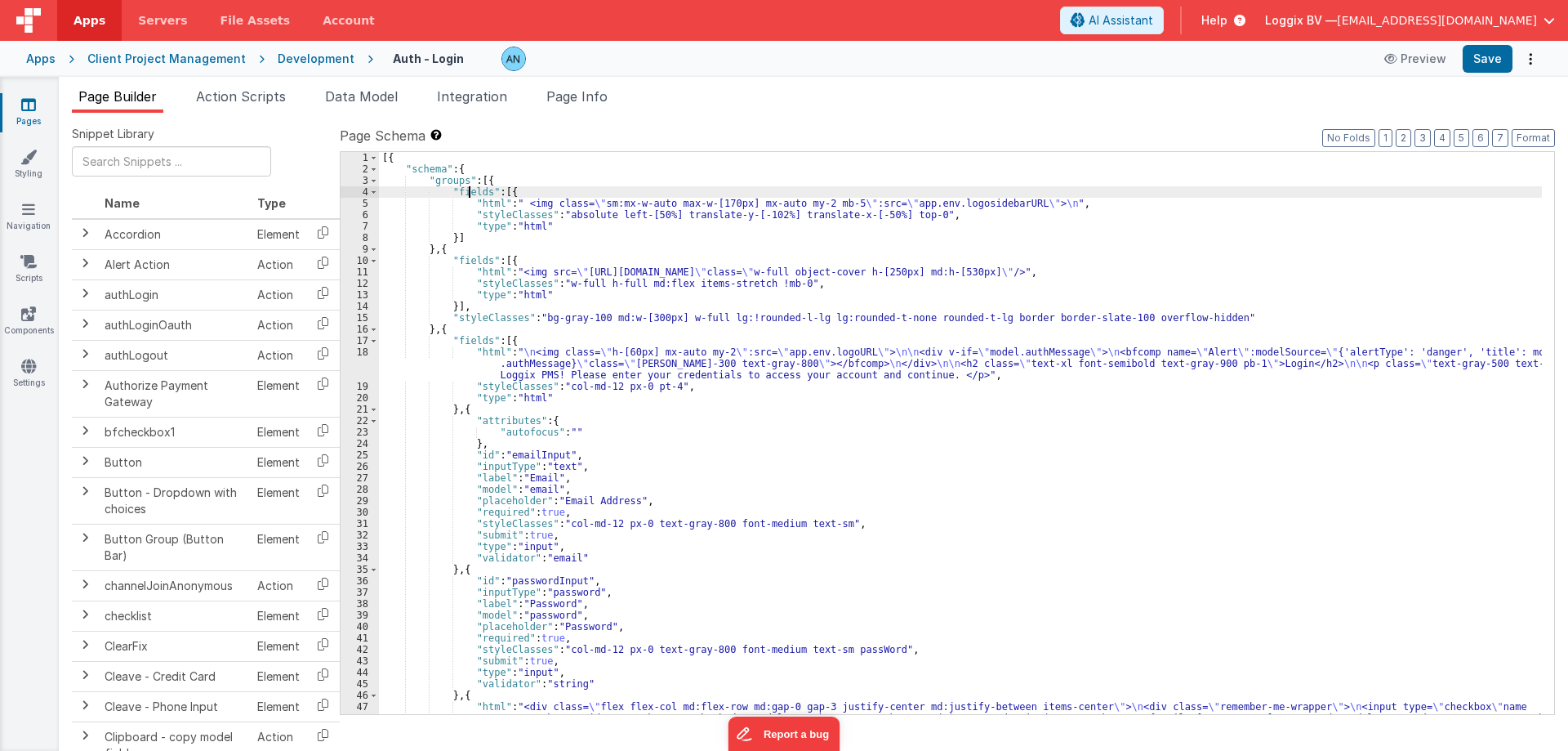
click at [469, 194] on div "[{ "schema" : { "groups" : [{ "fields" : [{ "html" : " <img class= \" sm:mx-w-a…" at bounding box center [960, 462] width 1163 height 619
click at [484, 212] on div "[{ "schema" : { "groups" : [{ "fields" : [{ "html" : " <img class= \" sm:mx-w-a…" at bounding box center [960, 462] width 1163 height 619
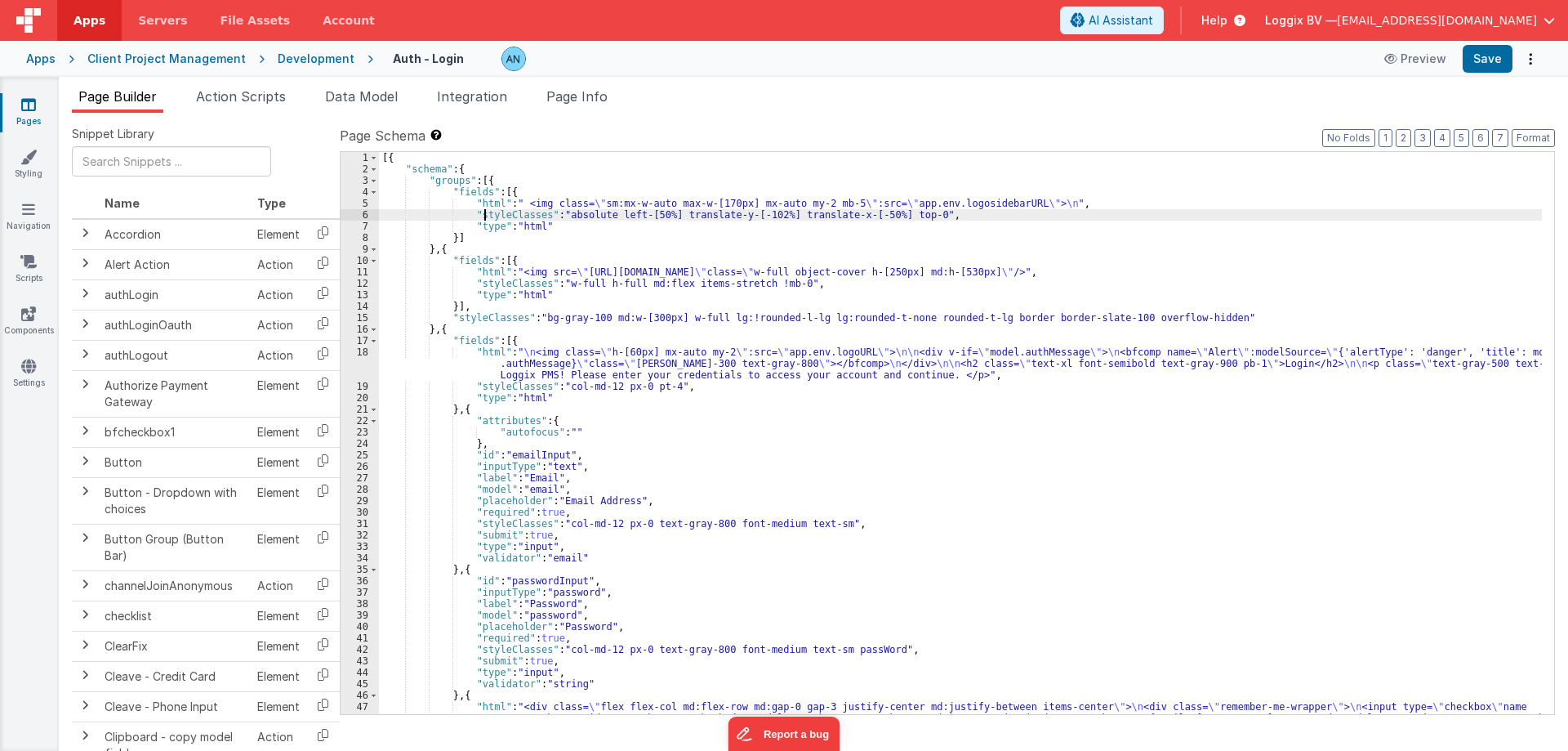
click at [484, 212] on div "[{ "schema" : { "groups" : [{ "fields" : [{ "html" : " <img class= \" sm:mx-w-a…" at bounding box center [960, 462] width 1163 height 619
click at [486, 206] on div "[{ "schema" : { "groups" : [{ "fields" : [{ "html" : " <img class= \" sm:mx-w-a…" at bounding box center [960, 462] width 1163 height 619
click at [489, 223] on div "[{ "schema" : { "groups" : [{ "fields" : [{ "html" : " <img class= \" sm:mx-w-a…" at bounding box center [960, 462] width 1163 height 619
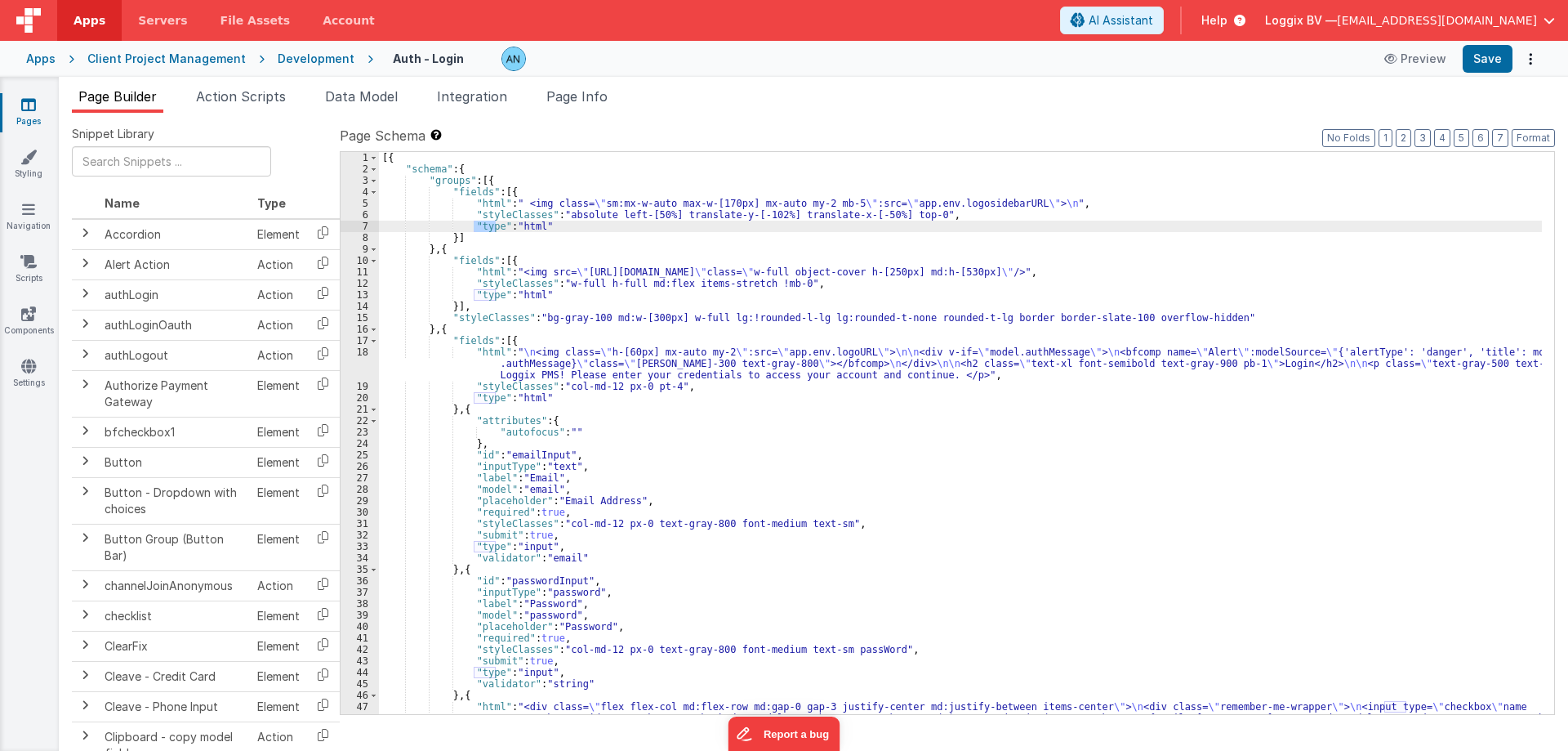
click at [485, 202] on div "[{ "schema" : { "groups" : [{ "fields" : [{ "html" : " <img class= \" sm:mx-w-a…" at bounding box center [960, 462] width 1163 height 619
click at [485, 213] on div "[{ "schema" : { "groups" : [{ "fields" : [{ "html" : " <img class= \" sm:mx-w-a…" at bounding box center [960, 462] width 1163 height 619
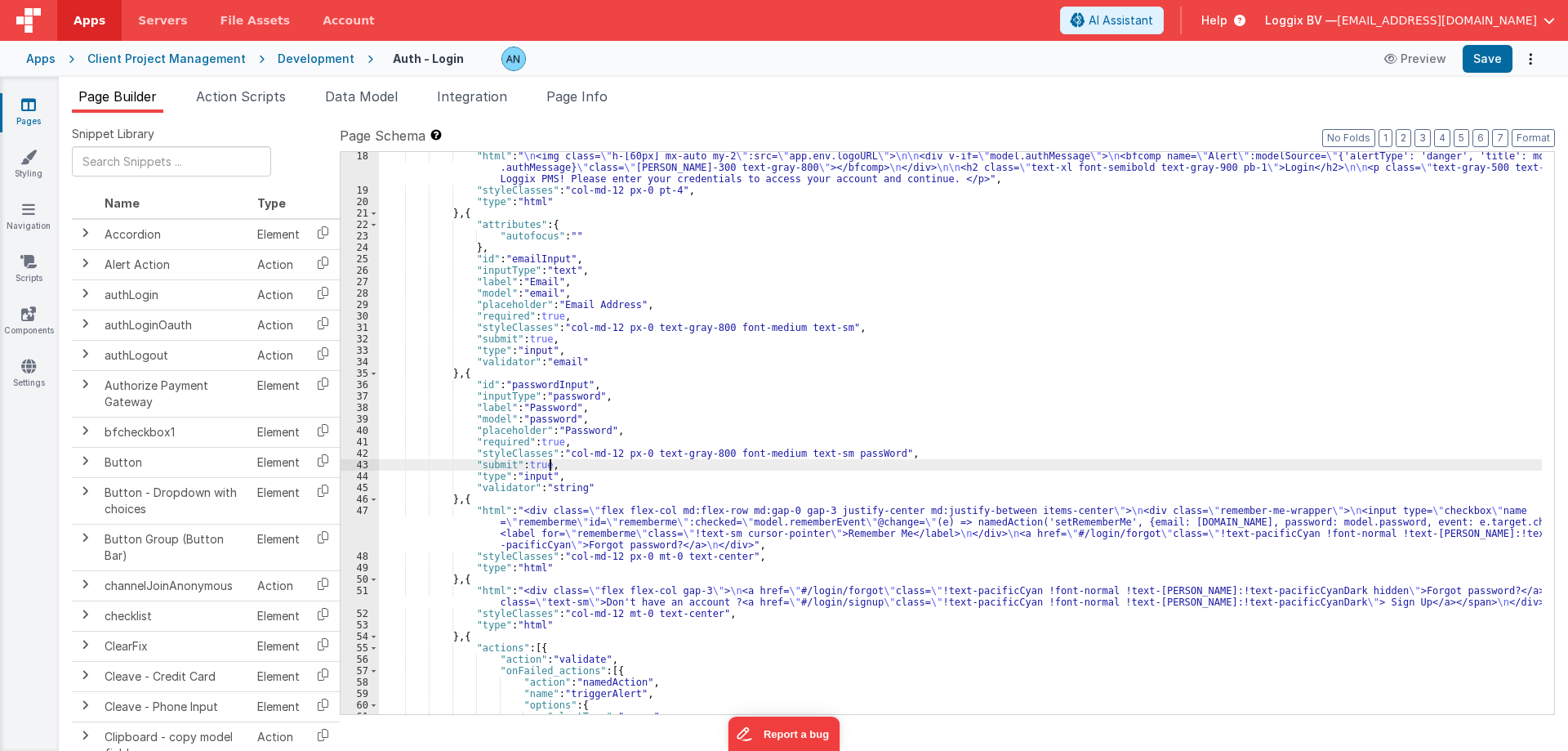
click at [952, 460] on div ""html" : " \n <img class= \" h-[60px] mx-auto my-2 \" :src= \" app.env.logoURL …" at bounding box center [960, 454] width 1163 height 608
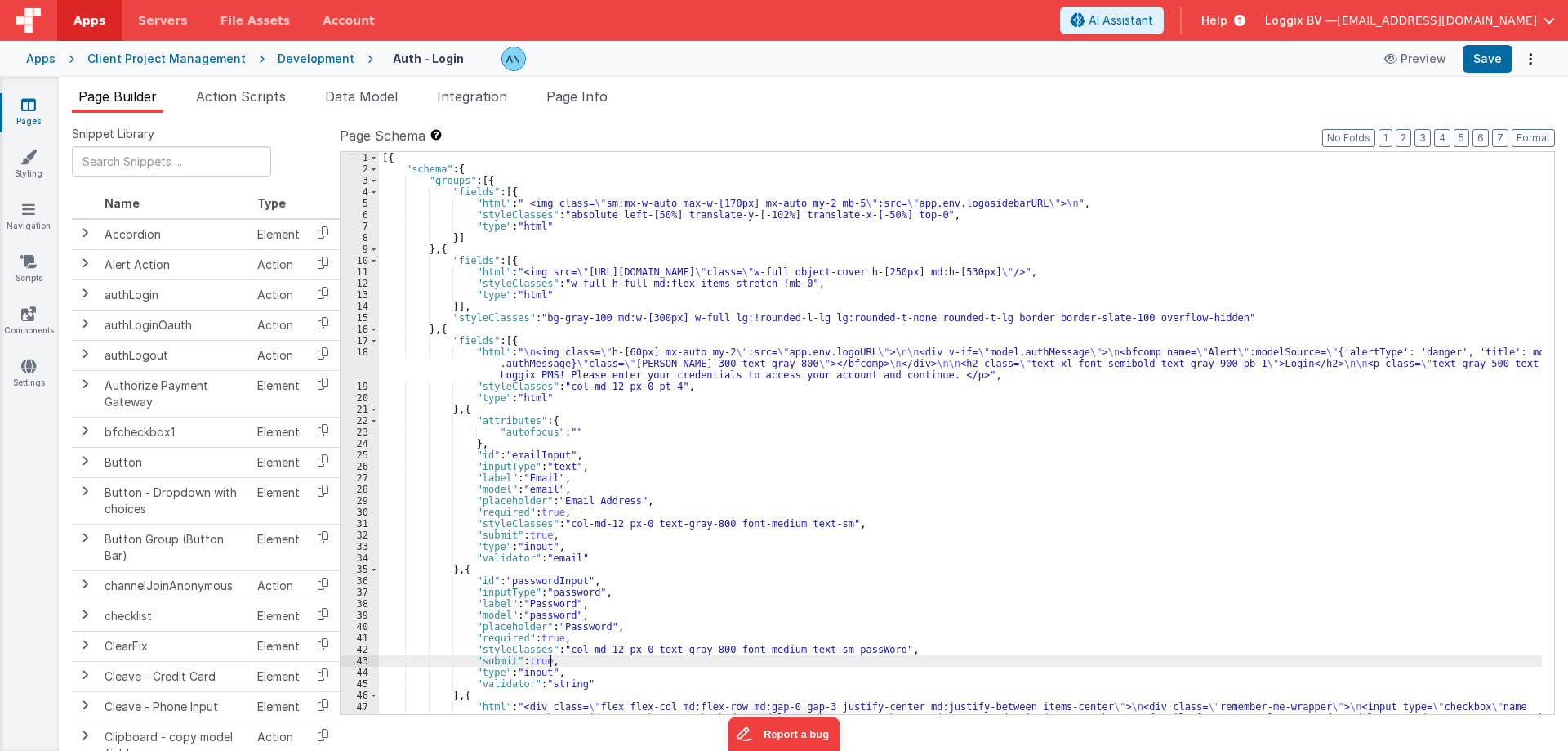
scroll to position [0, 0]
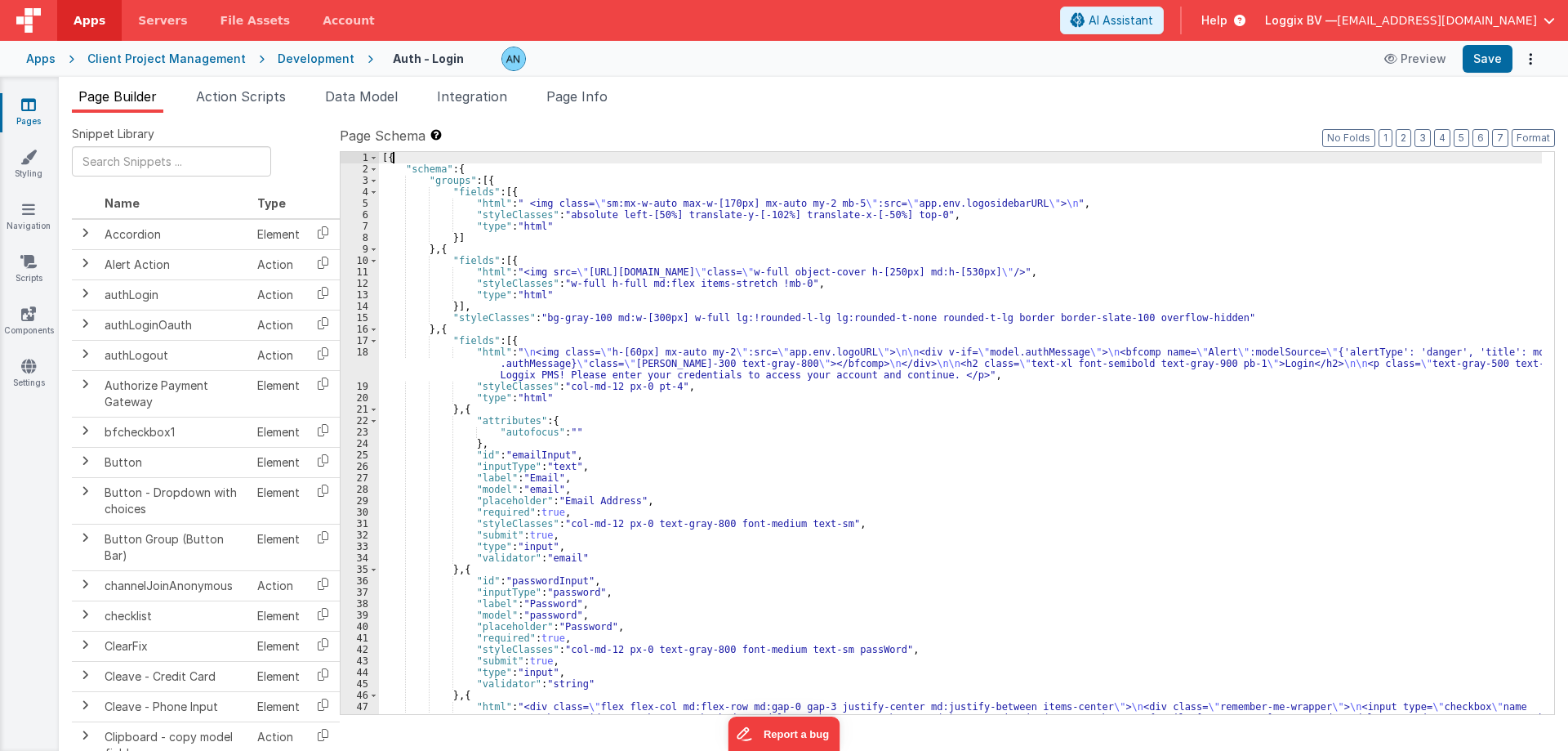
click at [498, 161] on div "[{ "schema" : { "groups" : [{ "fields" : [{ "html" : " <img class= \" sm:mx-w-a…" at bounding box center [960, 462] width 1163 height 619
click at [477, 171] on div "[{ "schema" : { "groups" : [{ "fields" : [{ "html" : " <img class= \" sm:mx-w-a…" at bounding box center [960, 462] width 1163 height 619
click at [501, 175] on div "[{ "schema" : { "groups" : [{ "fields" : [{ "html" : " <img class= \" sm:mx-w-a…" at bounding box center [960, 462] width 1163 height 619
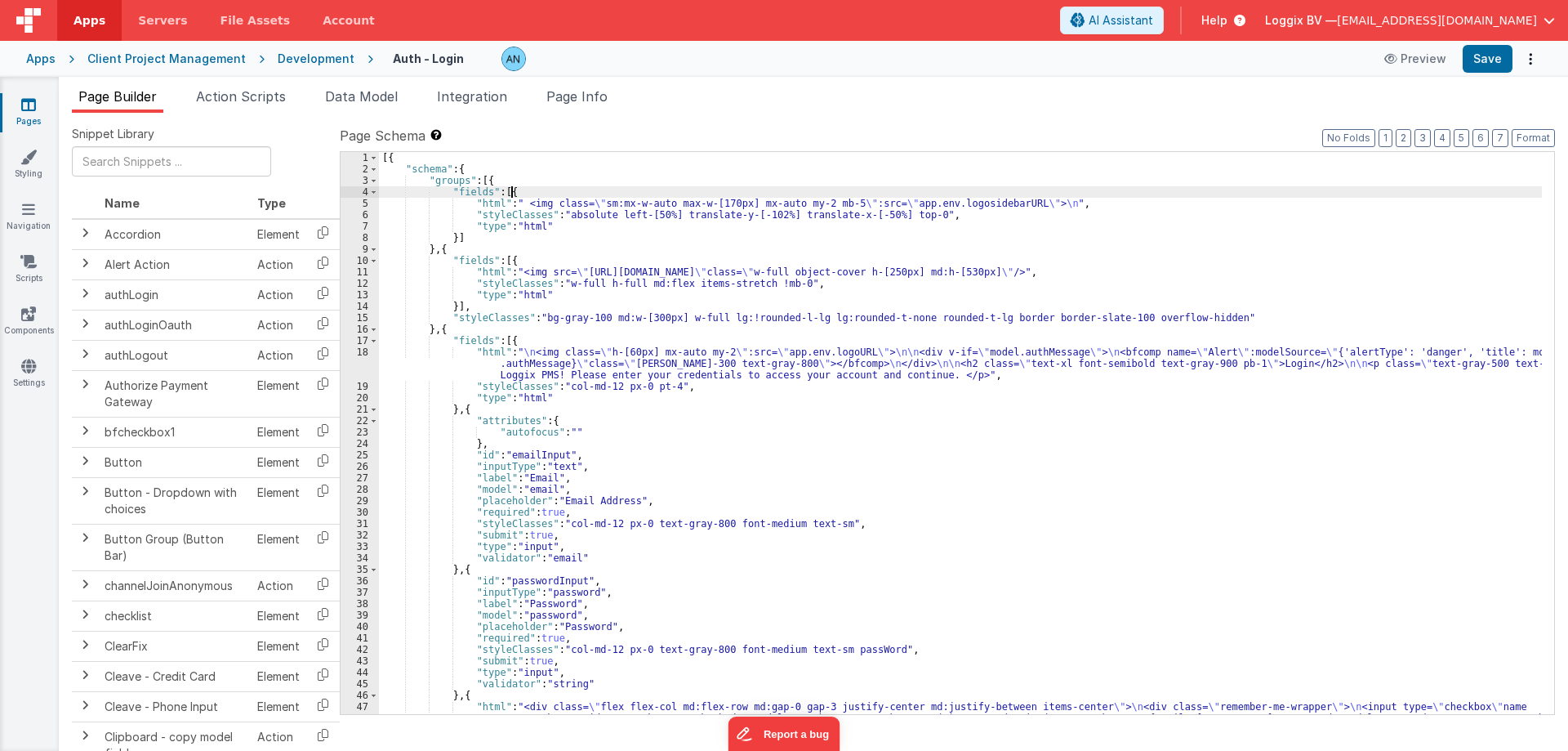
click at [522, 191] on div "[{ "schema" : { "groups" : [{ "fields" : [{ "html" : " <img class= \" sm:mx-w-a…" at bounding box center [960, 462] width 1163 height 619
click at [1067, 197] on div "[{ "schema" : { "groups" : [{ "fields" : [{ "html" : " <img class= \" sm:mx-w-a…" at bounding box center [960, 462] width 1163 height 619
click at [1058, 202] on div "[{ "schema" : { "groups" : [{ "fields" : [{ "html" : " <img class= \" sm:mx-w-a…" at bounding box center [960, 462] width 1163 height 619
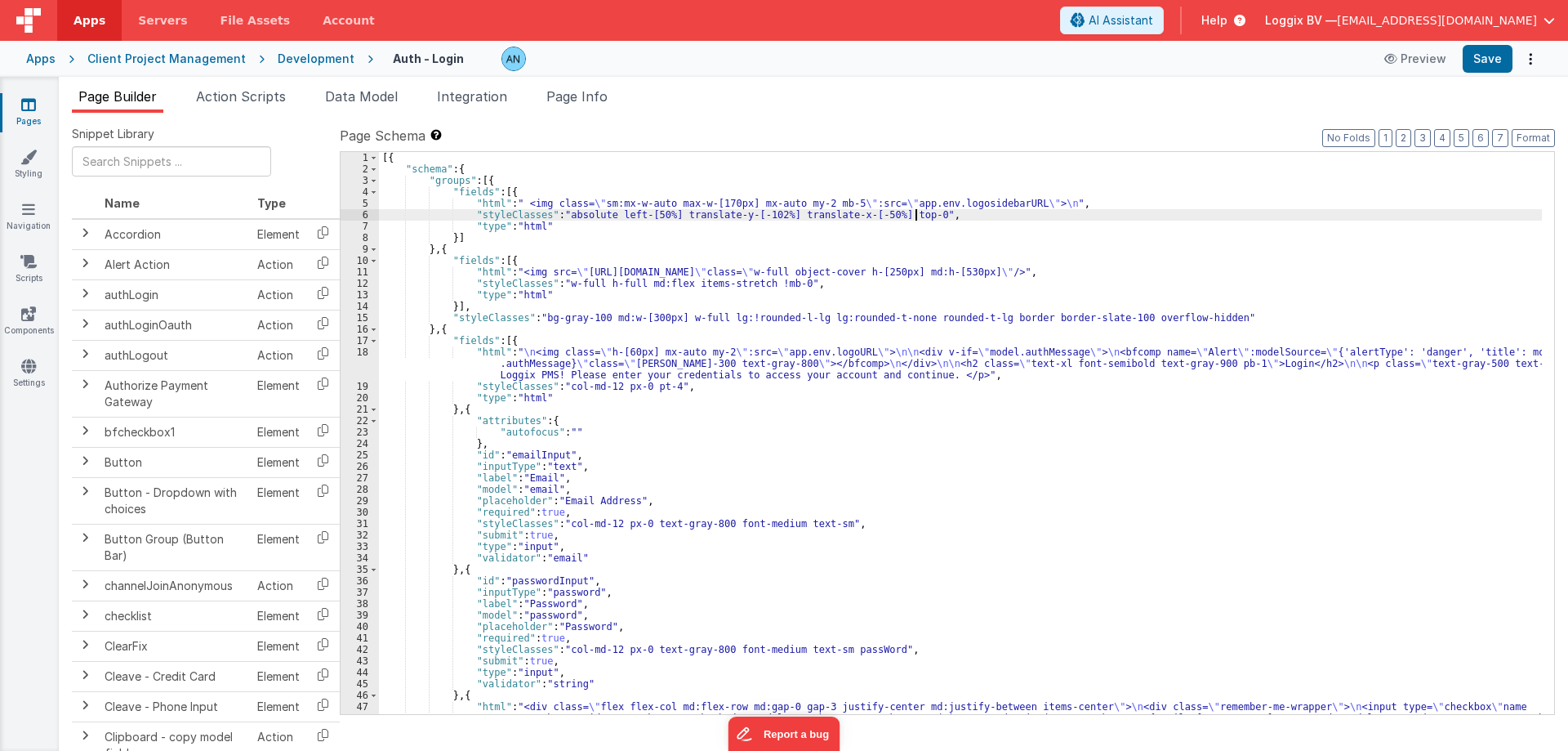
click at [927, 216] on div "[{ "schema" : { "groups" : [{ "fields" : [{ "html" : " <img class= \" sm:mx-w-a…" at bounding box center [960, 462] width 1163 height 619
click at [583, 227] on div "[{ "schema" : { "groups" : [{ "fields" : [{ "html" : " <img class= \" sm:mx-w-a…" at bounding box center [960, 462] width 1163 height 619
click at [516, 241] on div "[{ "schema" : { "groups" : [{ "fields" : [{ "html" : " <img class= \" sm:mx-w-a…" at bounding box center [960, 462] width 1163 height 619
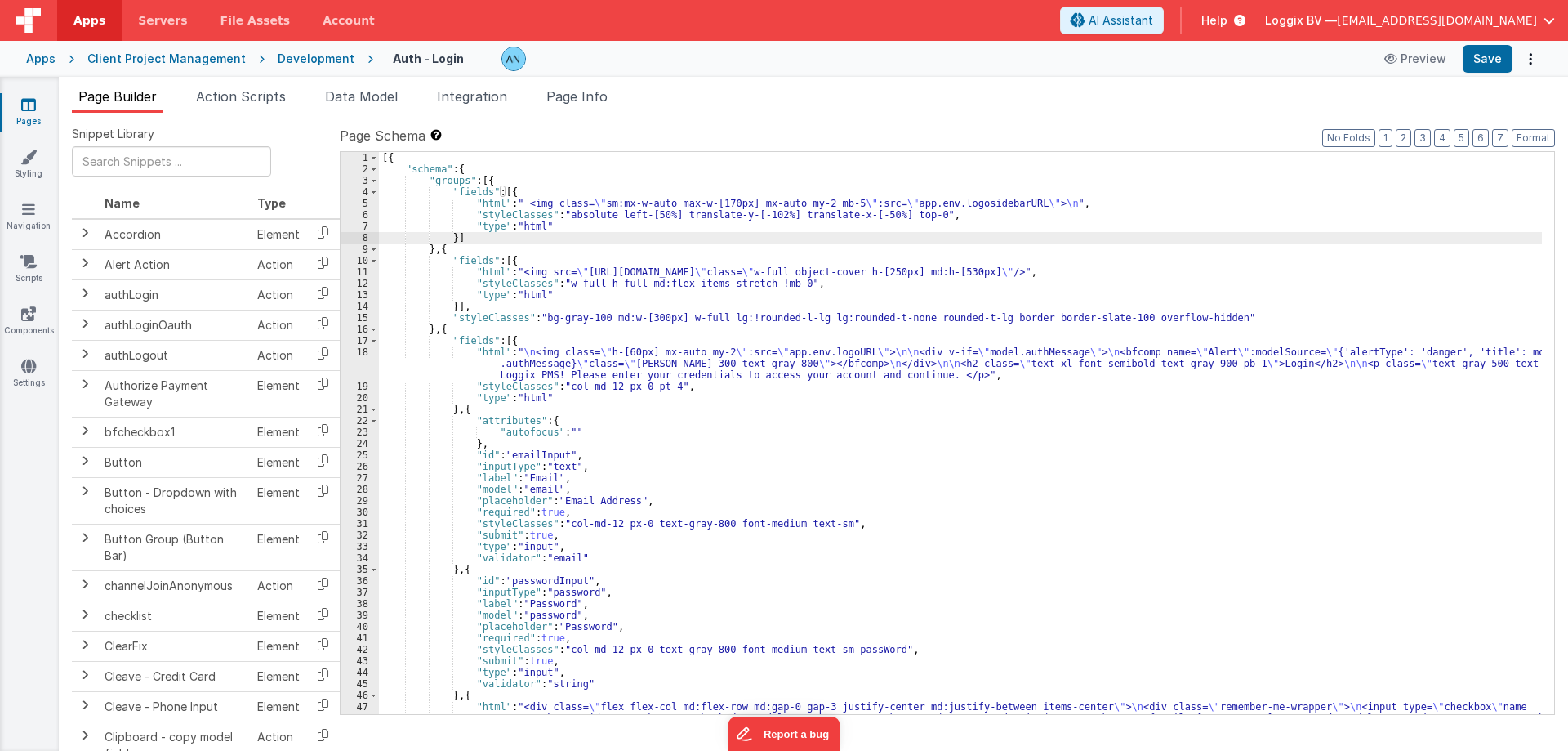
click at [479, 247] on div "[{ "schema" : { "groups" : [{ "fields" : [{ "html" : " <img class= \" sm:mx-w-a…" at bounding box center [960, 462] width 1163 height 619
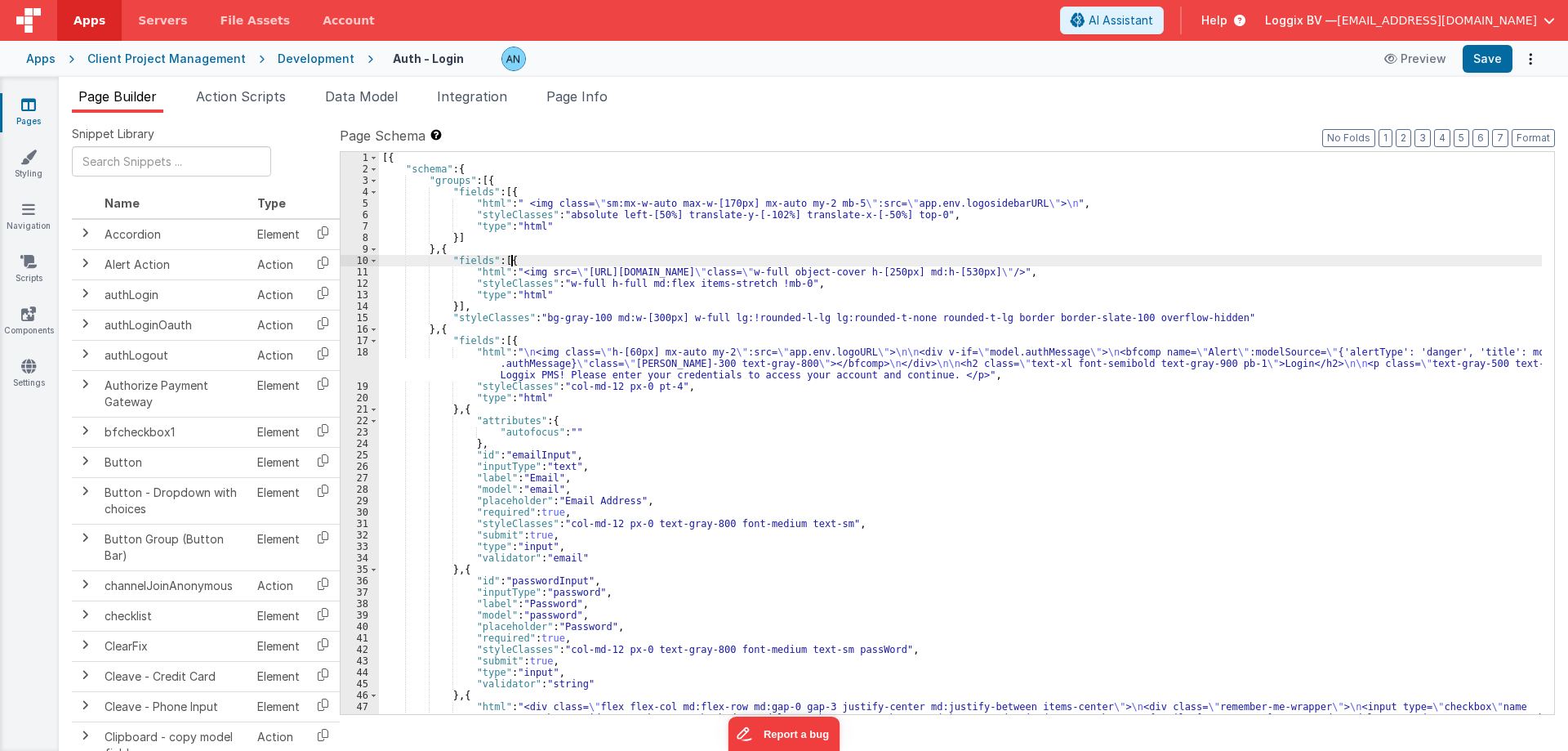
click at [516, 257] on div "[{ "schema" : { "groups" : [{ "fields" : [{ "html" : " <img class= \" sm:mx-w-a…" at bounding box center [960, 462] width 1163 height 619
click at [1207, 270] on div "[{ "schema" : { "groups" : [{ "fields" : [{ "html" : " <img class= \" sm:mx-w-a…" at bounding box center [960, 462] width 1163 height 619
click at [1217, 270] on div "[{ "schema" : { "groups" : [{ "fields" : [{ "html" : " <img class= \" sm:mx-w-a…" at bounding box center [960, 462] width 1163 height 619
click at [810, 279] on div "[{ "schema" : { "groups" : [{ "fields" : [{ "html" : " <img class= \" sm:mx-w-a…" at bounding box center [960, 462] width 1163 height 619
click at [542, 286] on div "[{ "schema" : { "groups" : [{ "fields" : [{ "html" : " <img class= \" sm:mx-w-a…" at bounding box center [960, 462] width 1163 height 619
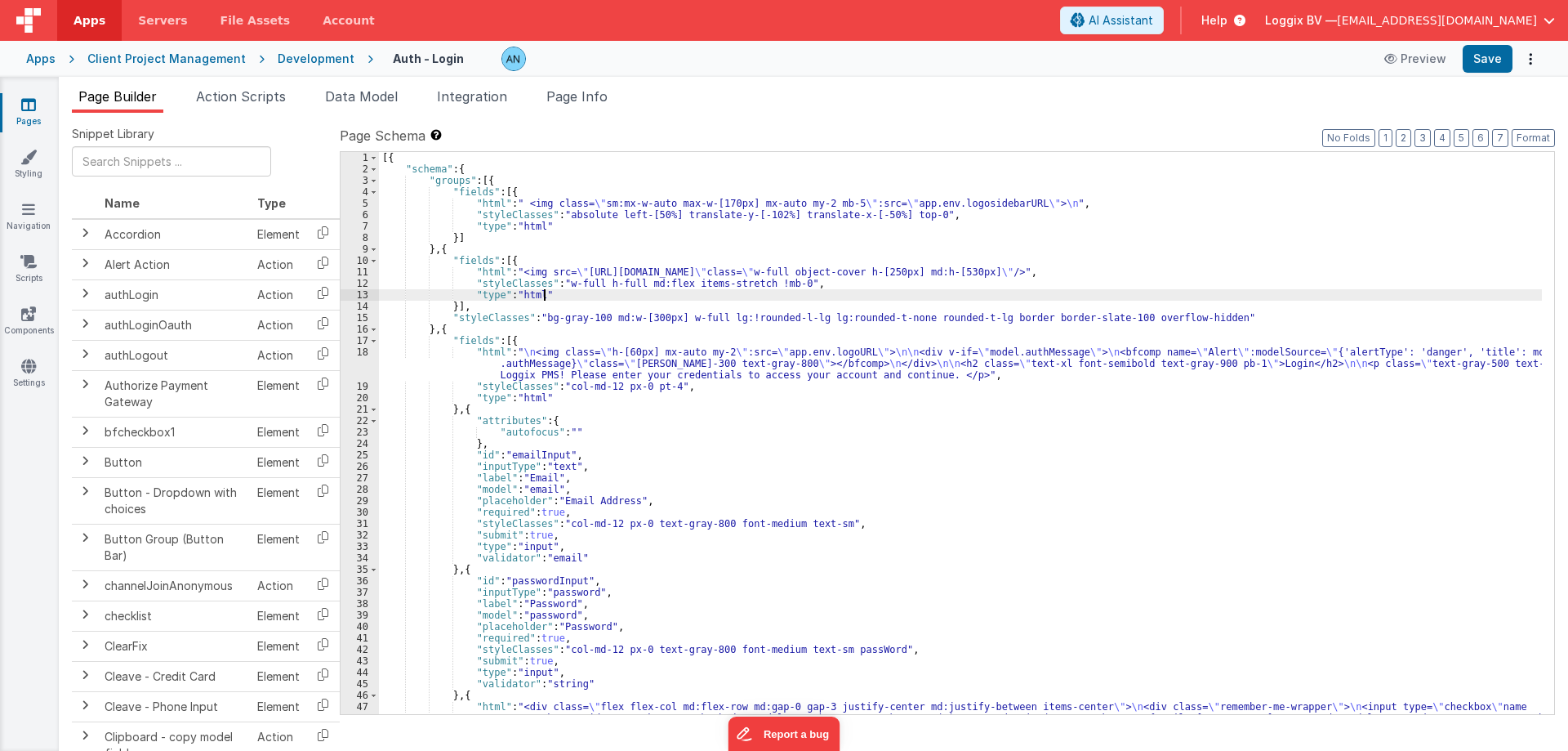
click at [548, 292] on div "[{ "schema" : { "groups" : [{ "fields" : [{ "html" : " <img class= \" sm:mx-w-a…" at bounding box center [960, 462] width 1163 height 619
